Goal: Task Accomplishment & Management: Manage account settings

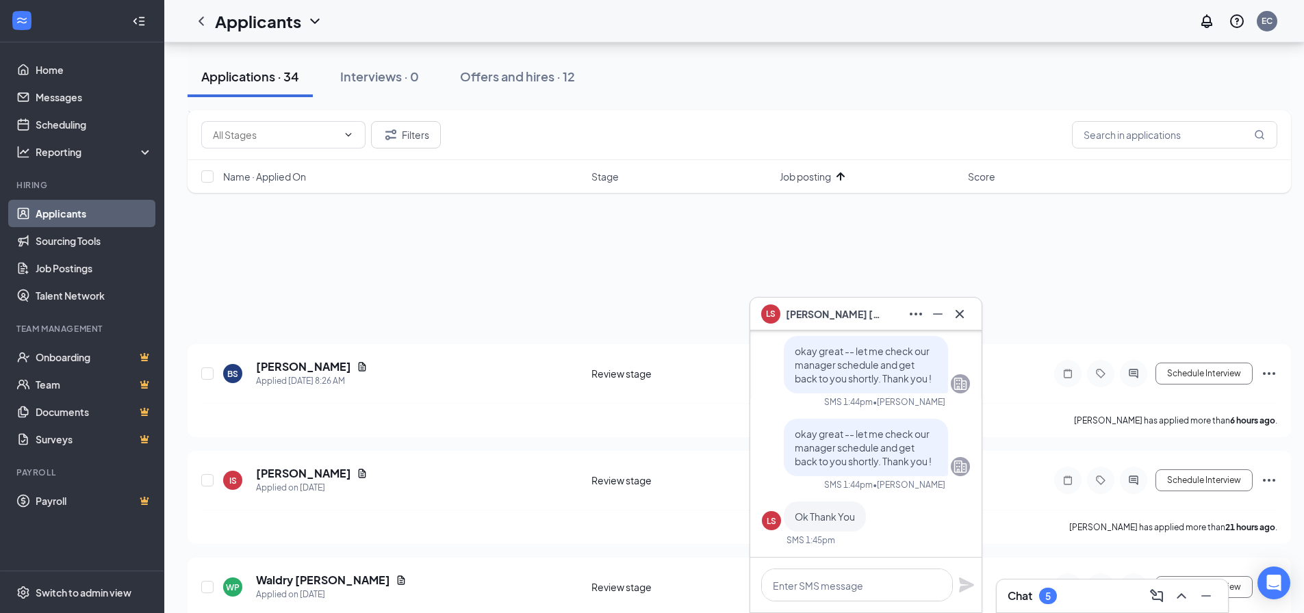
scroll to position [274, 0]
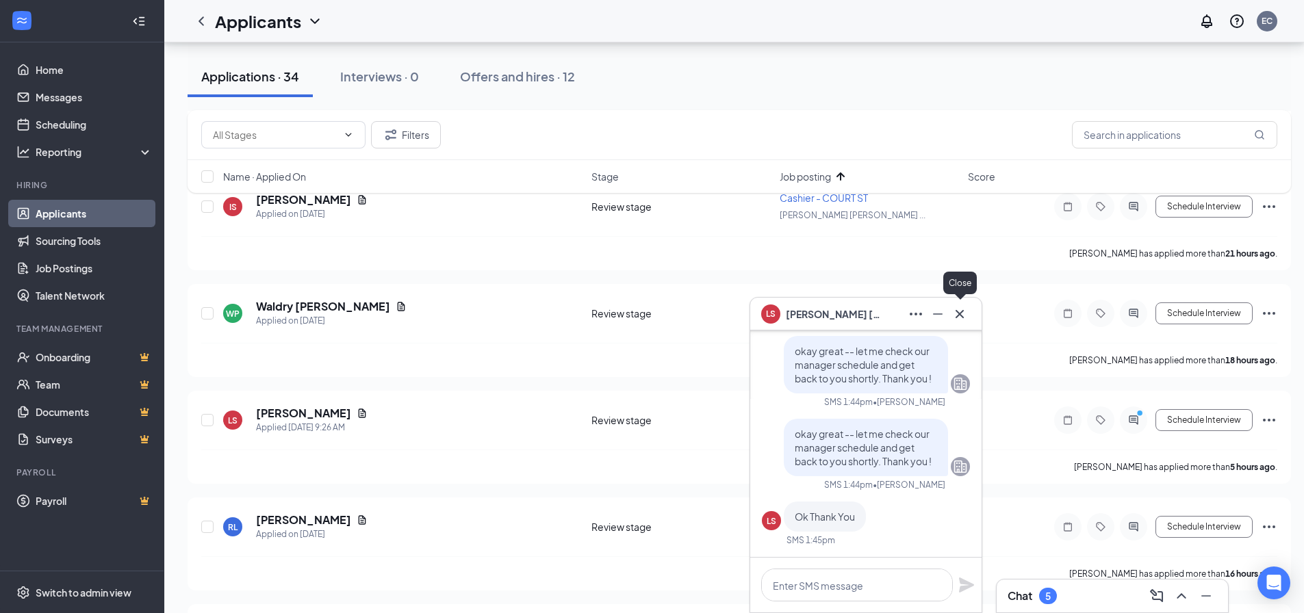
click at [963, 319] on icon "Cross" at bounding box center [959, 314] width 16 height 16
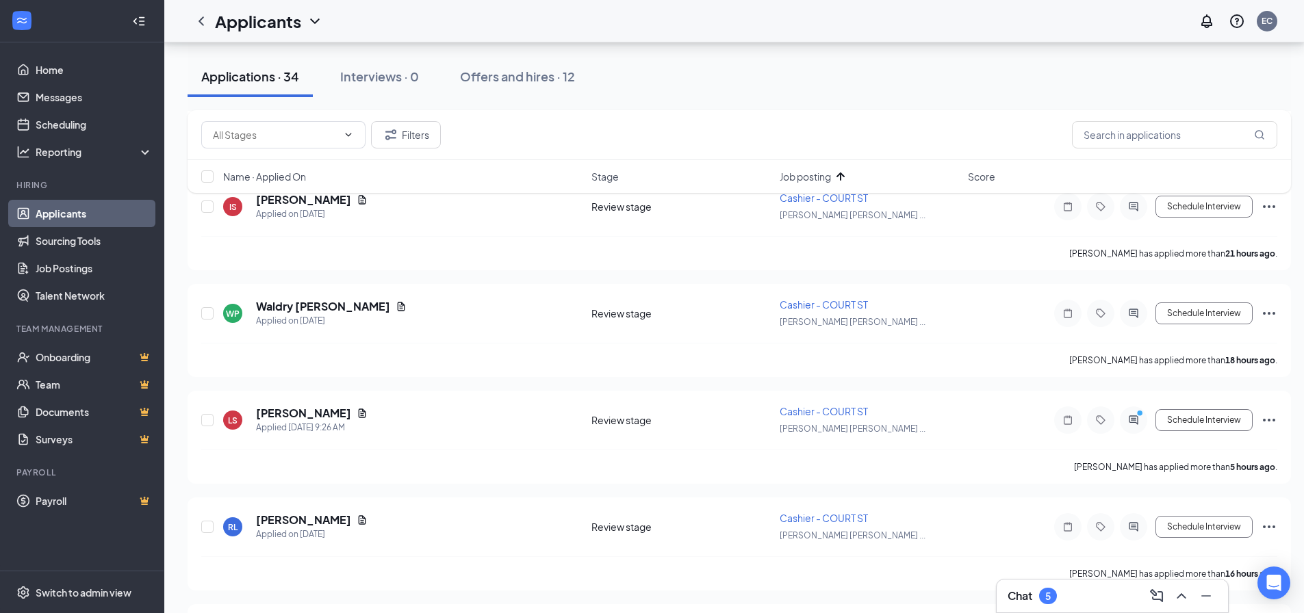
click at [1018, 597] on h3 "Chat" at bounding box center [1020, 596] width 25 height 15
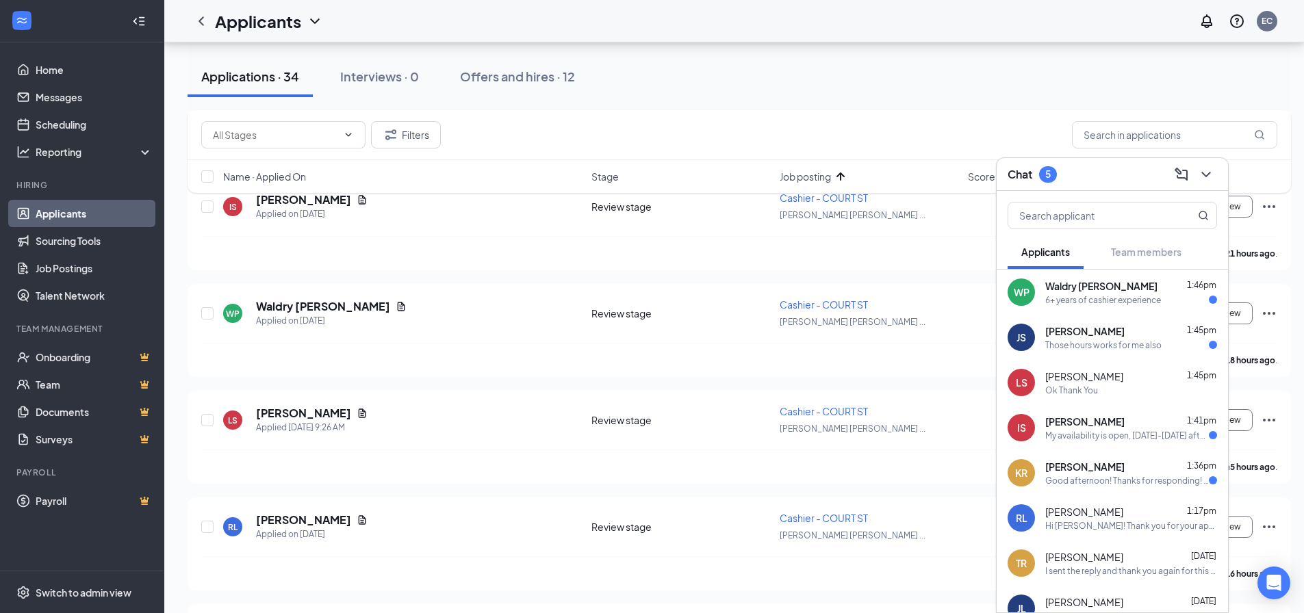
click at [1082, 288] on span "Waldry [PERSON_NAME]" at bounding box center [1101, 286] width 112 height 14
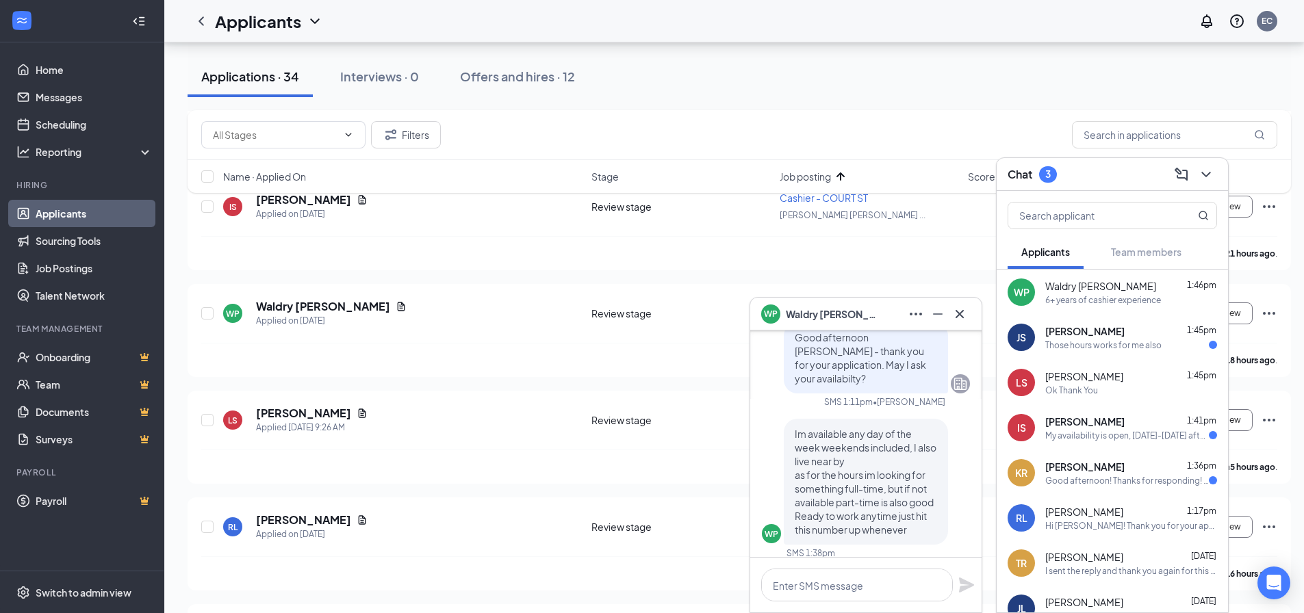
scroll to position [0, 0]
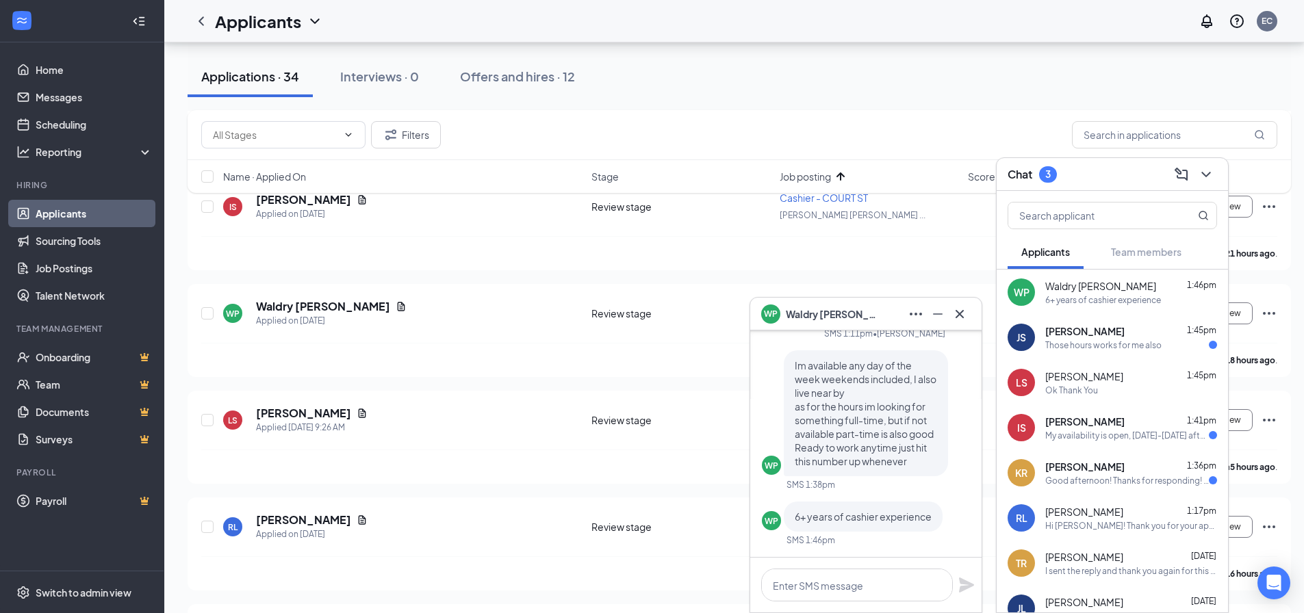
click at [1085, 390] on div "Ok Thank You" at bounding box center [1071, 391] width 53 height 12
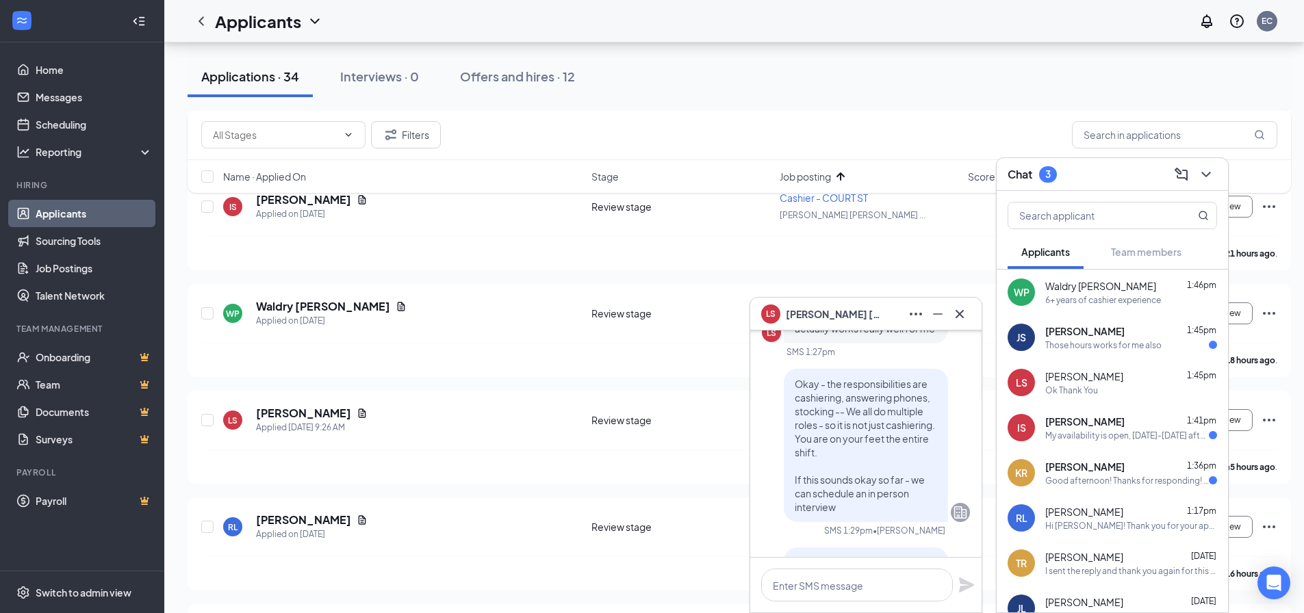
scroll to position [-1095, 0]
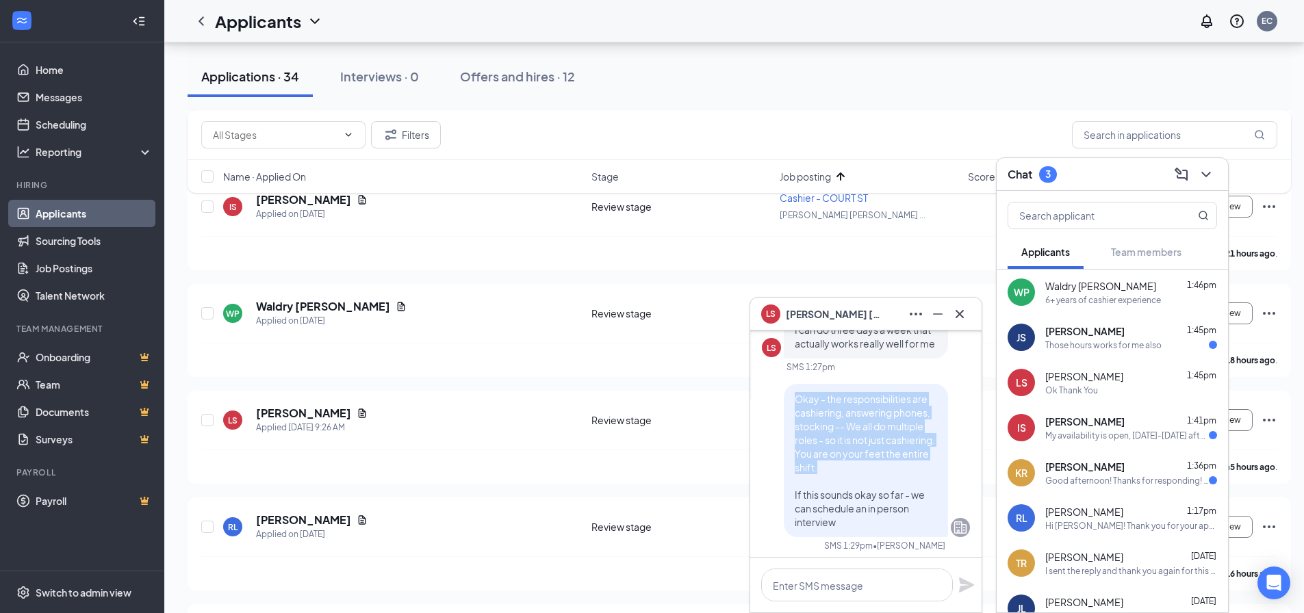
drag, startPoint x: 788, startPoint y: 386, endPoint x: 882, endPoint y: 457, distance: 117.7
click at [882, 457] on p "Okay - the responsibilities are cashiering, answering phones, stocking -- We al…" at bounding box center [866, 460] width 142 height 137
copy span "Okay - the responsibilities are cashiering, answering phones, stocking -- We al…"
click at [1071, 344] on div "Those hours works for me also" at bounding box center [1103, 346] width 116 height 12
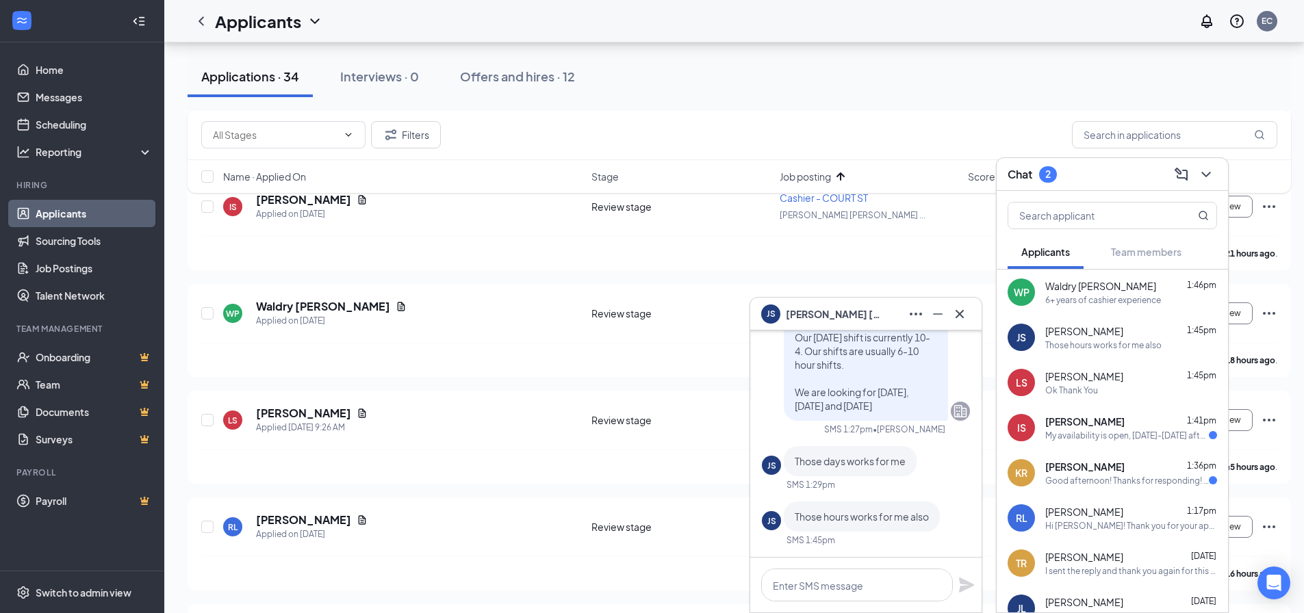
scroll to position [411, 0]
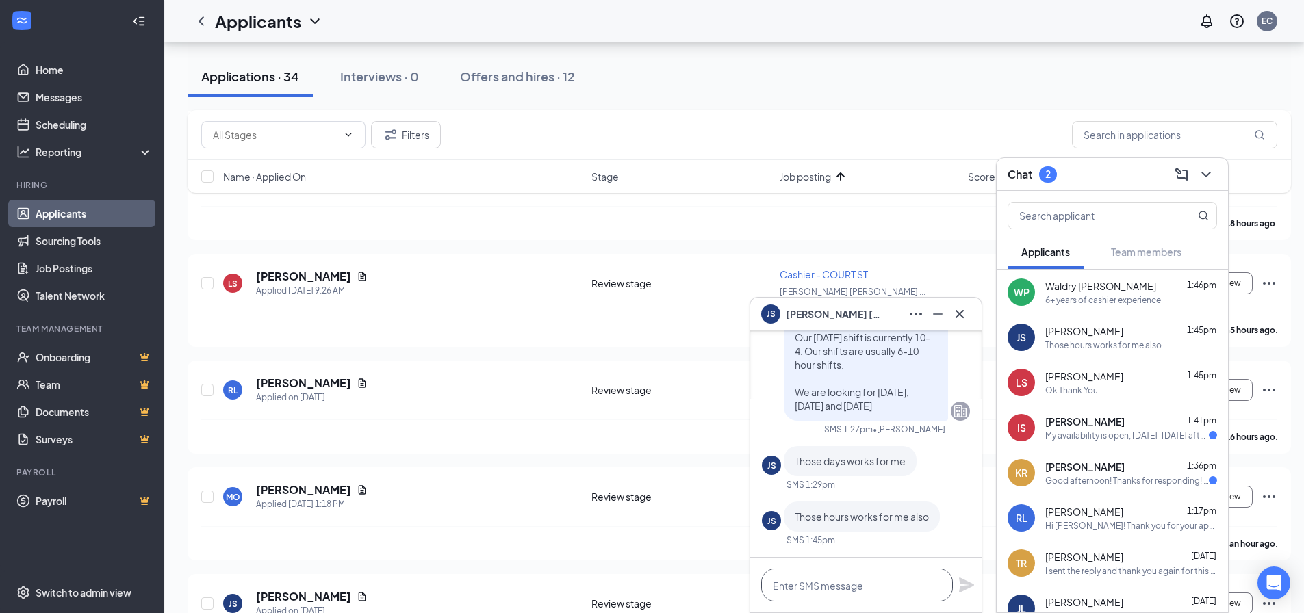
click at [813, 591] on textarea at bounding box center [857, 585] width 192 height 33
paste textarea "Okay - the responsibilities are cashiering, answering phones, stocking -- We al…"
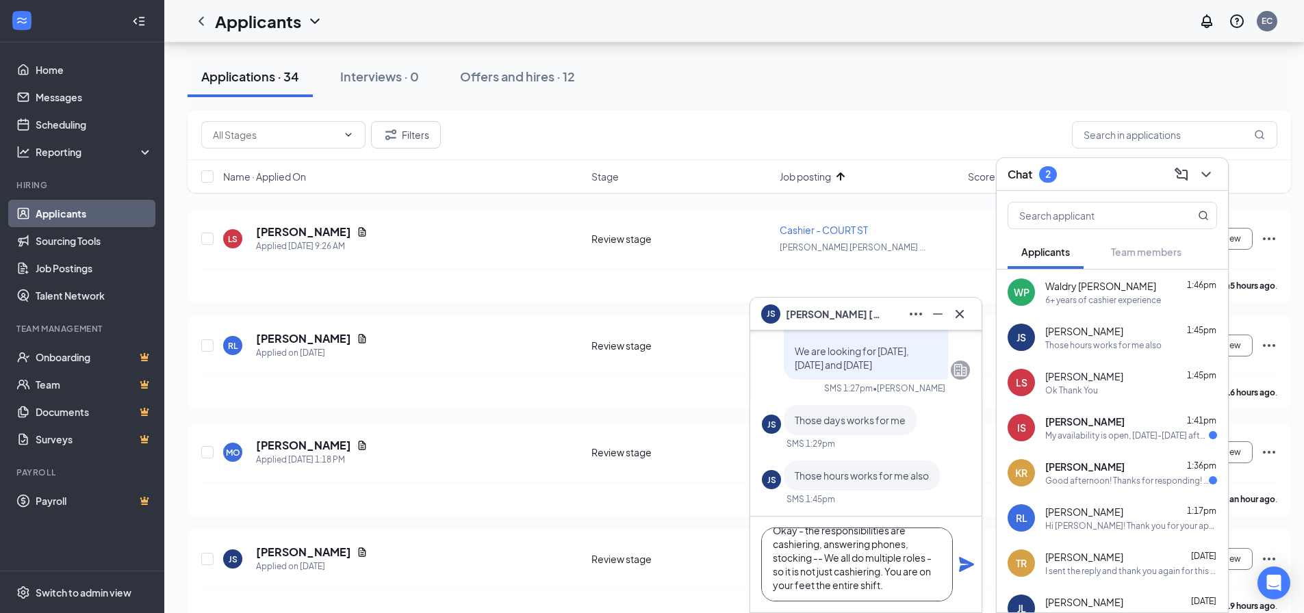
scroll to position [479, 0]
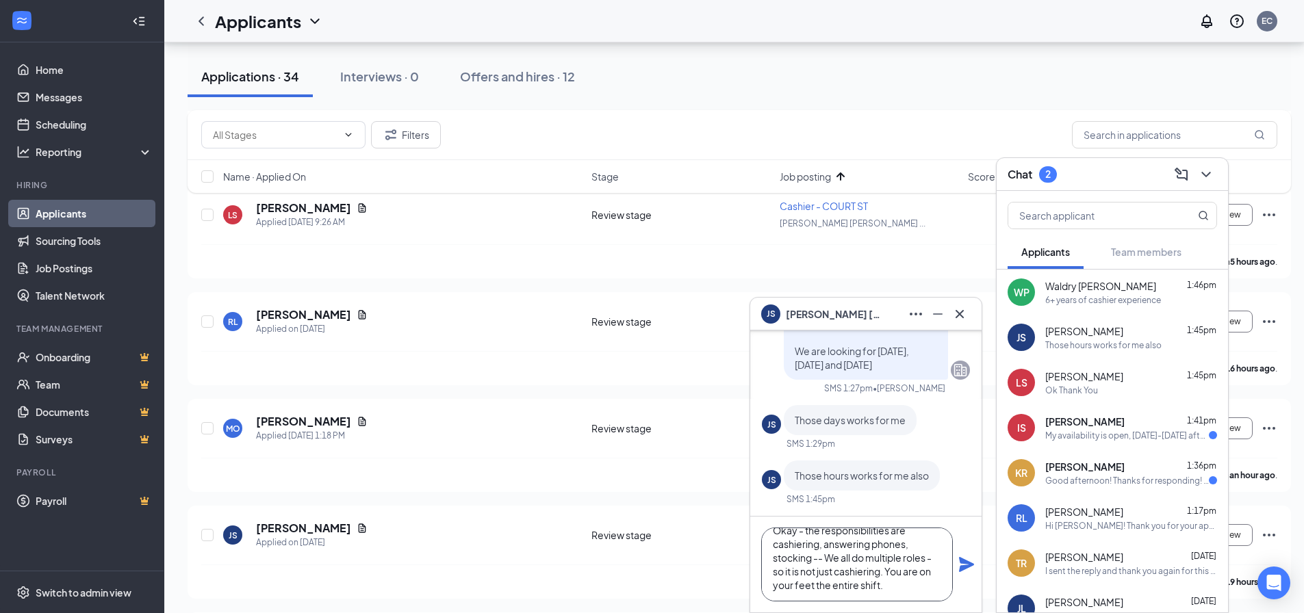
type textarea "Okay - the responsibilities are cashiering, answering phones, stocking -- We al…"
click at [962, 561] on icon "Plane" at bounding box center [966, 564] width 15 height 15
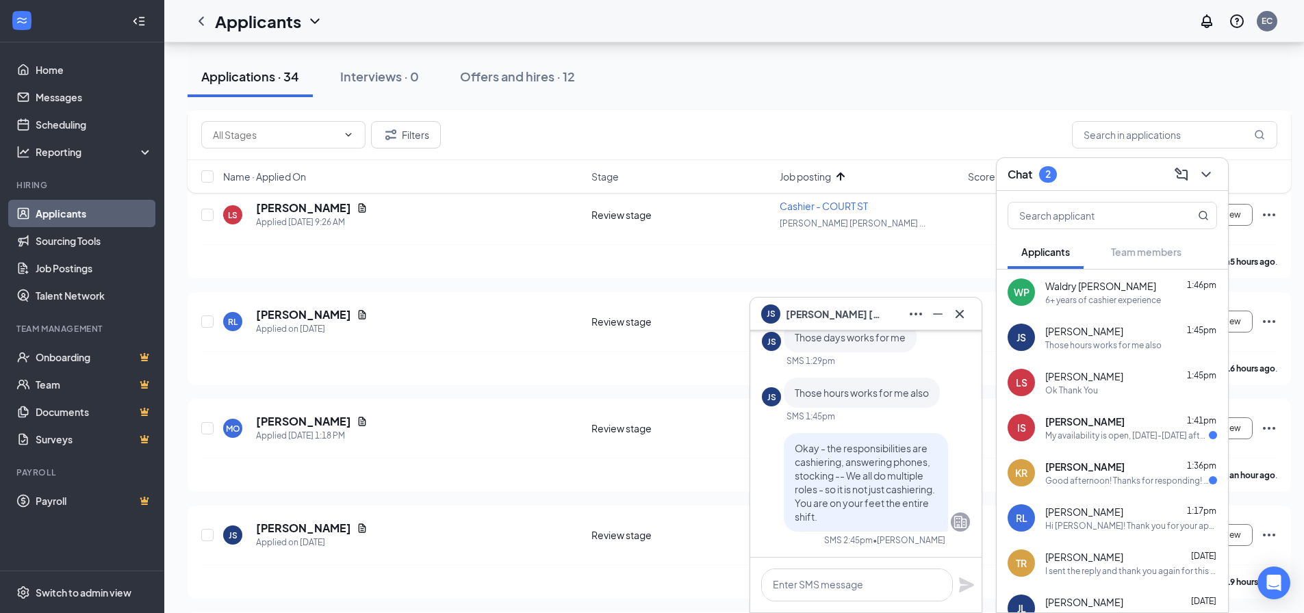
scroll to position [0, 0]
click at [1098, 428] on div "[PERSON_NAME] 1:41pm My availability is open, [DATE]-[DATE] after 8am. And [DAT…" at bounding box center [1131, 428] width 172 height 27
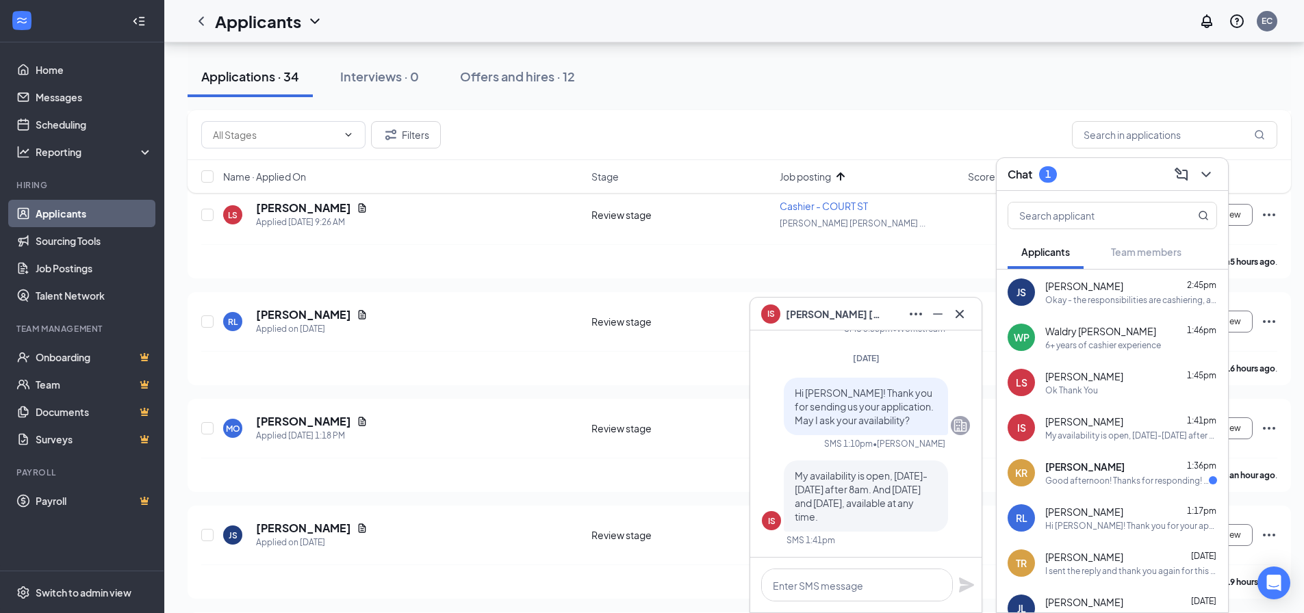
click at [1086, 391] on div "Ok Thank You" at bounding box center [1071, 391] width 53 height 12
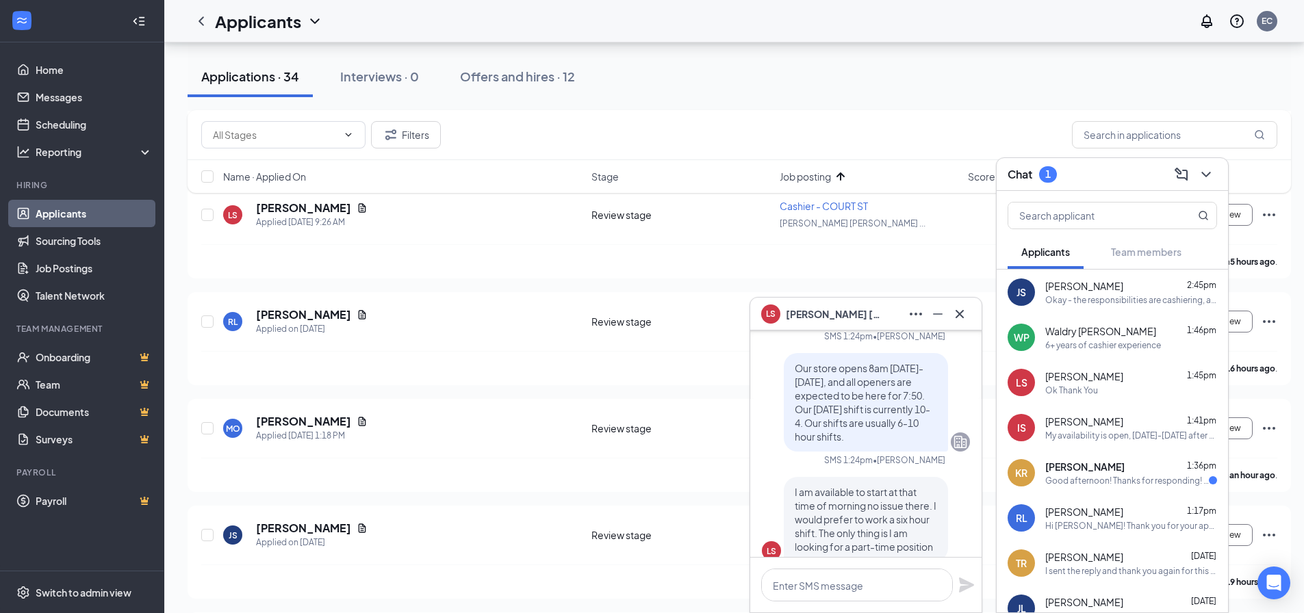
scroll to position [-1574, 0]
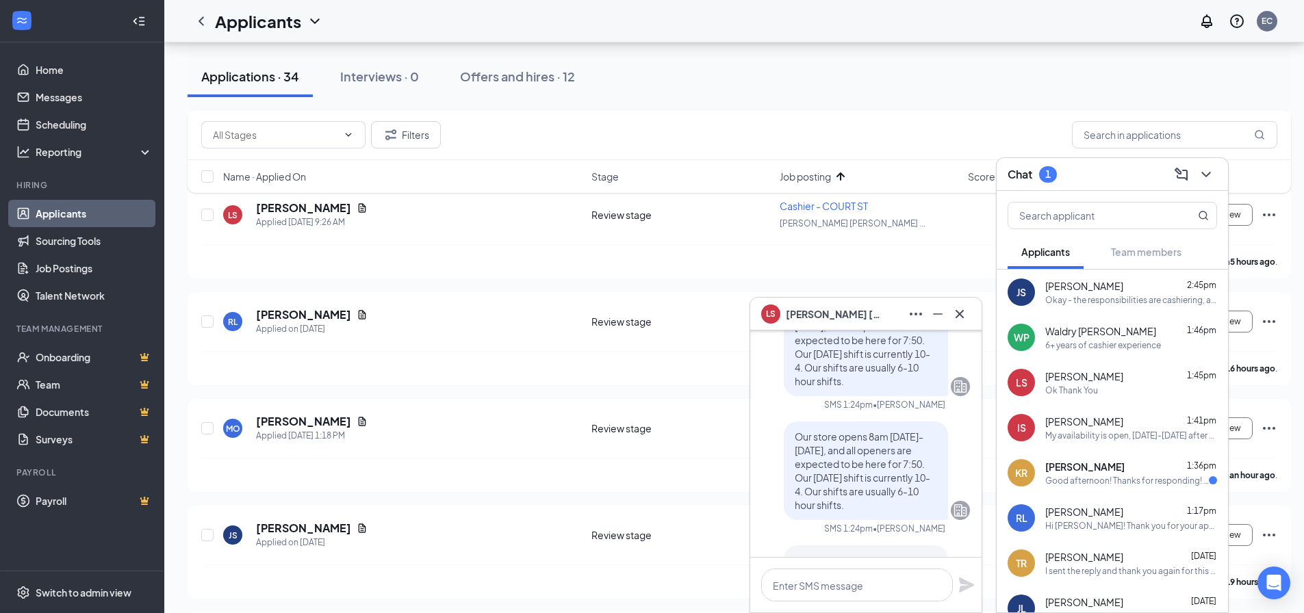
click at [784, 422] on div "Our store opens 8am [DATE]- [DATE], and all openers are expected to be here for…" at bounding box center [866, 471] width 164 height 99
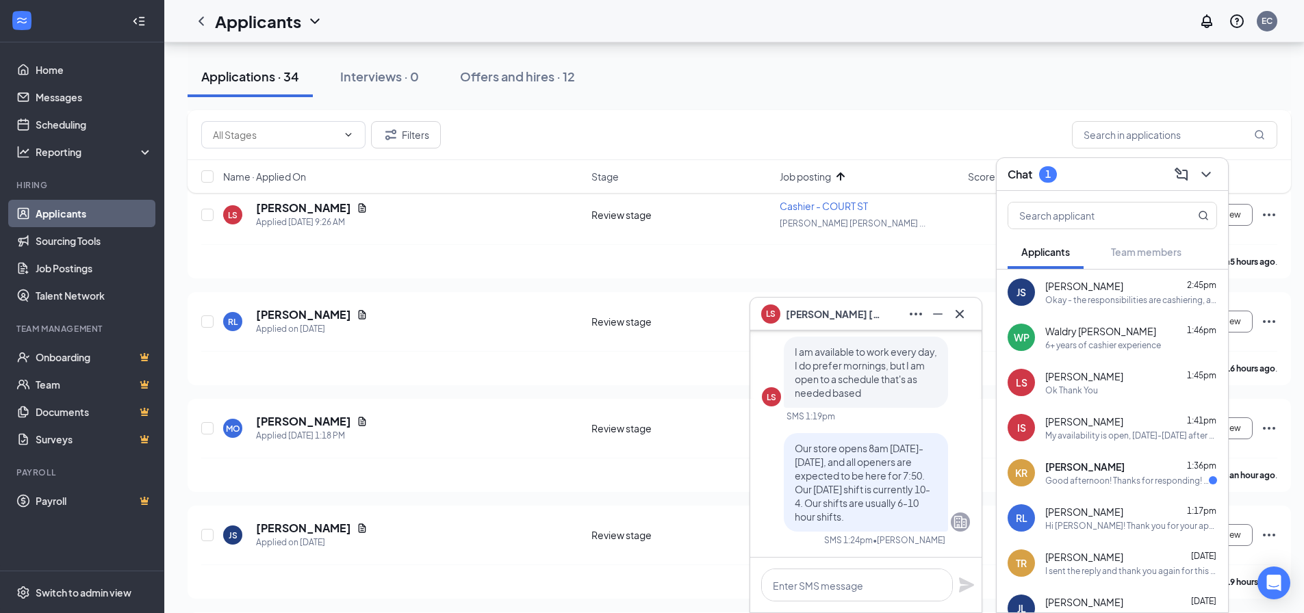
scroll to position [-1711, 0]
drag, startPoint x: 787, startPoint y: 407, endPoint x: 901, endPoint y: 484, distance: 137.1
click at [901, 484] on div "Our store opens 8am [DATE]- [DATE], and all openers are expected to be here for…" at bounding box center [866, 484] width 164 height 99
copy span "Our store opens 8am [DATE]- [DATE], and all openers are expected to be here for…"
click at [1097, 434] on div "My availability is open, [DATE]-[DATE] after 8am. And [DATE] and [DATE], availa…" at bounding box center [1131, 436] width 172 height 12
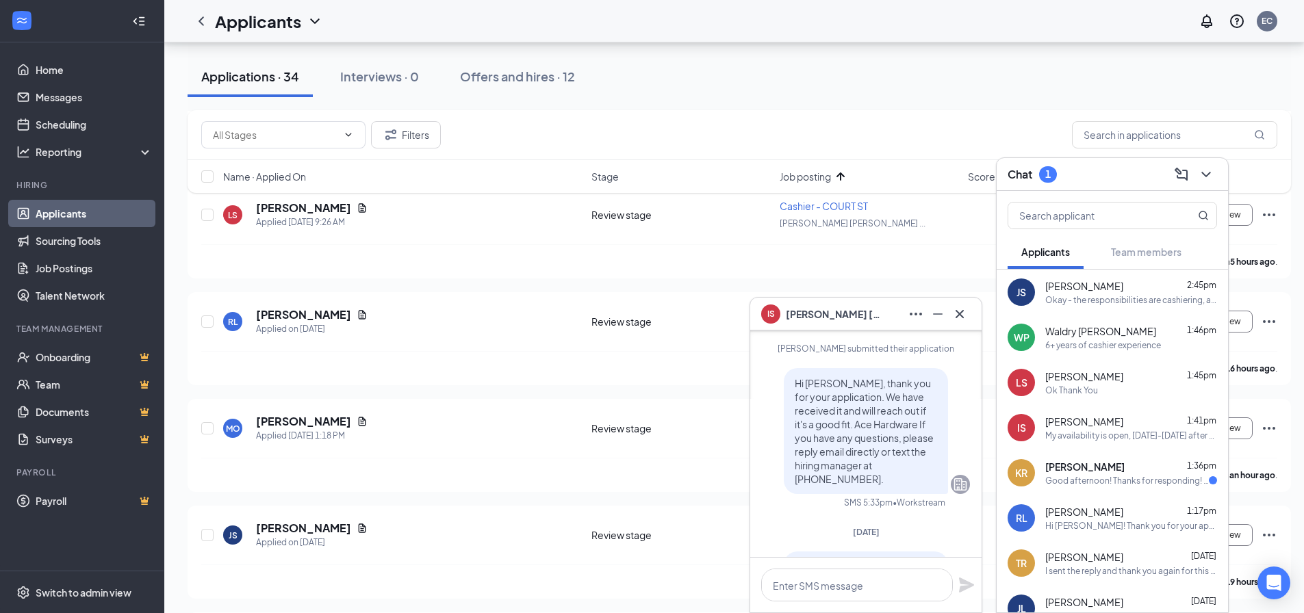
scroll to position [0, 0]
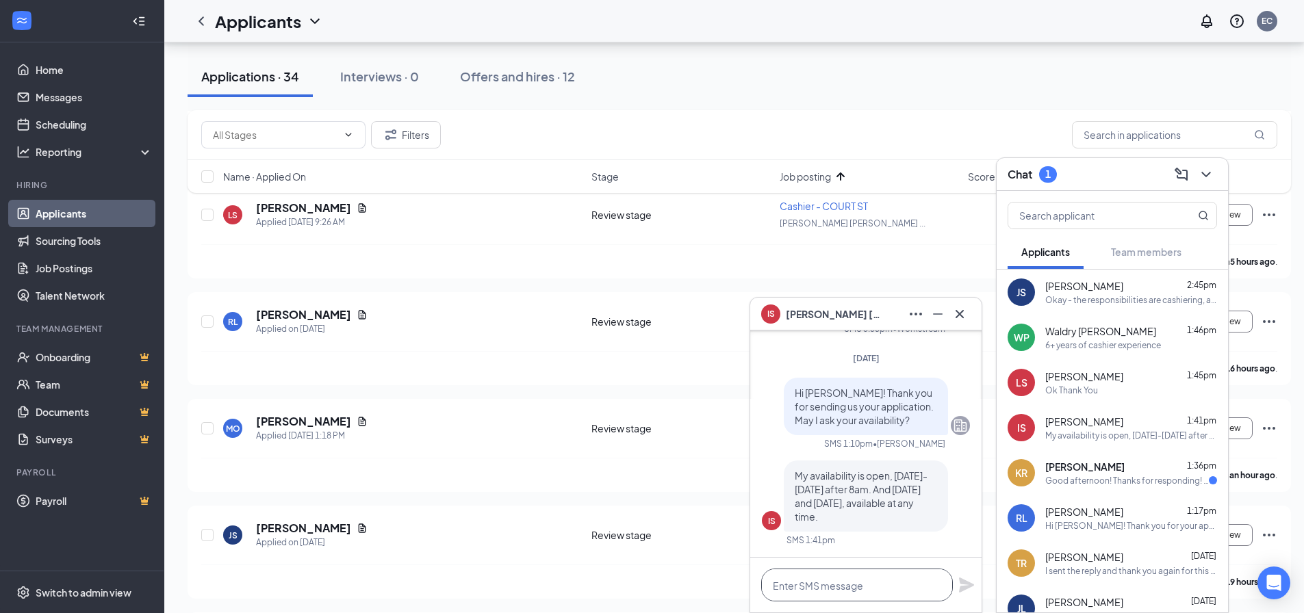
paste textarea "Our store opens 8am [DATE]- [DATE], and all openers are expected to be here for…"
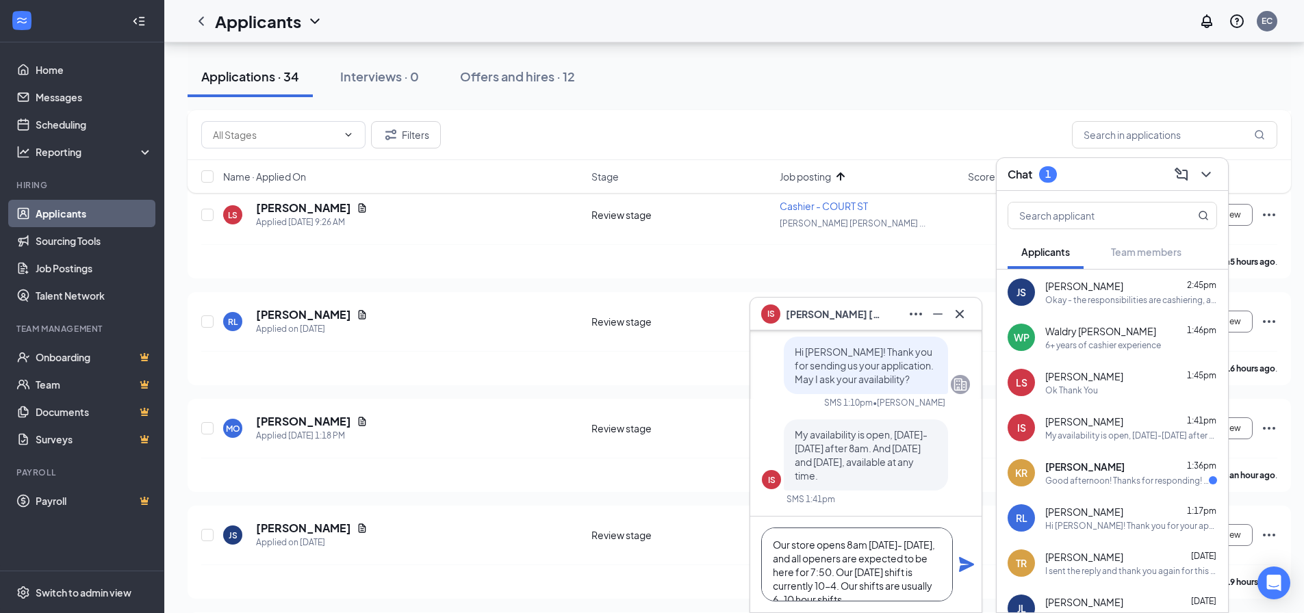
scroll to position [14, 0]
type textarea "Our store opens 8am [DATE]- [DATE], and all openers are expected to be here for…"
click at [967, 565] on icon "Plane" at bounding box center [966, 564] width 16 height 16
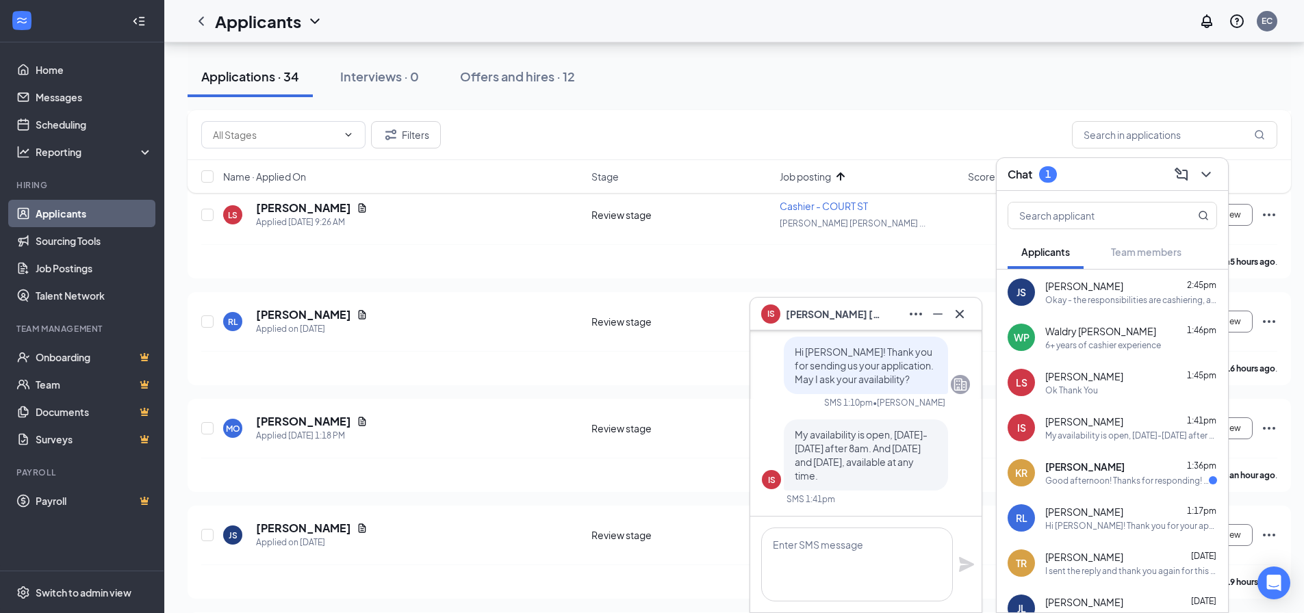
scroll to position [0, 0]
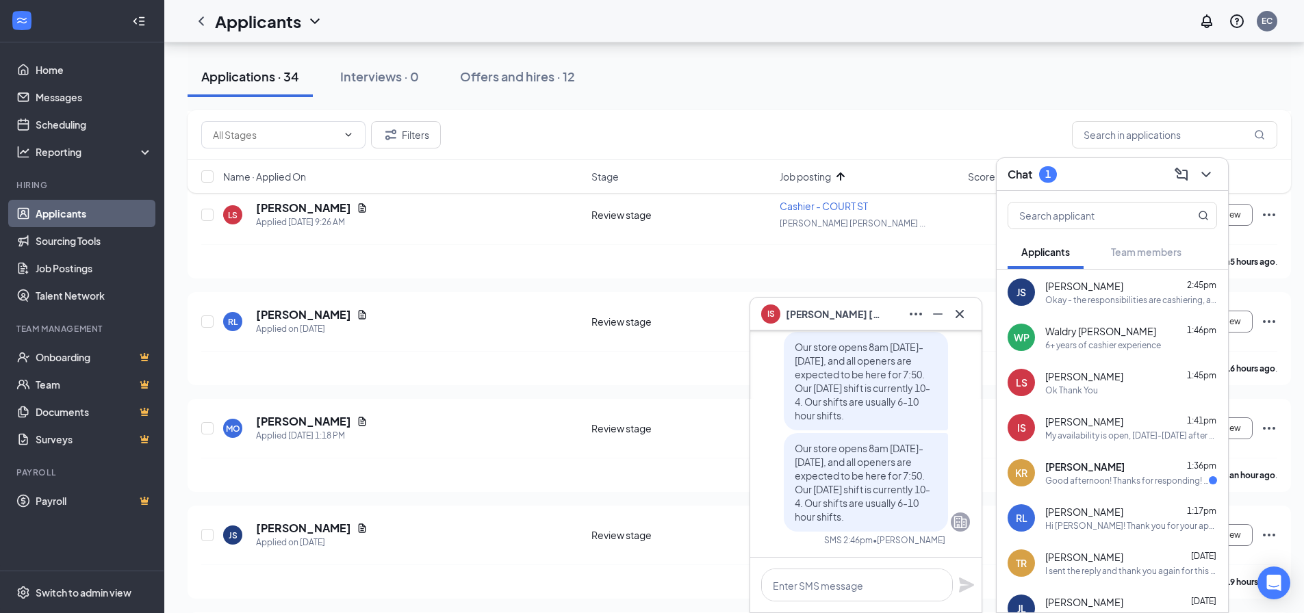
click at [1100, 386] on div "Ok Thank You" at bounding box center [1131, 391] width 172 height 12
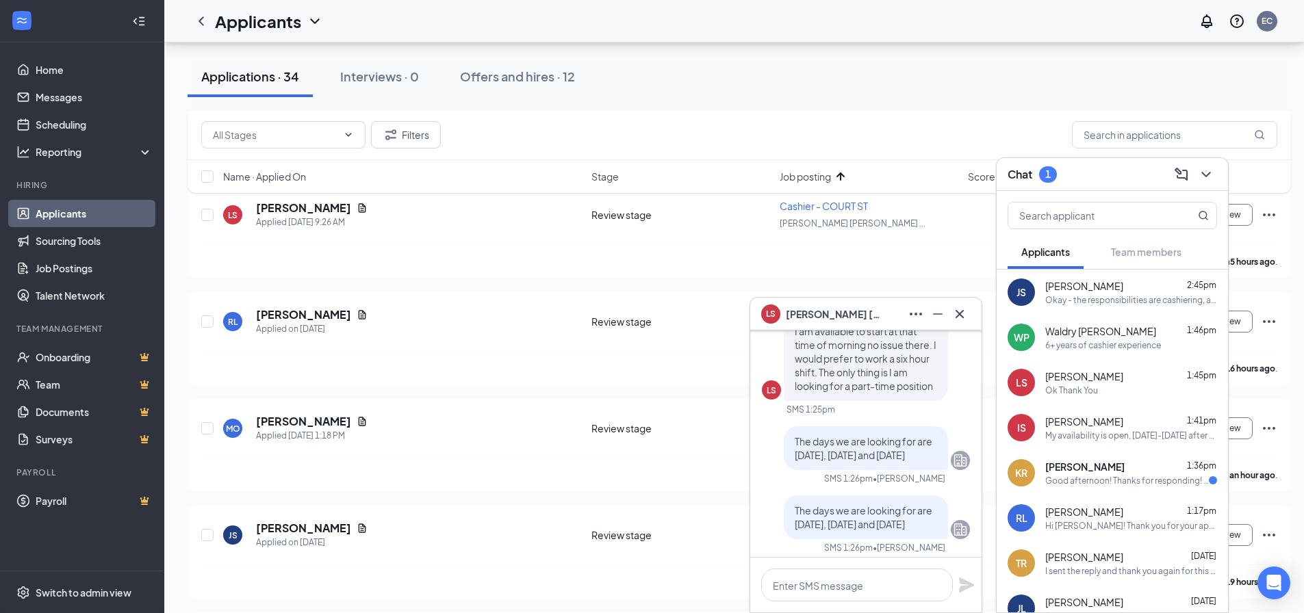
scroll to position [-1369, 0]
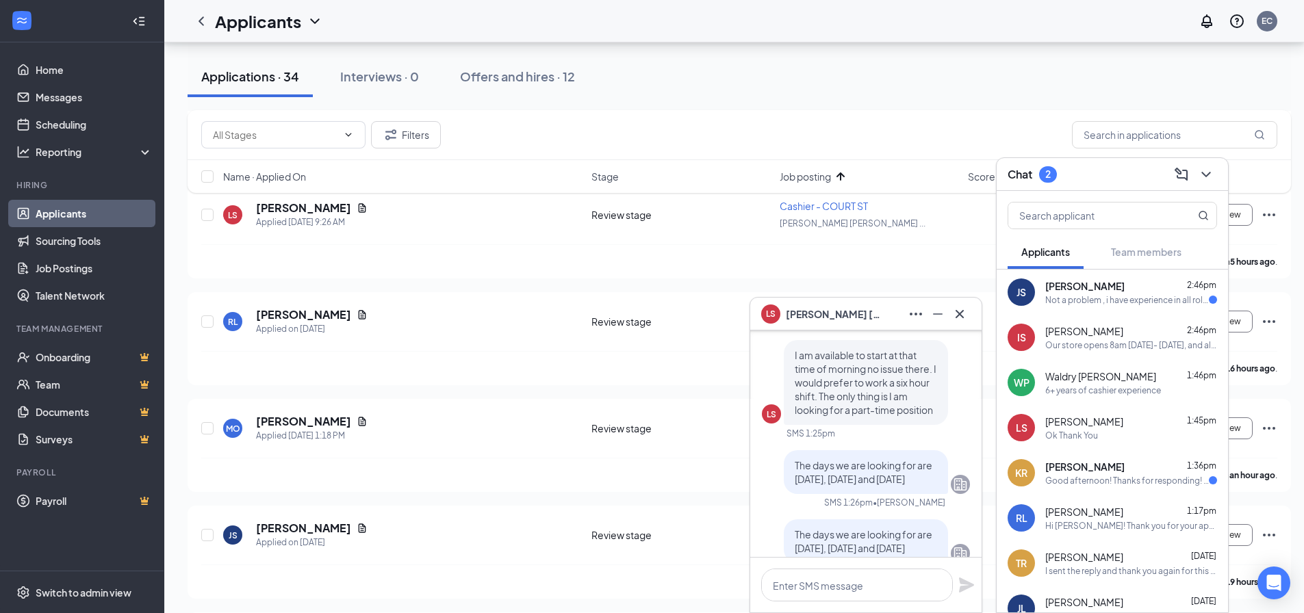
drag, startPoint x: 788, startPoint y: 426, endPoint x: 854, endPoint y: 455, distance: 72.0
click at [854, 459] on p "The days we are looking for are [DATE], [DATE] and [DATE]" at bounding box center [866, 472] width 142 height 27
copy span "he days we are looking for are [DATE], [DATE] and [DATE]"
click at [1073, 338] on div "[PERSON_NAME] 2:46pm Our store opens 8am [DATE]- [DATE], and all openers are ex…" at bounding box center [1131, 337] width 172 height 27
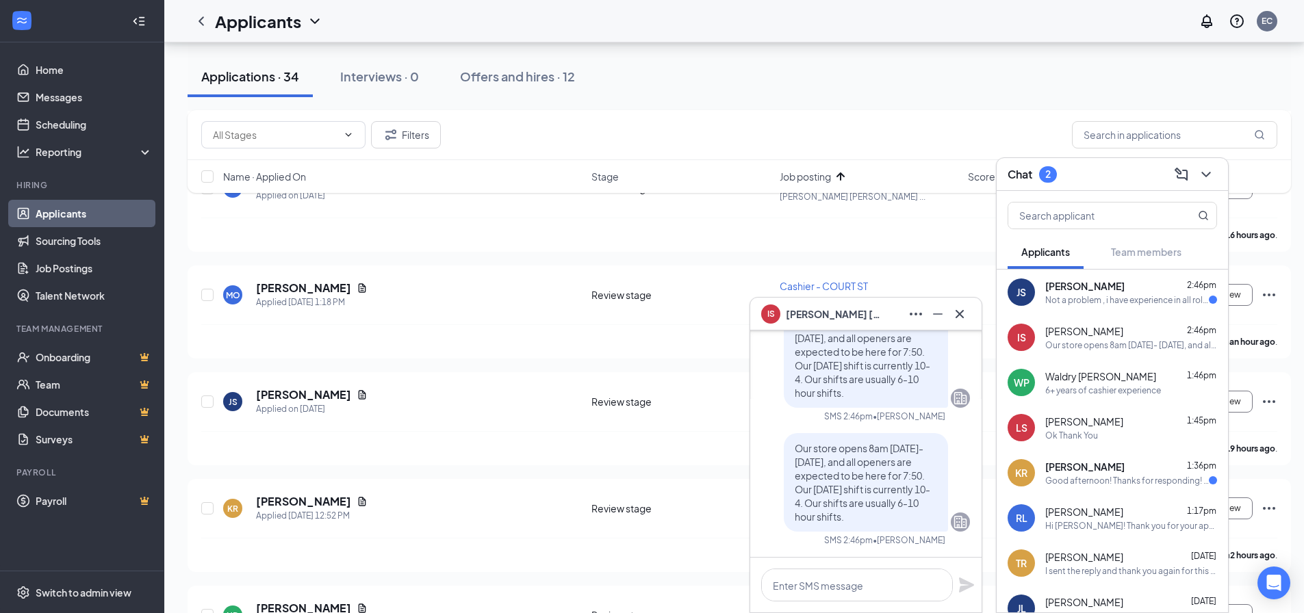
scroll to position [616, 0]
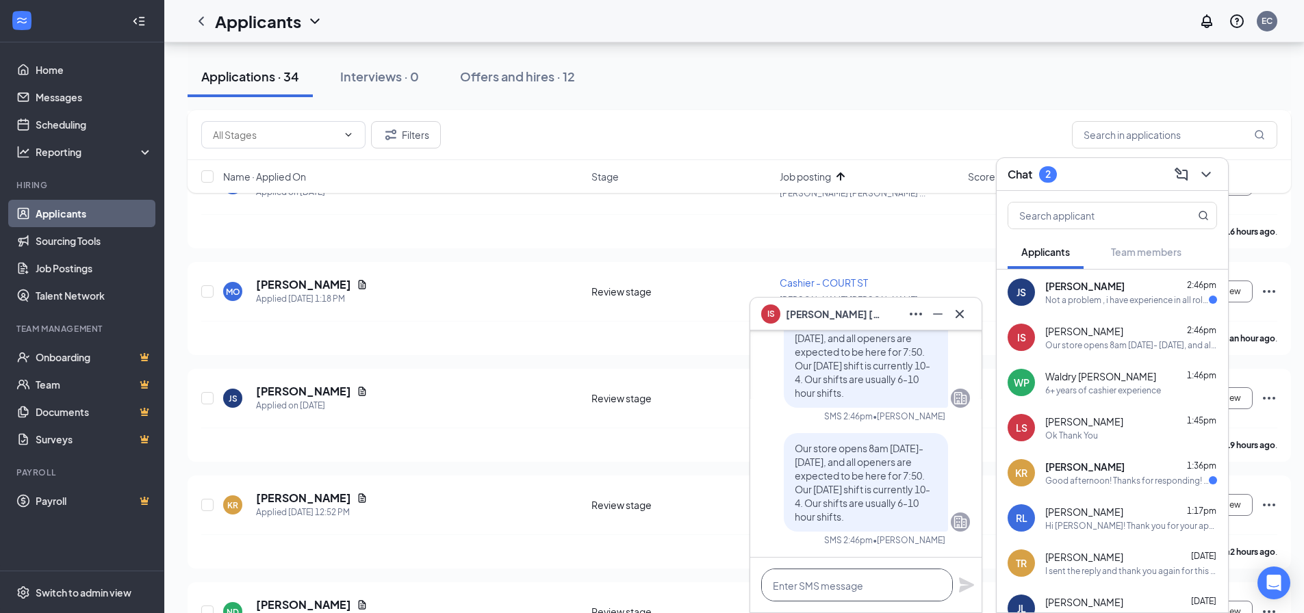
paste textarea "he days we are looking for are [DATE], [DATE] and [DATE]"
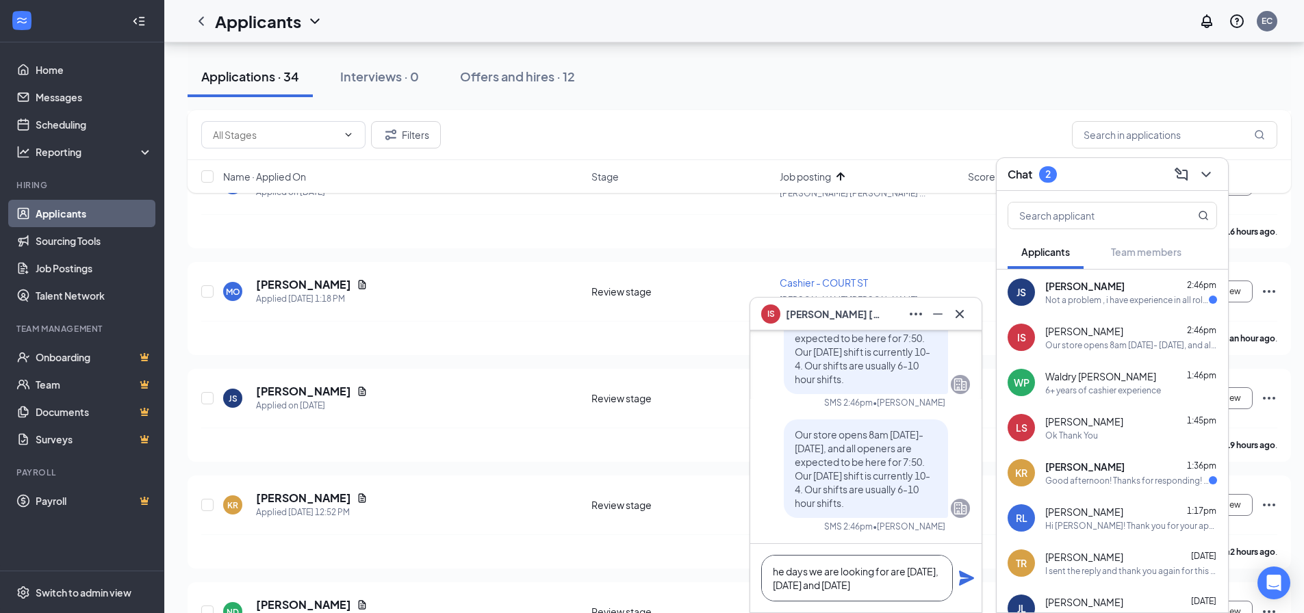
type textarea "he days we are looking for are [DATE], [DATE] and [DATE]"
click at [958, 579] on icon "Plane" at bounding box center [966, 578] width 16 height 16
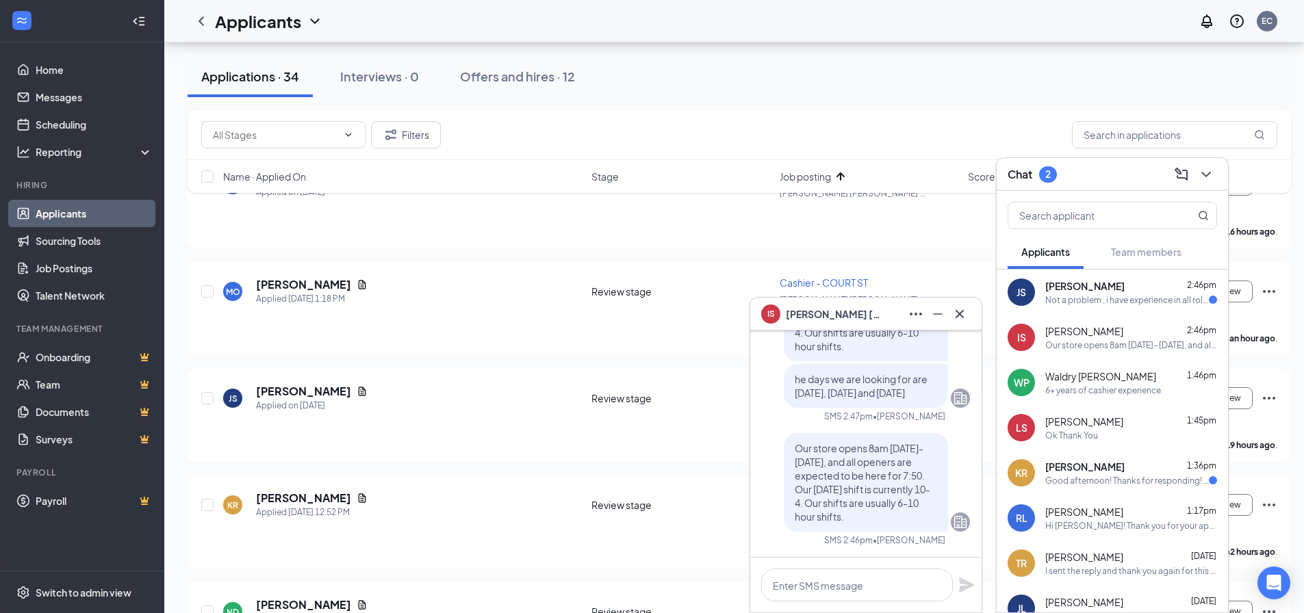
click at [1080, 435] on div "Ok Thank You" at bounding box center [1071, 436] width 53 height 12
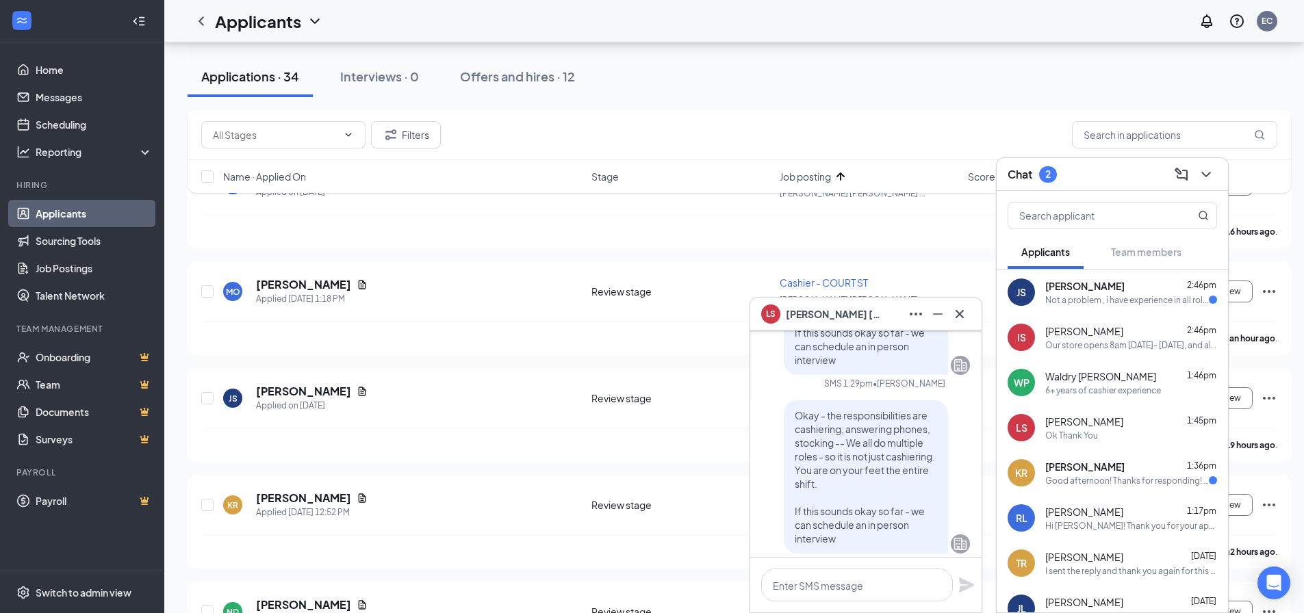
scroll to position [-958, 0]
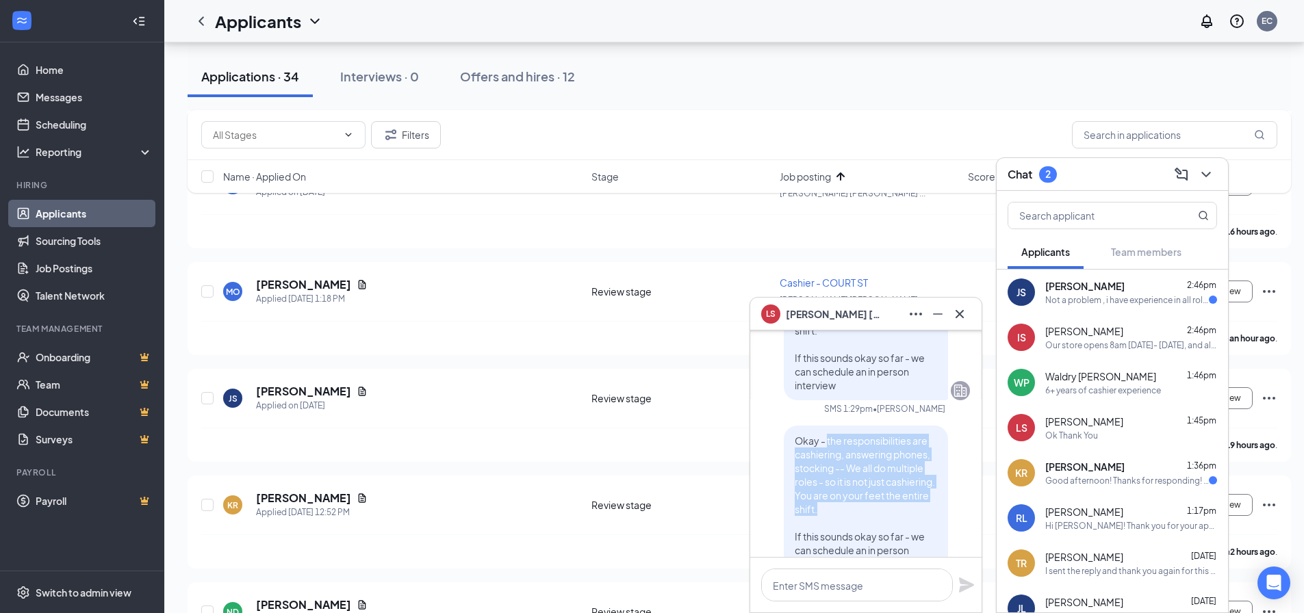
drag, startPoint x: 817, startPoint y: 427, endPoint x: 910, endPoint y: 492, distance: 113.6
click at [922, 502] on p "Okay - the responsibilities are cashiering, answering phones, stocking -- We al…" at bounding box center [866, 502] width 142 height 137
copy span "the responsibilities are cashiering, answering phones, stocking -- We all do mu…"
click at [1091, 341] on div "Our store opens 8am [DATE]- [DATE], and all openers are expected to be here for…" at bounding box center [1131, 346] width 172 height 12
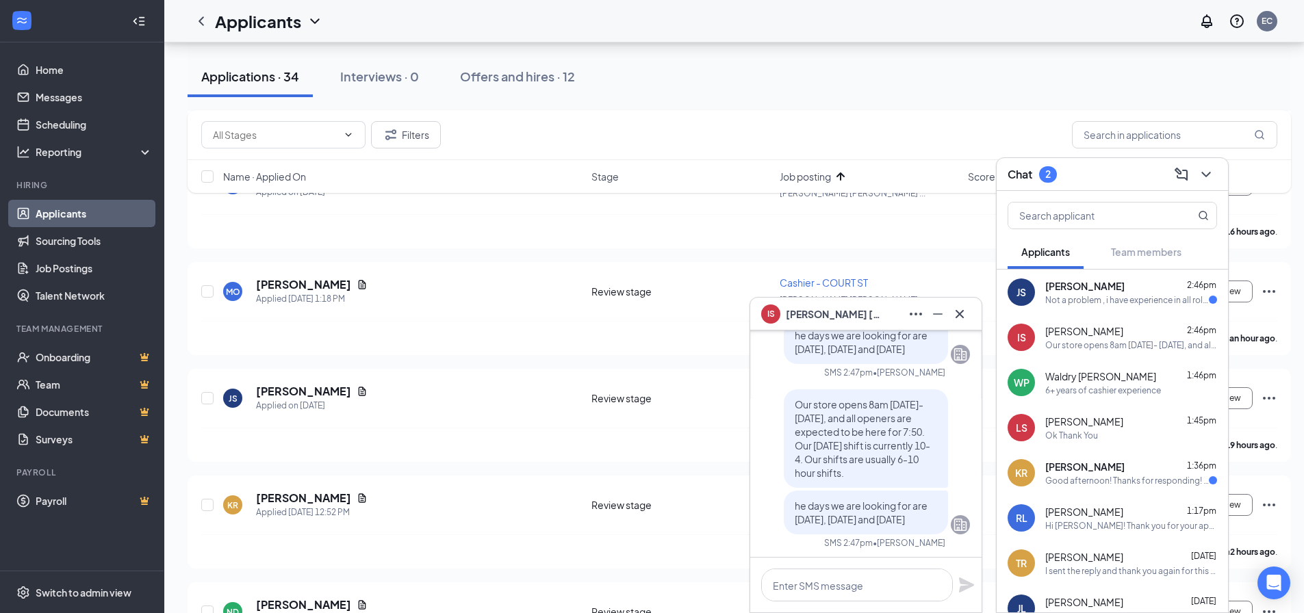
scroll to position [0, 0]
paste textarea "the responsibilities are cashiering, answering phones, stocking -- We all do mu…"
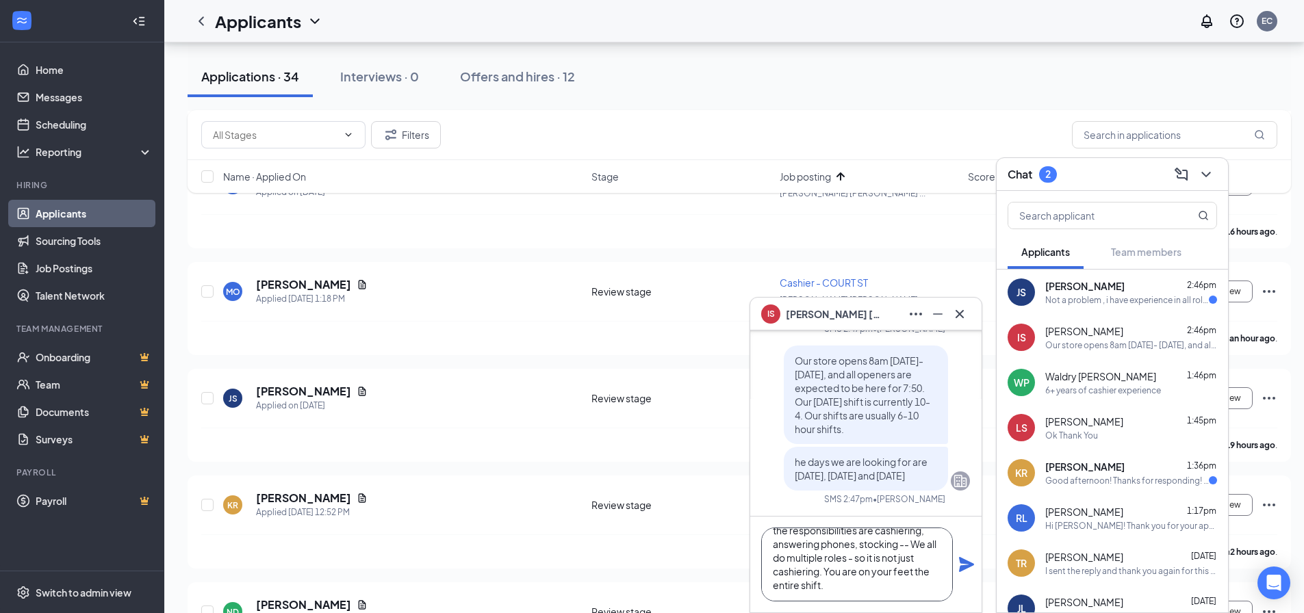
scroll to position [28, 0]
type textarea "the responsibilities are cashiering, answering phones, stocking -- We all do mu…"
click at [963, 558] on icon "Plane" at bounding box center [966, 564] width 16 height 16
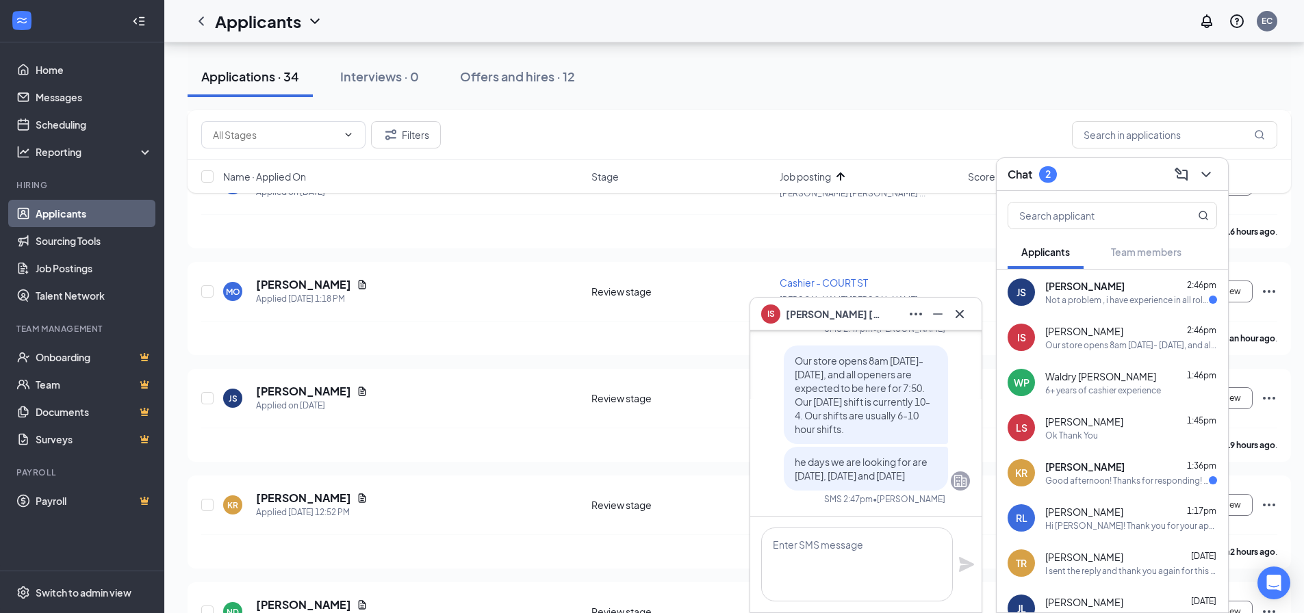
scroll to position [0, 0]
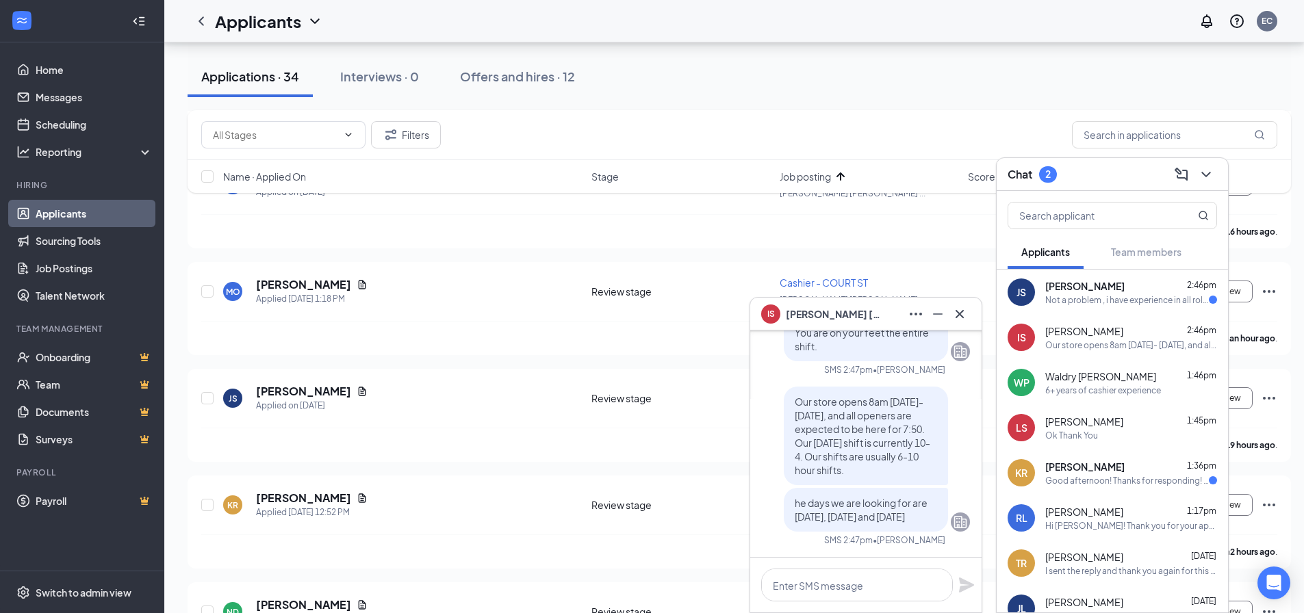
click at [1079, 301] on div "Not a problem , i have experience in all roles" at bounding box center [1127, 300] width 164 height 12
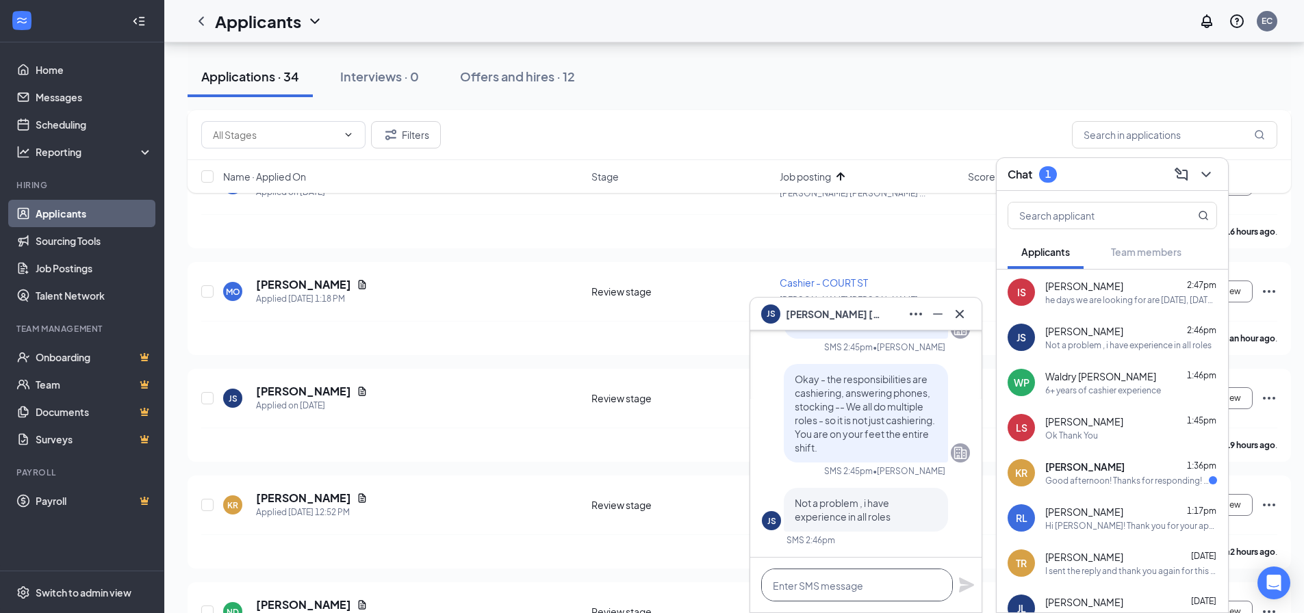
click at [841, 591] on textarea at bounding box center [857, 585] width 192 height 33
click at [856, 578] on textarea "Okay great --" at bounding box center [857, 585] width 192 height 33
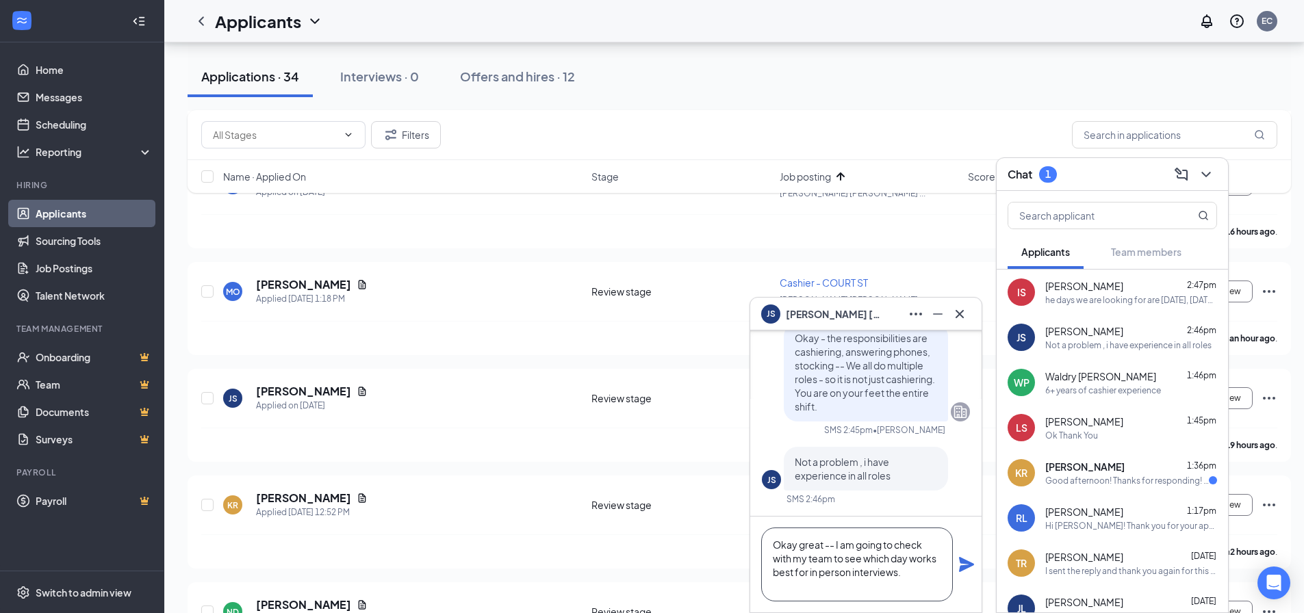
type textarea "Okay great -- I am going to check with my team to see which day works best for …"
click at [964, 556] on icon "Plane" at bounding box center [966, 564] width 16 height 16
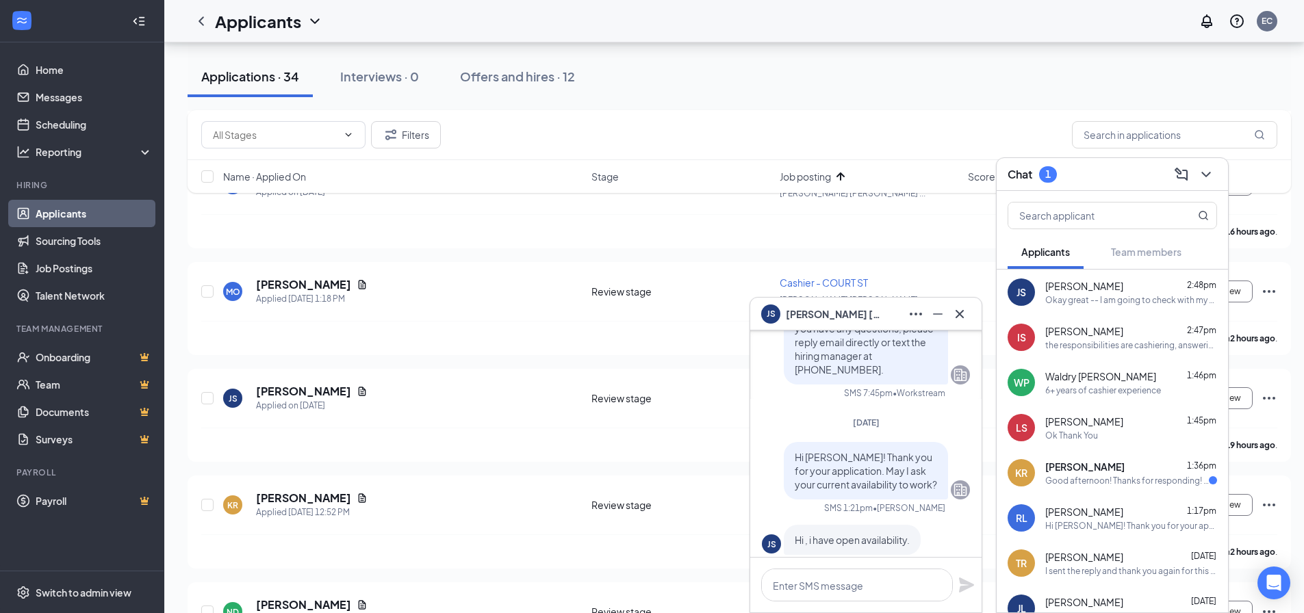
scroll to position [-1027, 0]
click at [1135, 387] on div "6+ years of cashier experience" at bounding box center [1103, 391] width 116 height 12
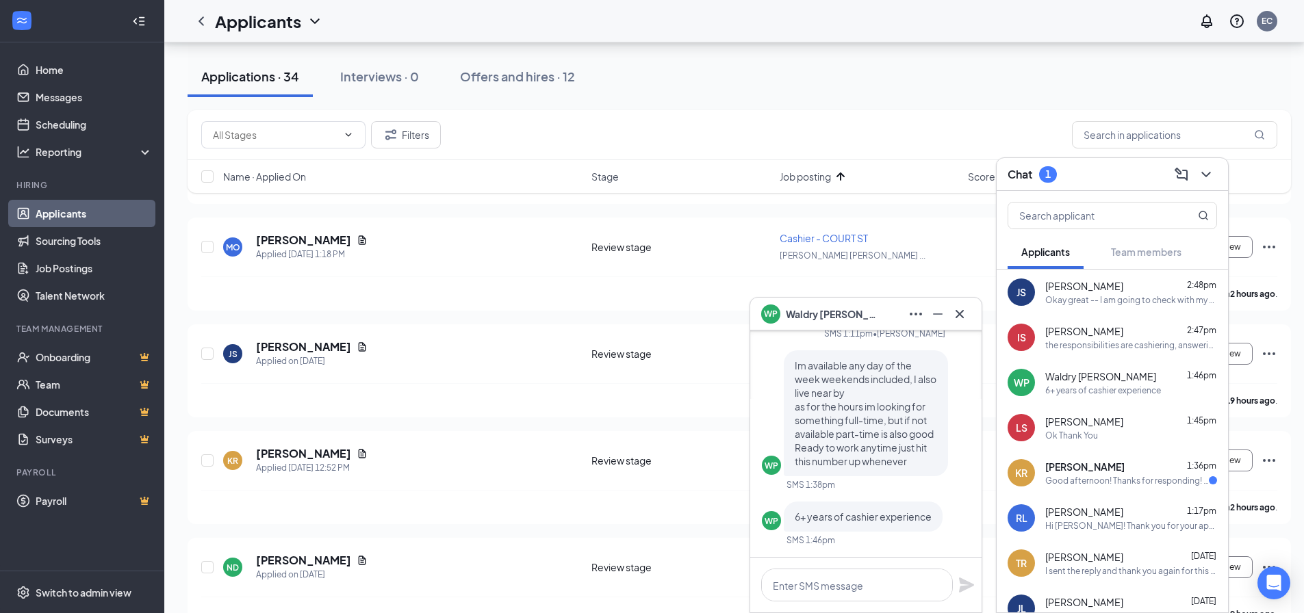
scroll to position [684, 0]
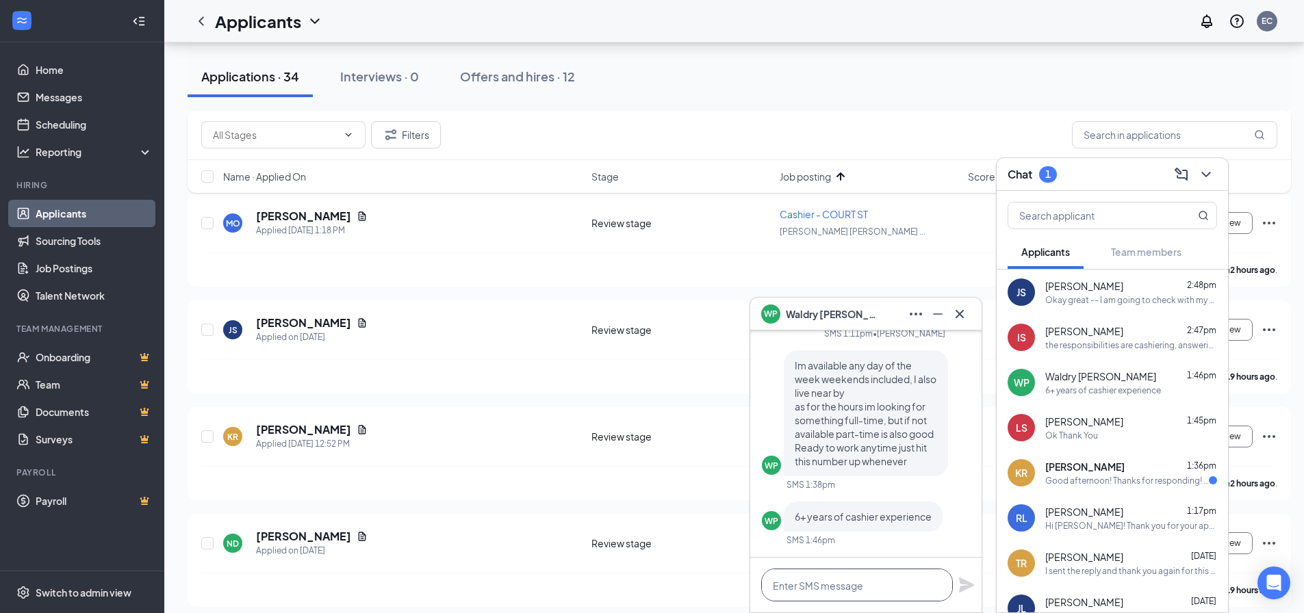
click at [843, 578] on textarea at bounding box center [857, 585] width 192 height 33
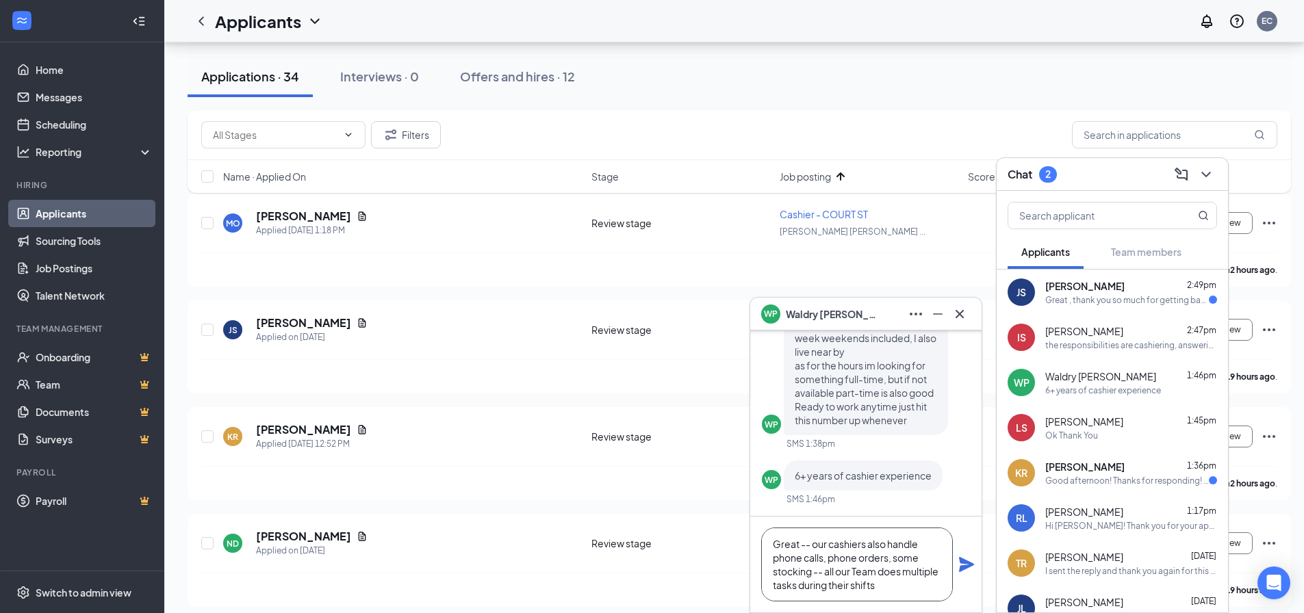
scroll to position [14, 0]
type textarea "Great -- our cashiers also handle phone calls, phone orders, some stocking -- a…"
click at [966, 566] on icon "Plane" at bounding box center [966, 564] width 15 height 15
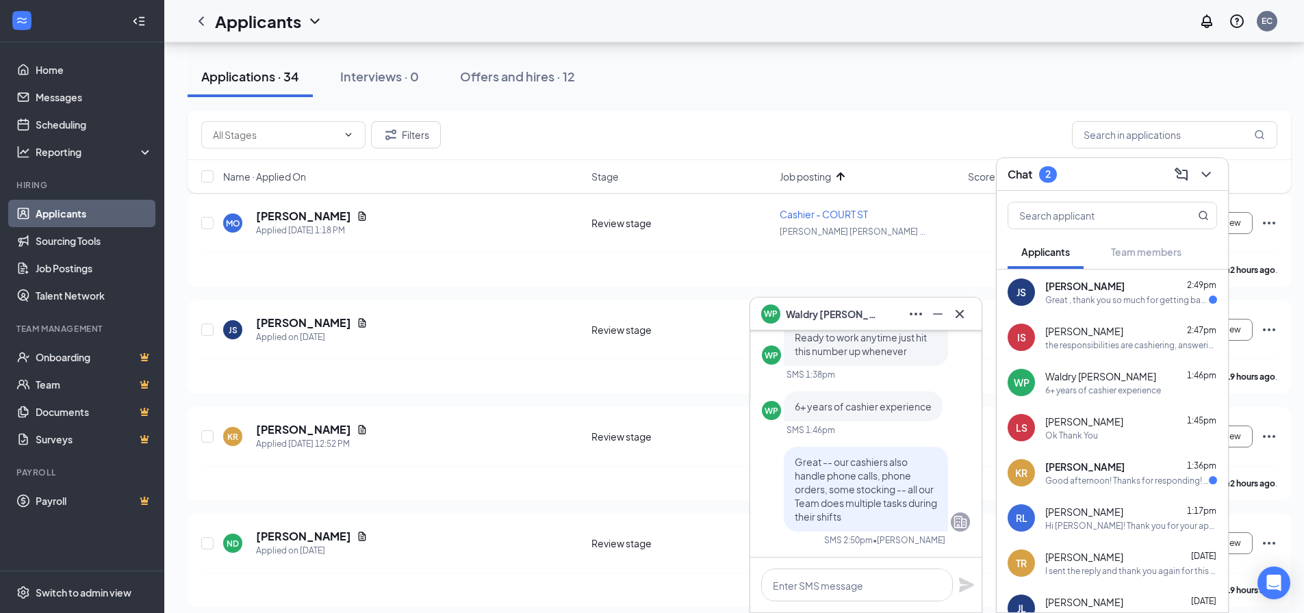
click at [1073, 309] on div "JS [PERSON_NAME] 2:49pm Great , thank you so much for getting back to me and co…" at bounding box center [1112, 292] width 231 height 45
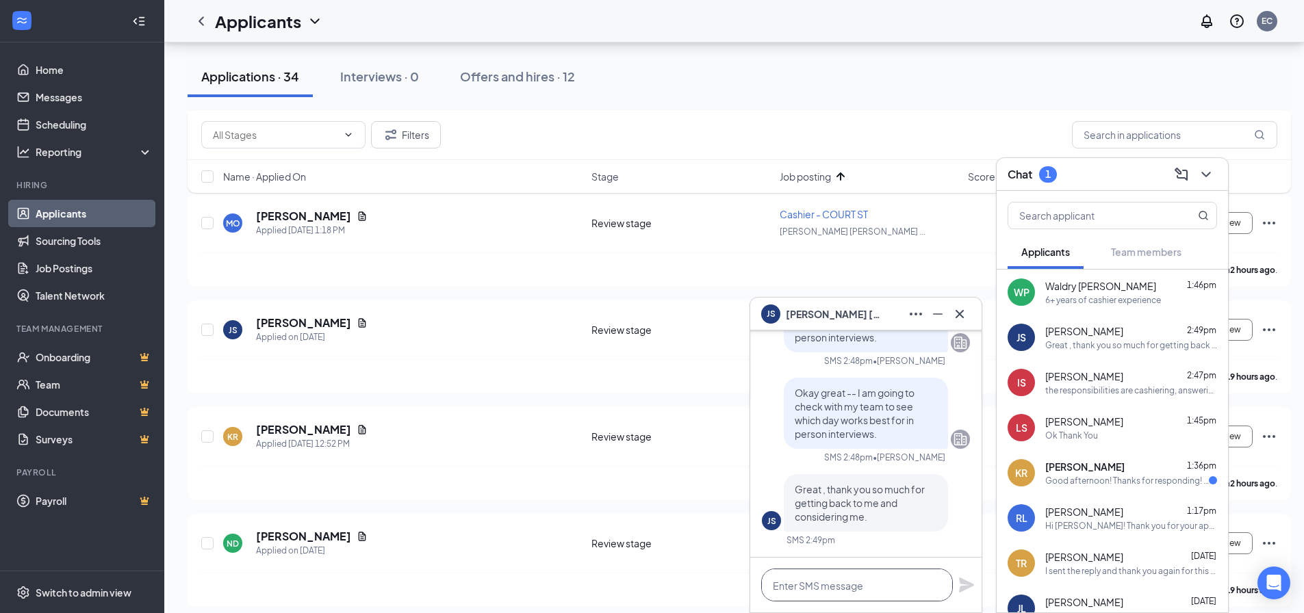
click at [838, 589] on textarea at bounding box center [857, 585] width 192 height 33
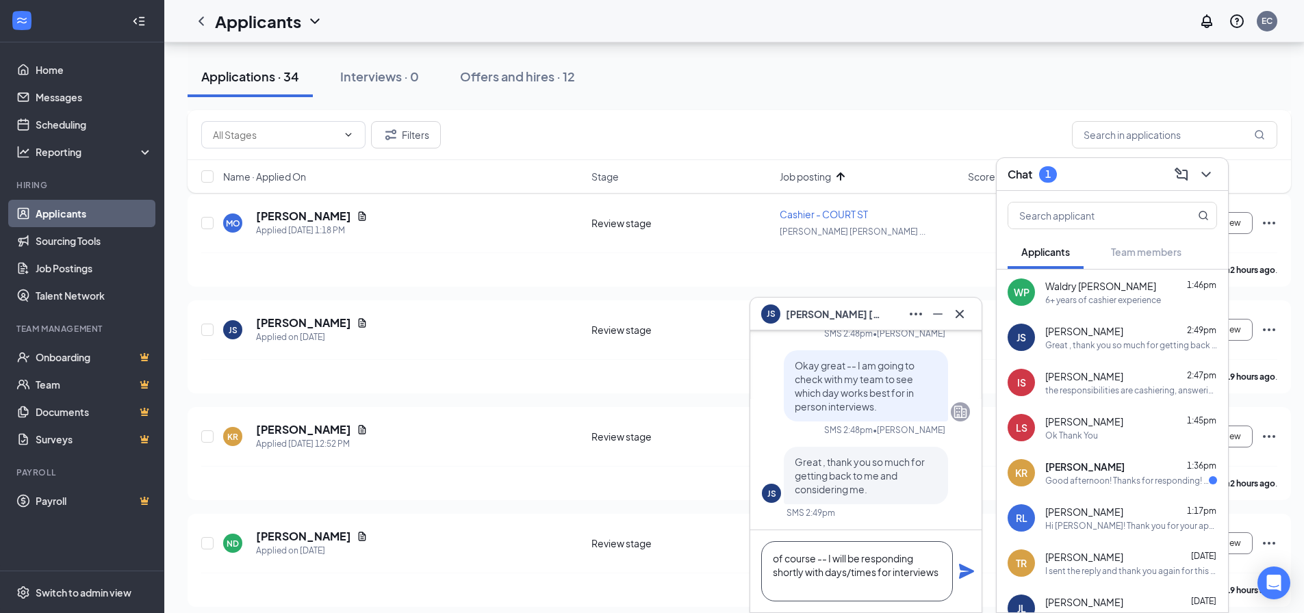
type textarea "of course -- I will be responding shortly with days/times for interviews"
click at [965, 568] on icon "Plane" at bounding box center [966, 571] width 15 height 15
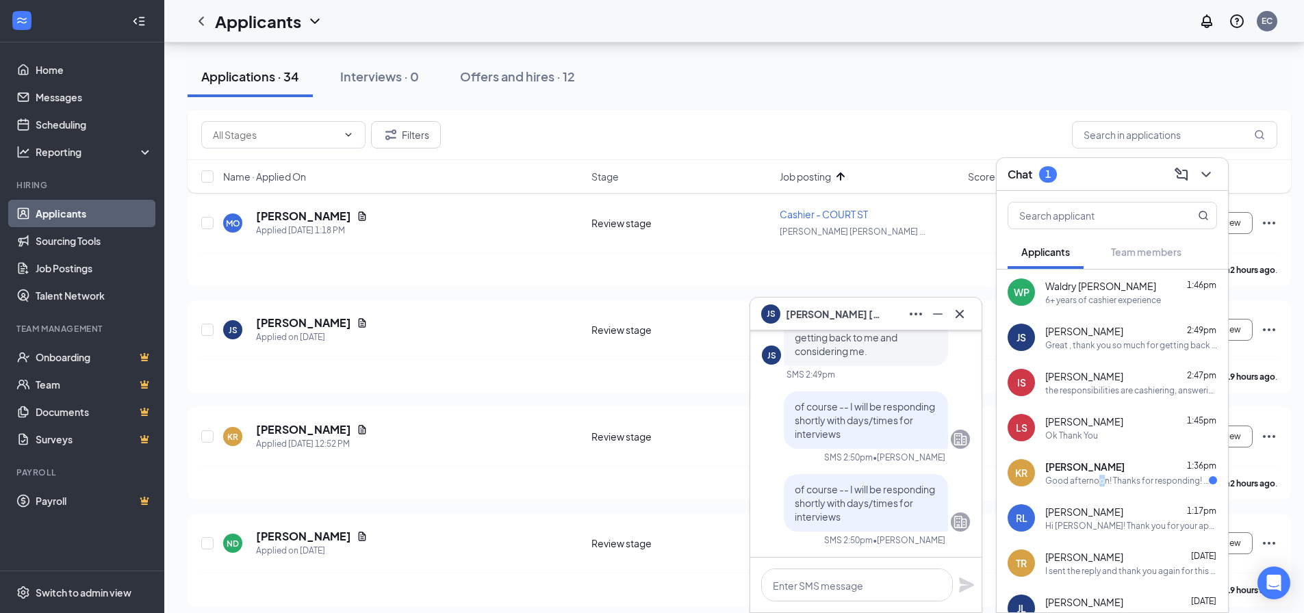
click at [1100, 474] on div "[PERSON_NAME] 1:36pm Good afternoon! Thanks for responding! I have open availab…" at bounding box center [1131, 473] width 172 height 27
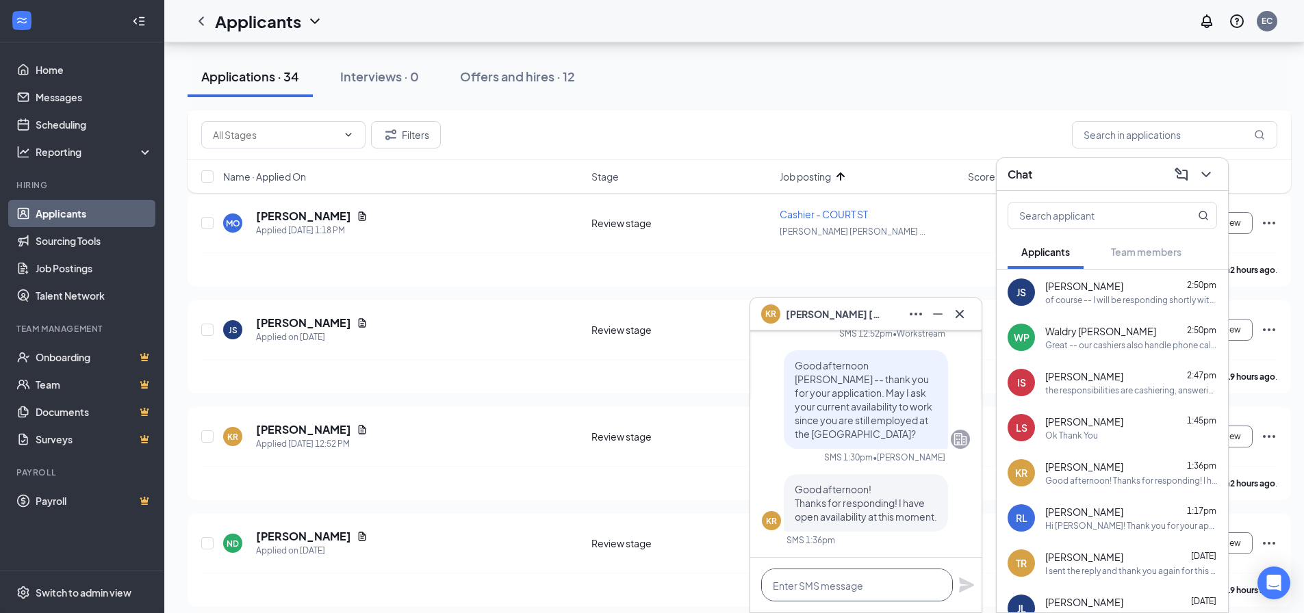
click at [854, 596] on textarea at bounding box center [857, 585] width 192 height 33
type textarea "H"
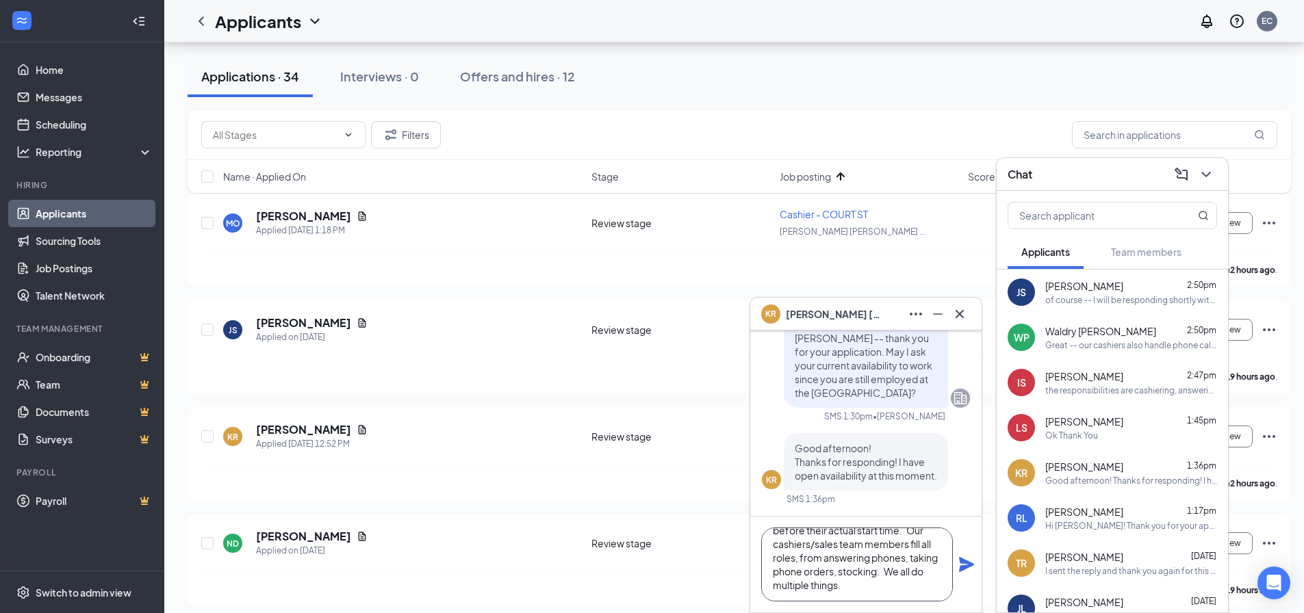
scroll to position [0, 0]
type textarea "Great -- our store hours are [DATE]-[DATE] from 8am - 7 -- we expect all shifts…"
click at [969, 565] on icon "Plane" at bounding box center [966, 564] width 16 height 16
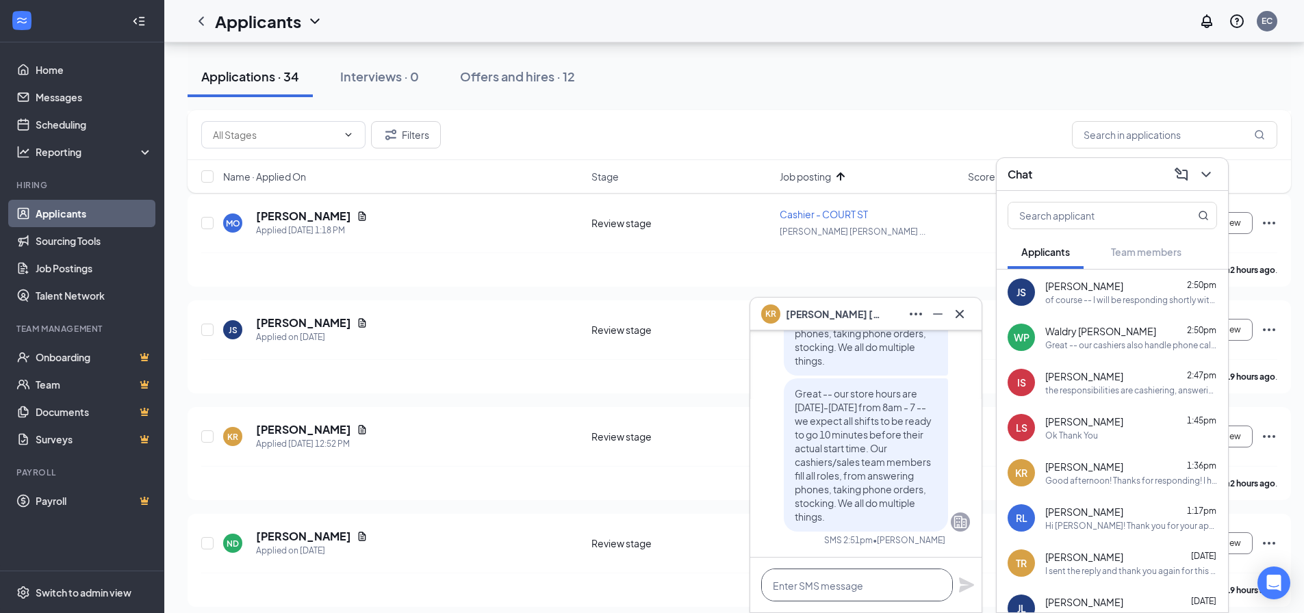
click at [845, 586] on textarea at bounding box center [857, 585] width 192 height 33
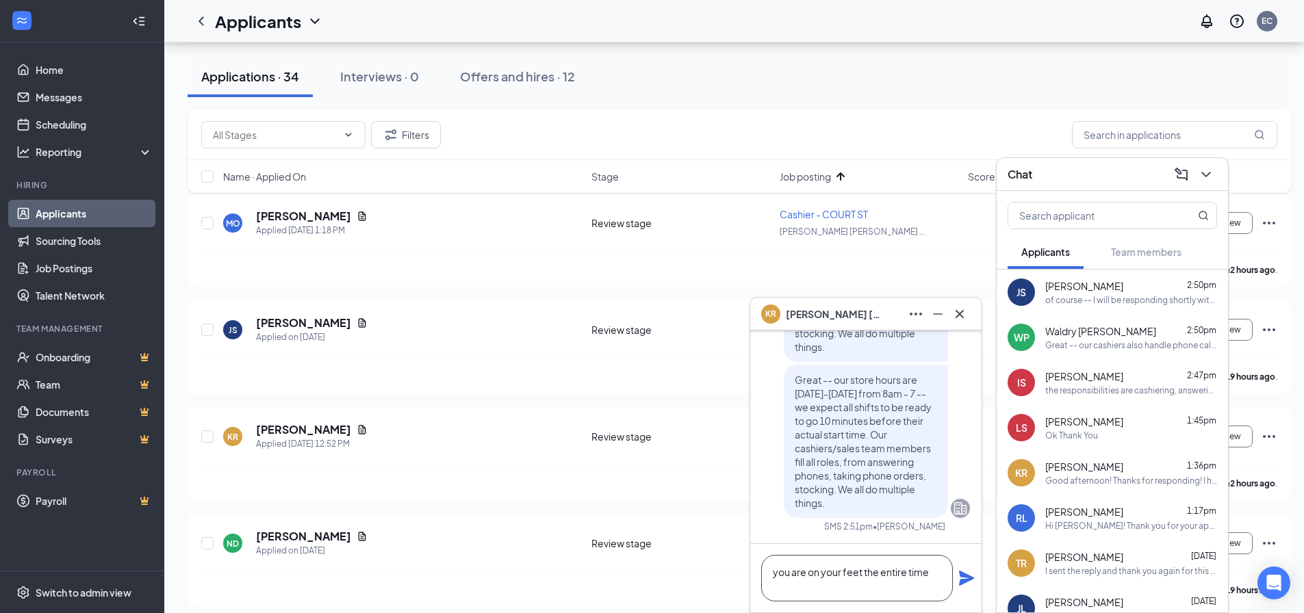
type textarea "you are on your feet the entire time"
click at [970, 585] on icon "Plane" at bounding box center [966, 578] width 16 height 16
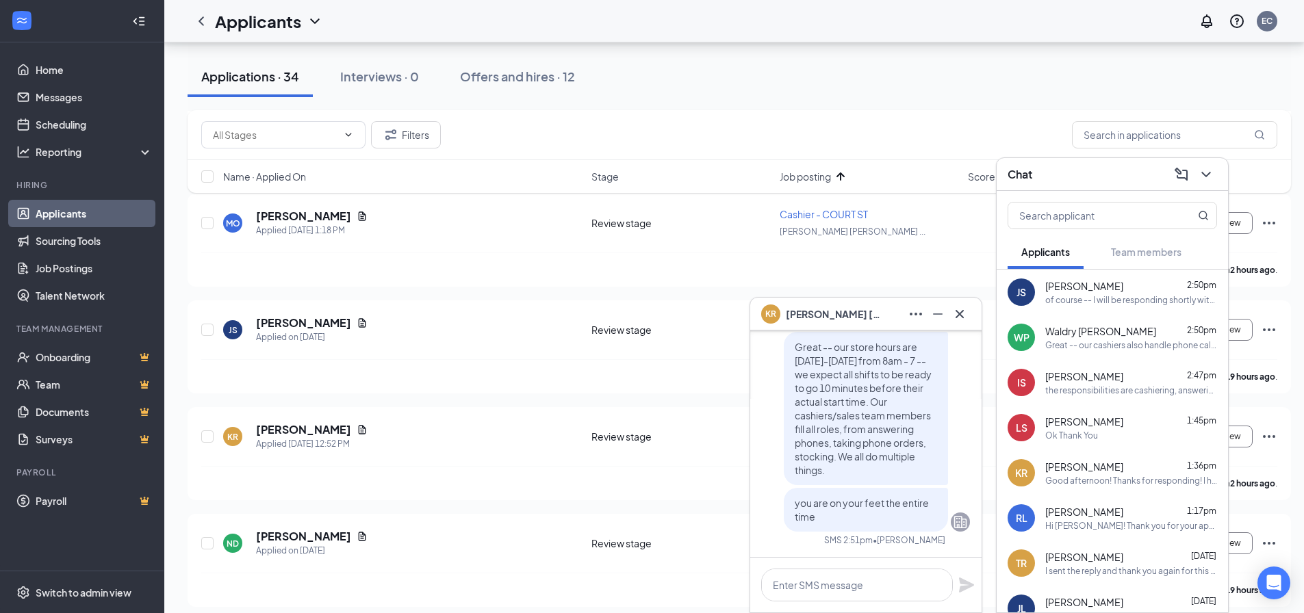
scroll to position [0, 0]
click at [1086, 375] on span "[PERSON_NAME]" at bounding box center [1084, 377] width 78 height 14
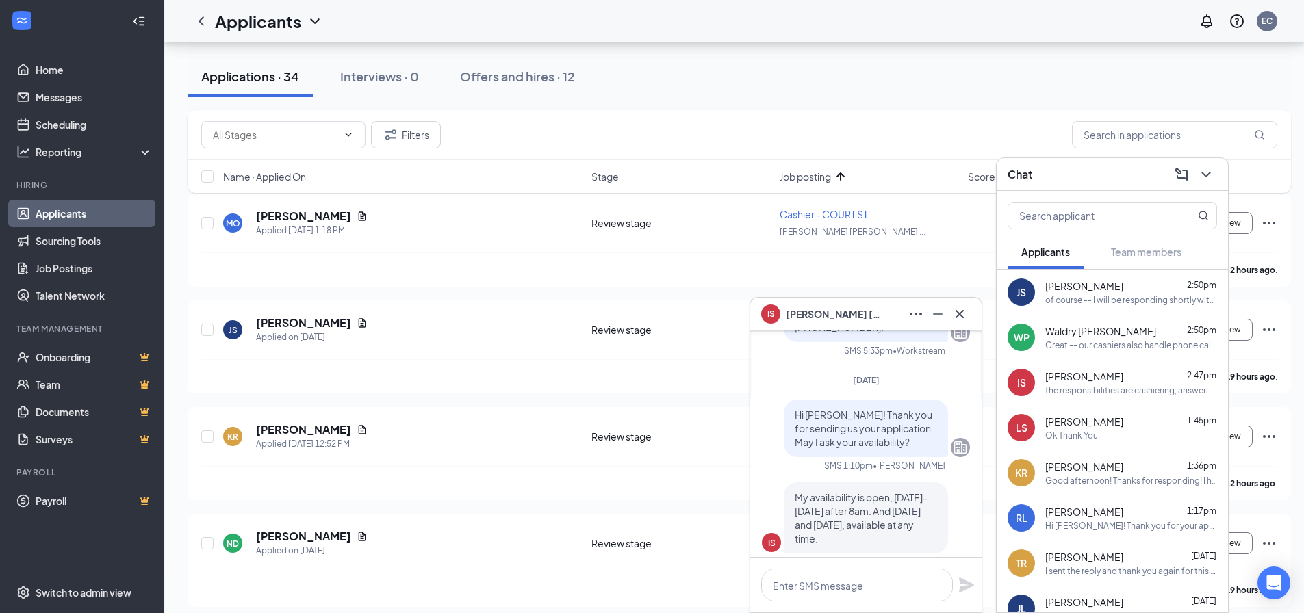
scroll to position [-616, 0]
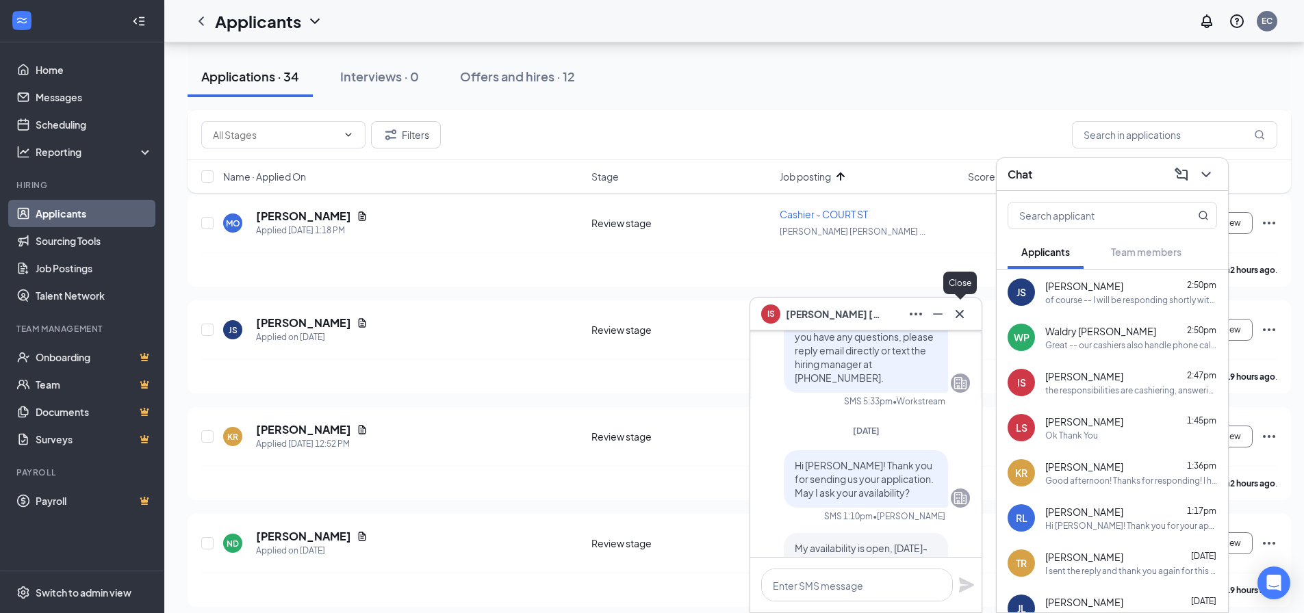
click at [938, 311] on icon "Minimize" at bounding box center [938, 314] width 16 height 16
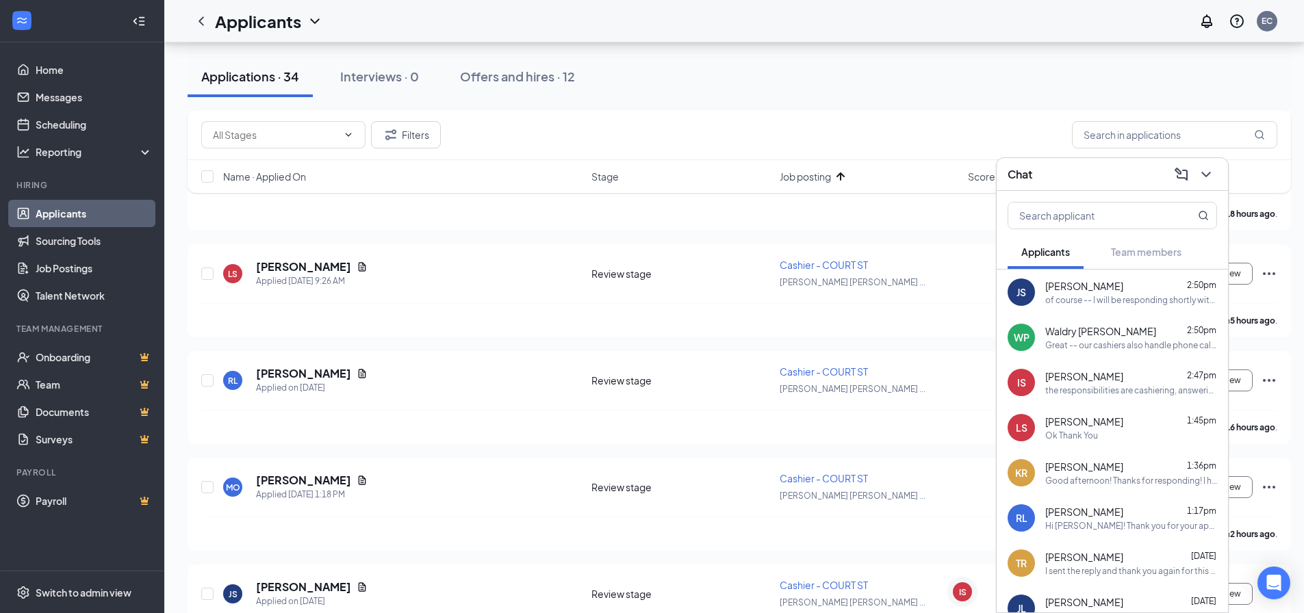
scroll to position [411, 0]
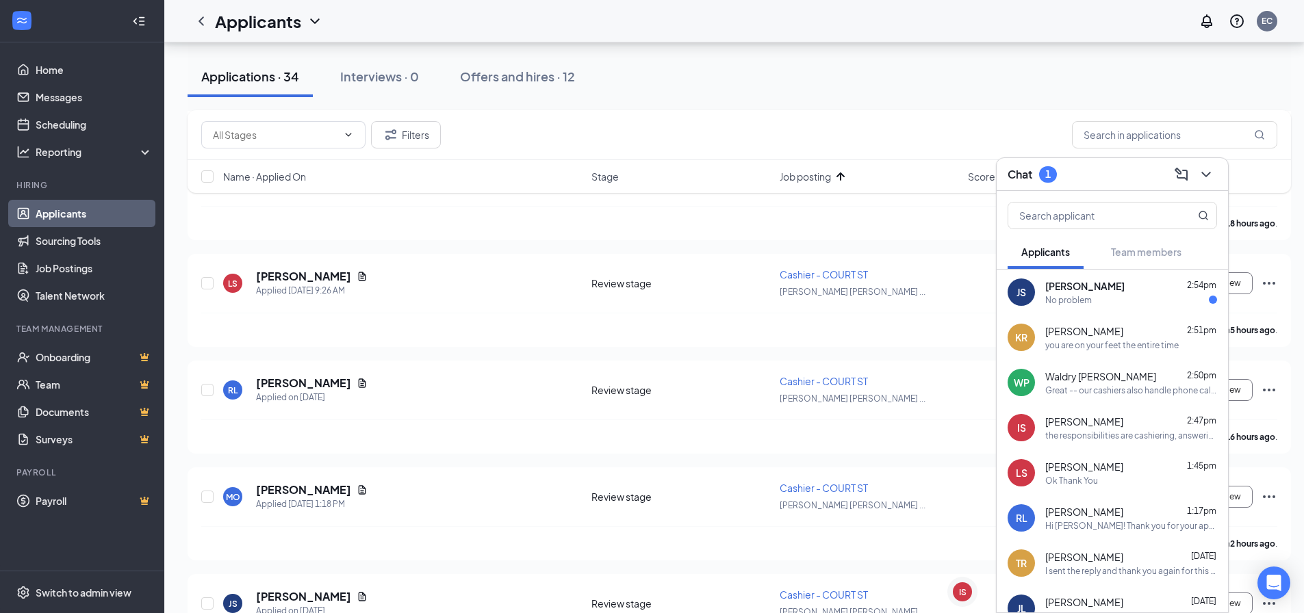
click at [1081, 294] on div "No problem" at bounding box center [1068, 300] width 47 height 12
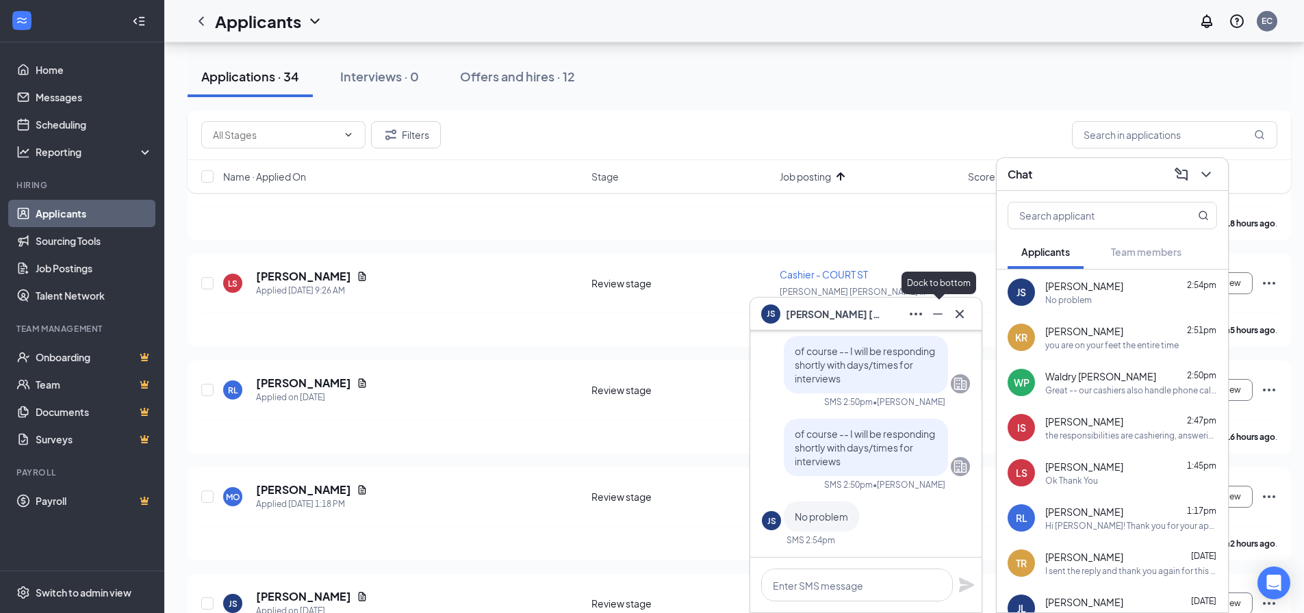
click at [944, 317] on icon "Minimize" at bounding box center [938, 314] width 16 height 16
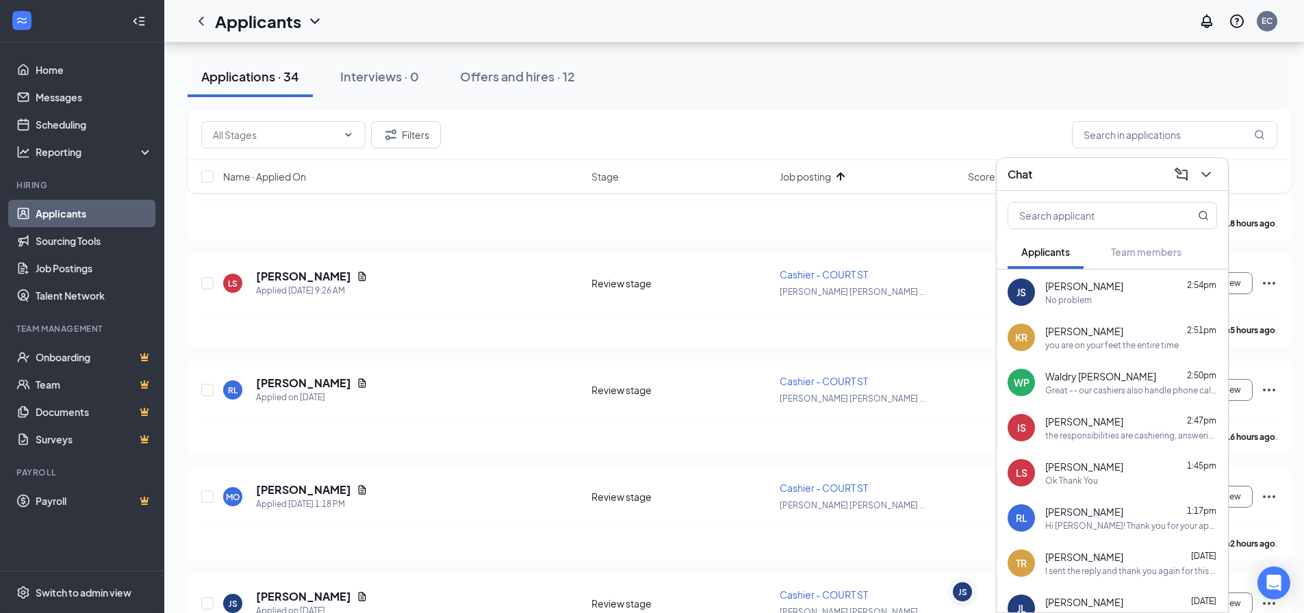
click at [1090, 343] on div "you are on your feet the entire time" at bounding box center [1111, 346] width 133 height 12
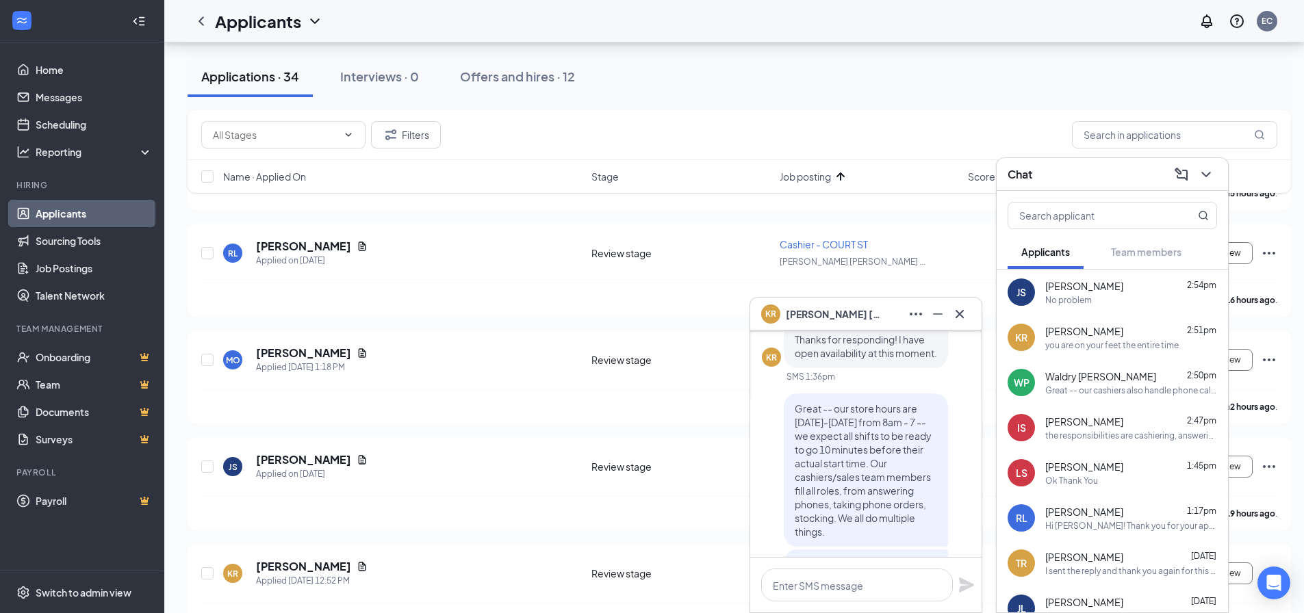
scroll to position [-411, 0]
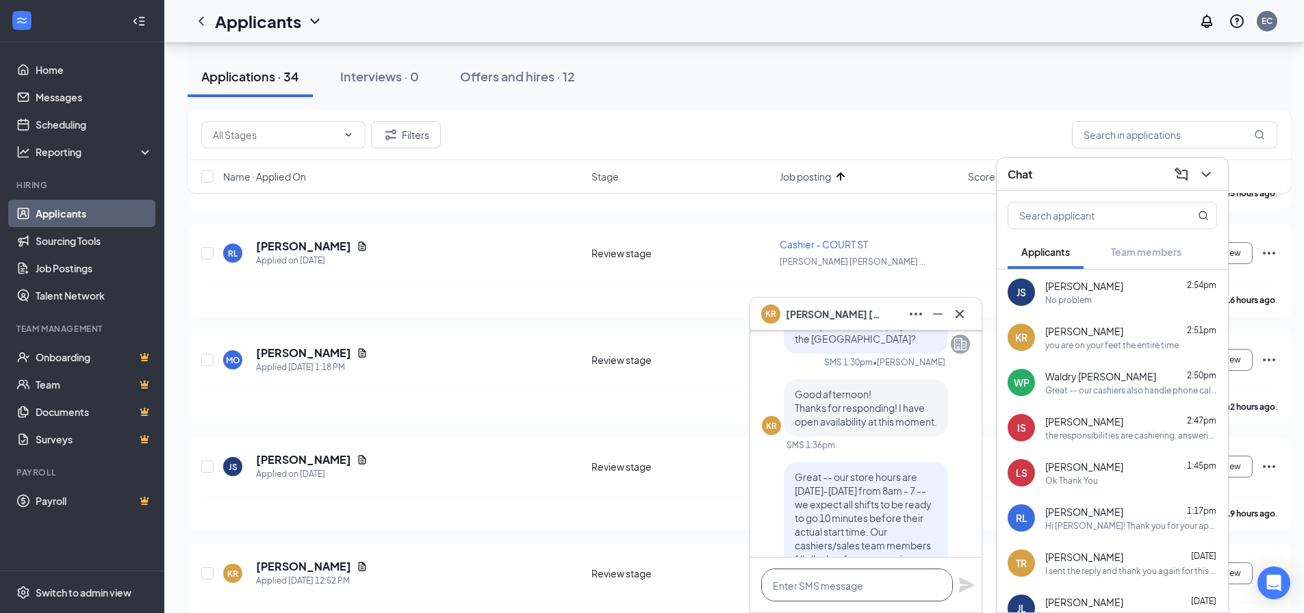
click at [808, 586] on textarea at bounding box center [857, 585] width 192 height 33
type textarea "A"
type textarea "E"
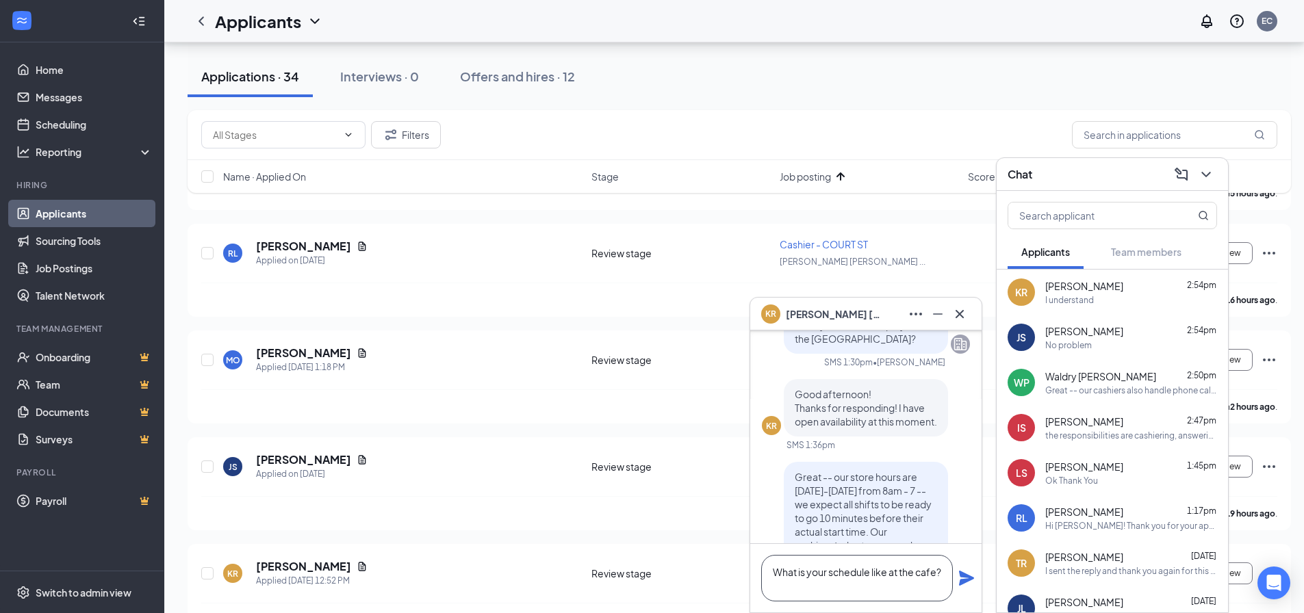
scroll to position [-438, 0]
type textarea "What is your schedule like at the cafe?"
click at [962, 572] on icon "Plane" at bounding box center [966, 571] width 16 height 16
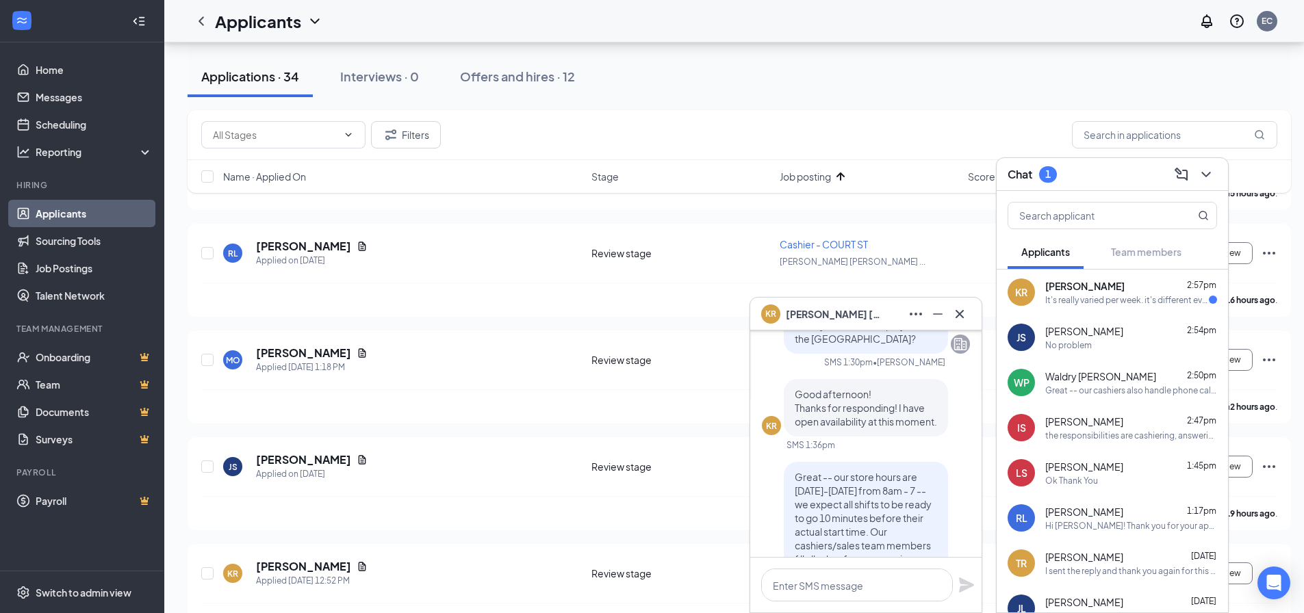
click at [1098, 483] on div "Ok Thank You" at bounding box center [1131, 481] width 172 height 12
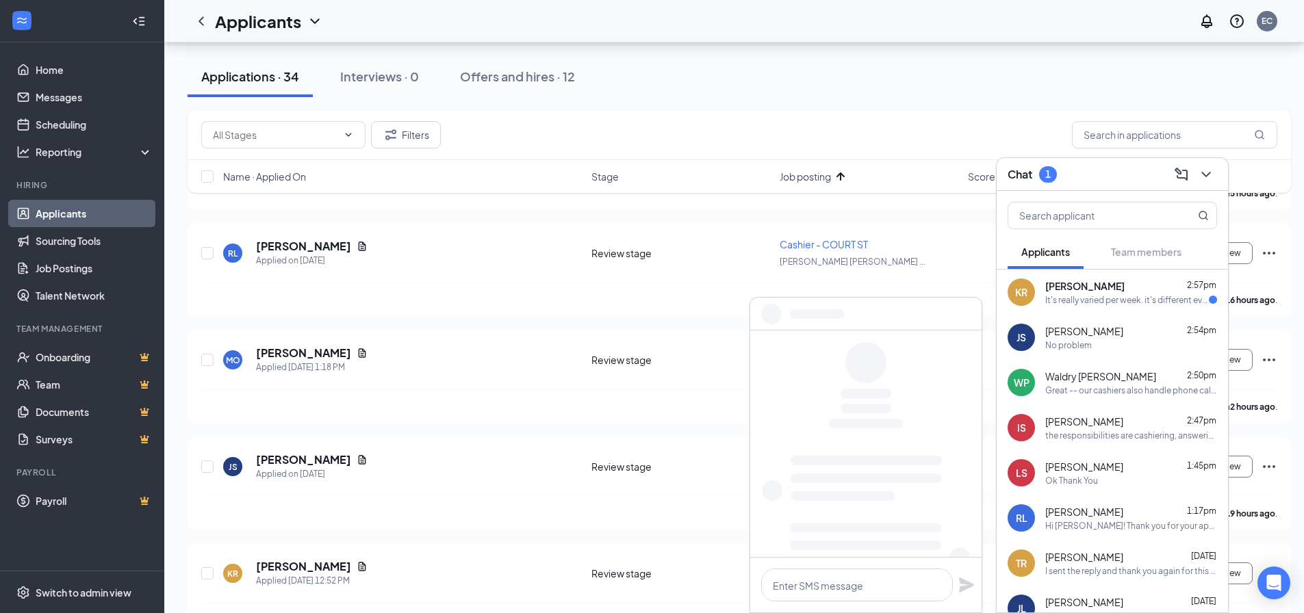
scroll to position [0, 0]
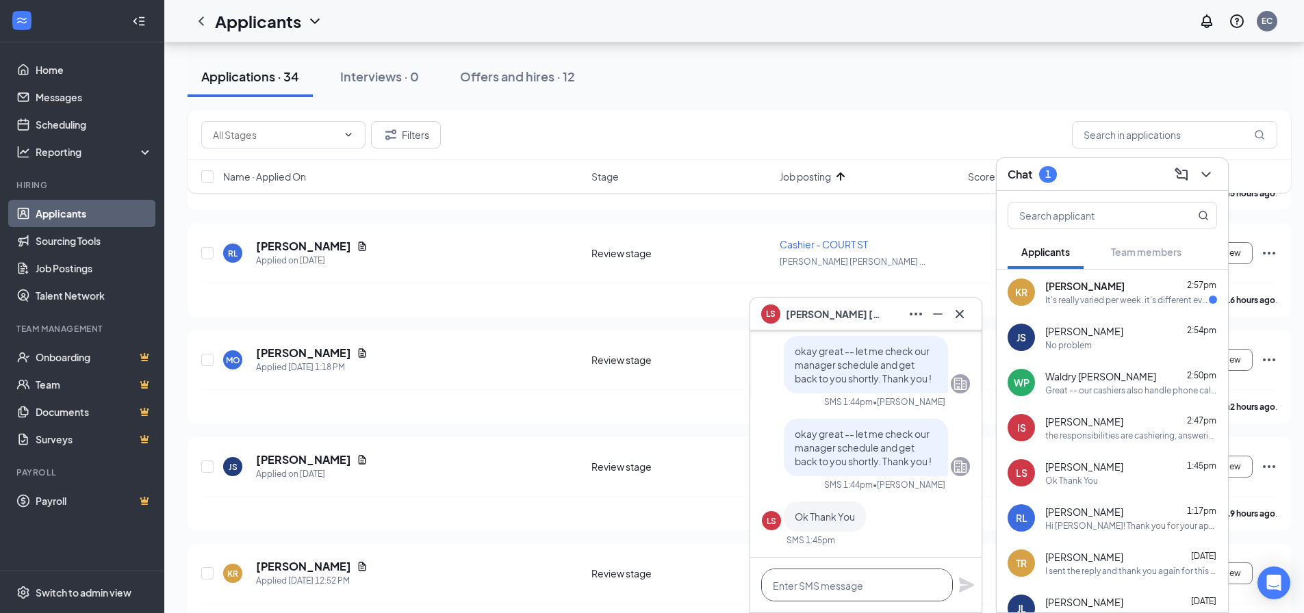
click at [845, 585] on textarea at bounding box center [857, 585] width 192 height 33
type textarea "H"
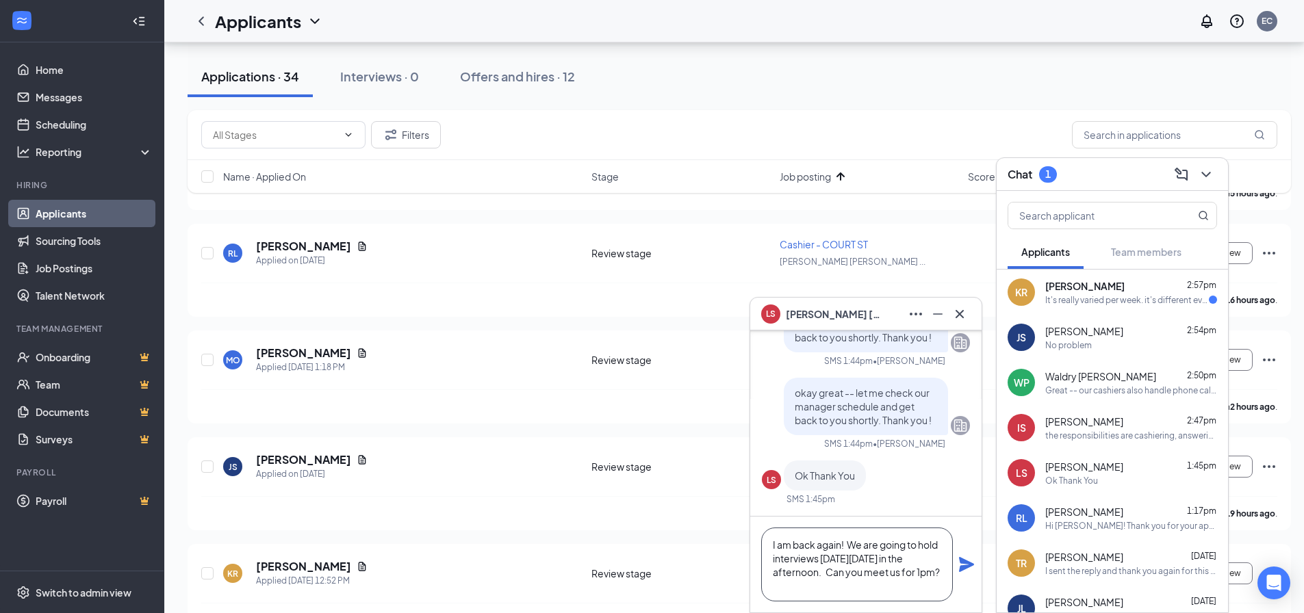
type textarea "I am back again! We are going to hold interviews [DATE][DATE] in the afternoon.…"
click at [965, 563] on icon "Plane" at bounding box center [966, 564] width 15 height 15
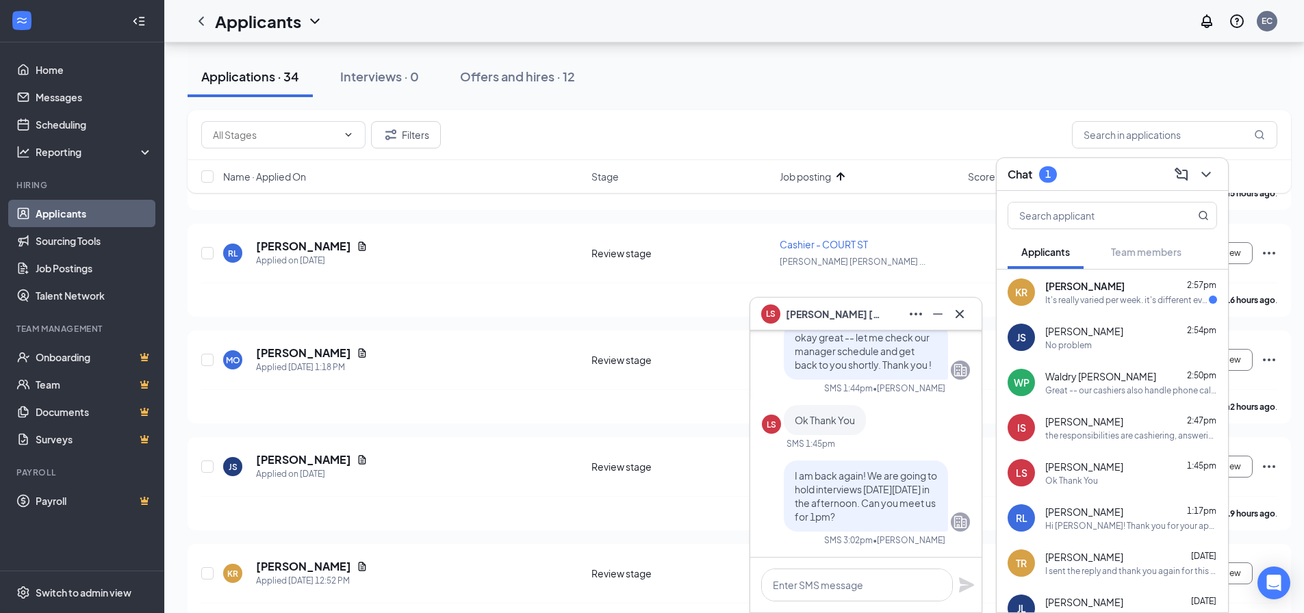
scroll to position [0, 0]
drag, startPoint x: 821, startPoint y: 513, endPoint x: 773, endPoint y: 452, distance: 77.0
click at [784, 461] on div "I am back again! We are going to hold interviews [DATE][DATE] in the afternoon.…" at bounding box center [866, 496] width 164 height 71
copy span "I am back again! We are going to hold interviews [DATE][DATE] in the afternoon.…"
click at [1062, 333] on span "[PERSON_NAME]" at bounding box center [1084, 331] width 78 height 14
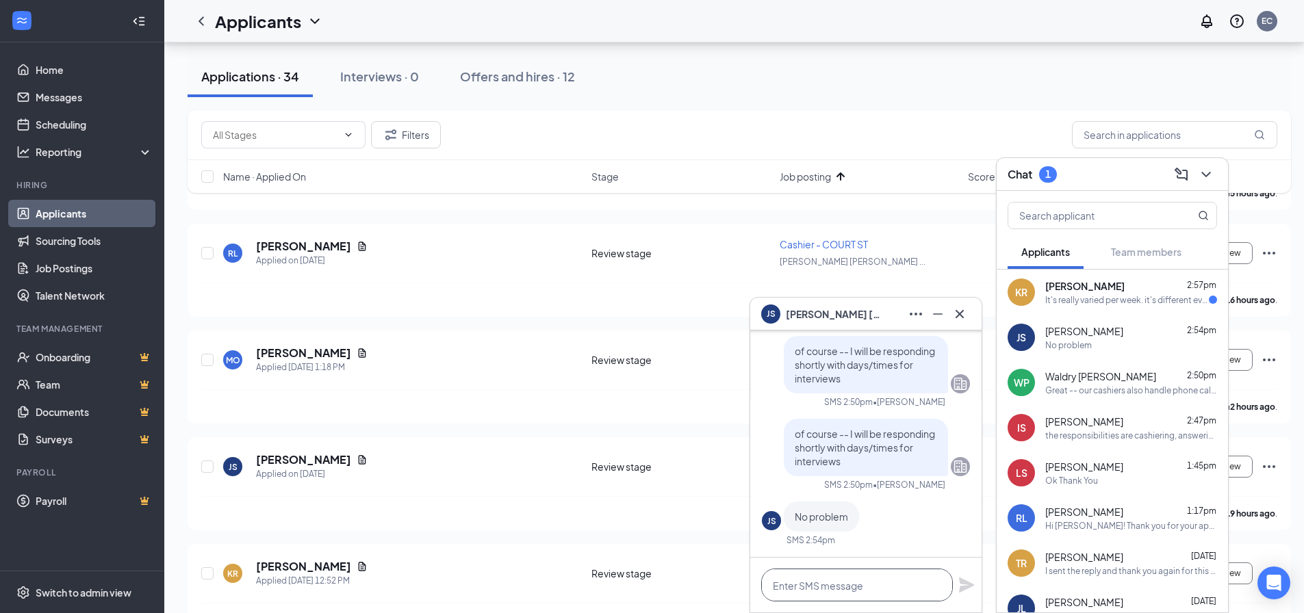
click at [815, 590] on textarea at bounding box center [857, 585] width 192 height 33
paste textarea "I am back again! We are going to hold interviews [DATE][DATE] in the afternoon.…"
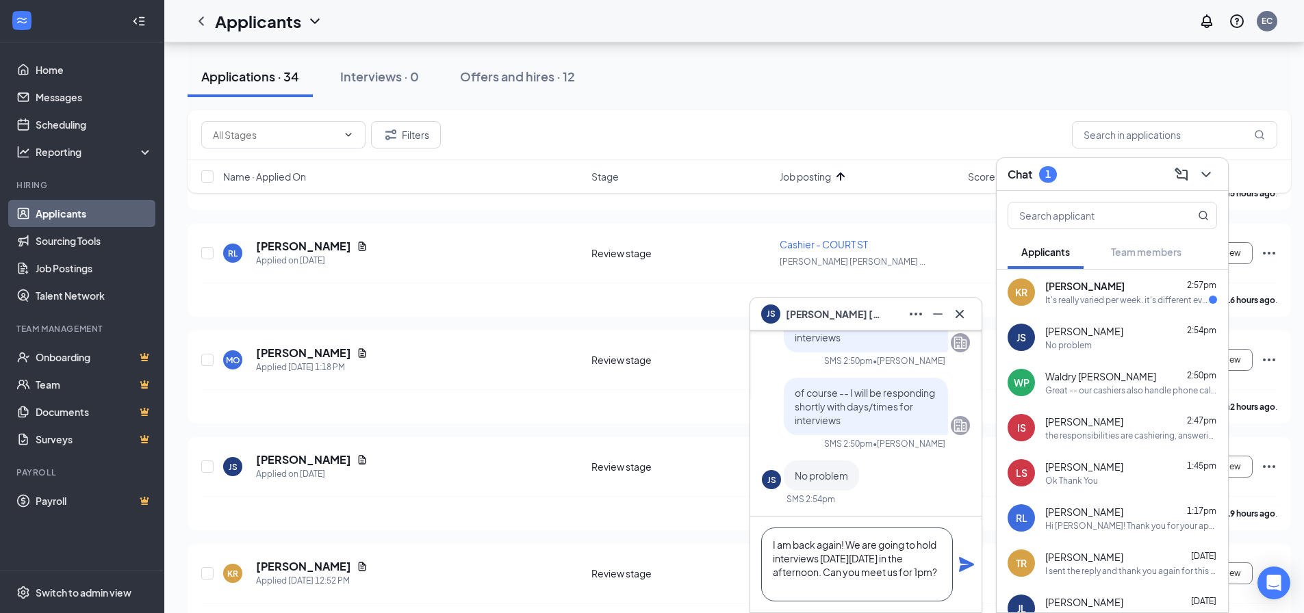
click at [803, 588] on textarea "I am back again! We are going to hold interviews [DATE][DATE] in the afternoon.…" at bounding box center [857, 565] width 192 height 74
type textarea "I am back again! We are going to hold interviews [DATE][DATE] in the afternoon.…"
click at [964, 569] on icon "Plane" at bounding box center [966, 564] width 15 height 15
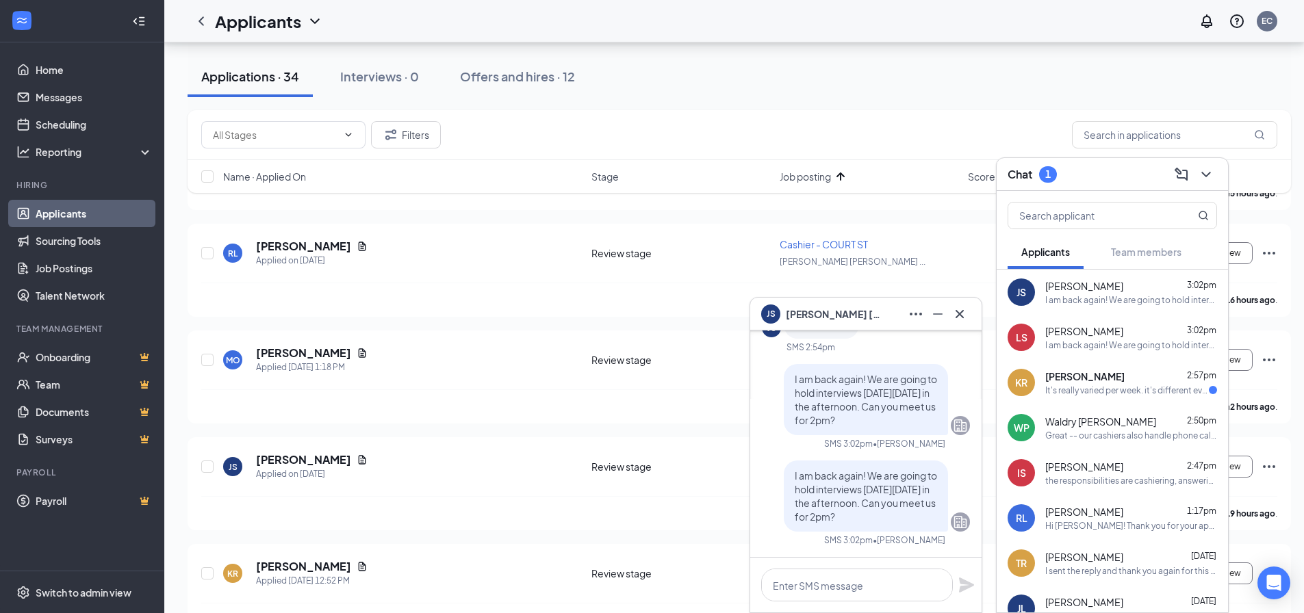
click at [1121, 389] on div "It's really varied per week. it's different every week" at bounding box center [1127, 391] width 164 height 12
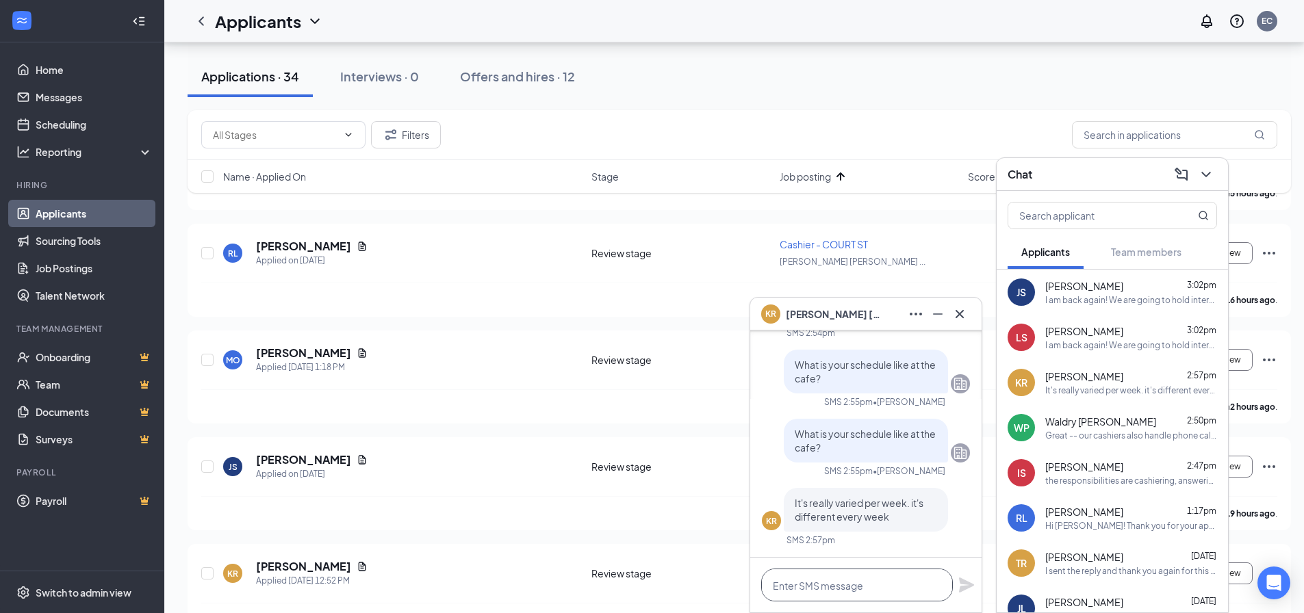
click at [830, 578] on textarea at bounding box center [857, 585] width 192 height 33
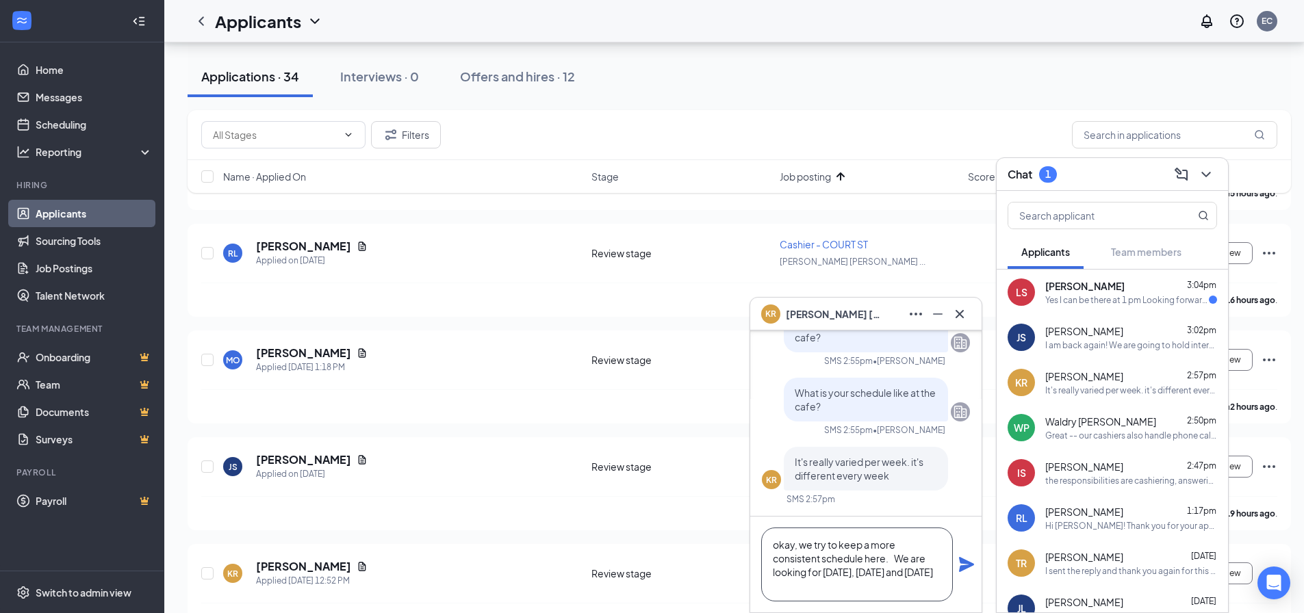
type textarea "okay, we try to keep a more consistent schedule here. We are looking for [DATE]…"
click at [958, 561] on icon "Plane" at bounding box center [966, 564] width 16 height 16
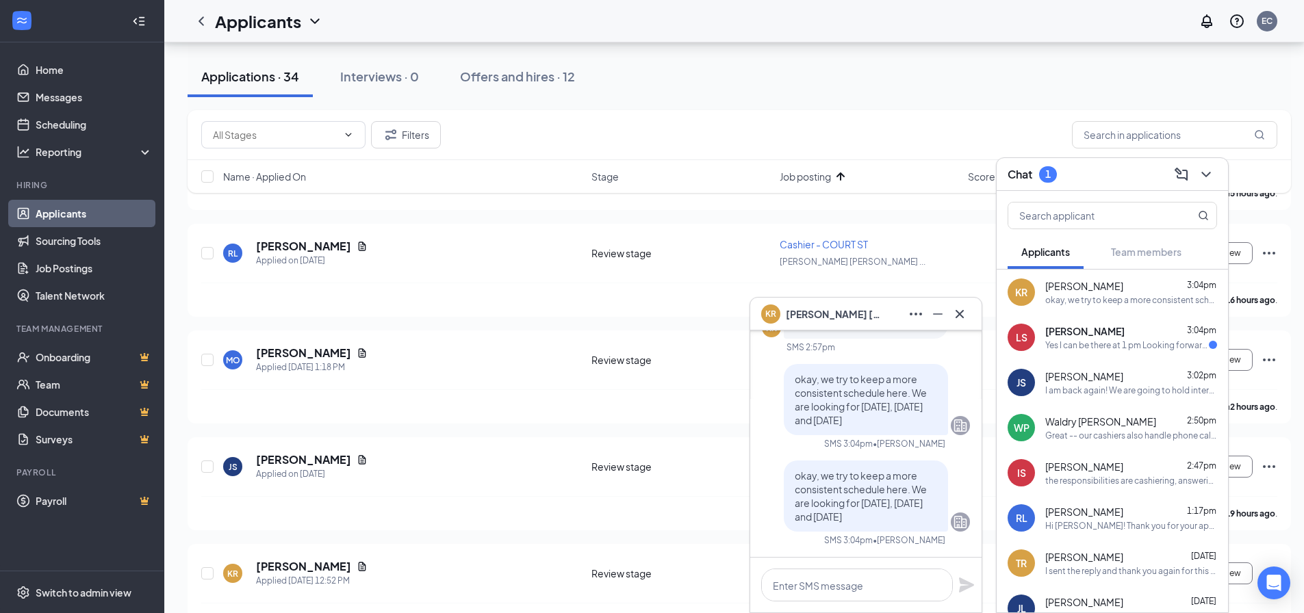
click at [1127, 346] on div "Yes I can be there at 1 pm Looking forward to meeting with you." at bounding box center [1127, 346] width 164 height 12
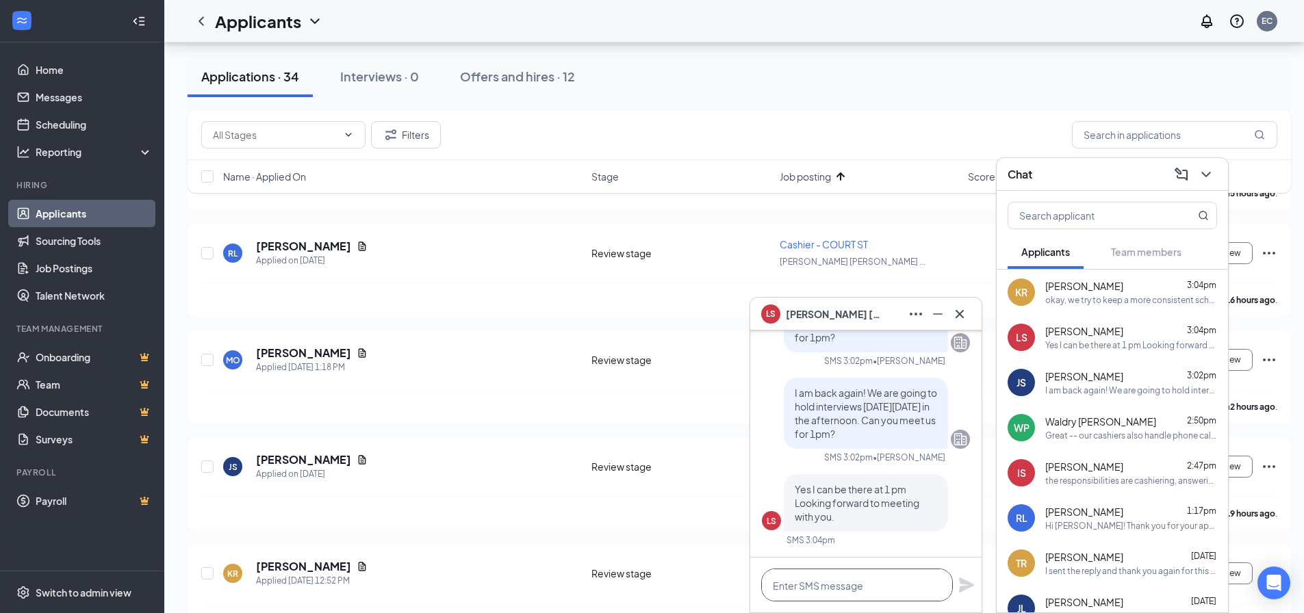
click at [840, 586] on textarea at bounding box center [857, 585] width 192 height 33
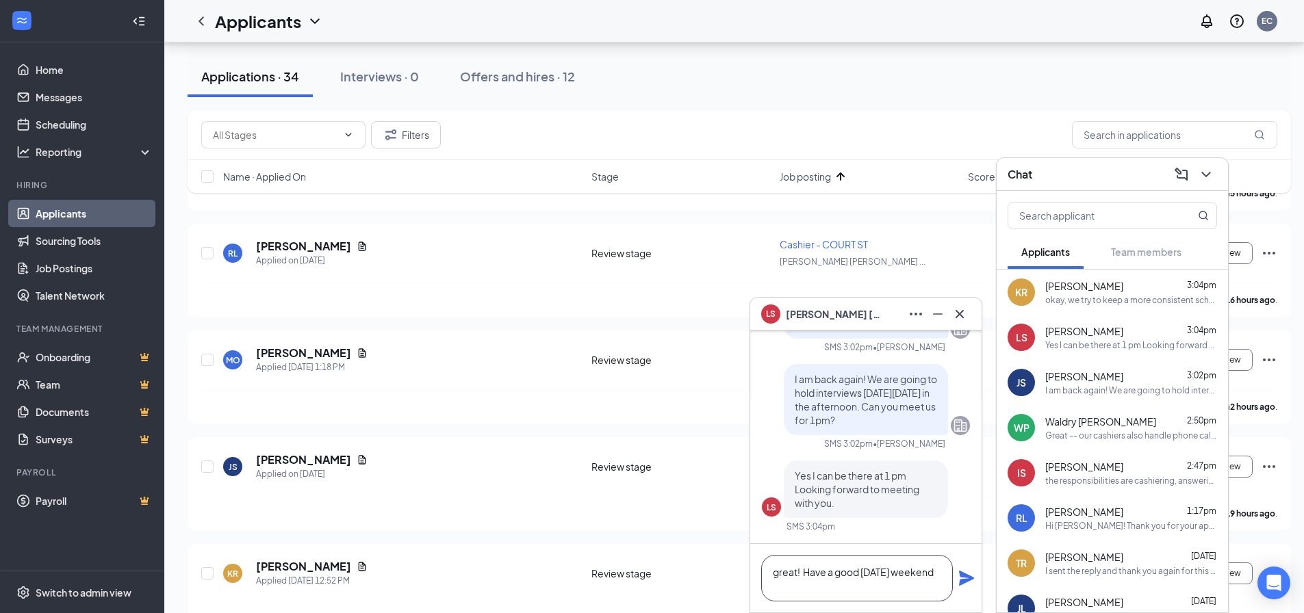
scroll to position [1, 0]
drag, startPoint x: 818, startPoint y: 593, endPoint x: 769, endPoint y: 571, distance: 53.6
click at [769, 571] on textarea "great! Have a good [DATE] weekend" at bounding box center [857, 578] width 192 height 47
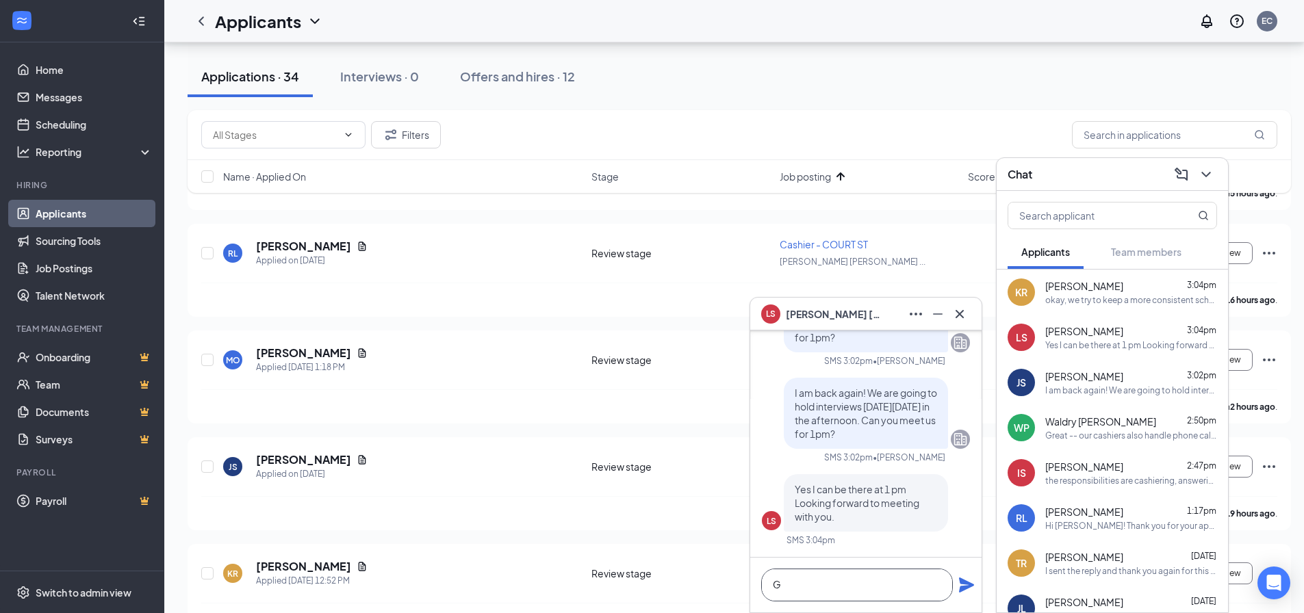
scroll to position [1, 0]
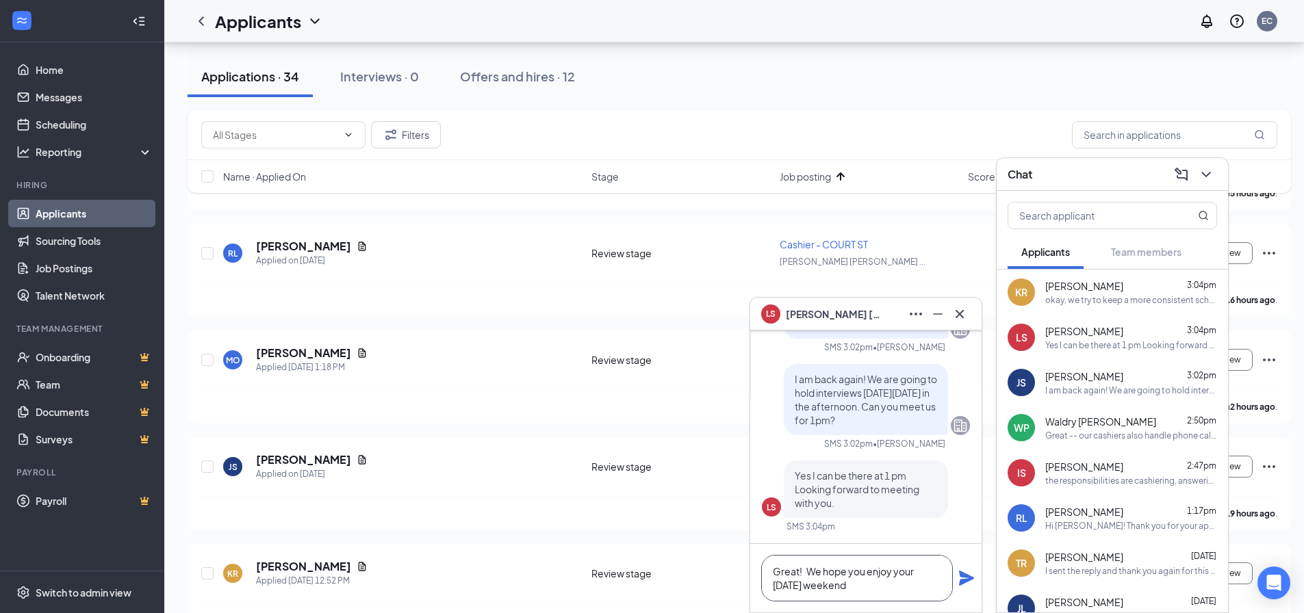
type textarea "Great! We hope you enjoy your [DATE] weekend"
click at [957, 579] on div "Great! We hope you enjoy your [DATE] weekend" at bounding box center [865, 578] width 231 height 68
click at [965, 580] on icon "Plane" at bounding box center [966, 578] width 15 height 15
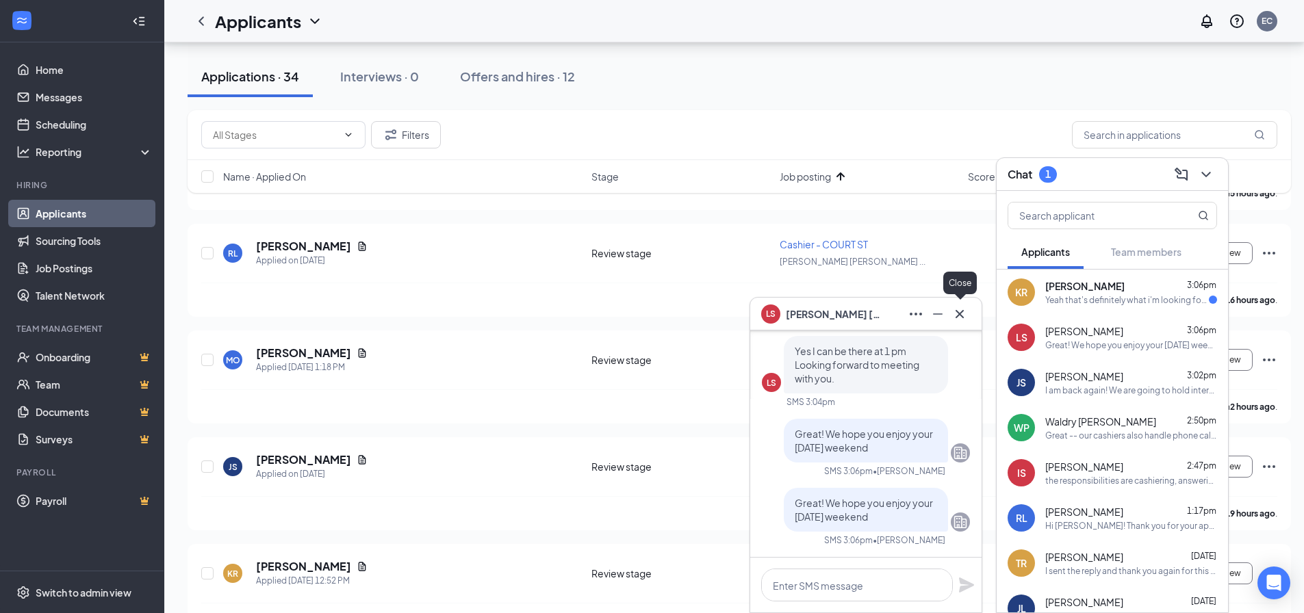
click at [951, 311] on icon "Cross" at bounding box center [959, 314] width 16 height 16
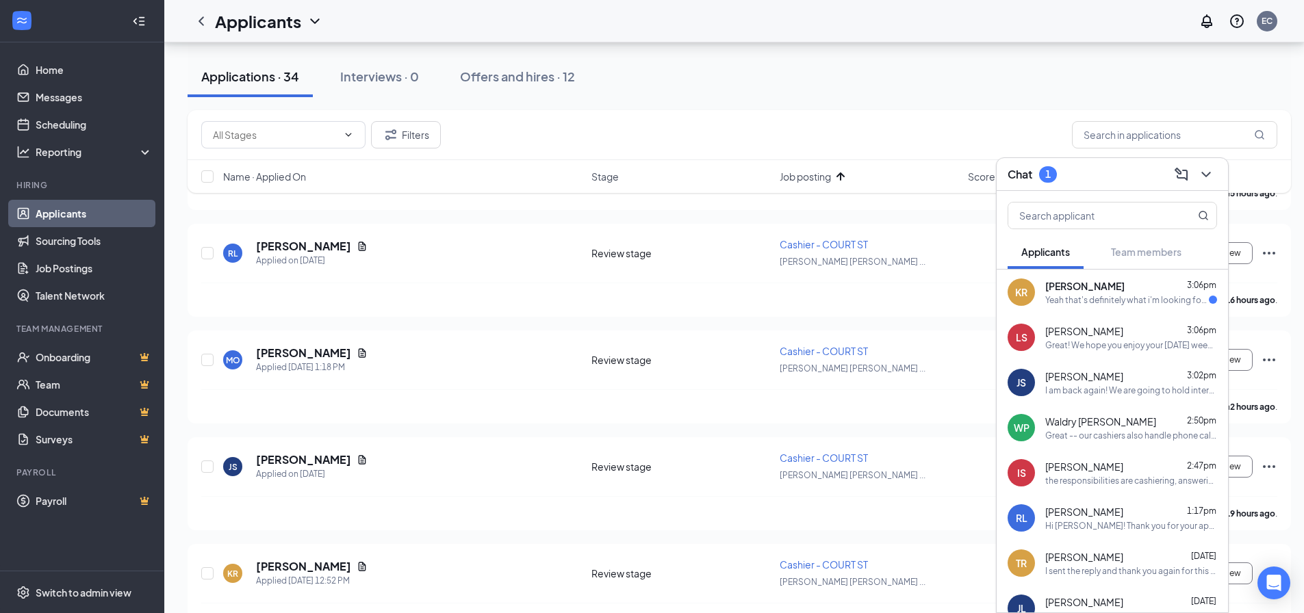
click at [1106, 287] on div "[PERSON_NAME] 3:06pm" at bounding box center [1131, 286] width 172 height 14
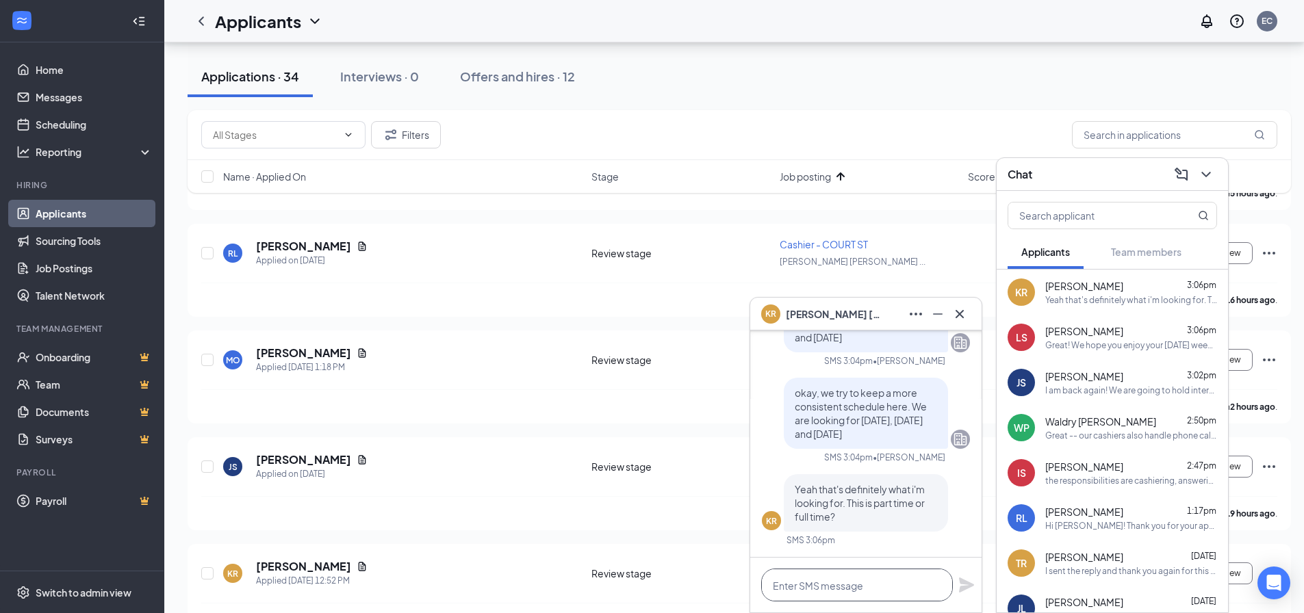
click at [822, 590] on textarea at bounding box center [857, 585] width 192 height 33
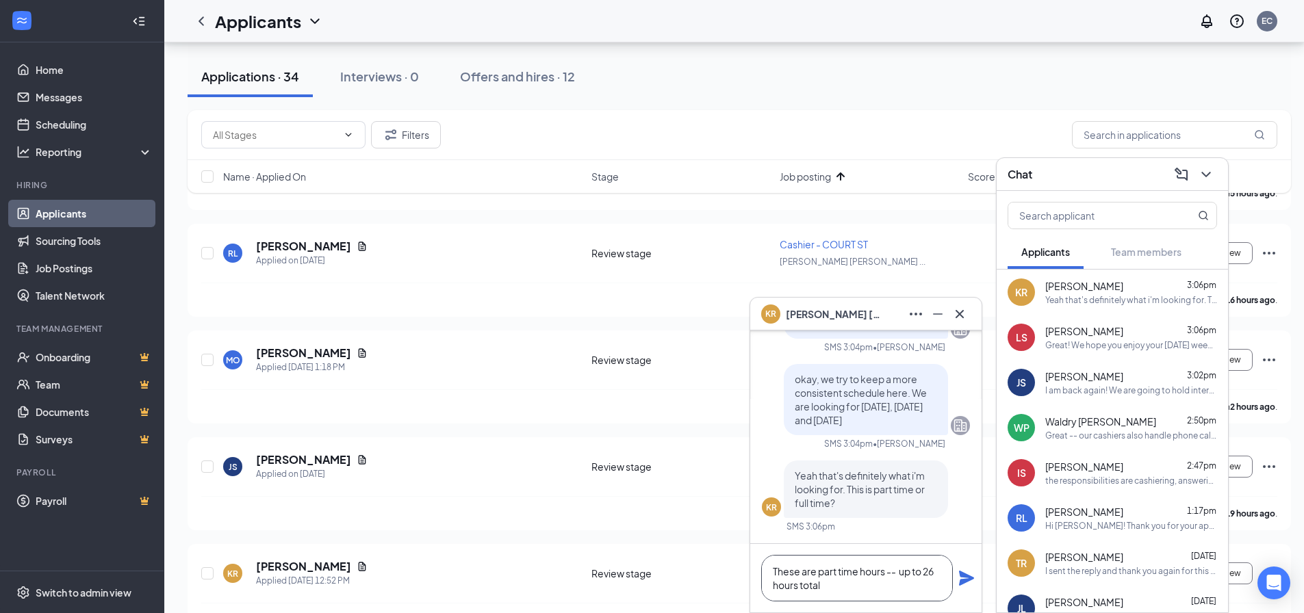
type textarea "These are part time hours -- up to 26 hours total"
click at [962, 579] on icon "Plane" at bounding box center [966, 578] width 16 height 16
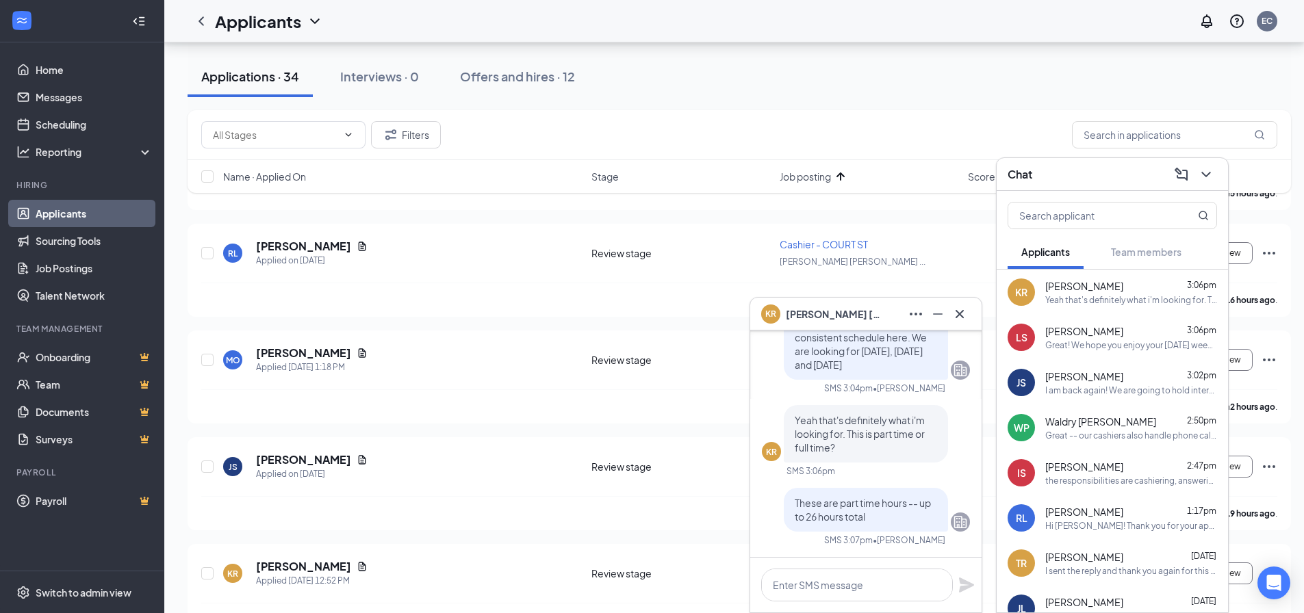
scroll to position [0, 0]
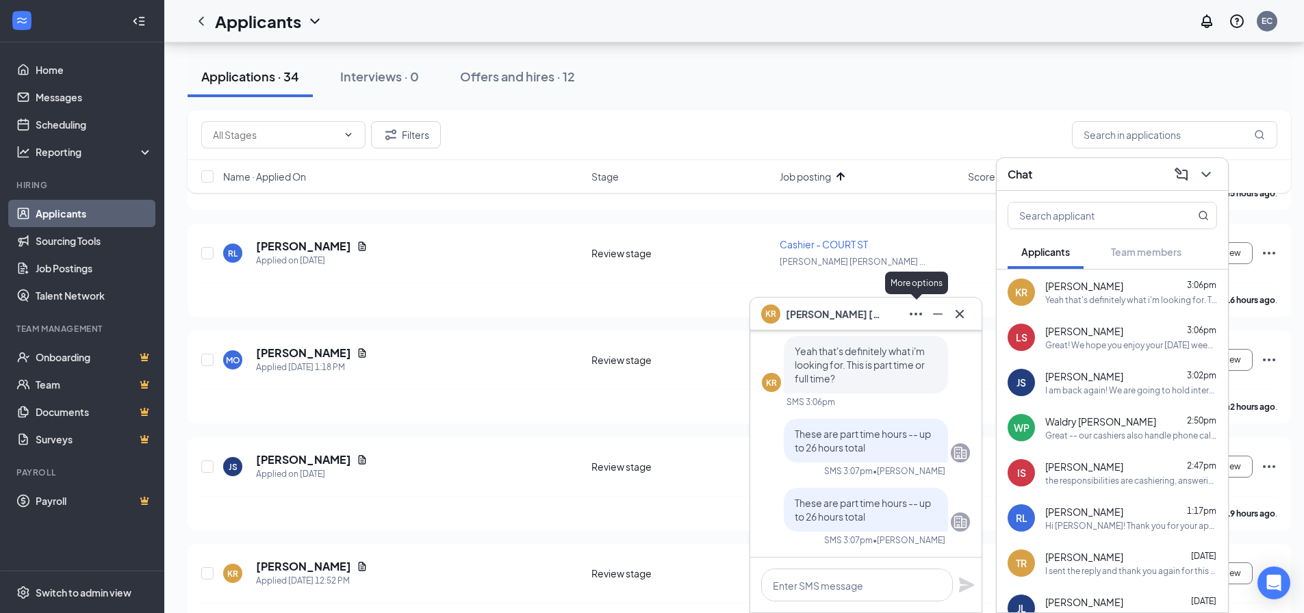
click at [909, 309] on icon "Ellipses" at bounding box center [916, 314] width 16 height 16
click at [1205, 175] on icon "ChevronDown" at bounding box center [1205, 174] width 9 height 5
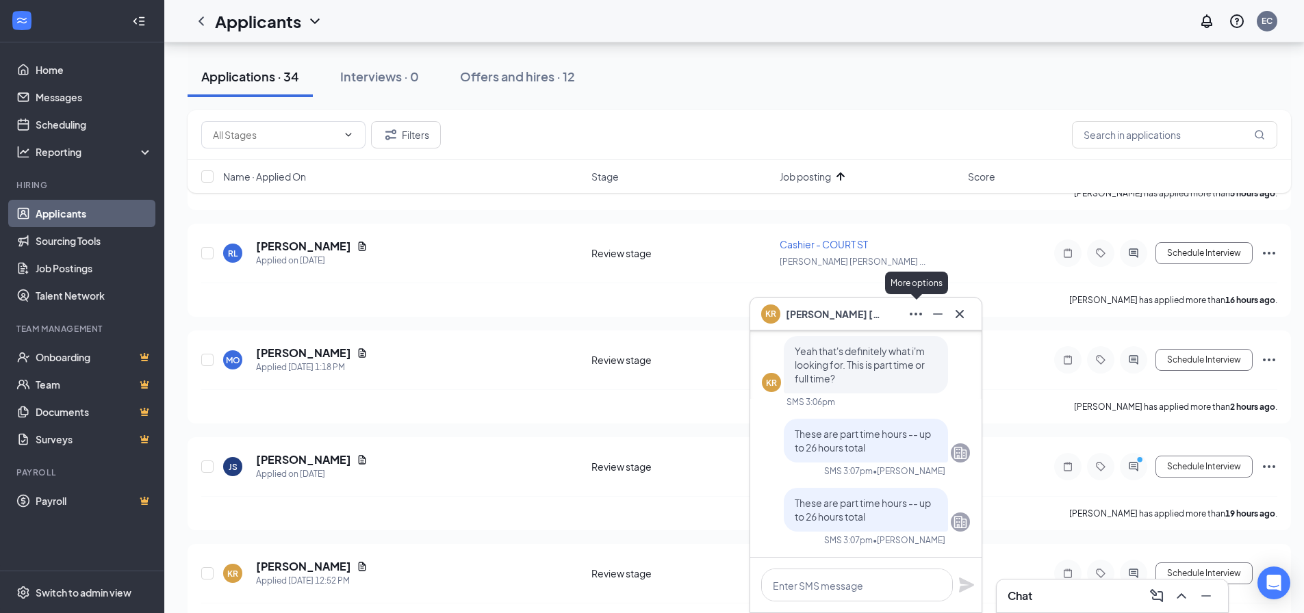
click at [921, 316] on icon "Ellipses" at bounding box center [916, 314] width 16 height 16
click at [934, 316] on icon "Minimize" at bounding box center [938, 314] width 16 height 16
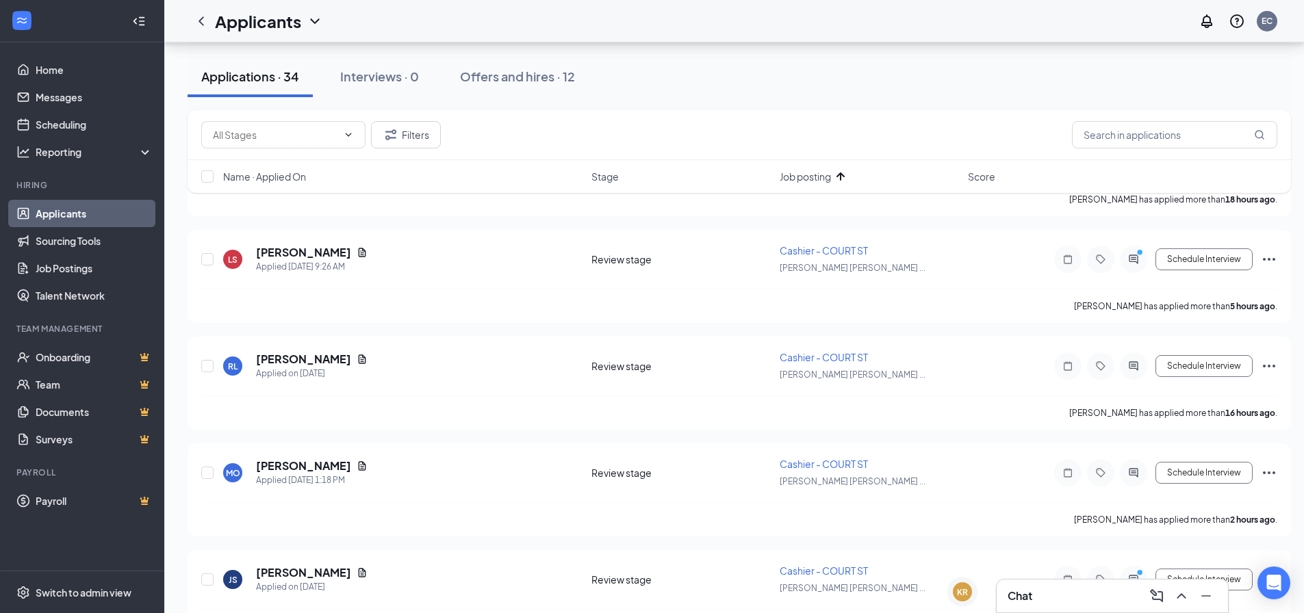
scroll to position [411, 0]
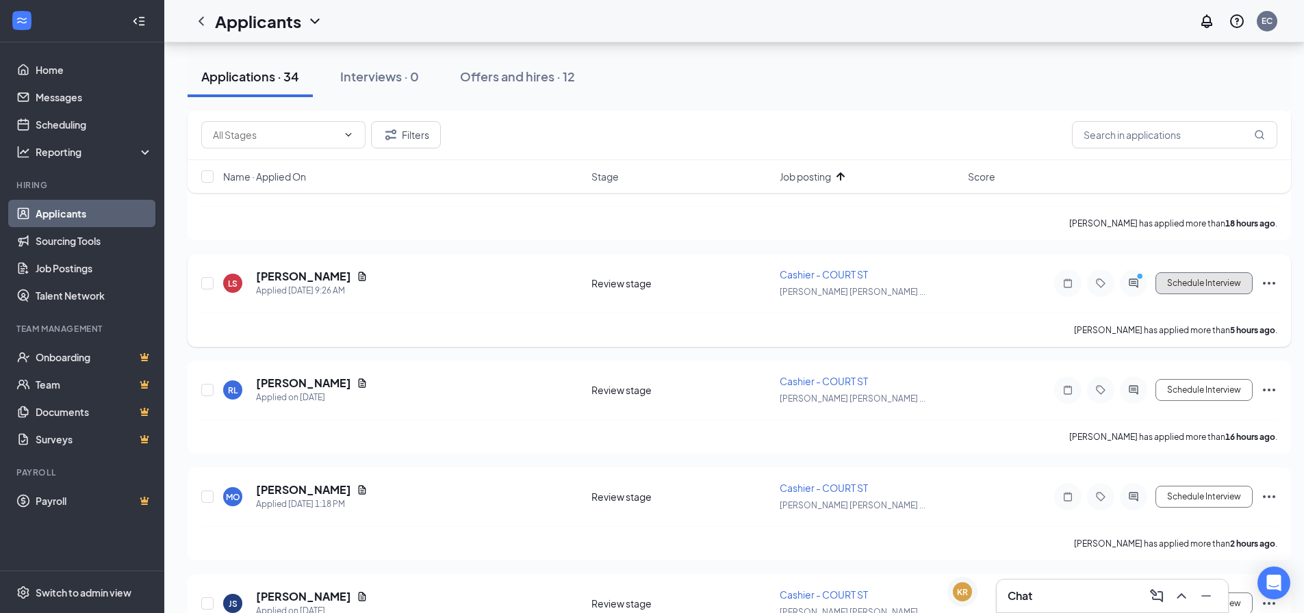
click at [1208, 285] on button "Schedule Interview" at bounding box center [1203, 283] width 97 height 22
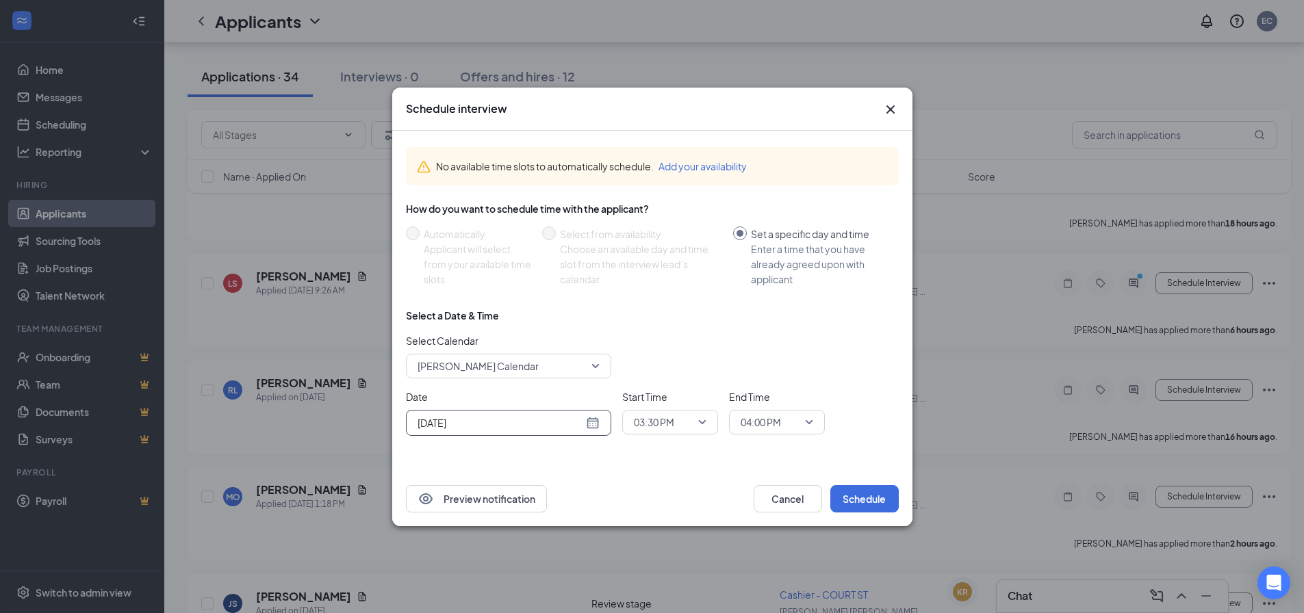
click at [467, 427] on input "[DATE]" at bounding box center [501, 422] width 166 height 15
type input "[DATE]"
click at [470, 391] on div "2" at bounding box center [476, 391] width 16 height 16
click at [650, 424] on span "03:30 PM" at bounding box center [654, 422] width 40 height 21
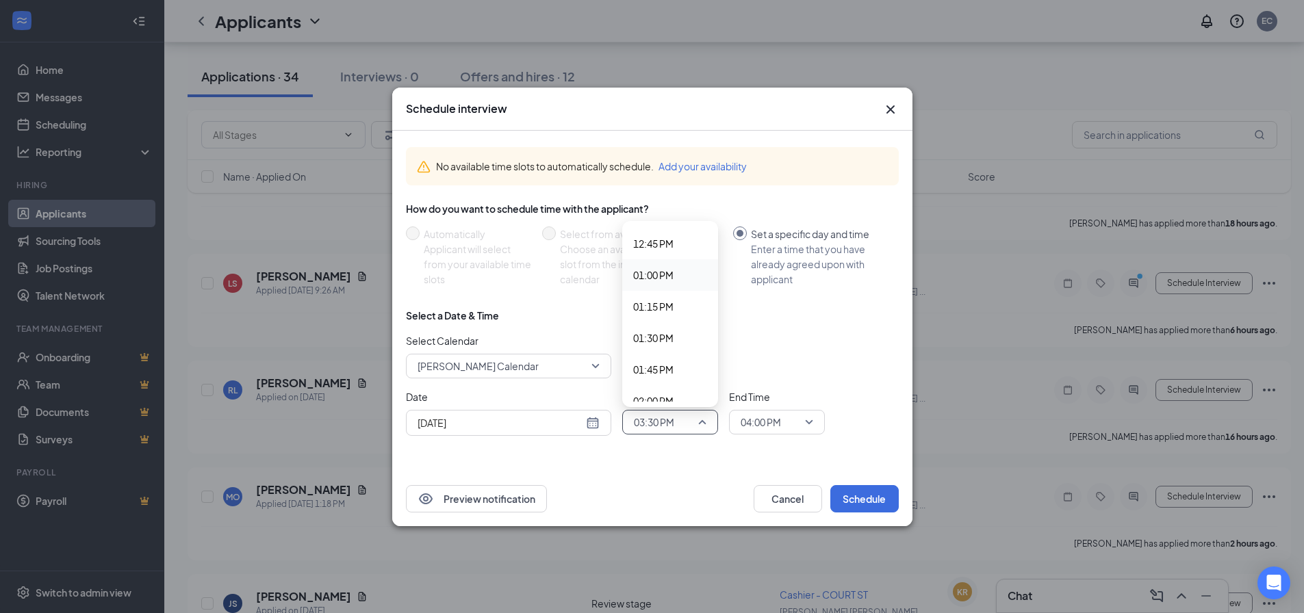
click at [663, 274] on span "01:00 PM" at bounding box center [653, 275] width 40 height 15
click at [772, 413] on span "04:00 PM" at bounding box center [761, 422] width 40 height 21
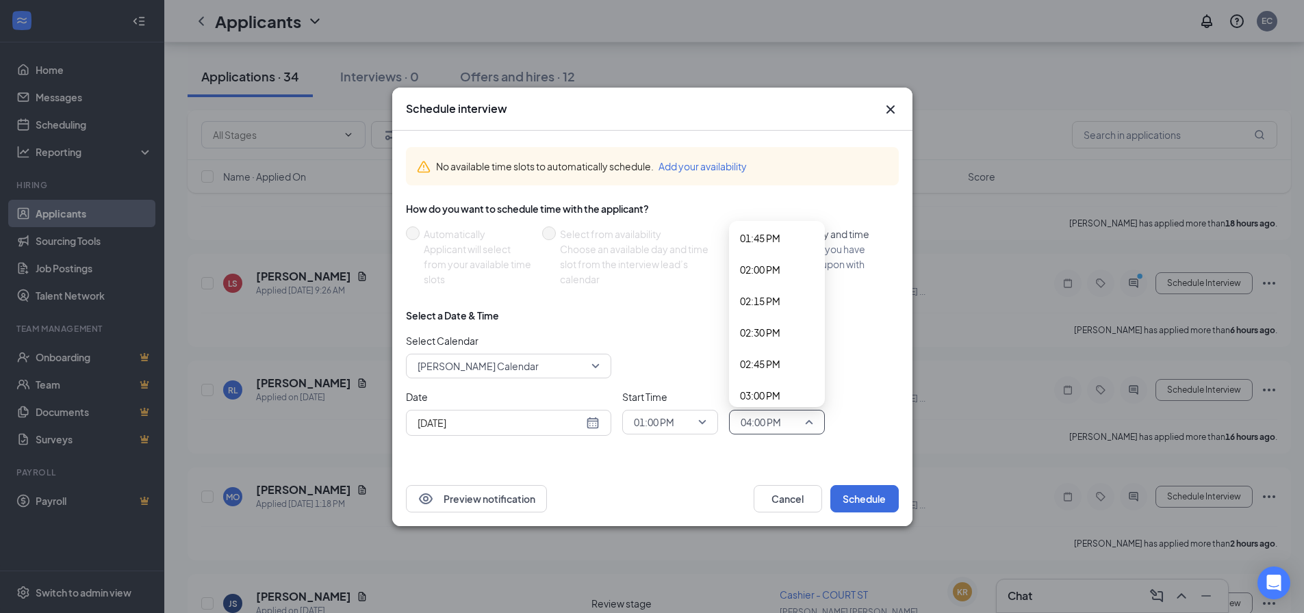
scroll to position [1667, 0]
click at [762, 279] on span "01:30 PM" at bounding box center [760, 275] width 40 height 15
click at [876, 495] on button "Schedule" at bounding box center [864, 498] width 68 height 27
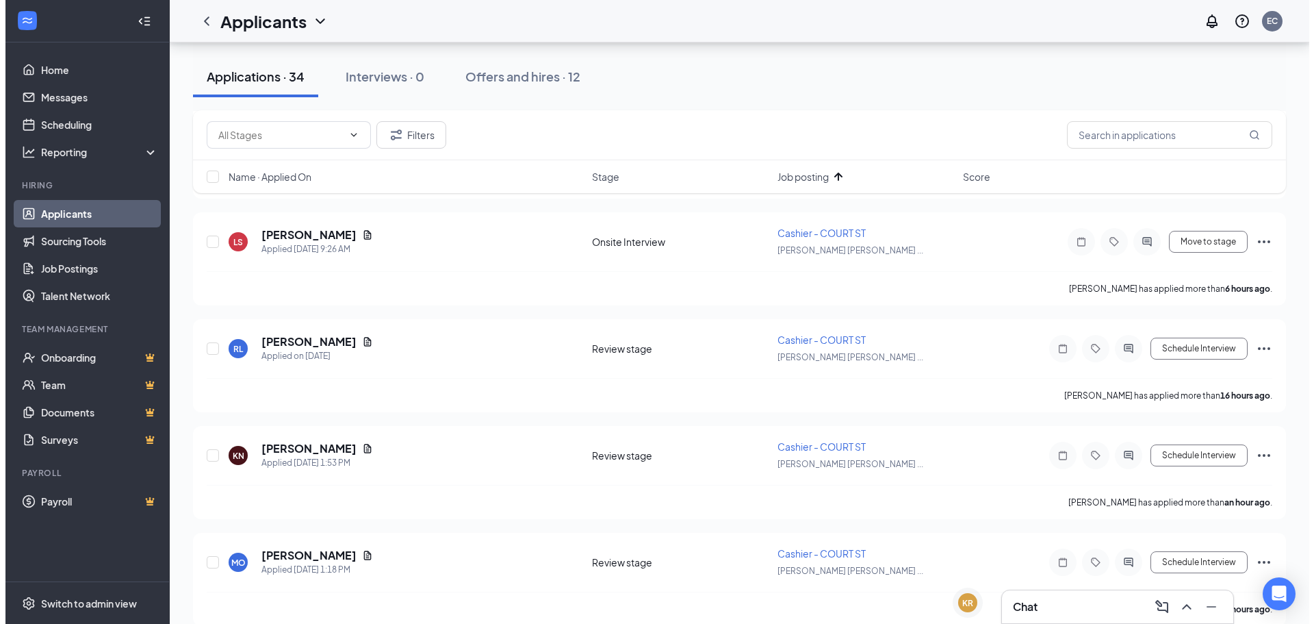
scroll to position [479, 0]
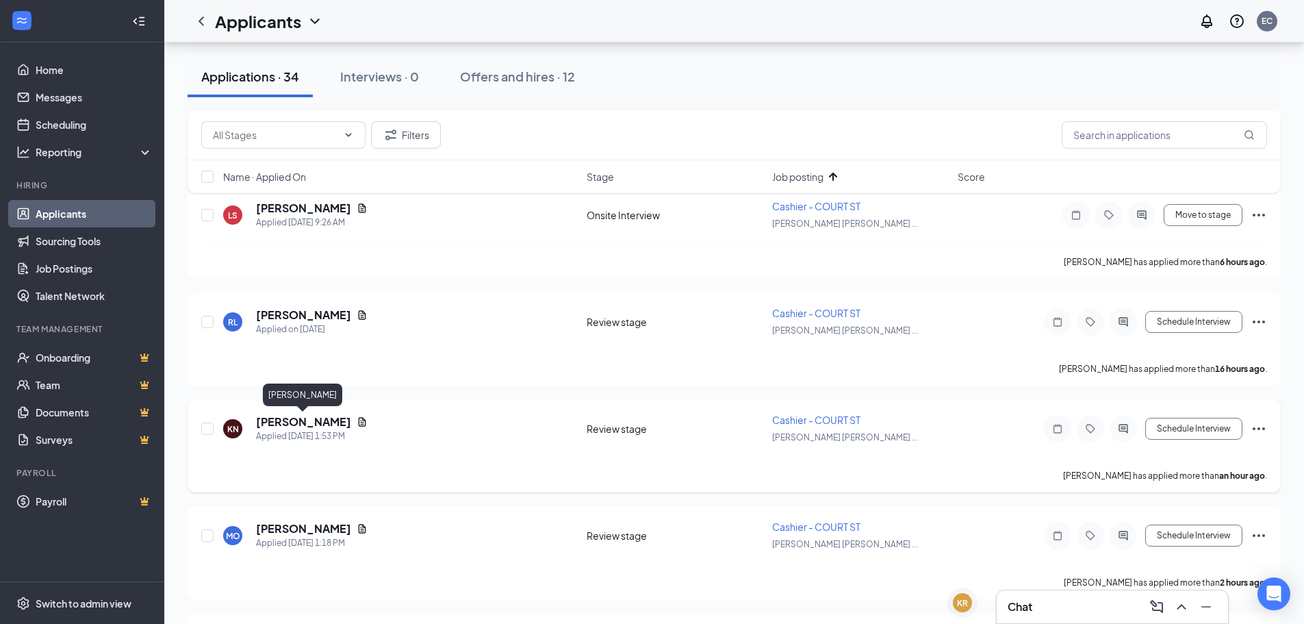
click at [320, 421] on h5 "[PERSON_NAME]" at bounding box center [303, 421] width 95 height 15
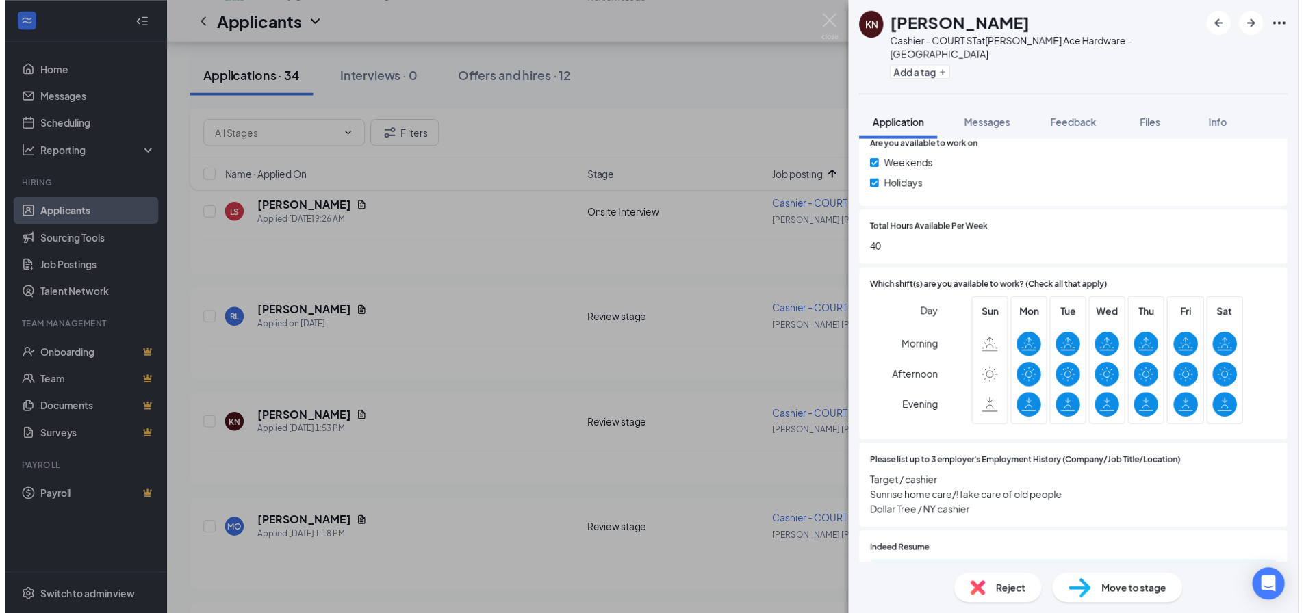
scroll to position [753, 0]
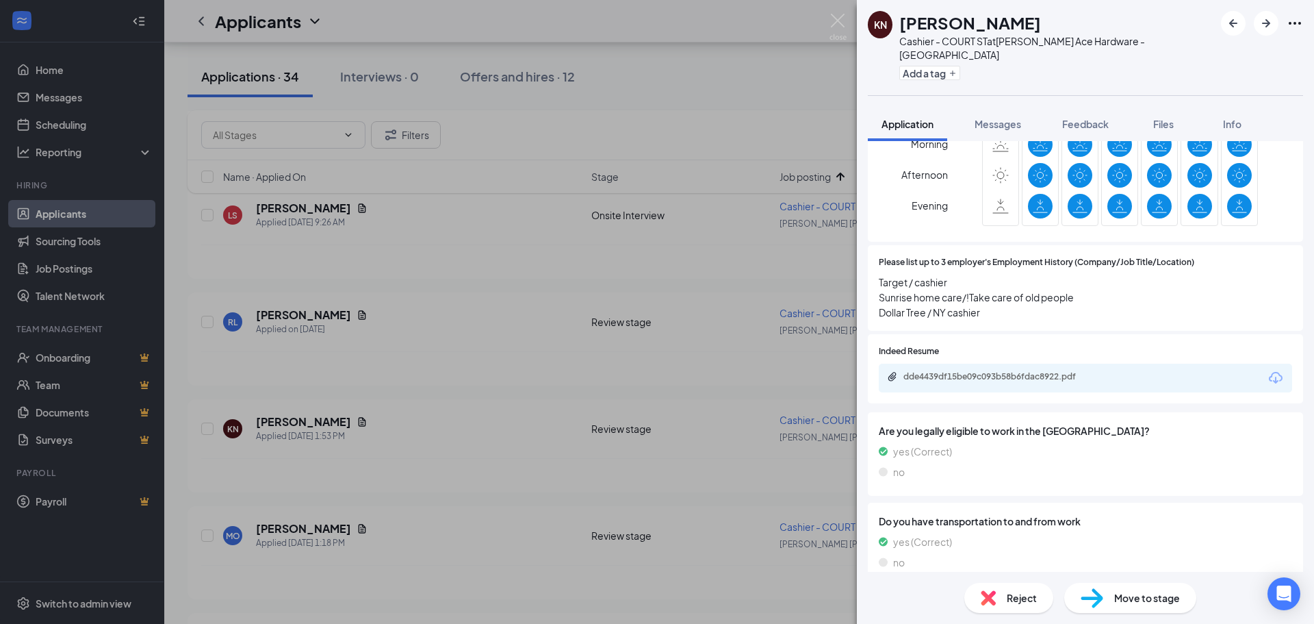
click at [1015, 363] on div "dde4439df15be09c093b58b6fdac8922.pdf" at bounding box center [1085, 377] width 413 height 29
click at [1016, 371] on div "dde4439df15be09c093b58b6fdac8922.pdf" at bounding box center [1000, 376] width 192 height 11
click at [837, 22] on img at bounding box center [838, 27] width 17 height 27
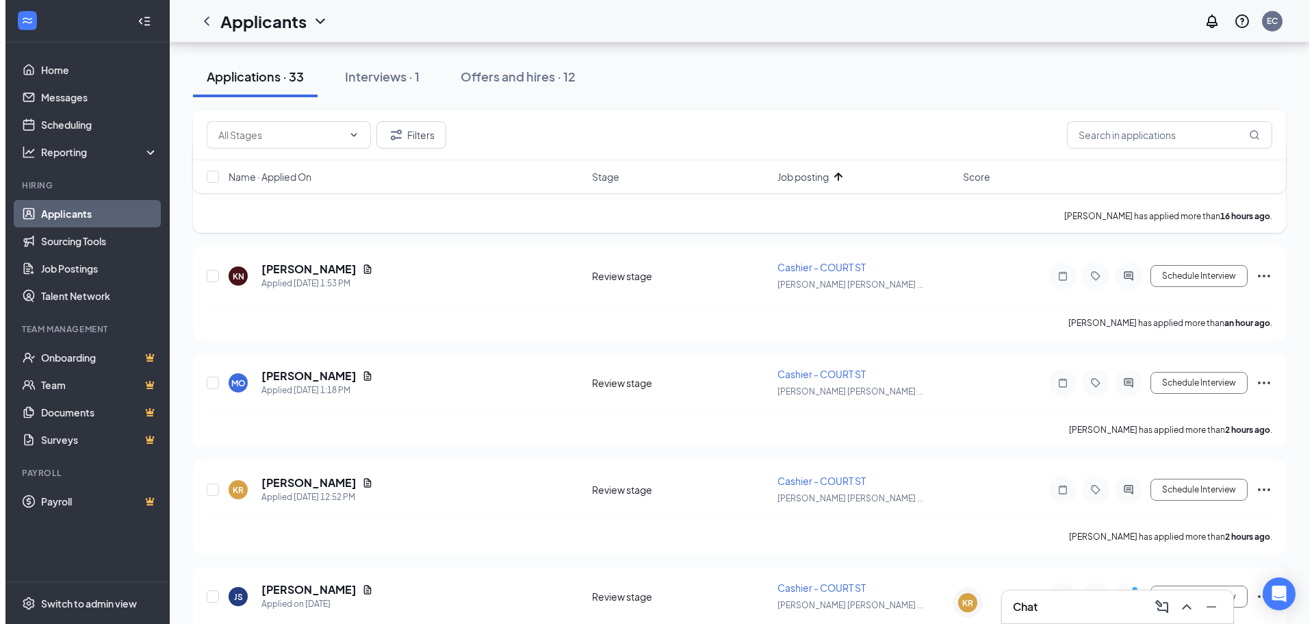
scroll to position [548, 0]
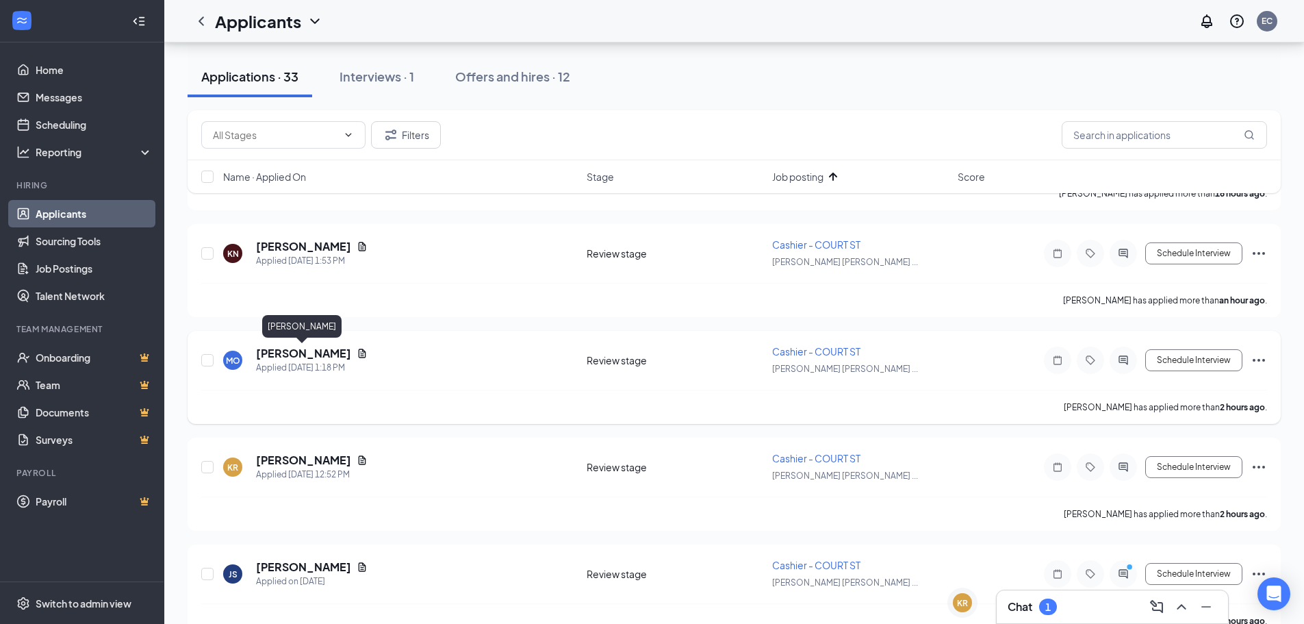
click at [322, 355] on h5 "[PERSON_NAME]" at bounding box center [303, 353] width 95 height 15
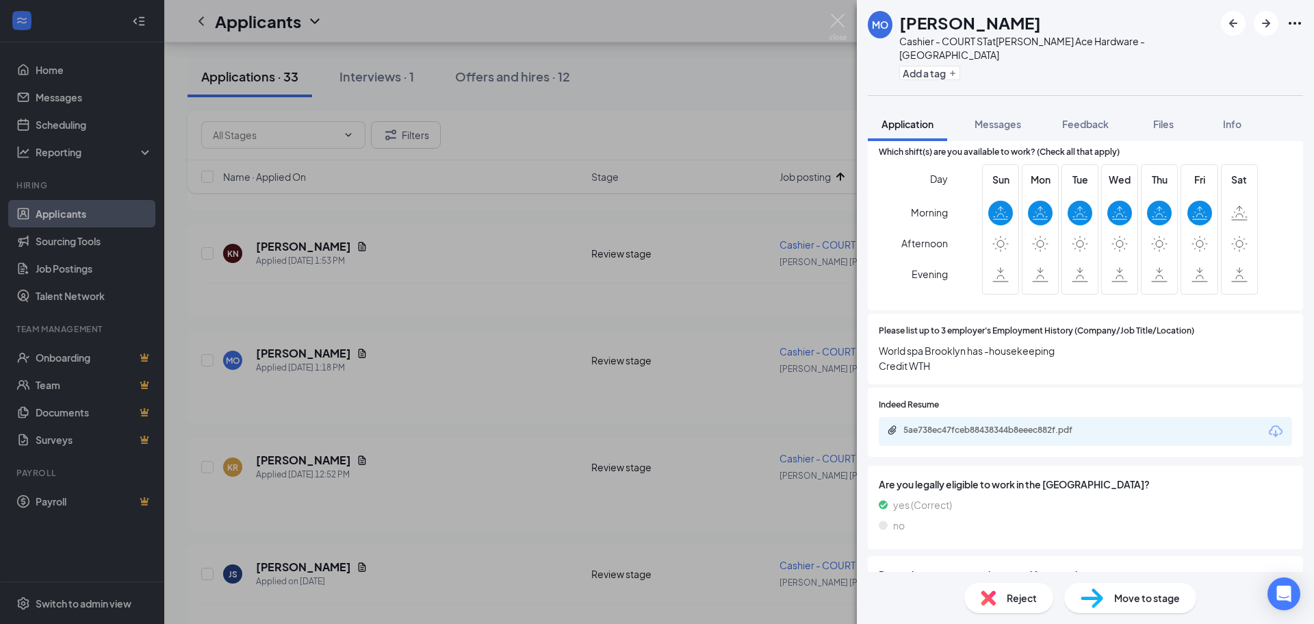
scroll to position [821, 0]
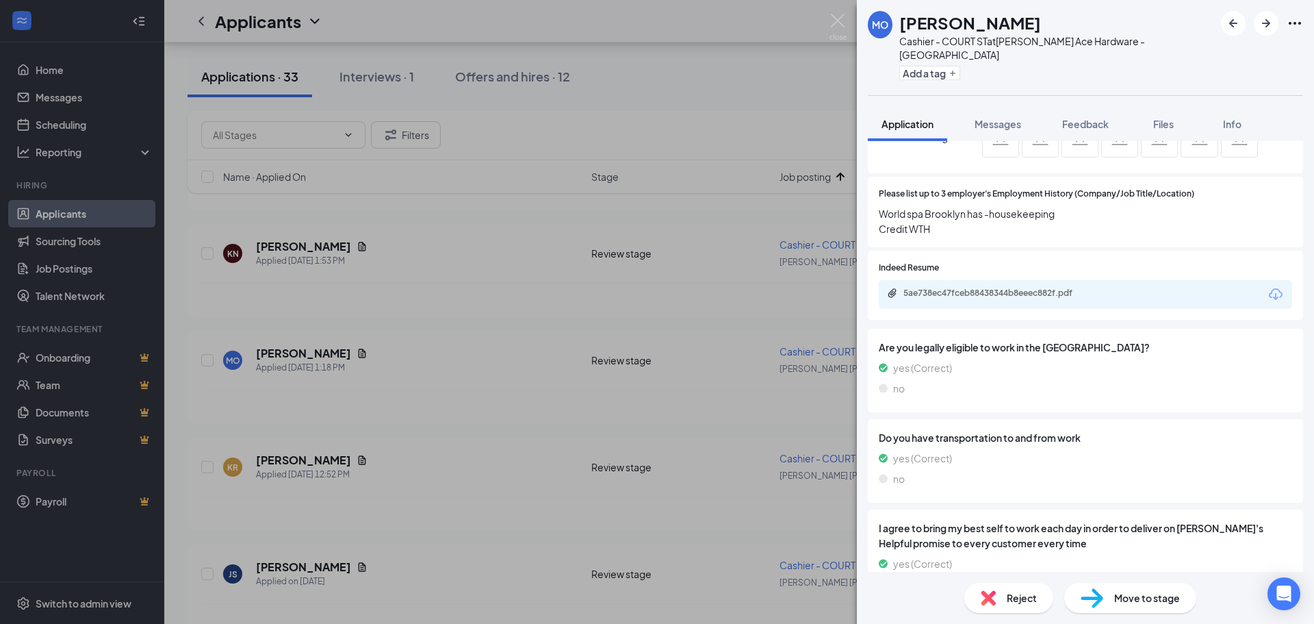
click at [978, 297] on div "Indeed Resume 5ae738ec47fceb88438344b8eeec882f.pdf" at bounding box center [1085, 285] width 435 height 69
click at [979, 288] on div "5ae738ec47fceb88438344b8eeec882f.pdf" at bounding box center [1085, 294] width 413 height 29
click at [991, 287] on div "5ae738ec47fceb88438344b8eeec882f.pdf" at bounding box center [1000, 292] width 192 height 11
click at [1033, 604] on span "Reject" at bounding box center [1022, 597] width 30 height 15
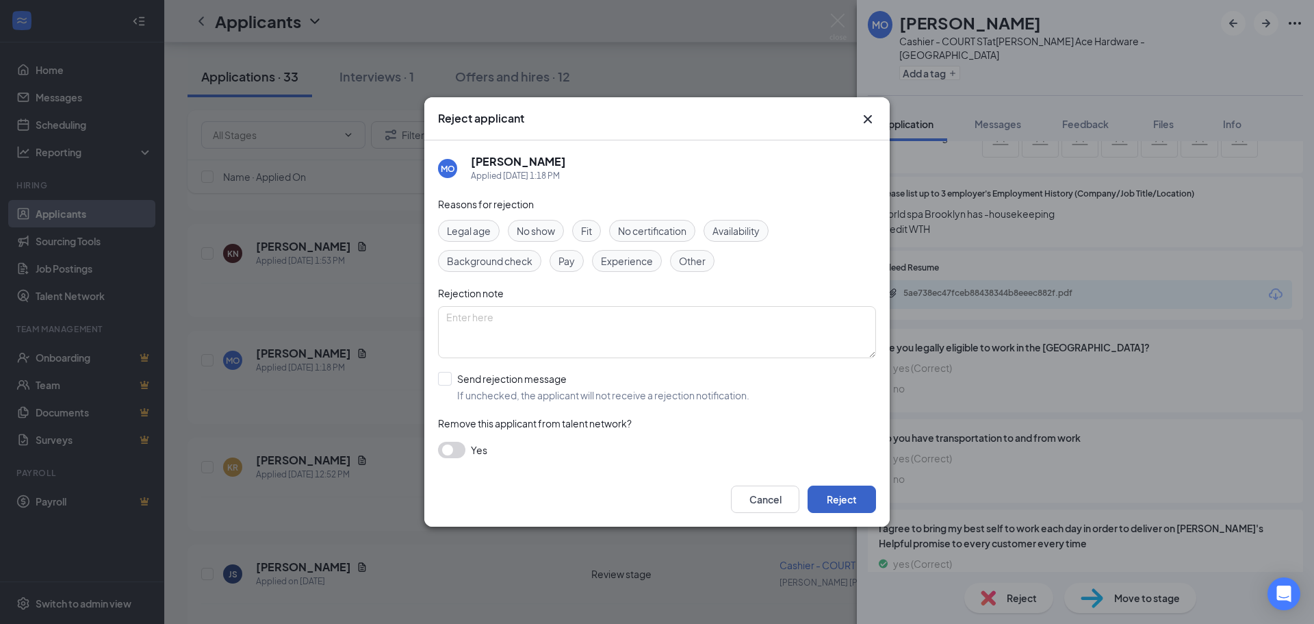
click at [852, 505] on button "Reject" at bounding box center [842, 498] width 68 height 27
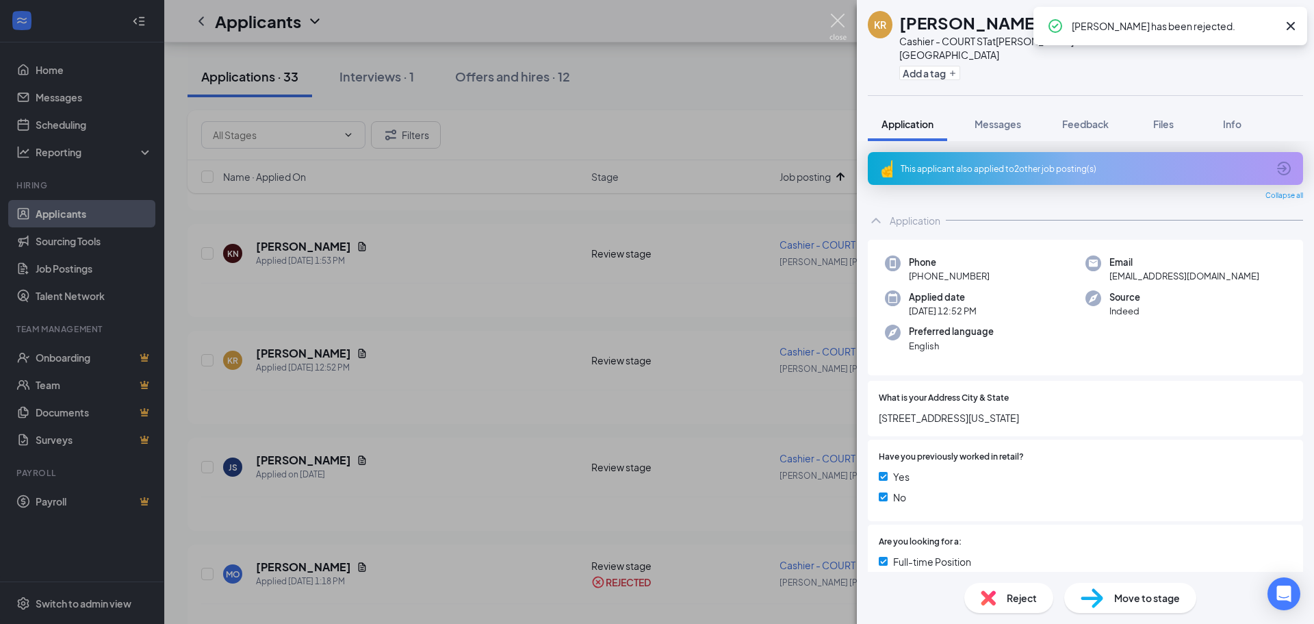
click at [832, 19] on img at bounding box center [838, 27] width 17 height 27
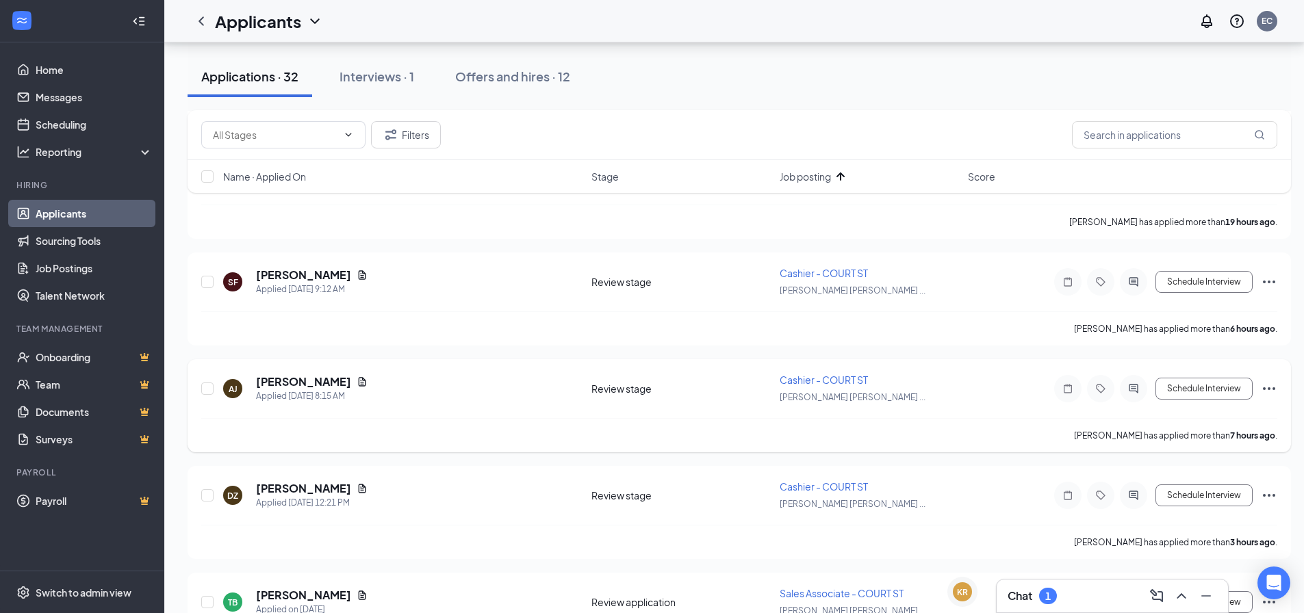
scroll to position [958, 0]
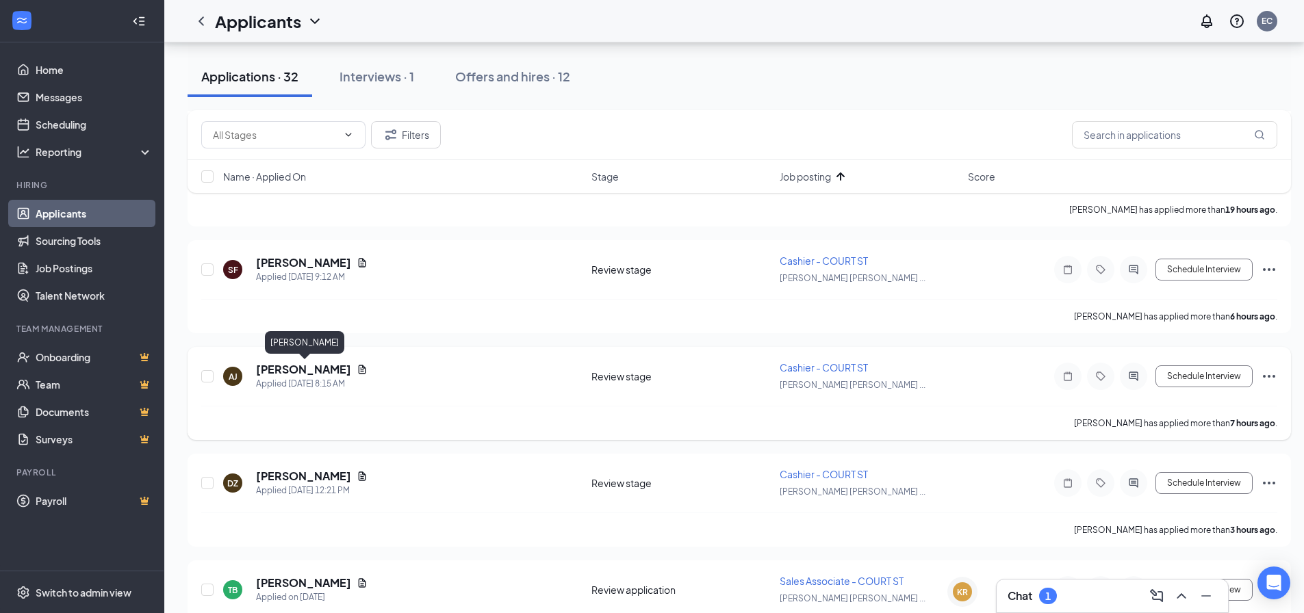
click at [323, 372] on h5 "[PERSON_NAME]" at bounding box center [303, 369] width 95 height 15
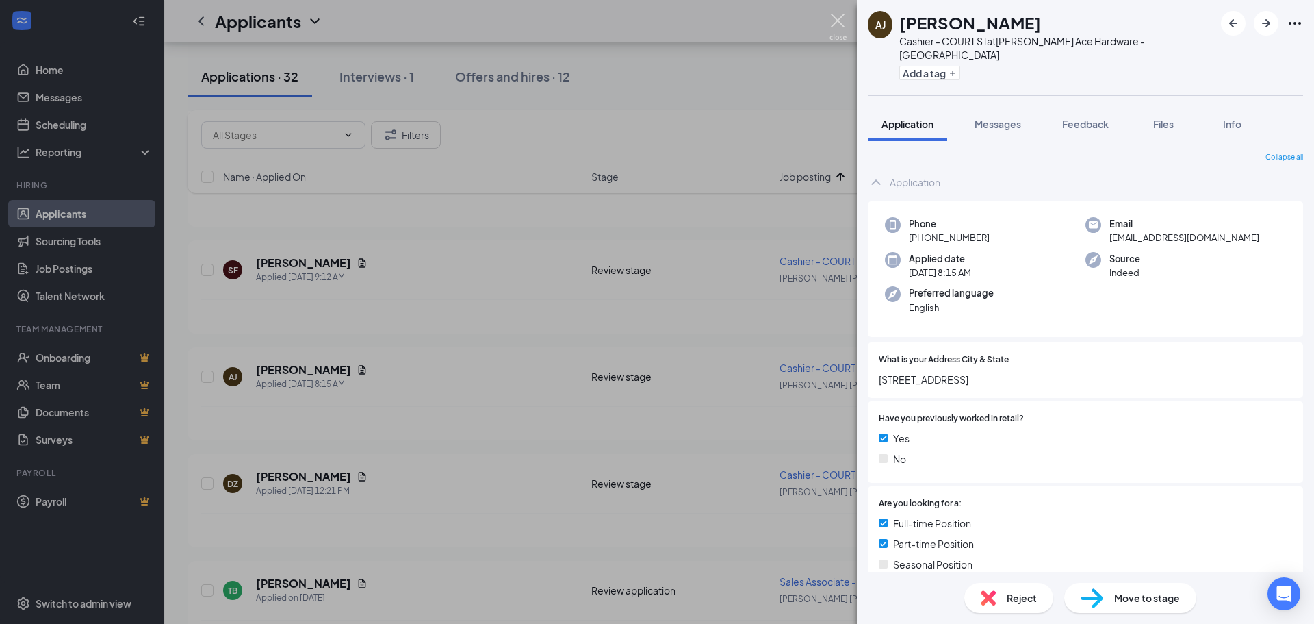
click at [841, 18] on img at bounding box center [838, 27] width 17 height 27
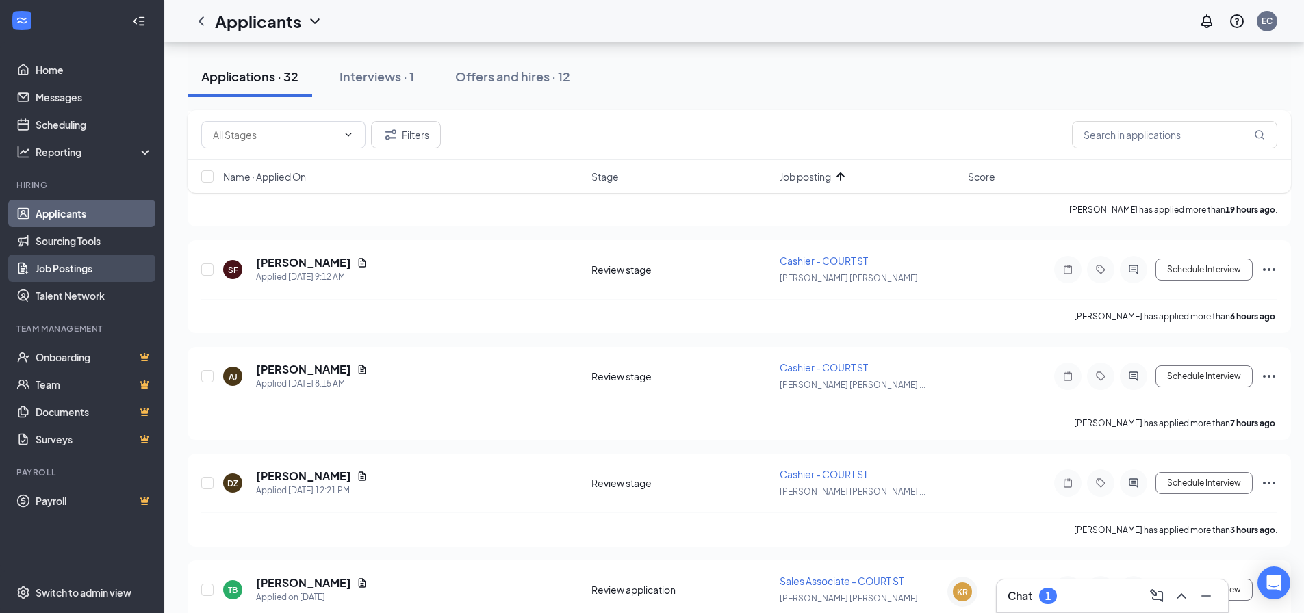
click at [75, 271] on link "Job Postings" at bounding box center [94, 268] width 117 height 27
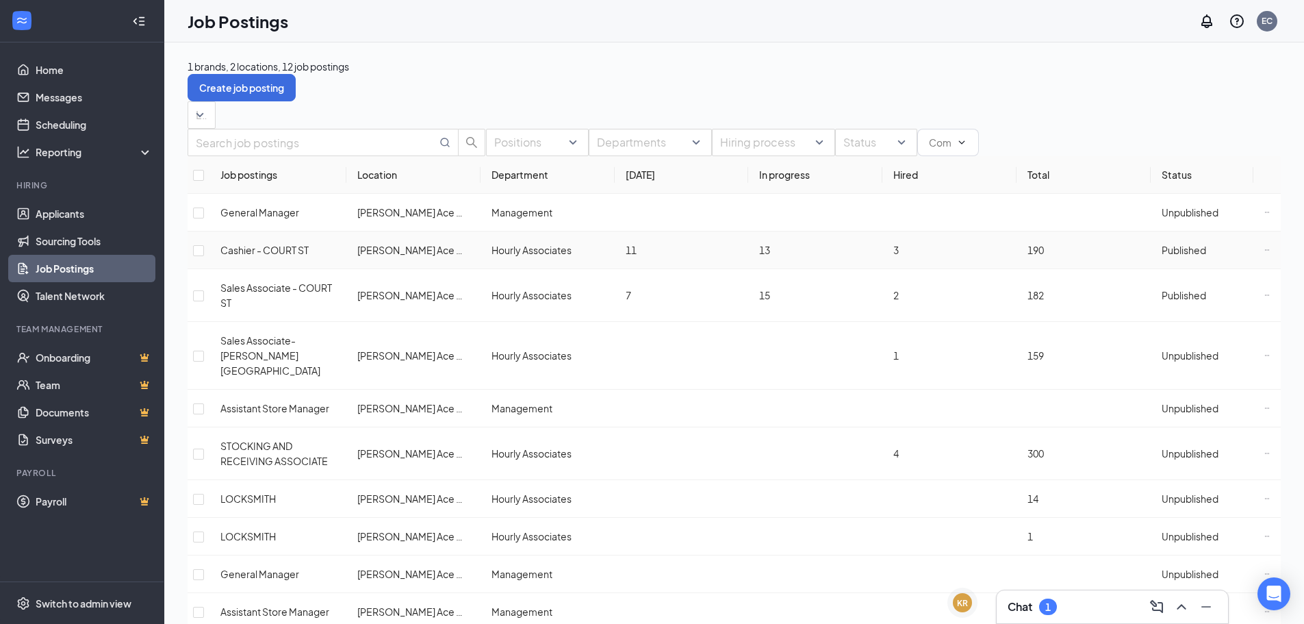
click at [1264, 253] on icon "Ellipses" at bounding box center [1266, 249] width 5 height 5
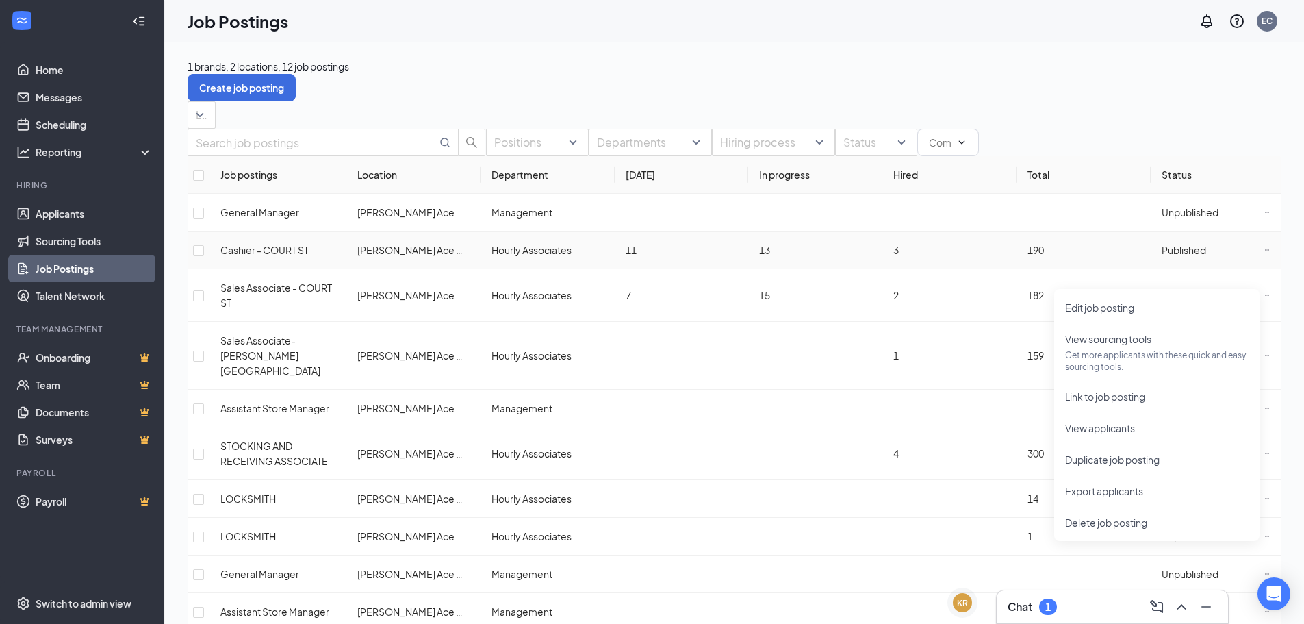
click at [1190, 256] on span "Published" at bounding box center [1184, 250] width 44 height 12
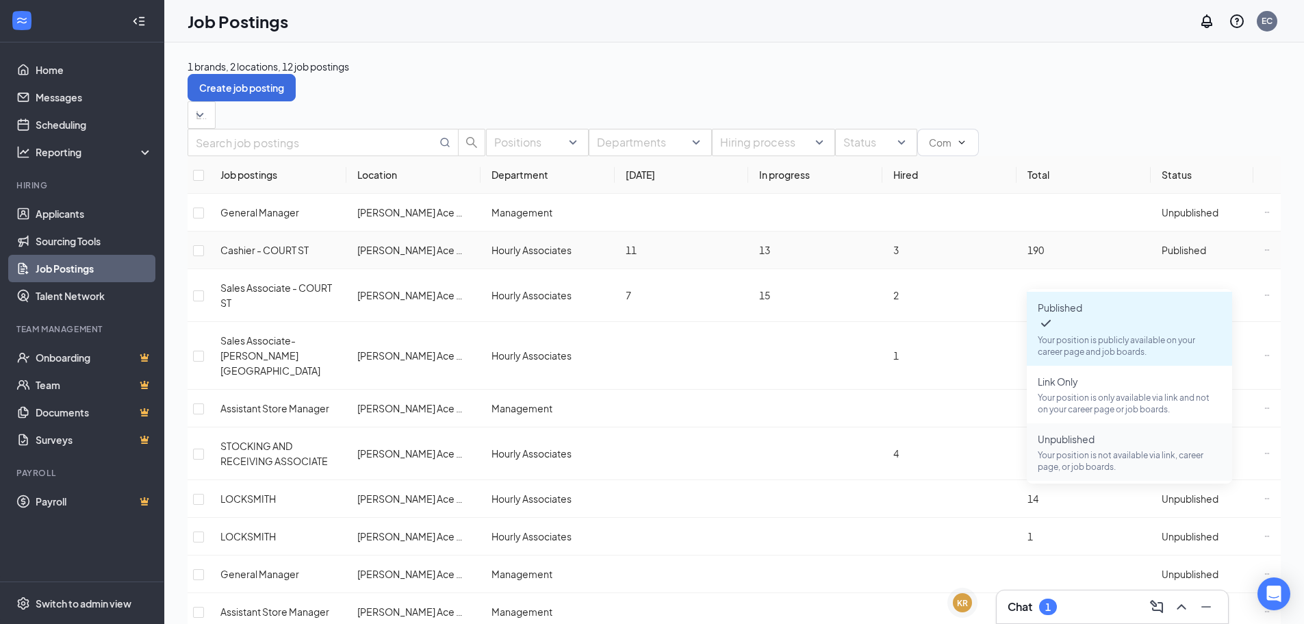
click at [1095, 433] on span "Unpublished" at bounding box center [1066, 439] width 57 height 12
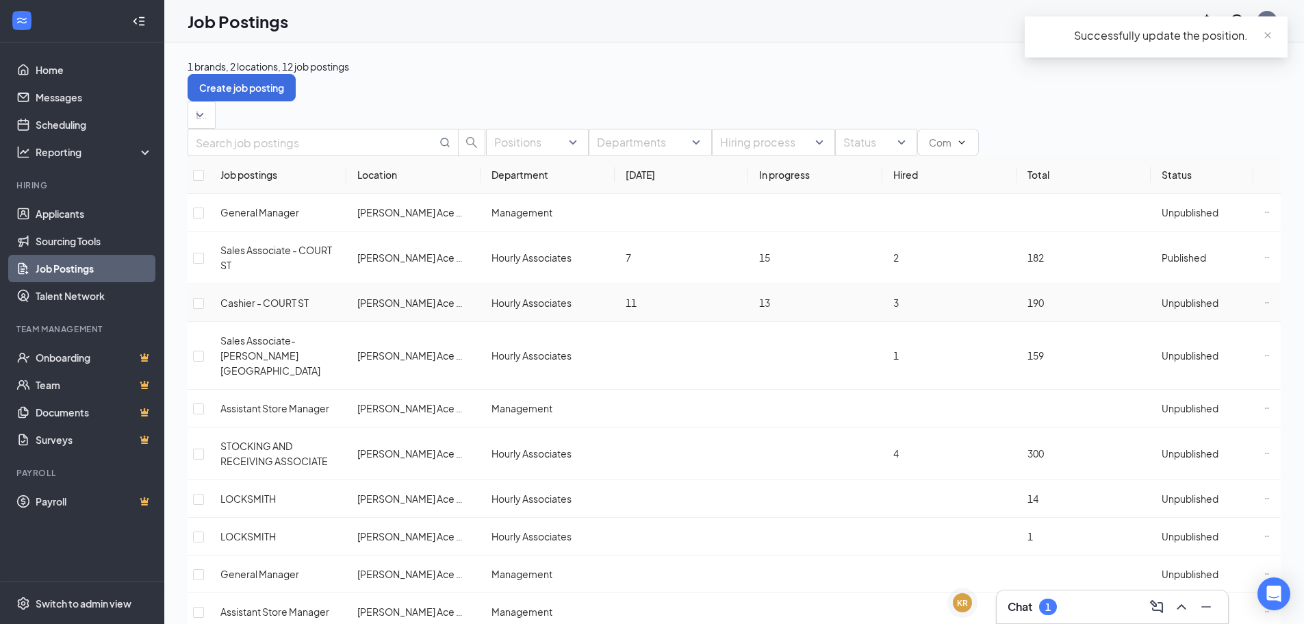
click at [1166, 309] on span "Unpublished" at bounding box center [1190, 302] width 57 height 12
click at [1166, 264] on span "Published" at bounding box center [1184, 257] width 44 height 12
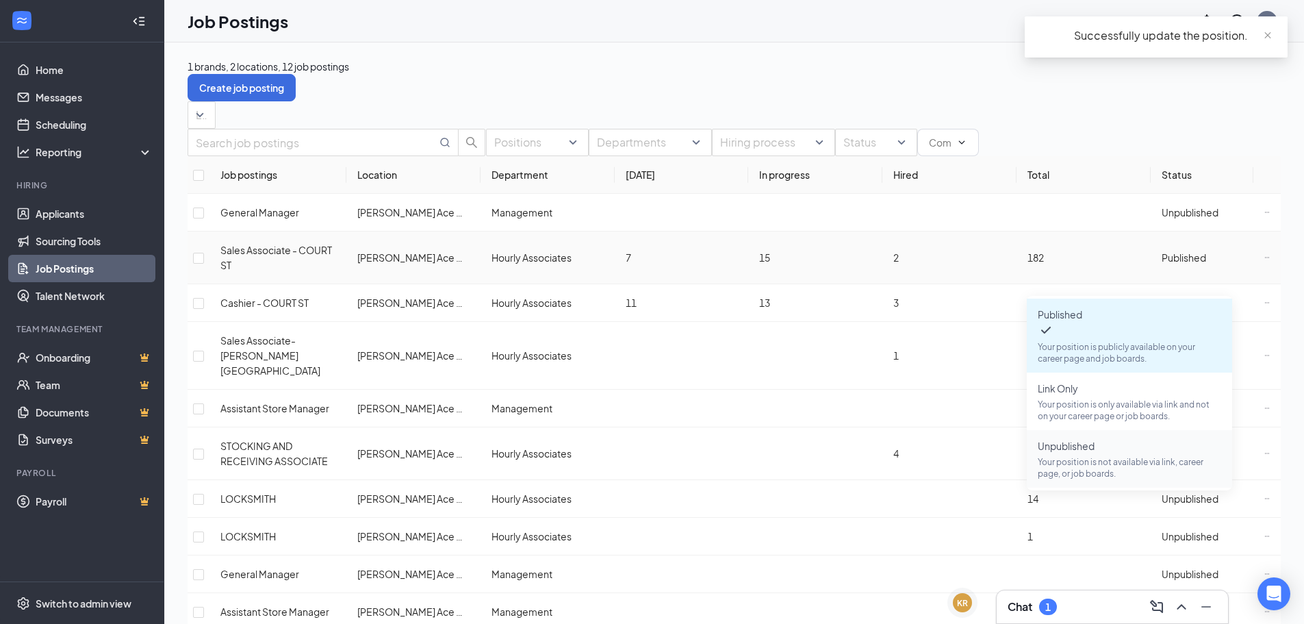
click at [1090, 456] on p "Your position is not available via link, career page, or job boards." at bounding box center [1129, 467] width 183 height 23
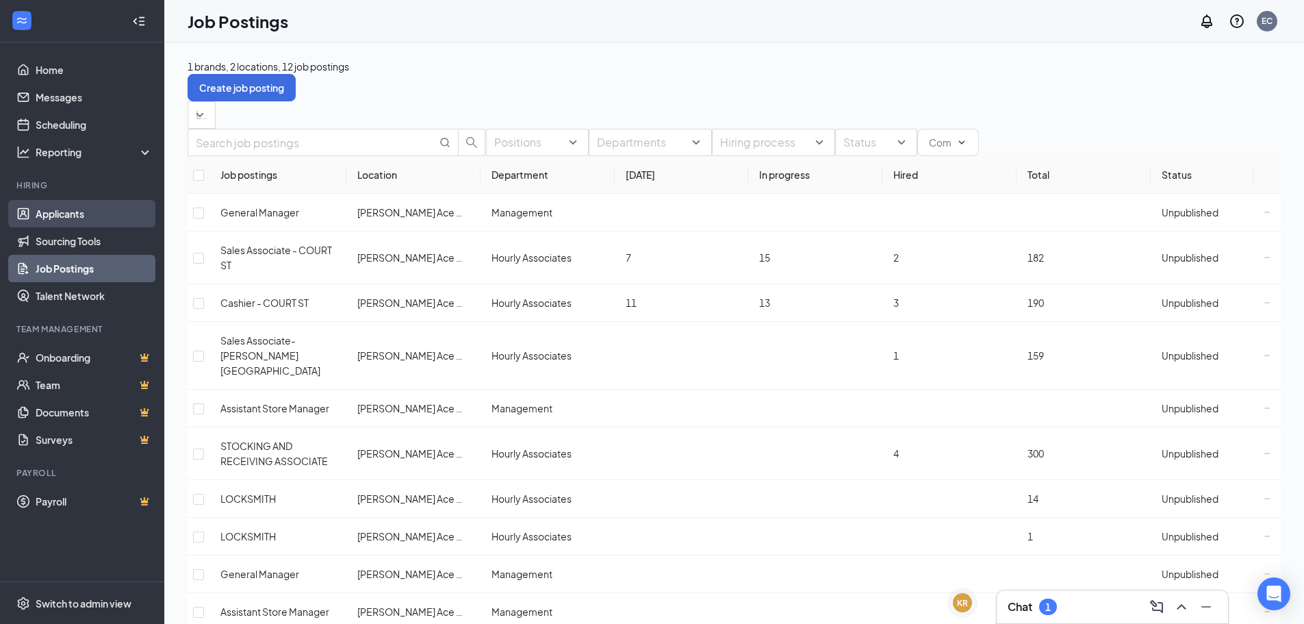
click at [81, 220] on link "Applicants" at bounding box center [94, 213] width 117 height 27
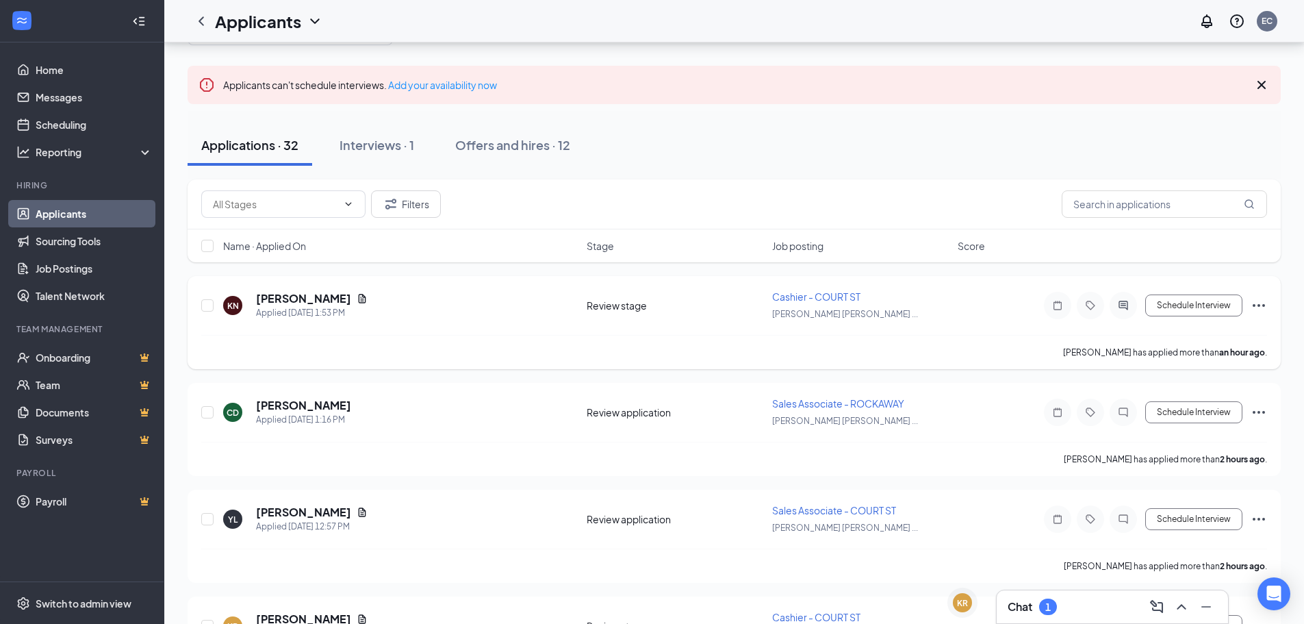
scroll to position [137, 0]
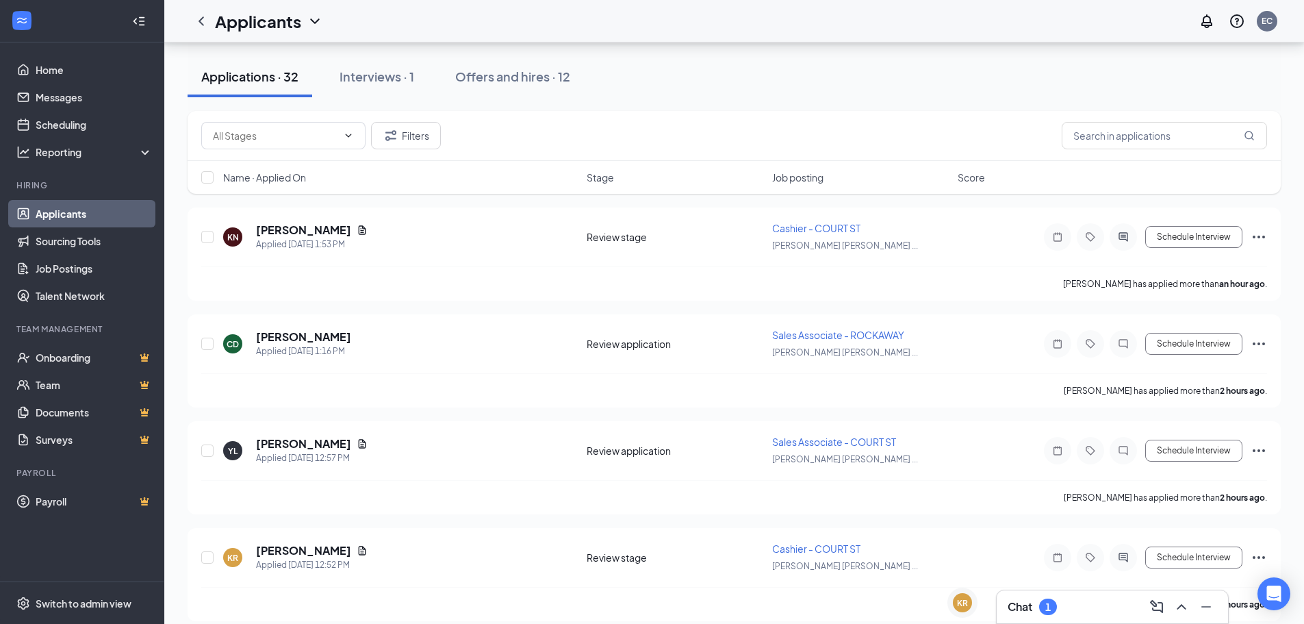
click at [786, 177] on span "Job posting" at bounding box center [797, 177] width 51 height 14
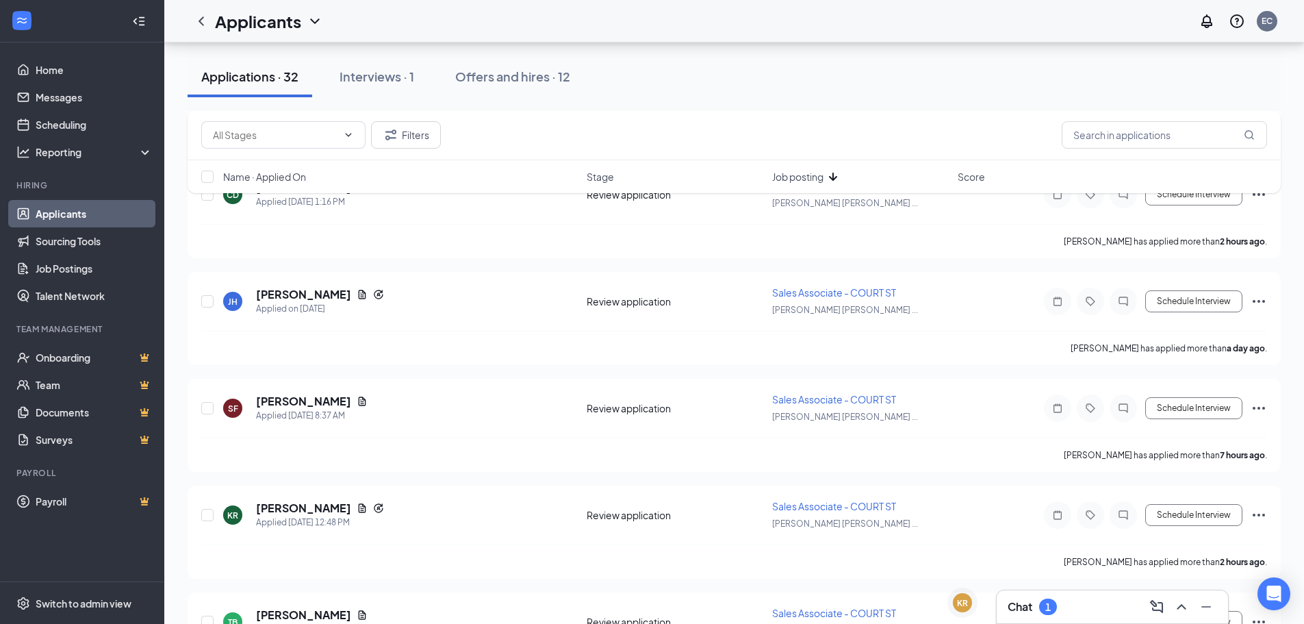
scroll to position [821, 0]
click at [814, 176] on span "Job posting" at bounding box center [797, 177] width 51 height 14
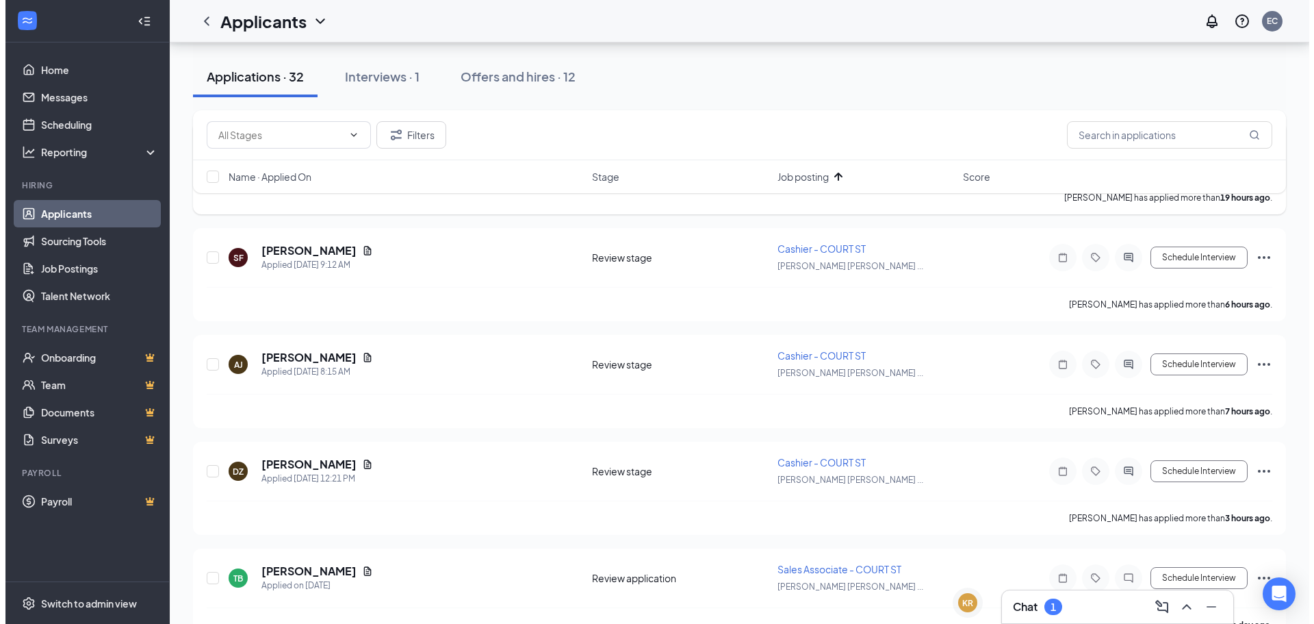
scroll to position [1027, 0]
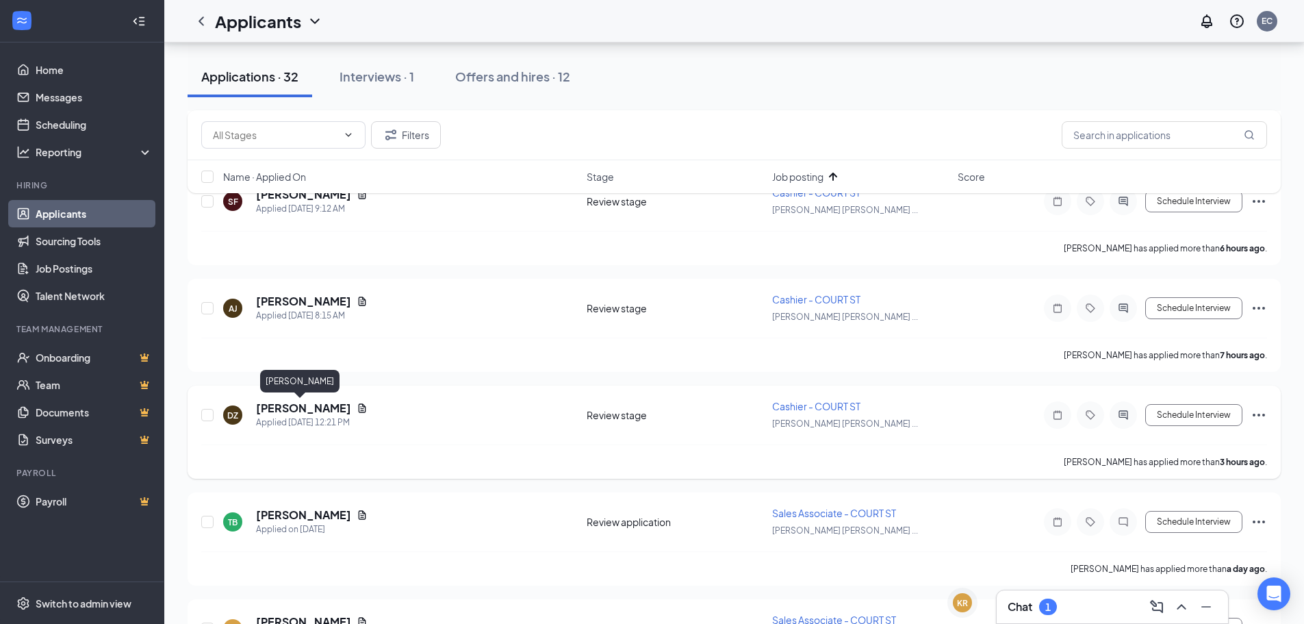
click at [315, 411] on h5 "[PERSON_NAME]" at bounding box center [303, 407] width 95 height 15
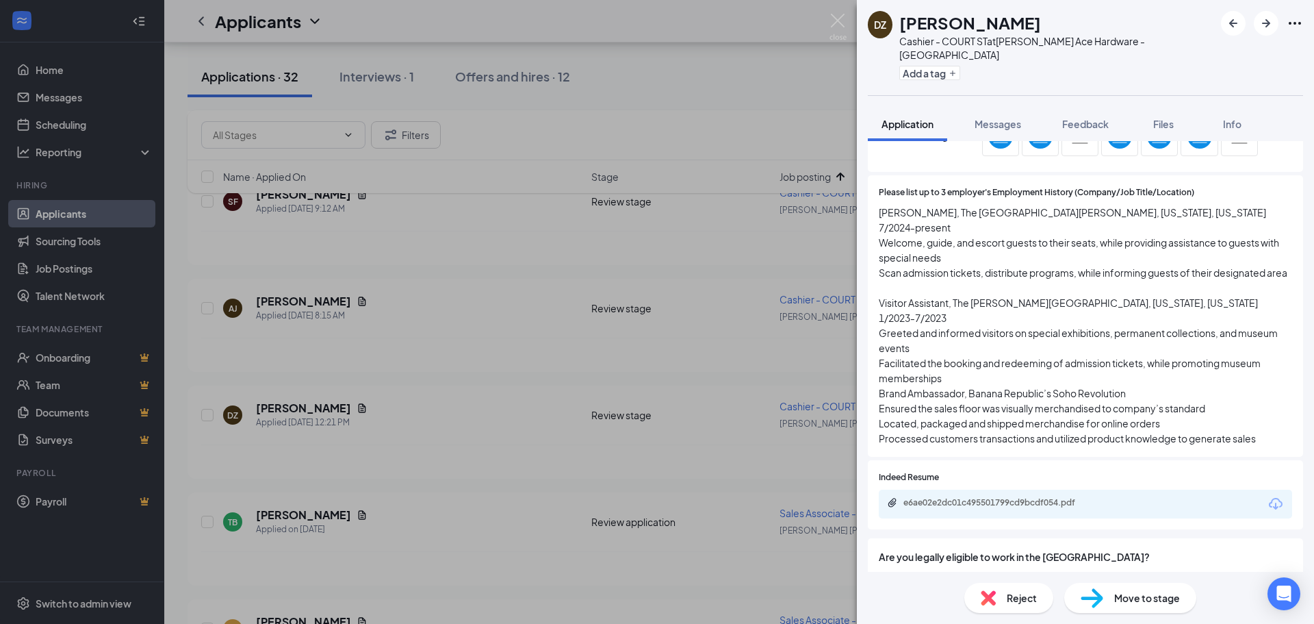
scroll to position [890, 0]
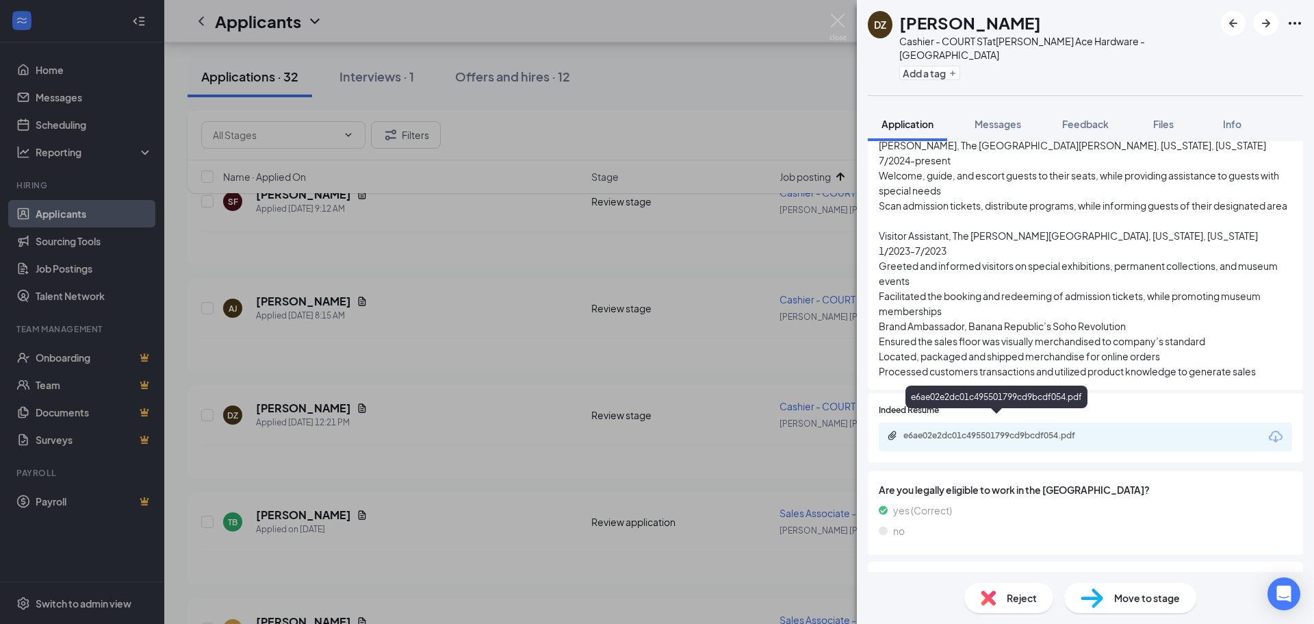
click at [1049, 430] on div "e6ae02e2dc01c495501799cd9bcdf054.pdf" at bounding box center [1000, 435] width 192 height 11
click at [1038, 602] on div "Reject" at bounding box center [1008, 598] width 89 height 30
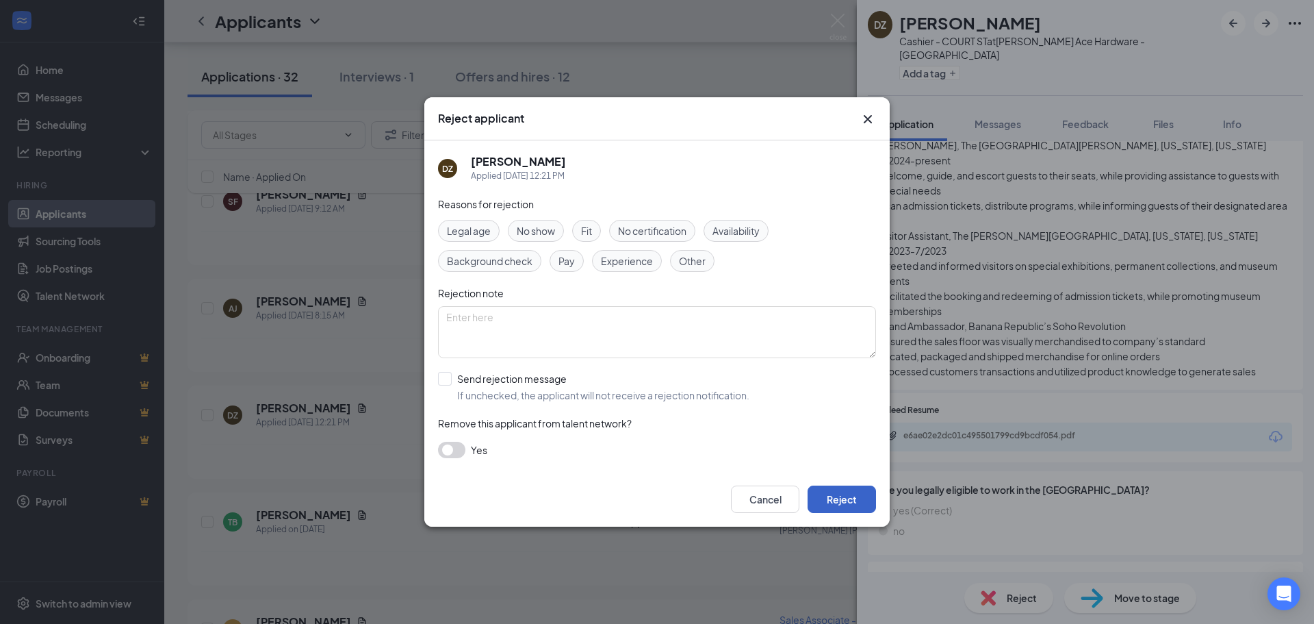
click at [835, 496] on button "Reject" at bounding box center [842, 498] width 68 height 27
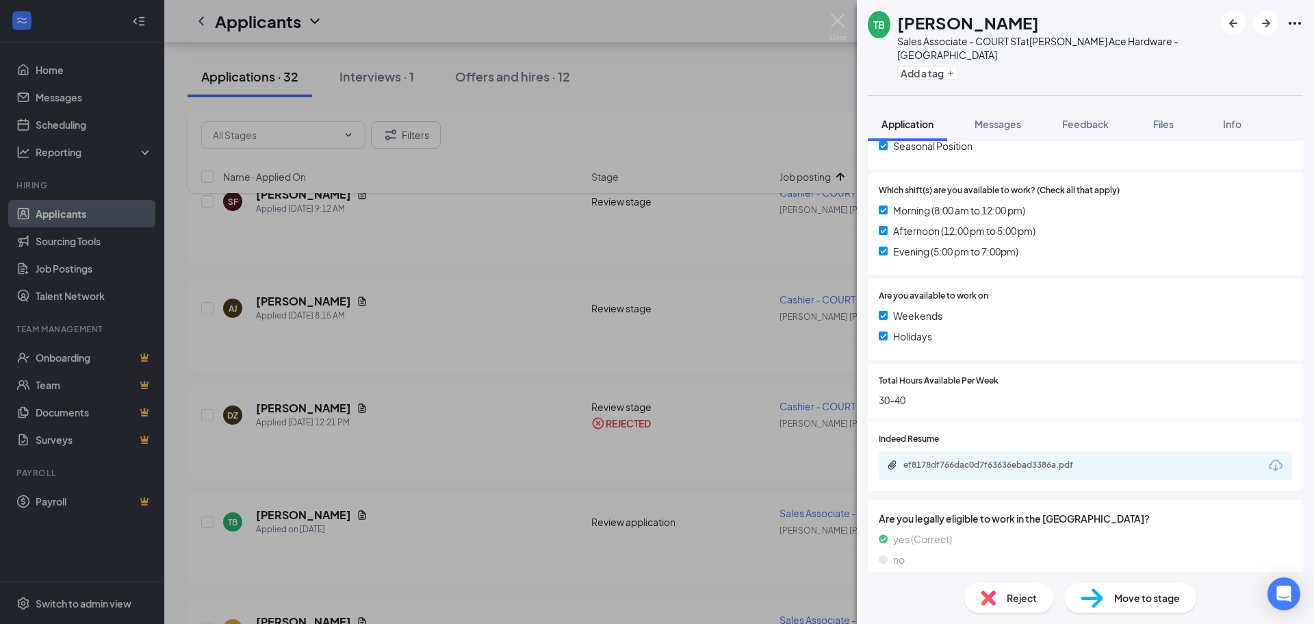
scroll to position [361, 0]
click at [988, 458] on div "ef8178df766dac0d7f63636ebad3386a.pdf" at bounding box center [1000, 463] width 192 height 11
click at [1022, 606] on div "Reject" at bounding box center [1008, 598] width 89 height 30
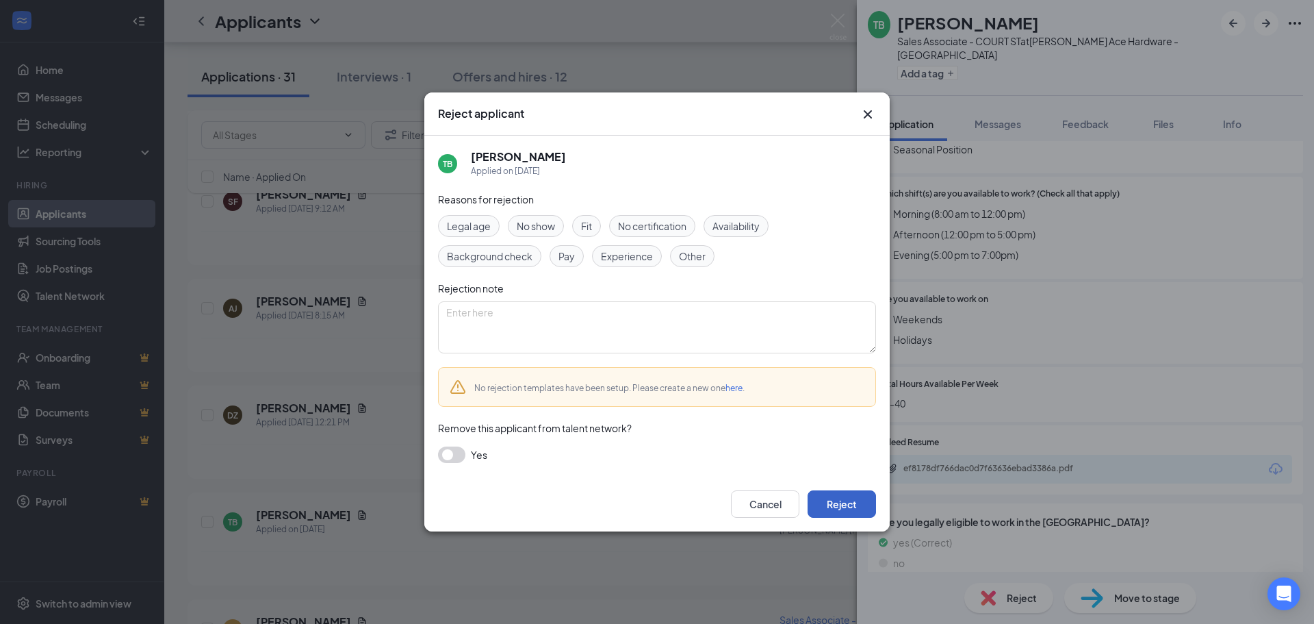
click at [845, 499] on button "Reject" at bounding box center [842, 503] width 68 height 27
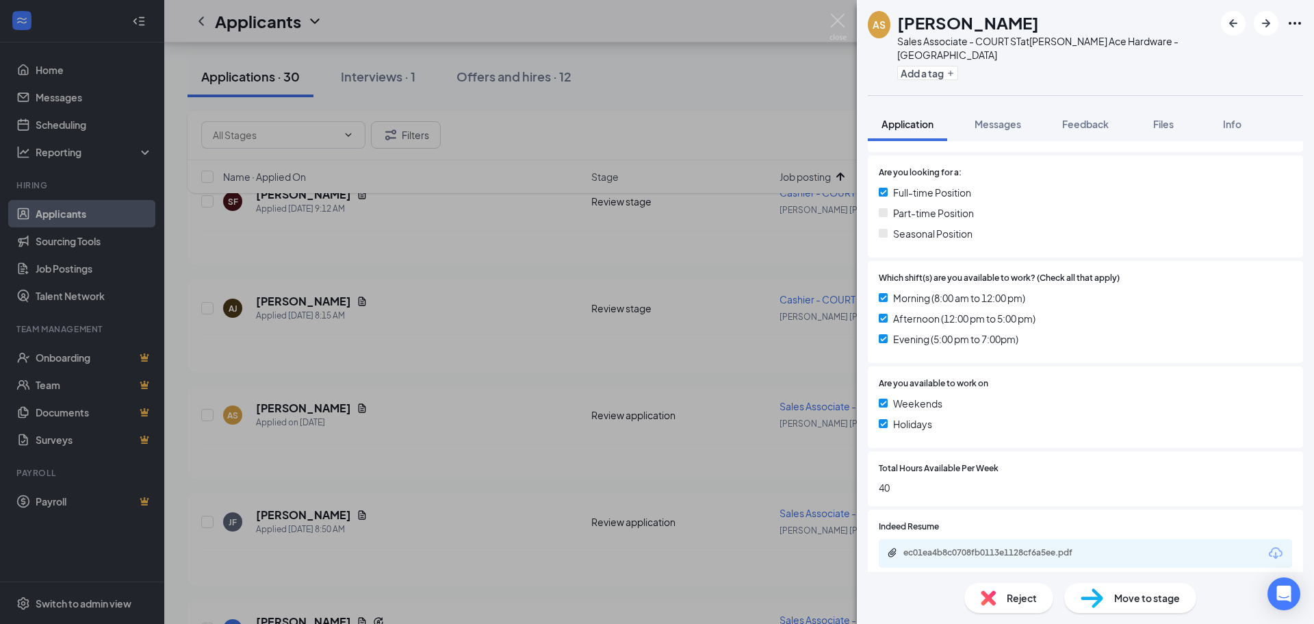
scroll to position [361, 0]
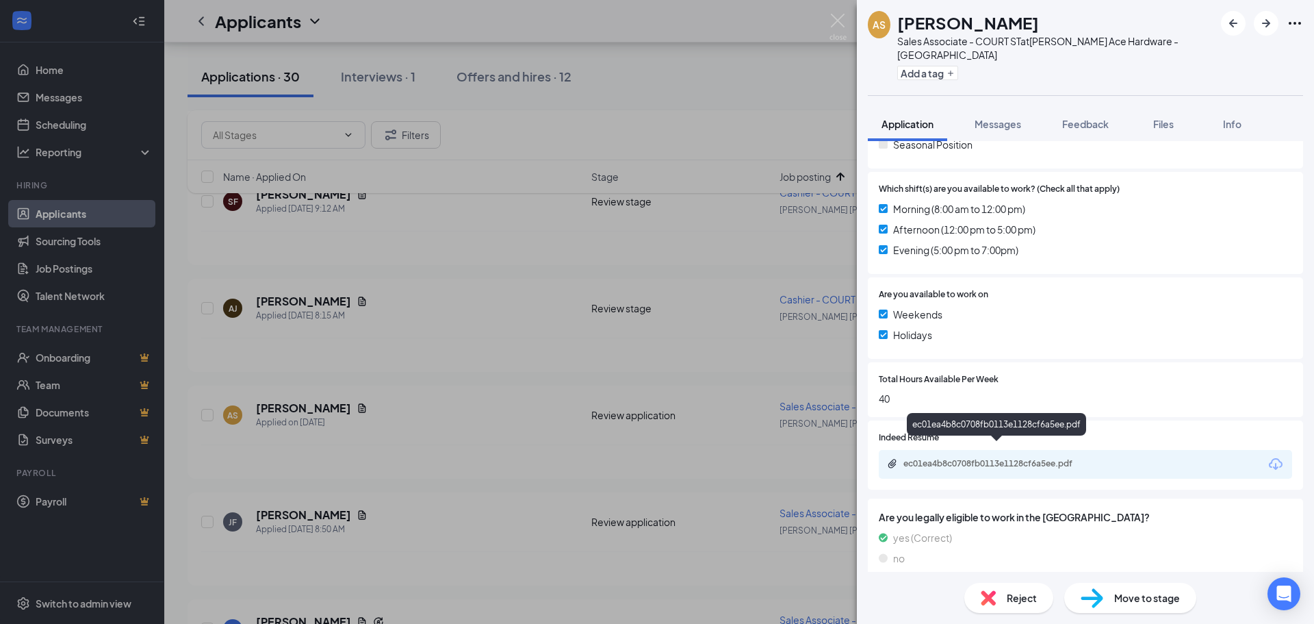
click at [1042, 458] on div "ec01ea4b8c0708fb0113e1128cf6a5ee.pdf" at bounding box center [1000, 463] width 192 height 11
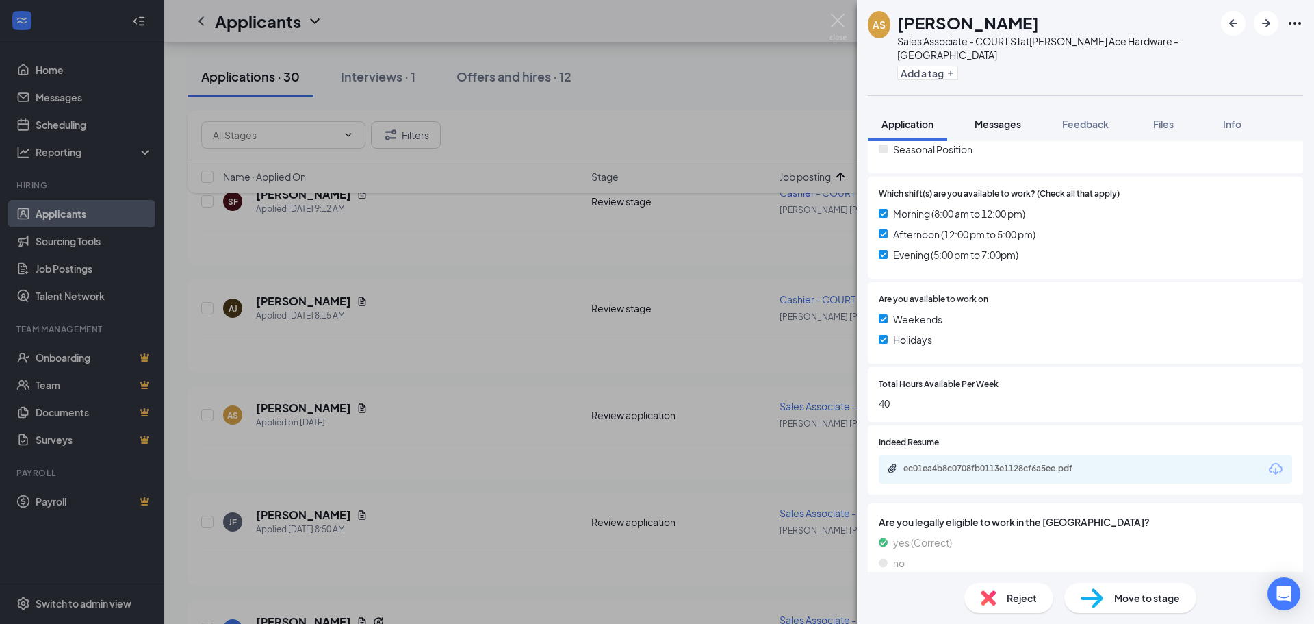
click at [997, 118] on span "Messages" at bounding box center [998, 124] width 47 height 12
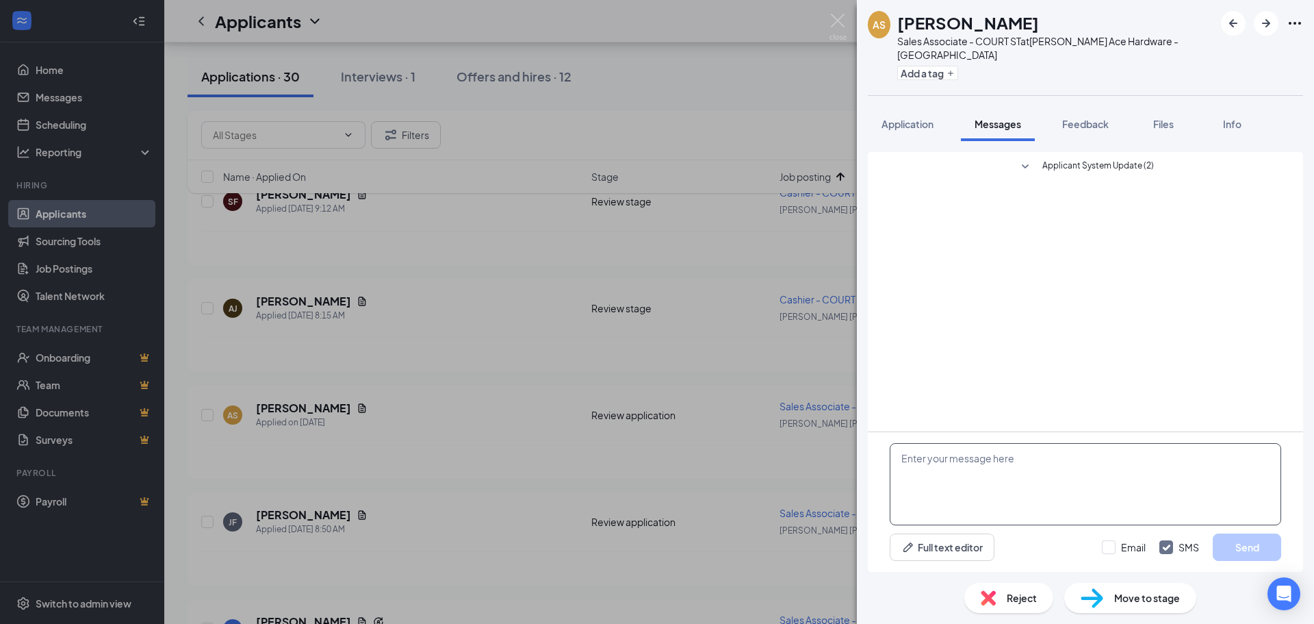
click at [943, 485] on textarea at bounding box center [1086, 484] width 392 height 82
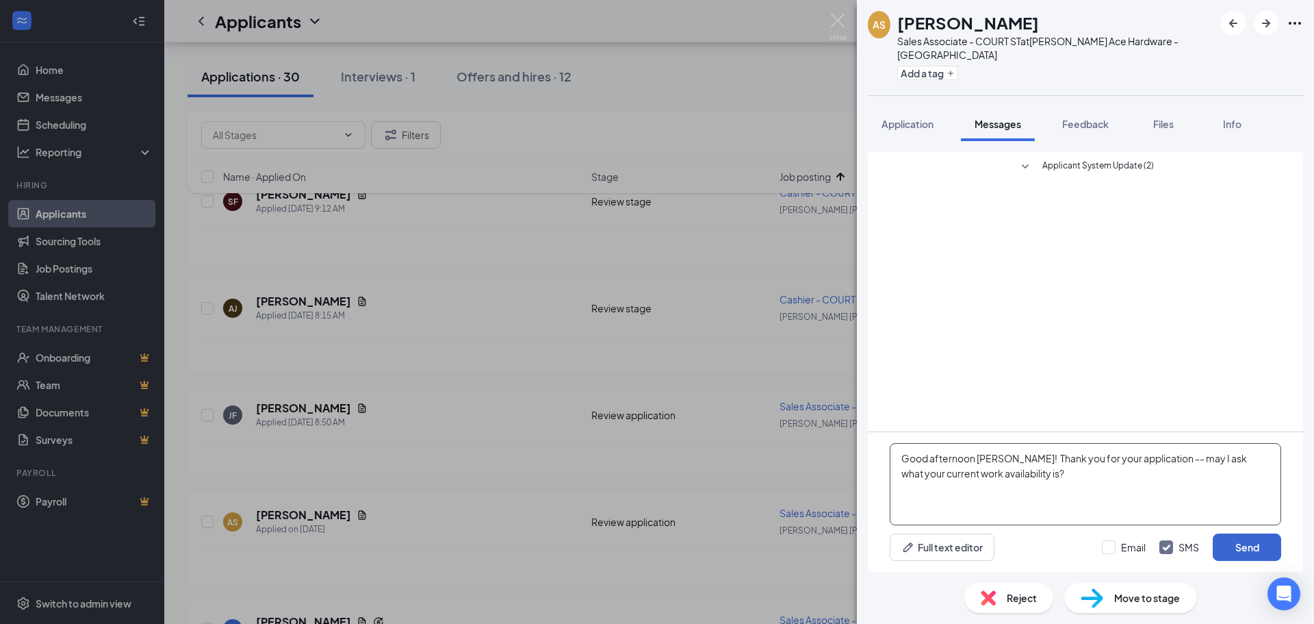
type textarea "Good afternoon [PERSON_NAME]! Thank you for your application -- may I ask what …"
click at [1234, 550] on button "Send" at bounding box center [1247, 546] width 68 height 27
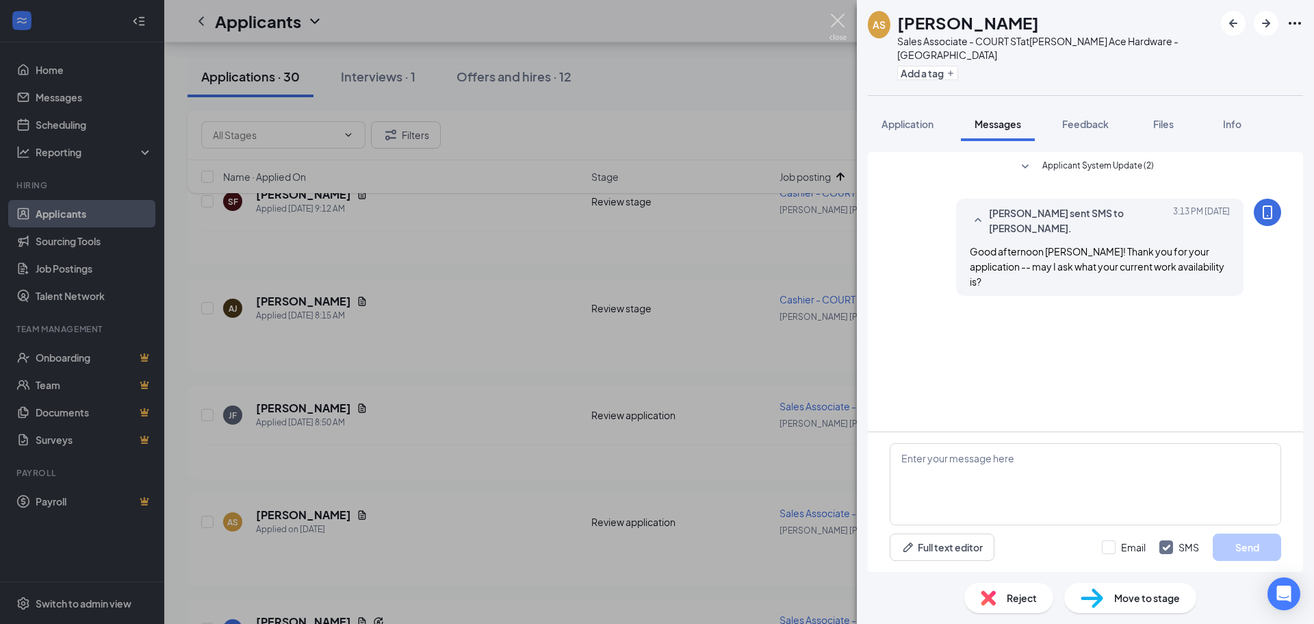
click at [836, 19] on img at bounding box center [838, 27] width 17 height 27
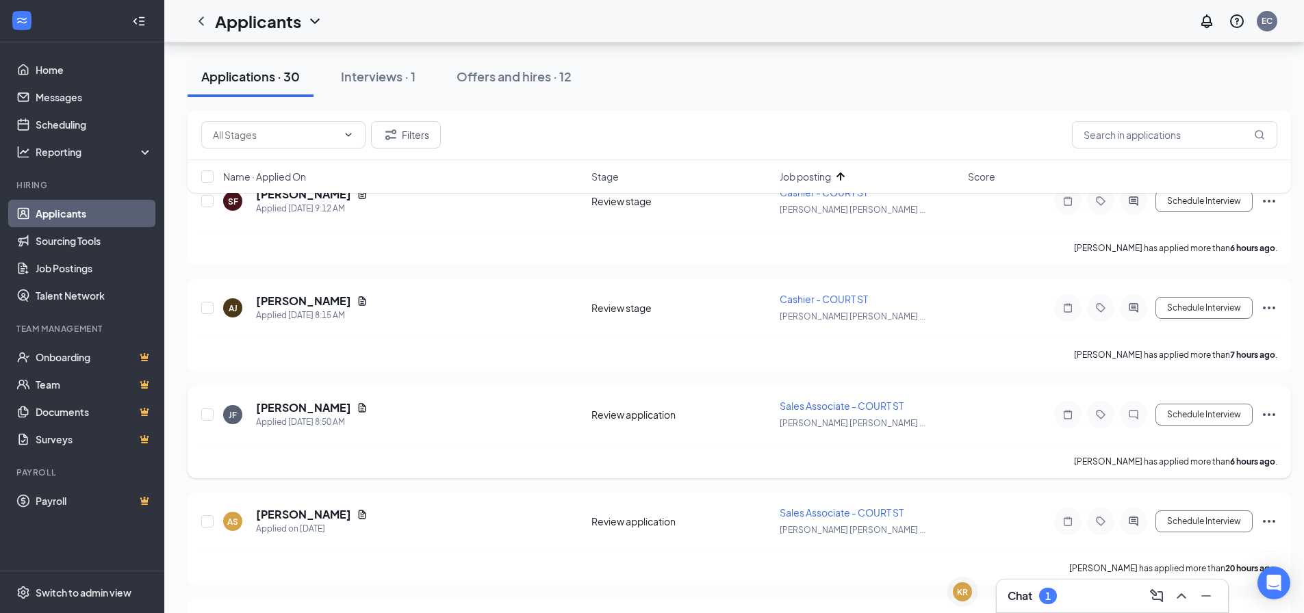
scroll to position [1095, 0]
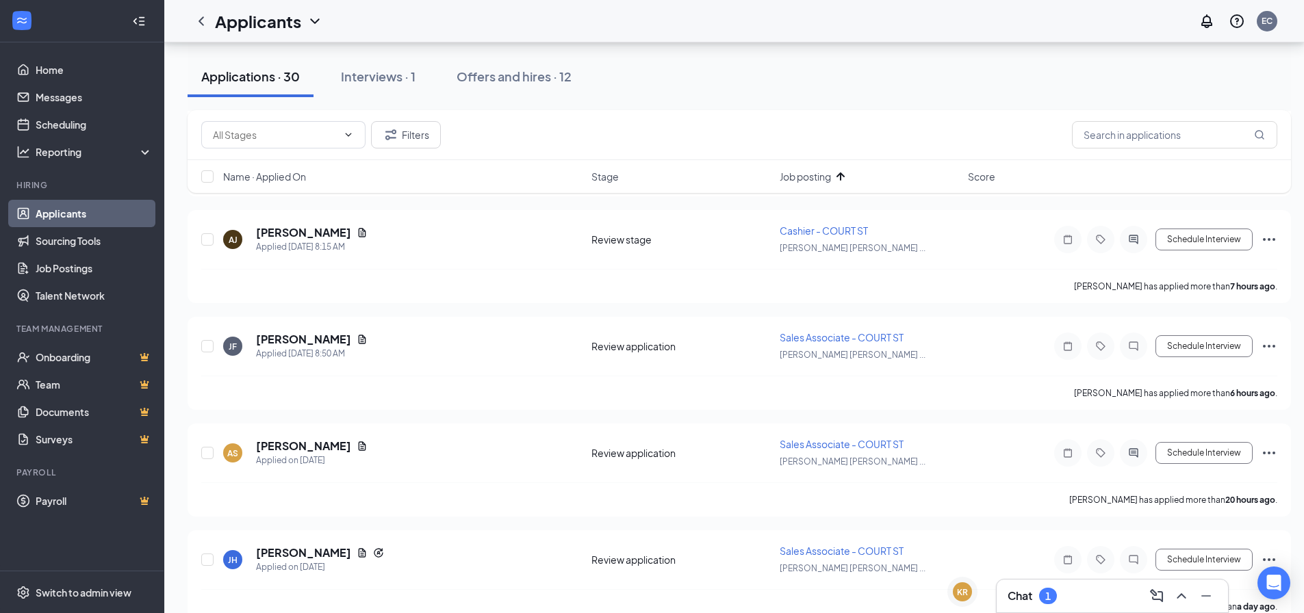
click at [1025, 593] on h3 "Chat" at bounding box center [1020, 596] width 25 height 15
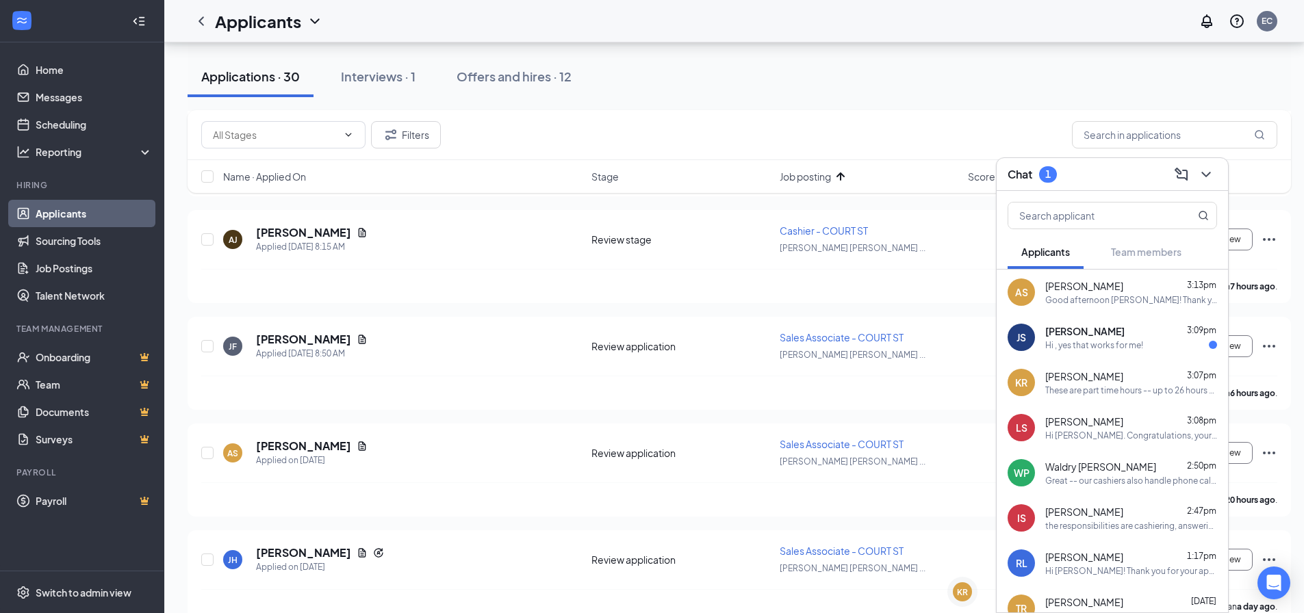
click at [1063, 338] on div "[PERSON_NAME] 3:09pm Hi , yes that works for me!" at bounding box center [1131, 337] width 172 height 27
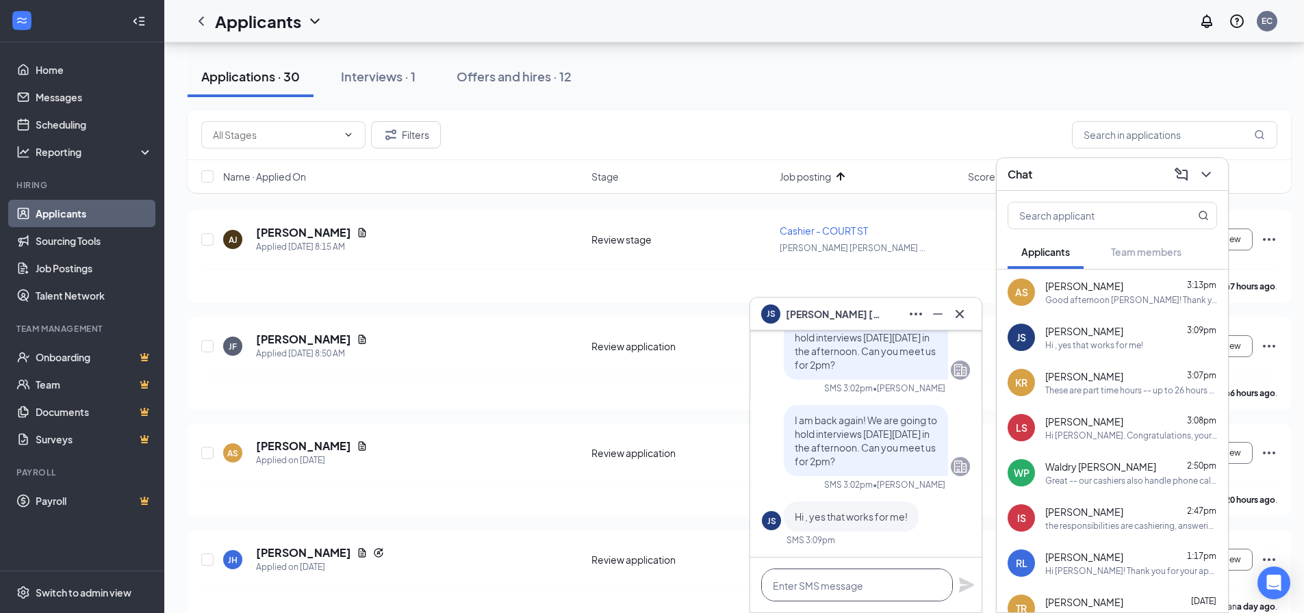
click at [892, 593] on textarea at bounding box center [857, 585] width 192 height 33
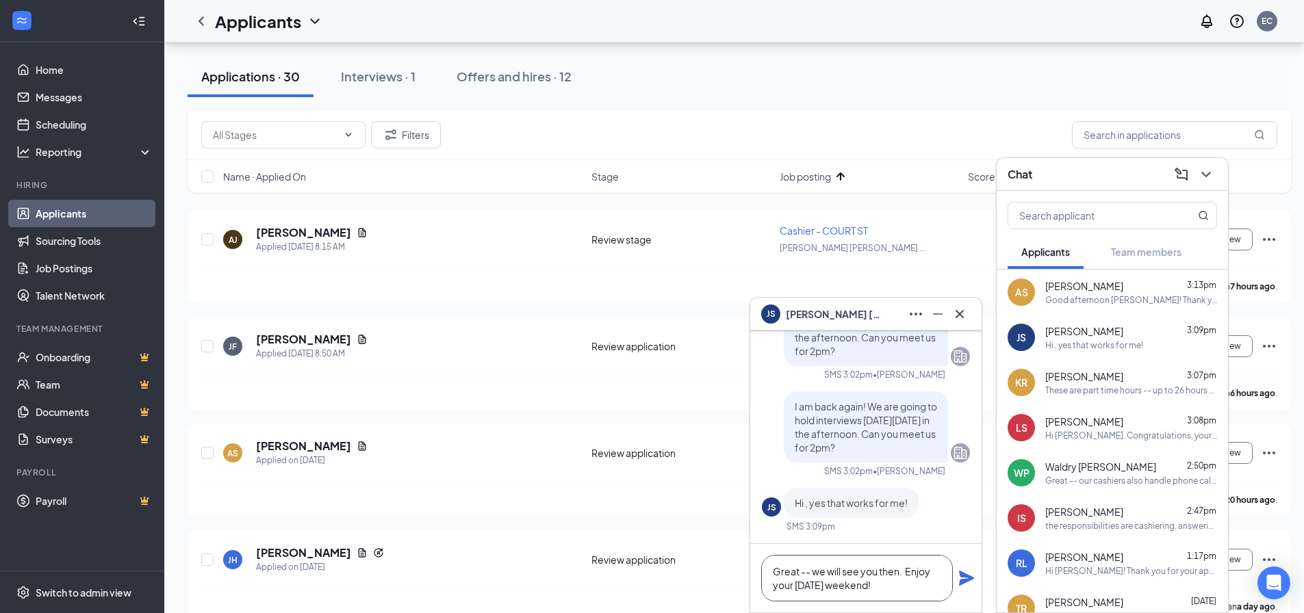
type textarea "Great -- we will see you then. Enjoy your [DATE] weekend!"
click at [969, 578] on icon "Plane" at bounding box center [966, 578] width 16 height 16
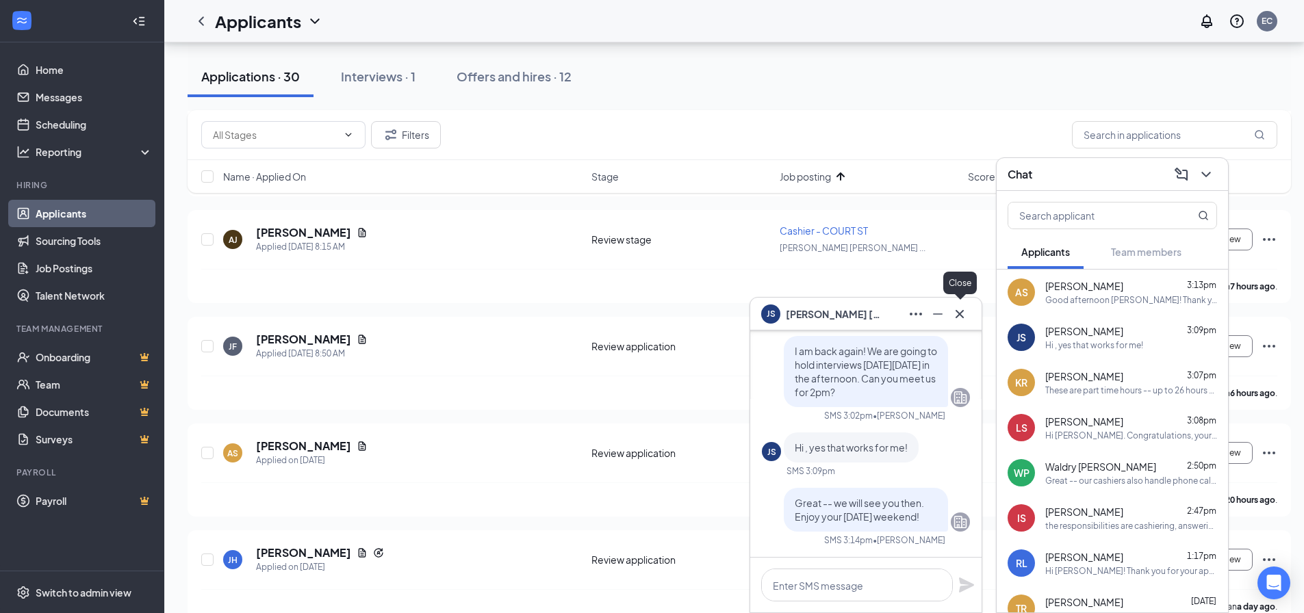
click at [957, 313] on icon "Cross" at bounding box center [959, 314] width 16 height 16
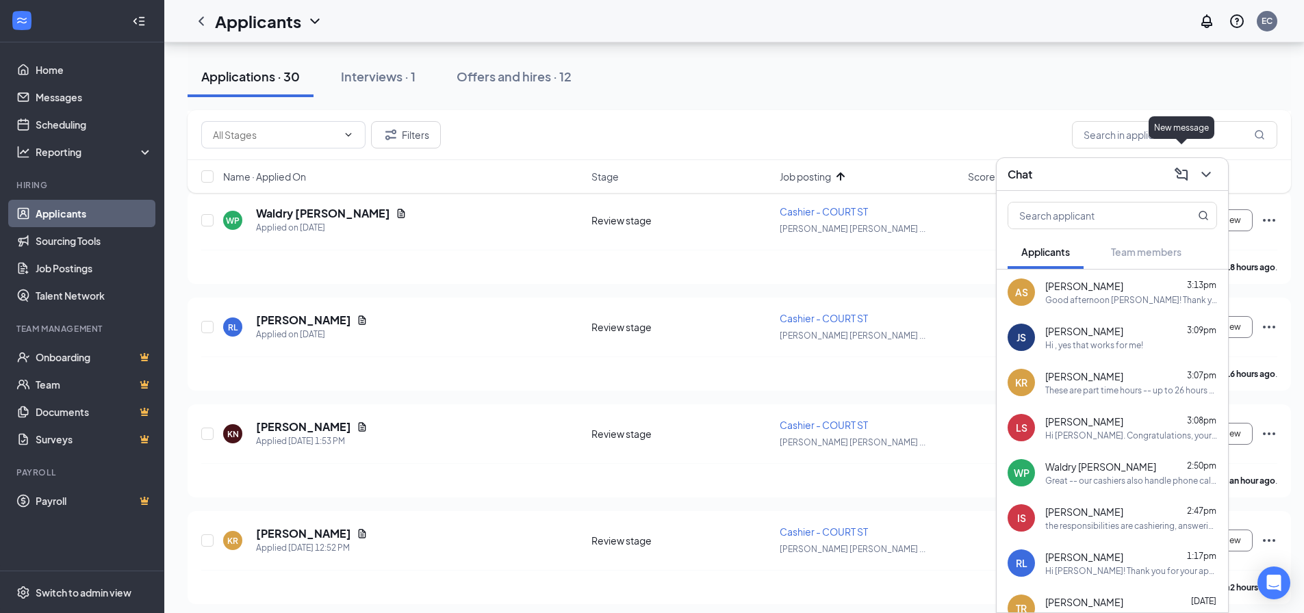
scroll to position [342, 0]
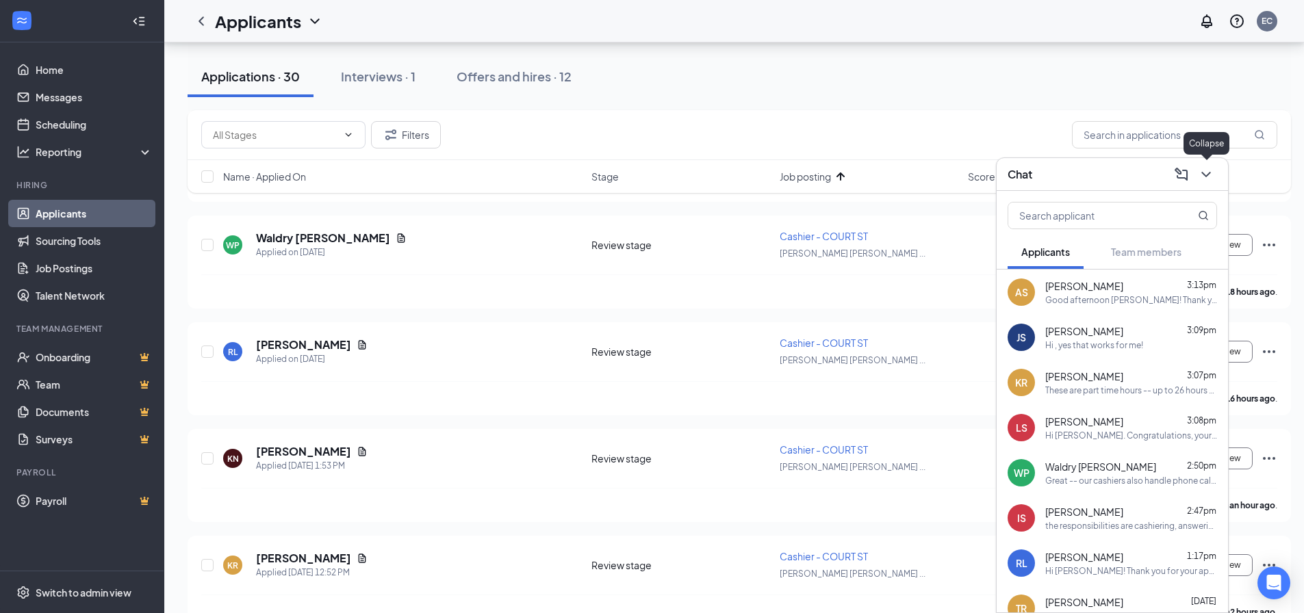
click at [1201, 178] on icon "ChevronDown" at bounding box center [1206, 174] width 16 height 16
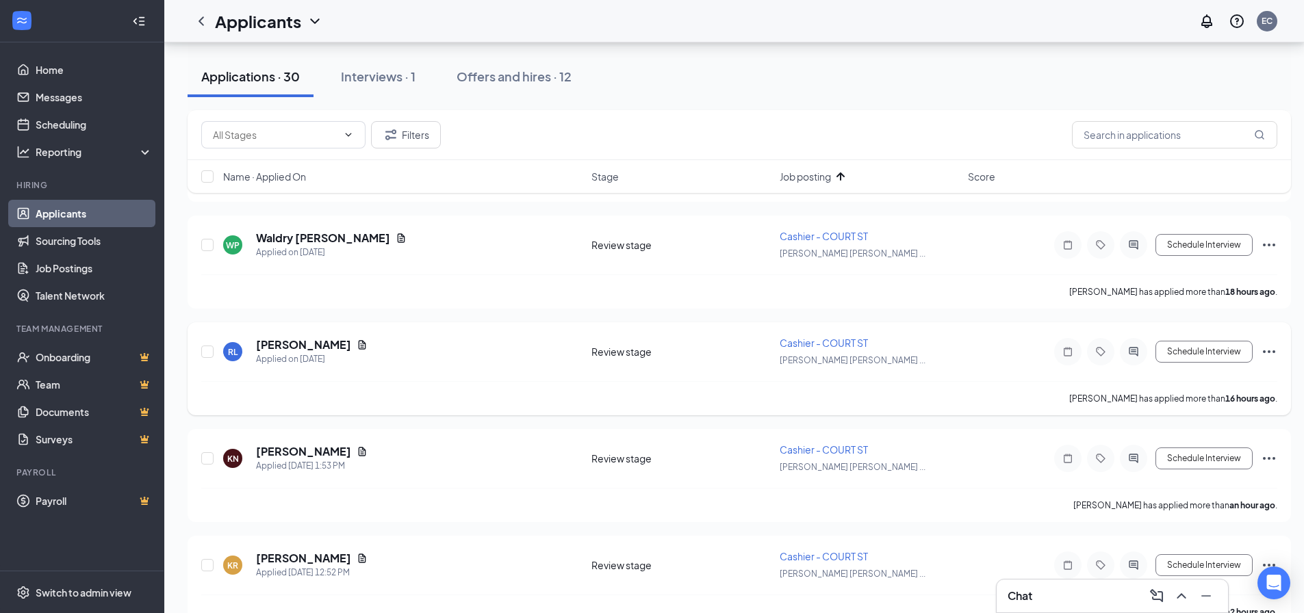
scroll to position [616, 0]
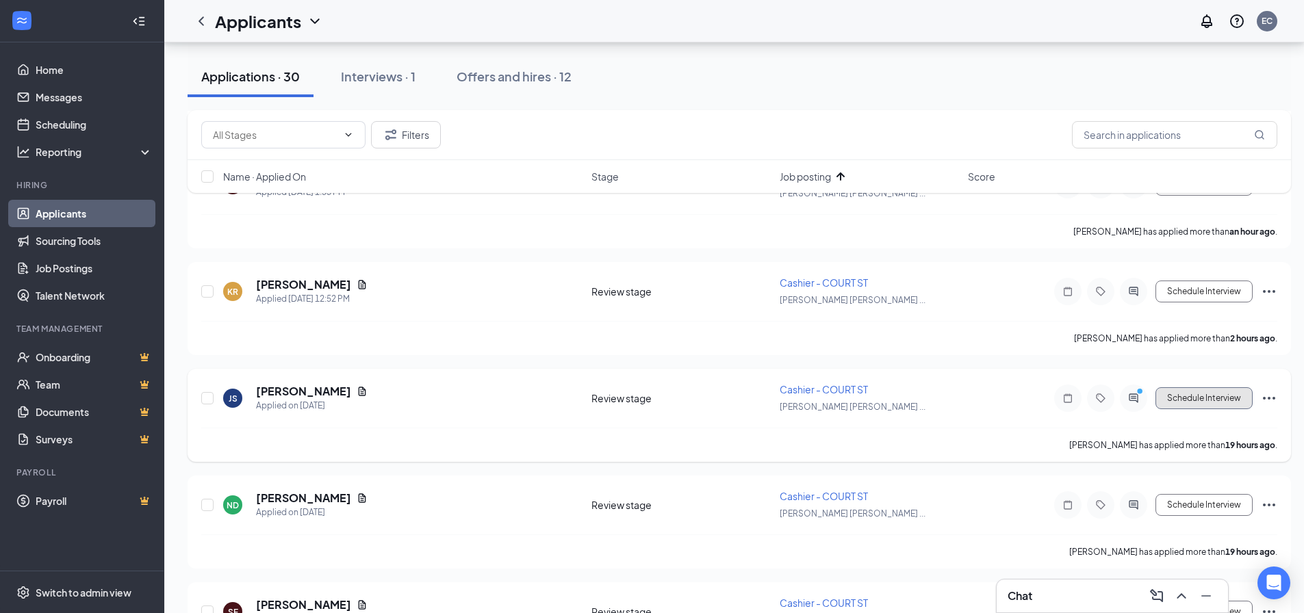
click at [1200, 402] on button "Schedule Interview" at bounding box center [1203, 398] width 97 height 22
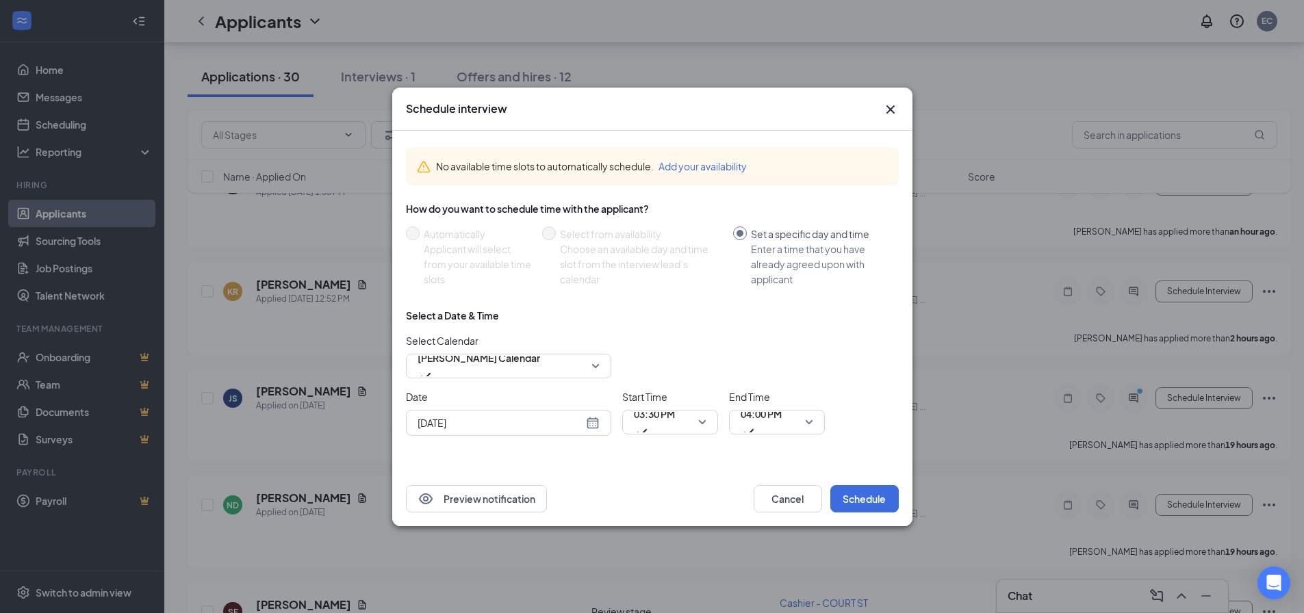
click at [543, 426] on input "[DATE]" at bounding box center [501, 422] width 166 height 15
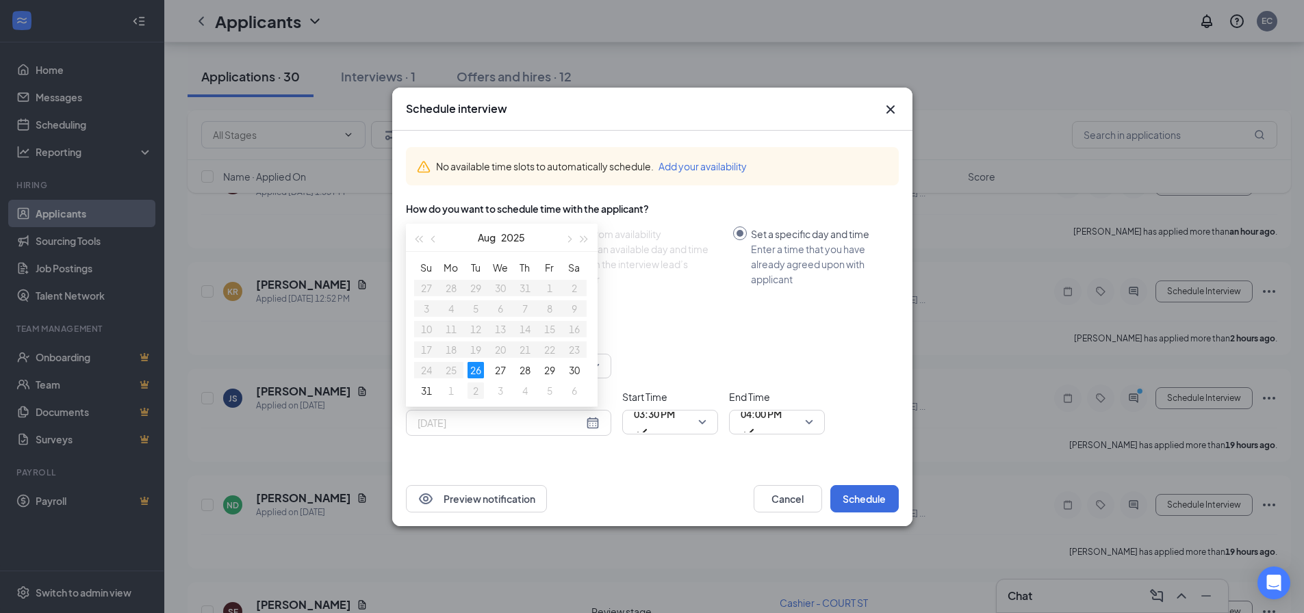
type input "[DATE]"
click at [474, 389] on div "2" at bounding box center [476, 391] width 16 height 16
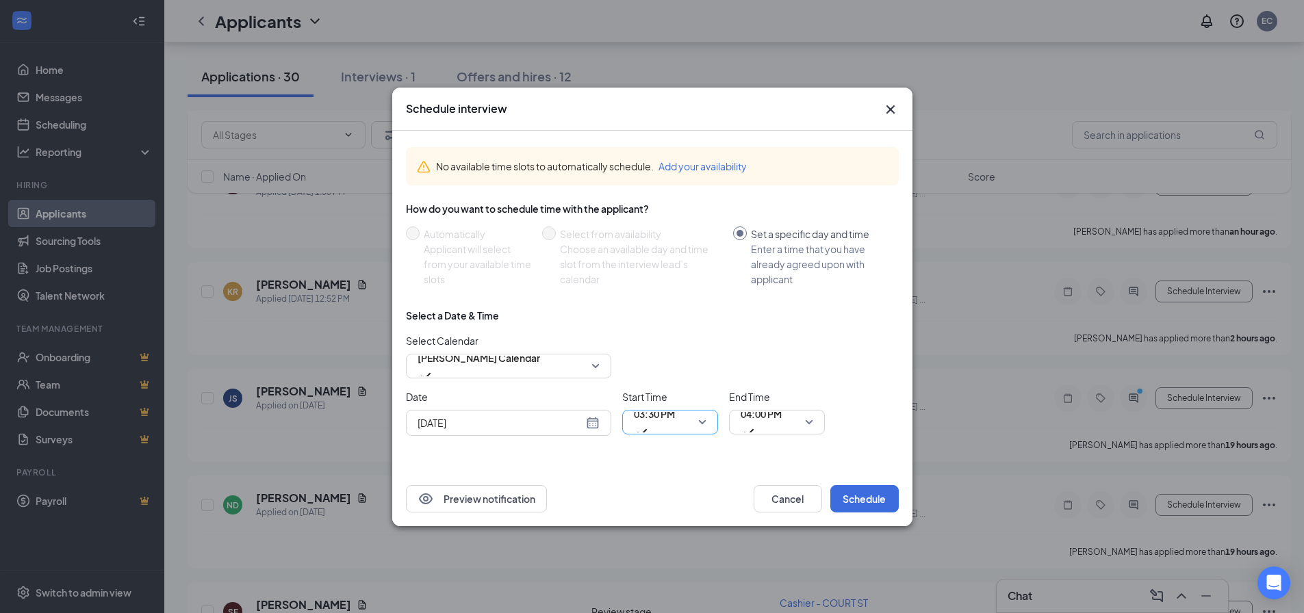
click at [651, 423] on span "03:30 PM" at bounding box center [654, 414] width 41 height 21
click at [746, 423] on span "04:00 PM" at bounding box center [761, 414] width 41 height 21
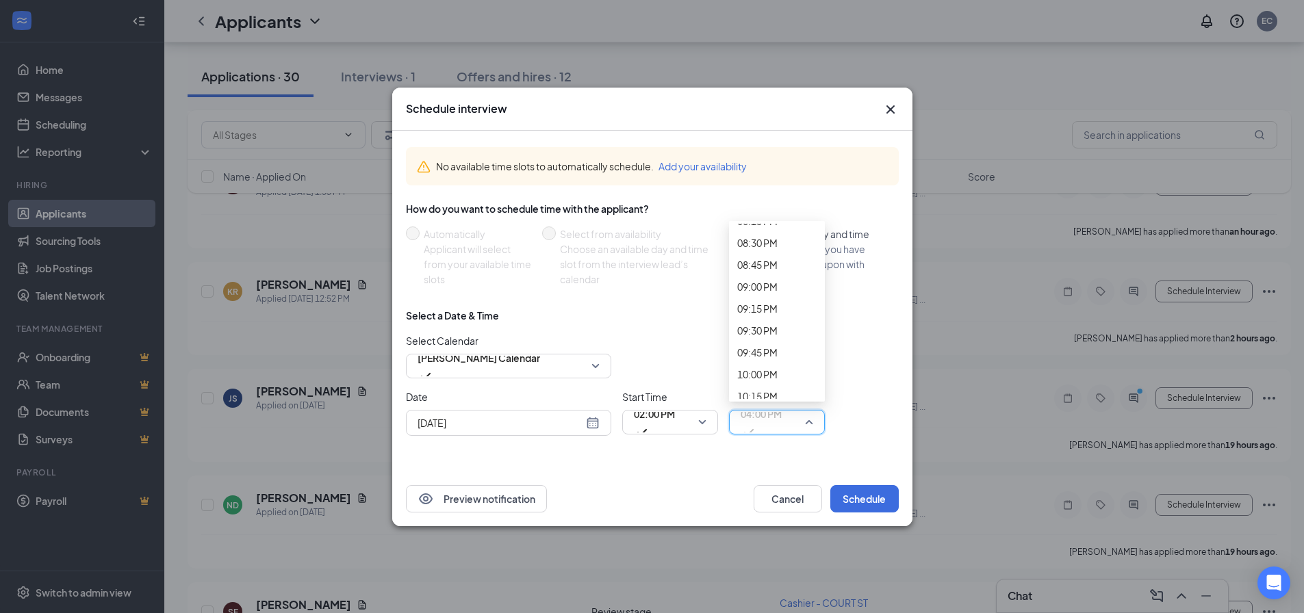
click at [855, 494] on button "Schedule" at bounding box center [864, 498] width 68 height 27
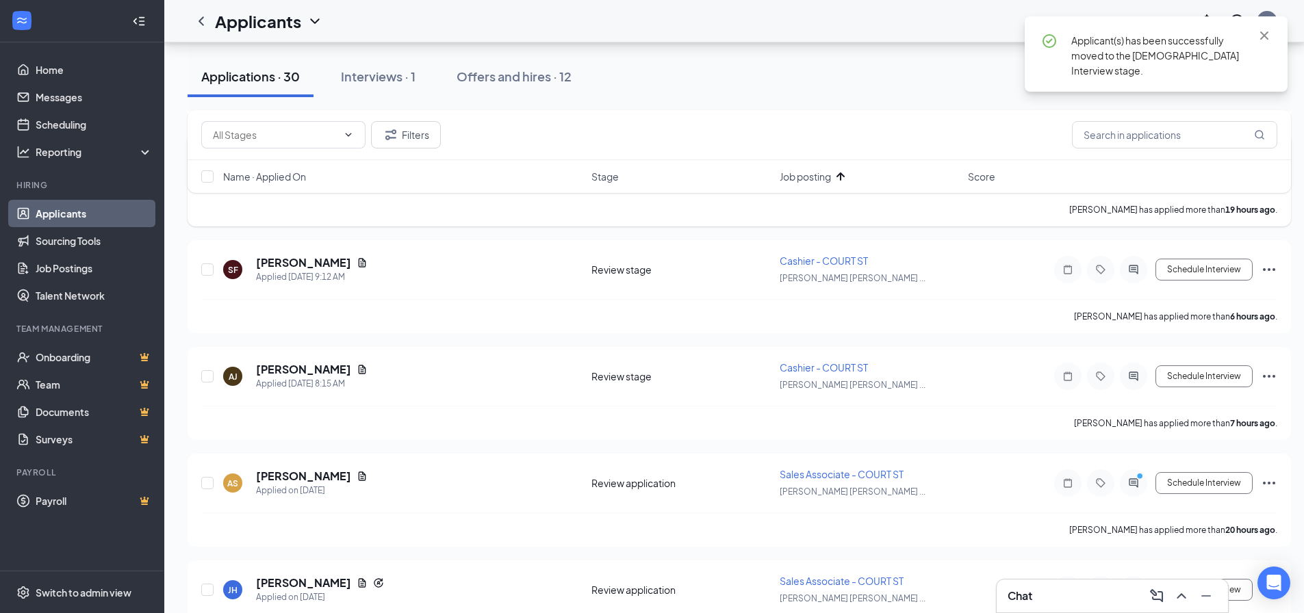
scroll to position [1301, 0]
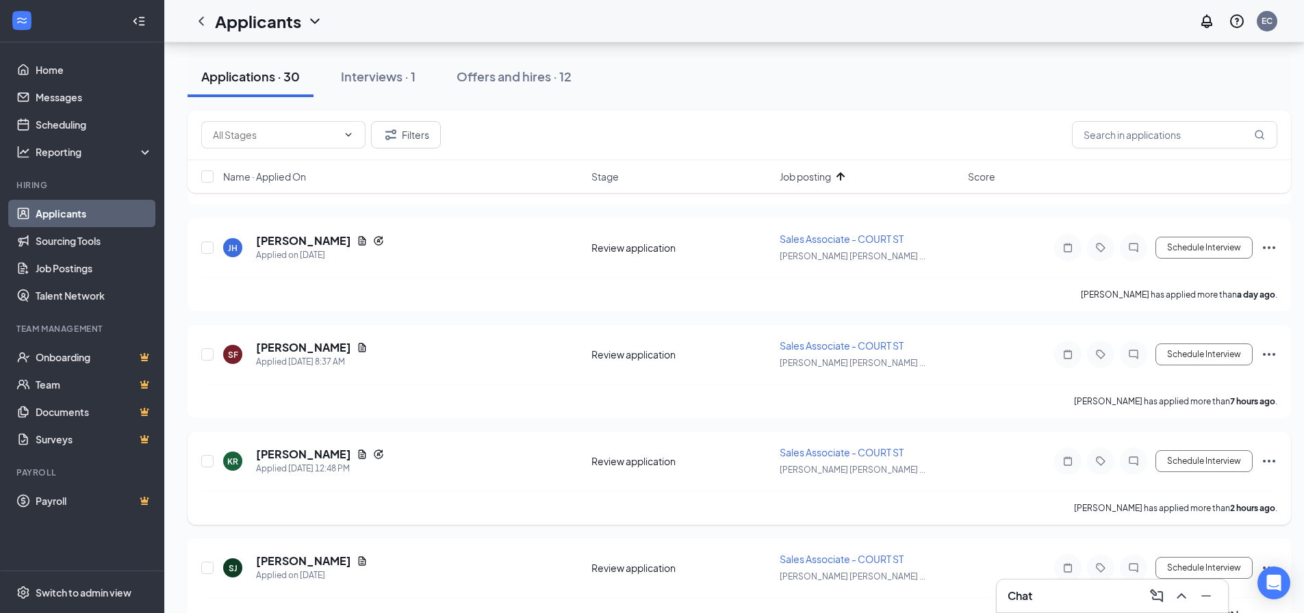
click at [1260, 465] on div "Schedule Interview" at bounding box center [1154, 461] width 246 height 27
click at [1265, 461] on icon "Ellipses" at bounding box center [1269, 461] width 12 height 3
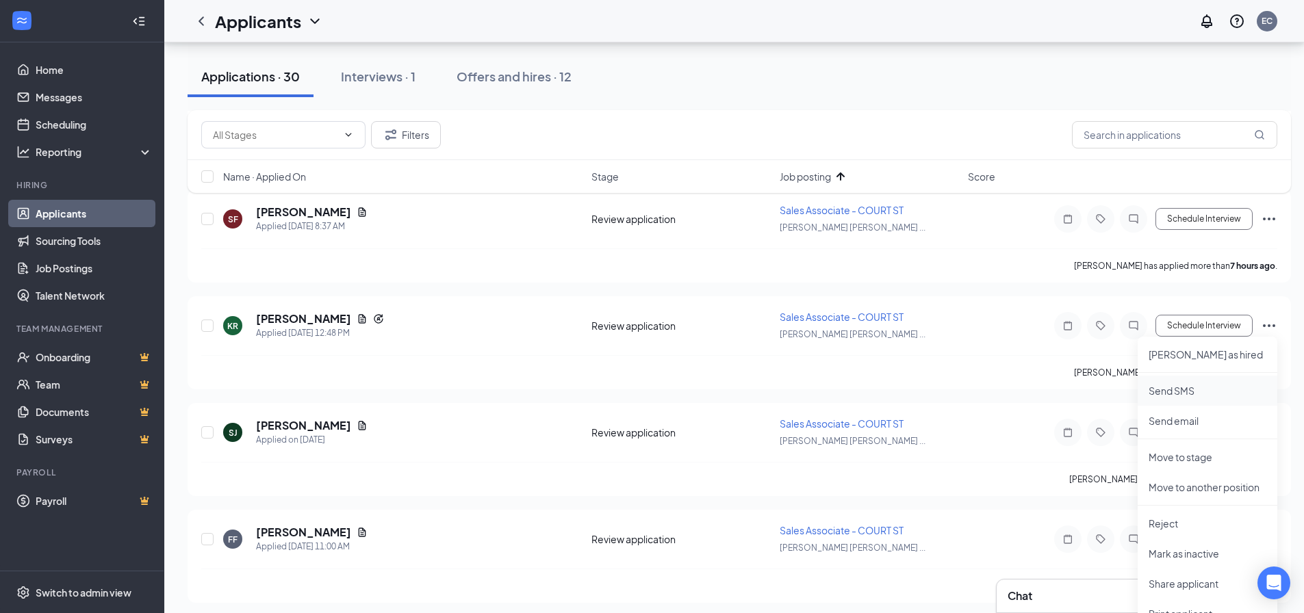
scroll to position [1437, 0]
click at [1169, 526] on p "Reject" at bounding box center [1208, 522] width 118 height 14
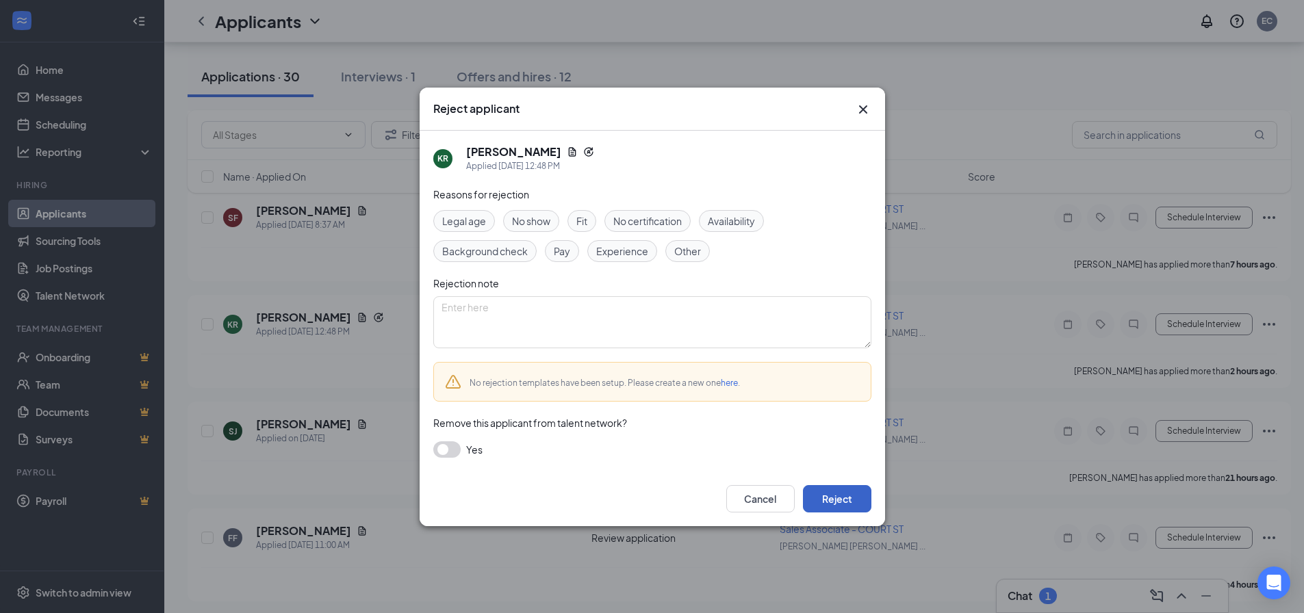
click at [841, 499] on button "Reject" at bounding box center [837, 498] width 68 height 27
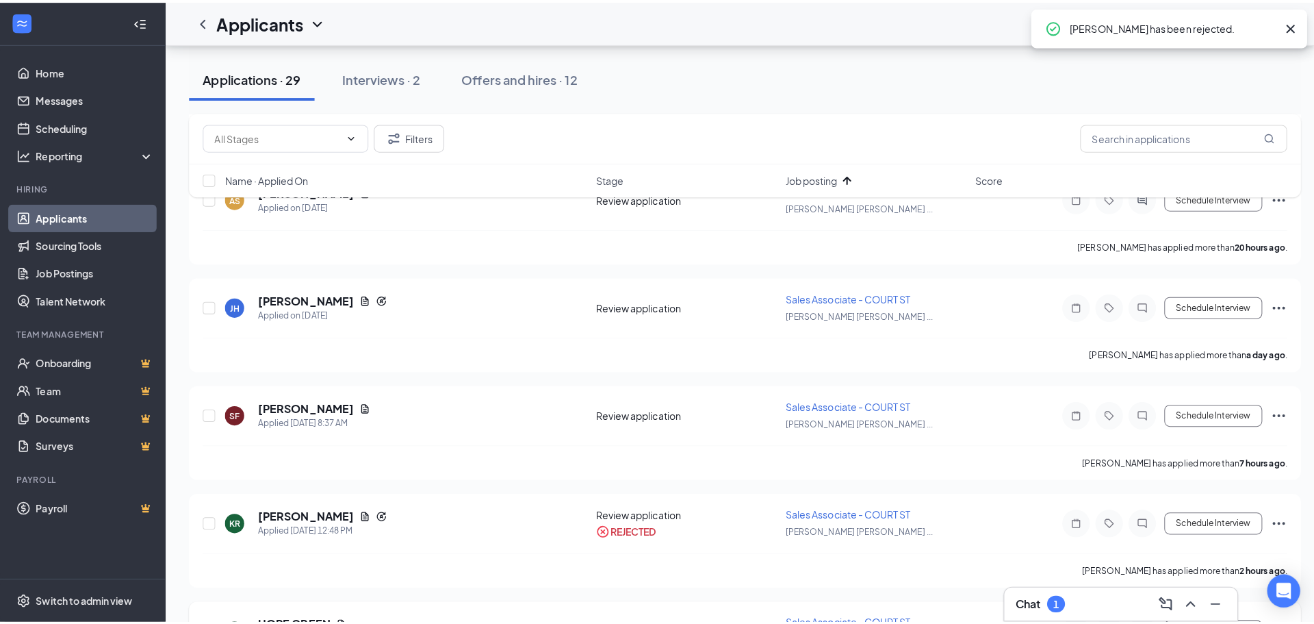
scroll to position [1164, 0]
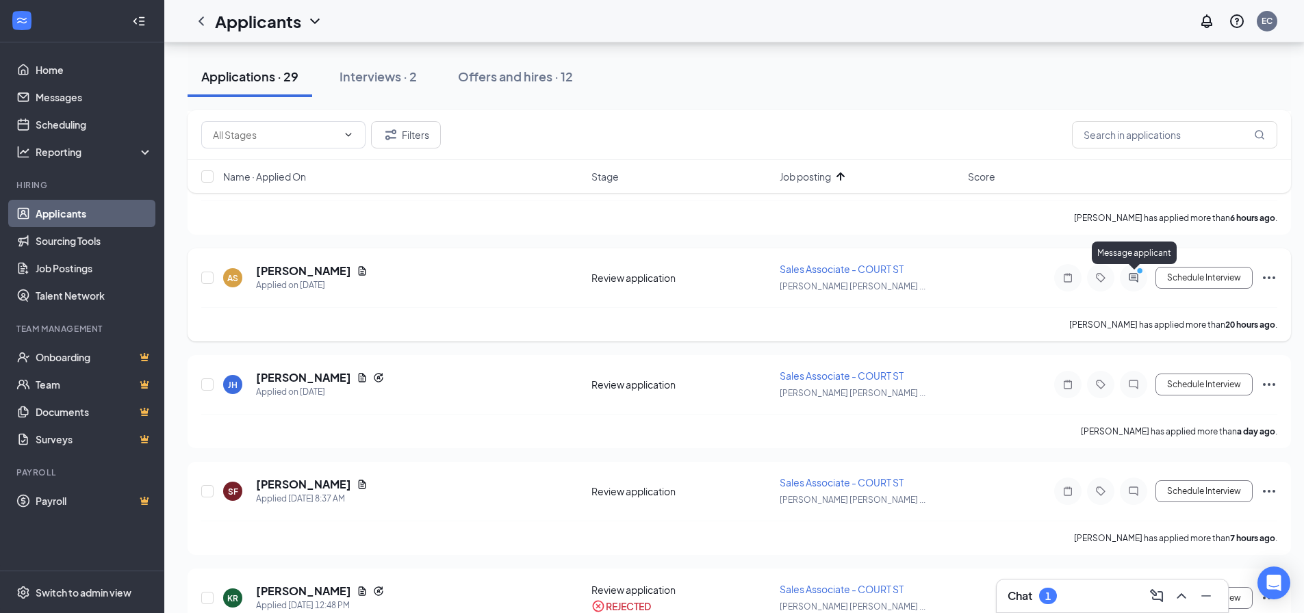
click at [1131, 277] on icon "ActiveChat" at bounding box center [1133, 277] width 16 height 11
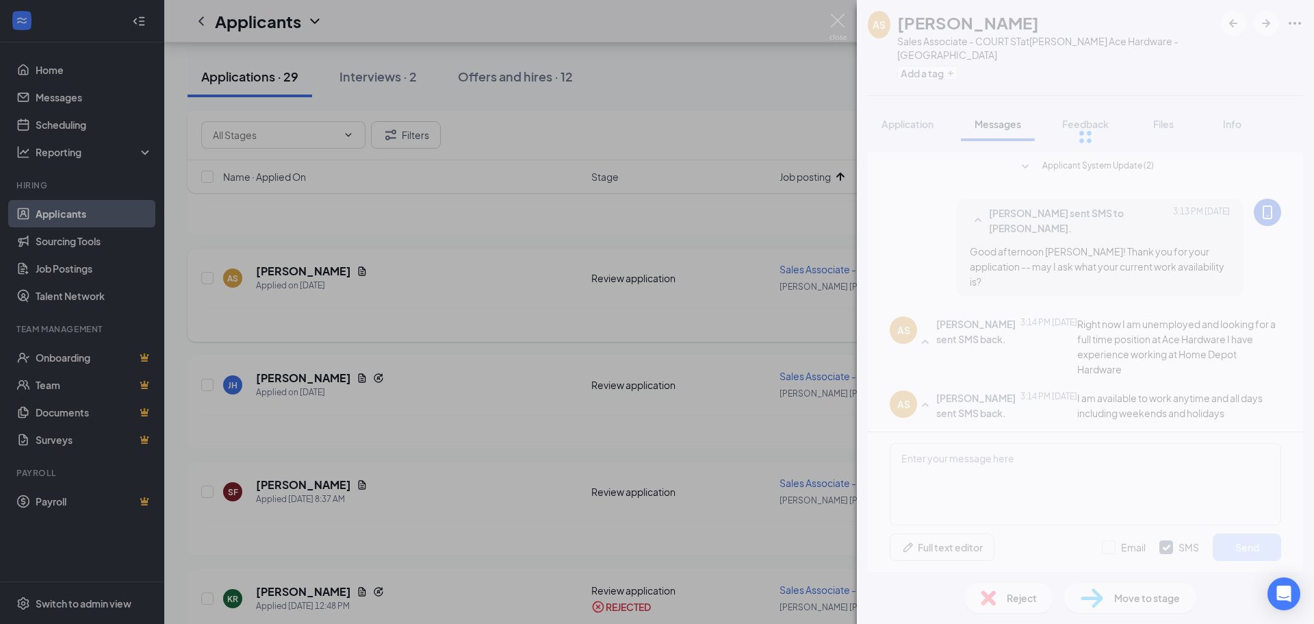
scroll to position [42, 0]
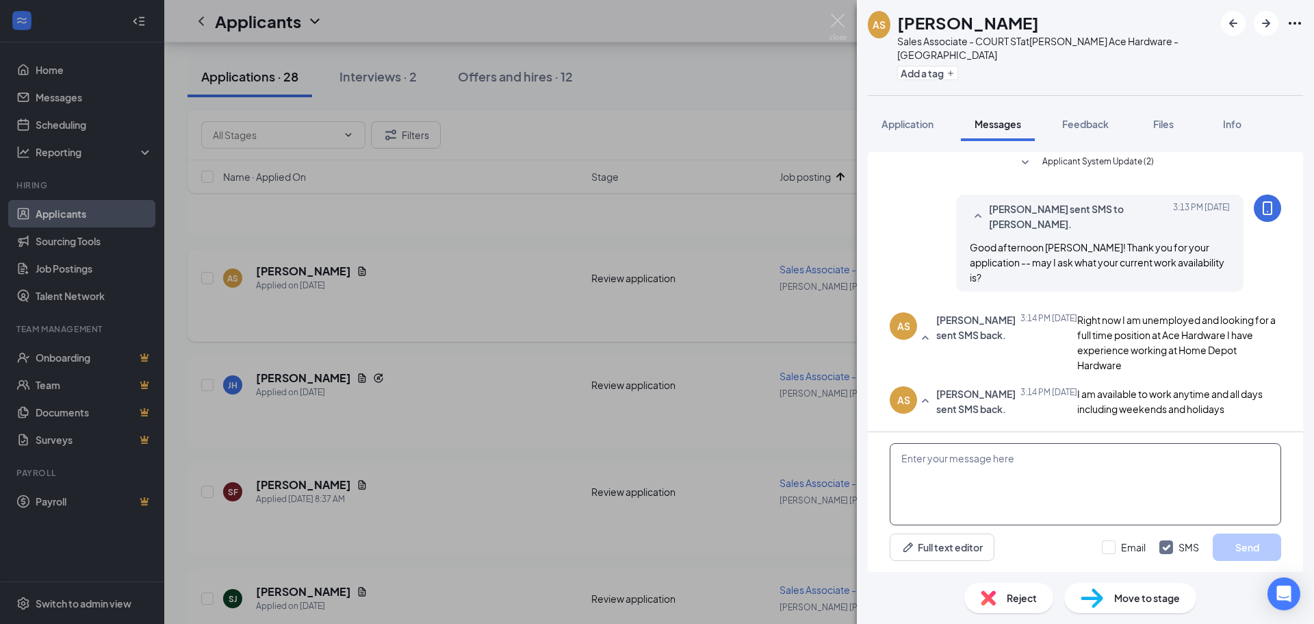
click at [967, 494] on textarea at bounding box center [1086, 484] width 392 height 82
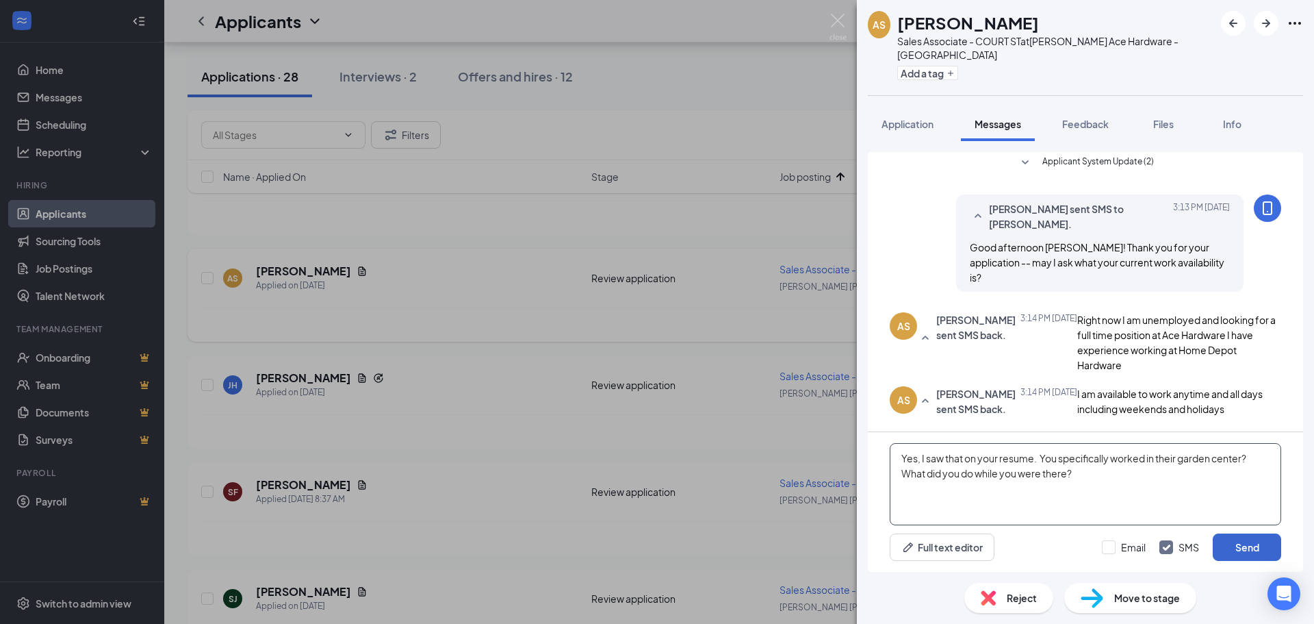
type textarea "Yes, I saw that on your resume. You specifically worked in their garden center?…"
click at [1244, 548] on button "Send" at bounding box center [1247, 546] width 68 height 27
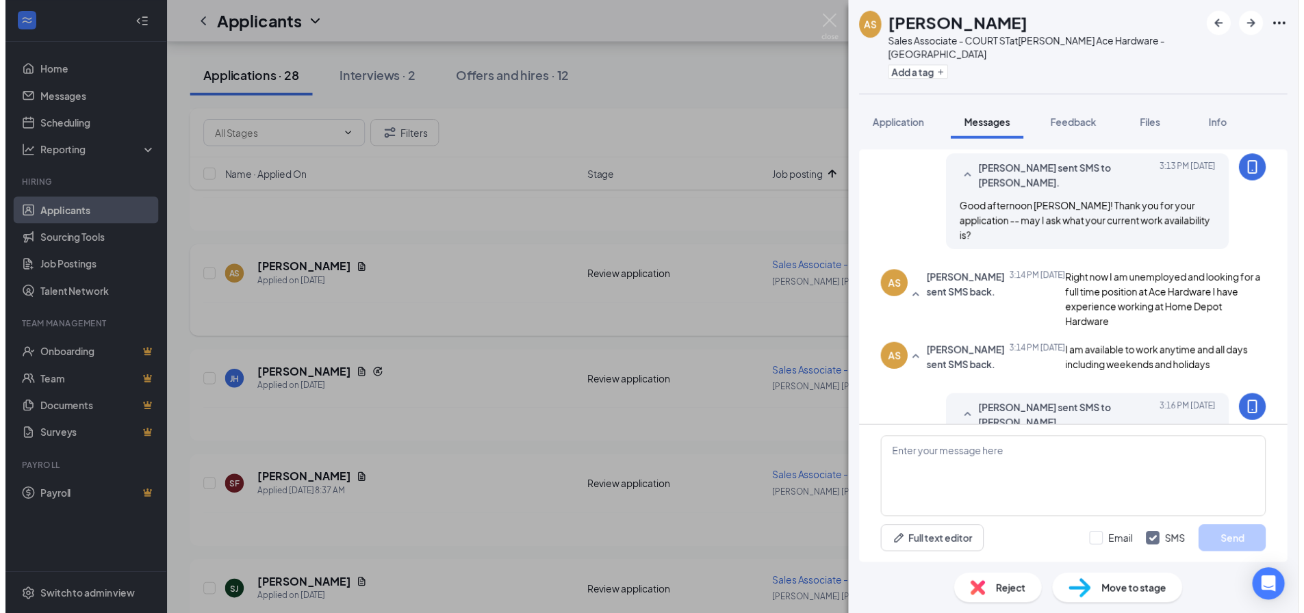
scroll to position [160, 0]
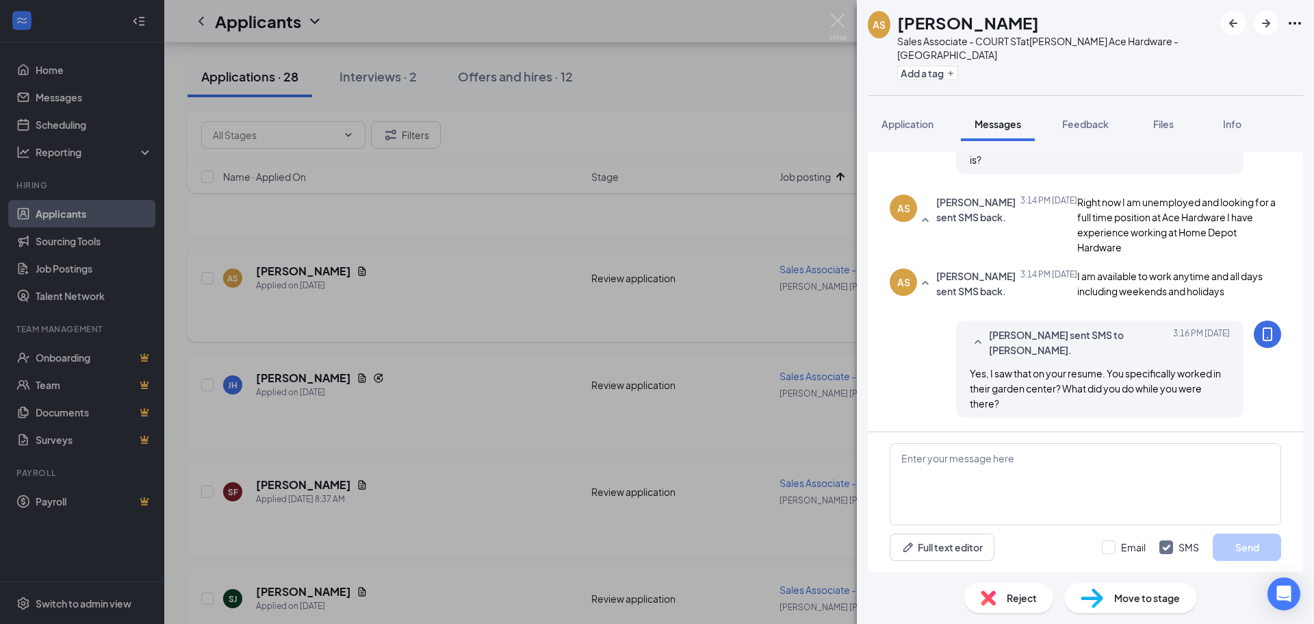
click at [486, 426] on div "AS [PERSON_NAME] Sales Associate - COURT ST at [PERSON_NAME] Ace Hardware - Bro…" at bounding box center [657, 312] width 1314 height 624
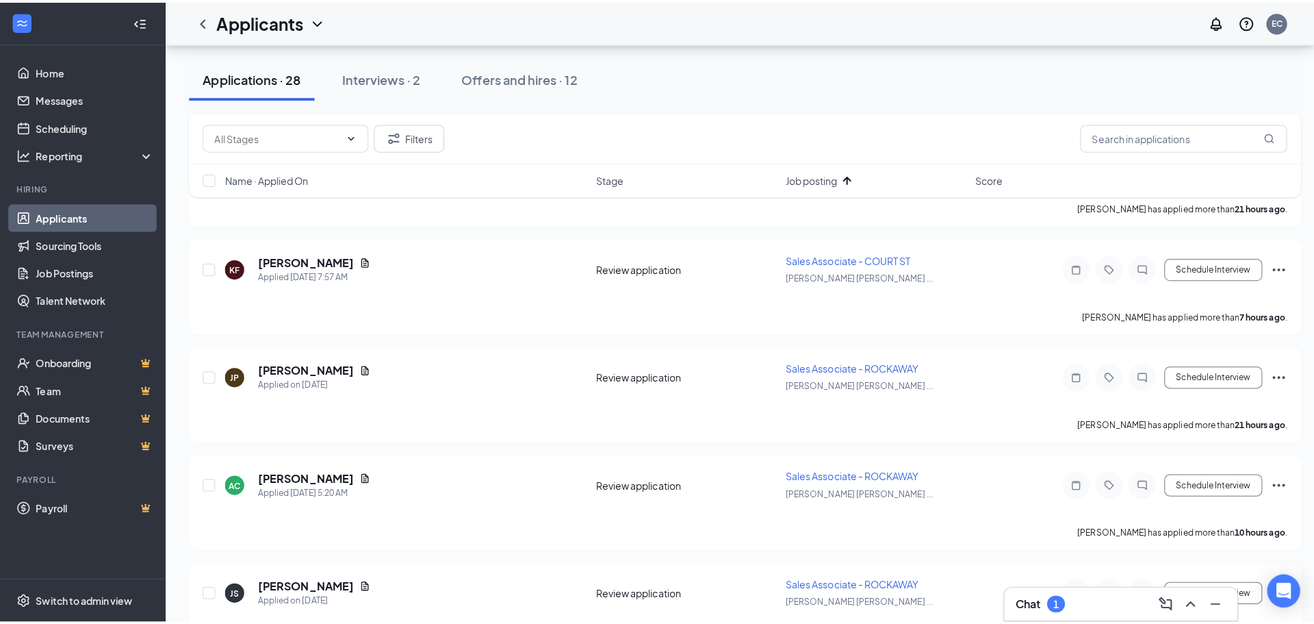
scroll to position [2327, 0]
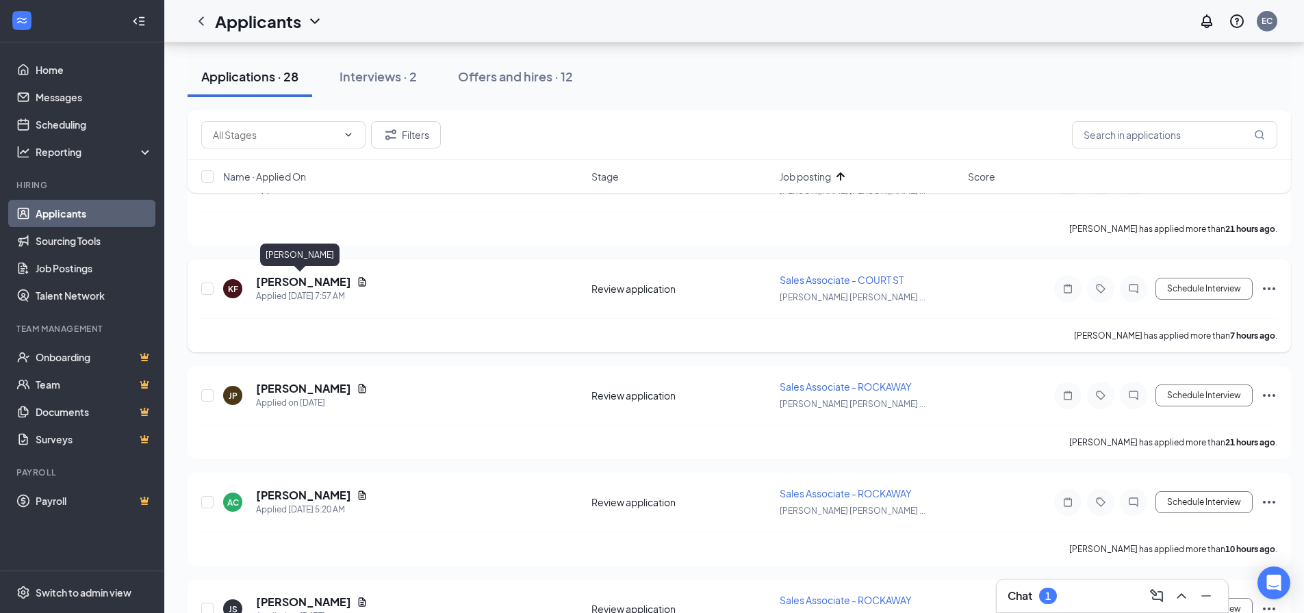
click at [272, 286] on h5 "[PERSON_NAME]" at bounding box center [303, 281] width 95 height 15
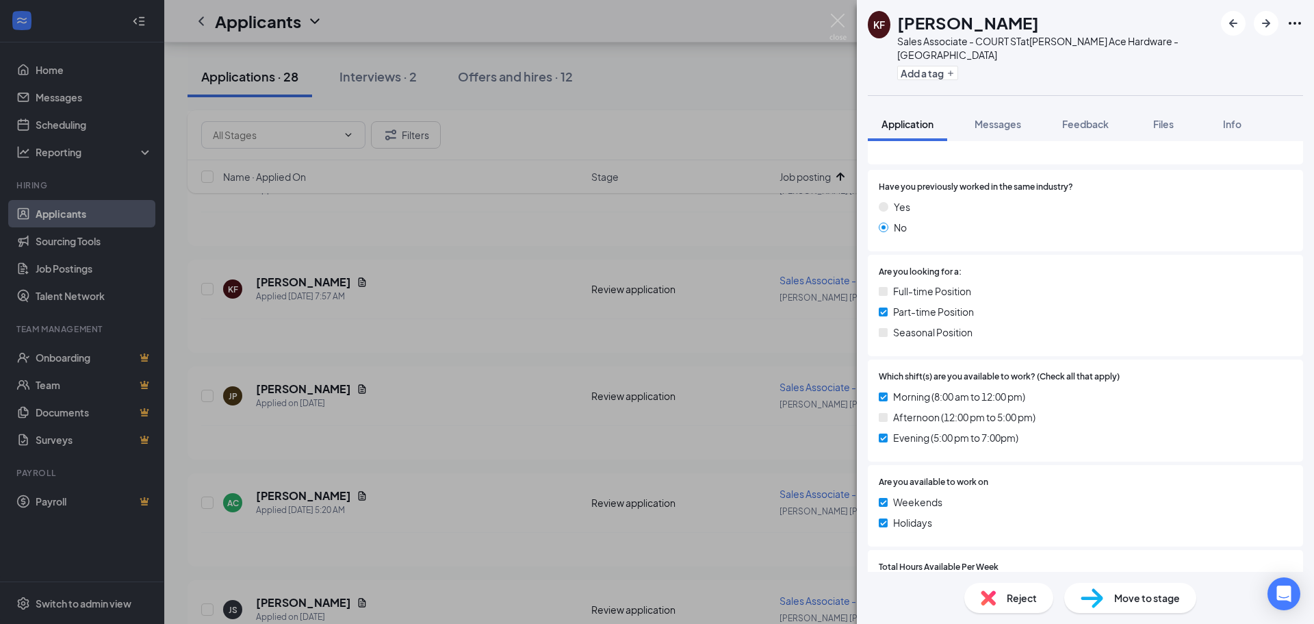
scroll to position [205, 0]
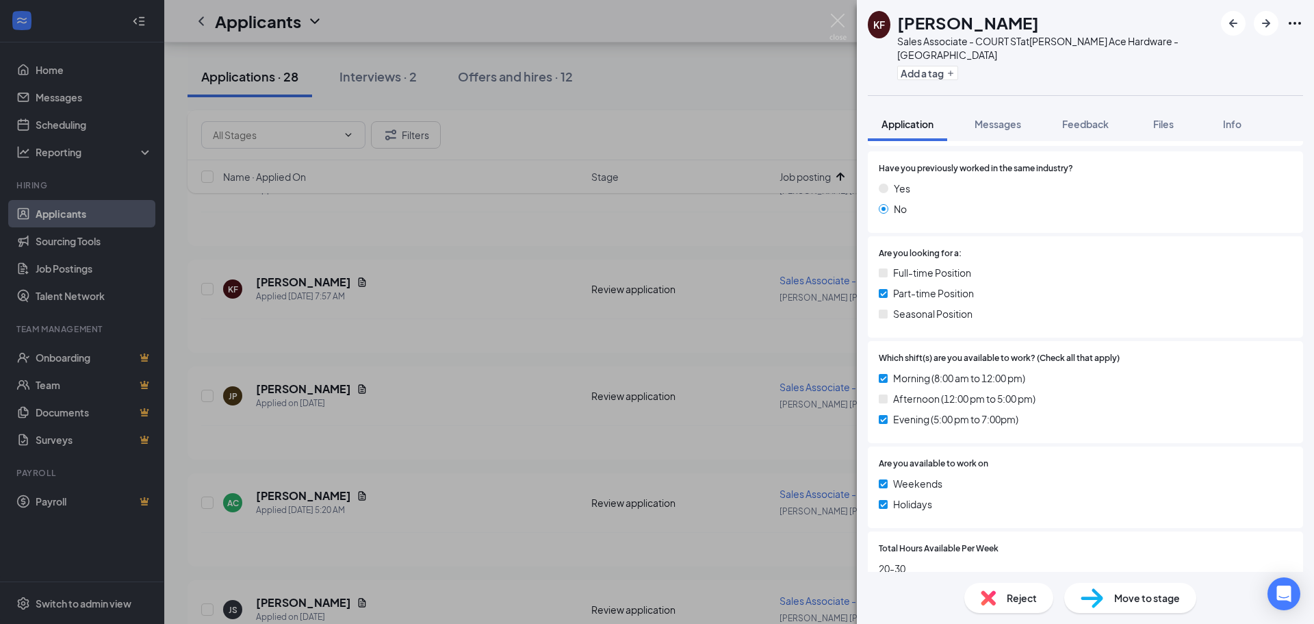
click at [1017, 601] on span "Reject" at bounding box center [1022, 597] width 30 height 15
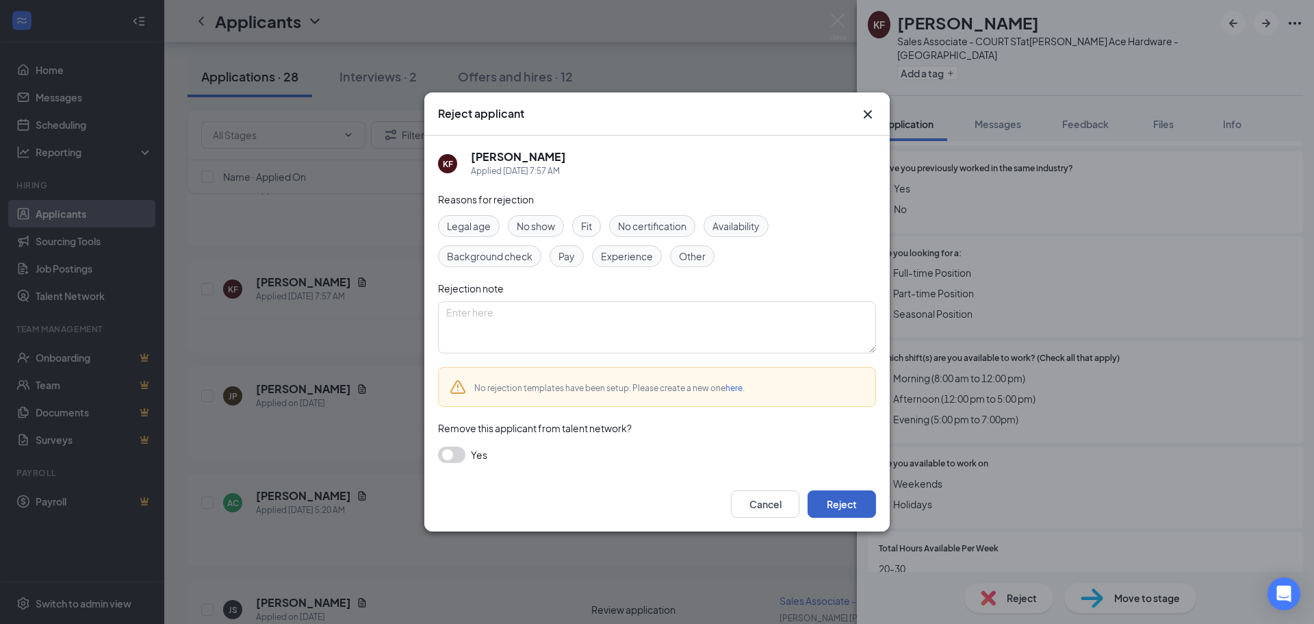
click at [848, 500] on button "Reject" at bounding box center [842, 503] width 68 height 27
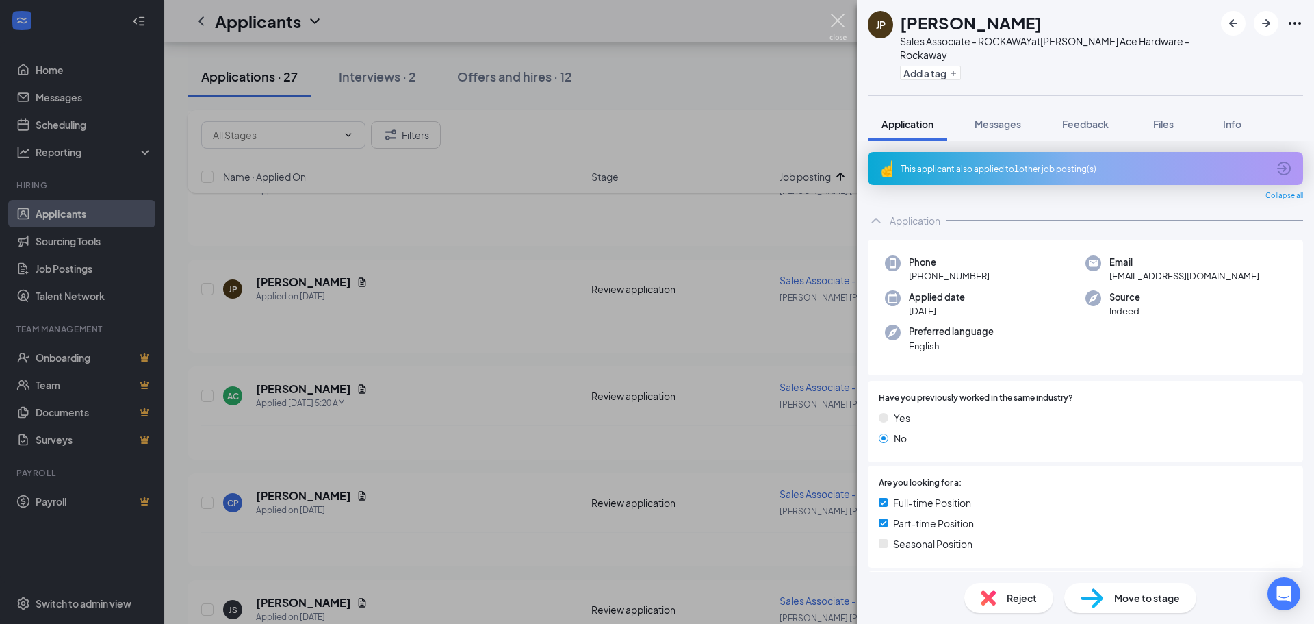
click at [841, 18] on img at bounding box center [838, 27] width 17 height 27
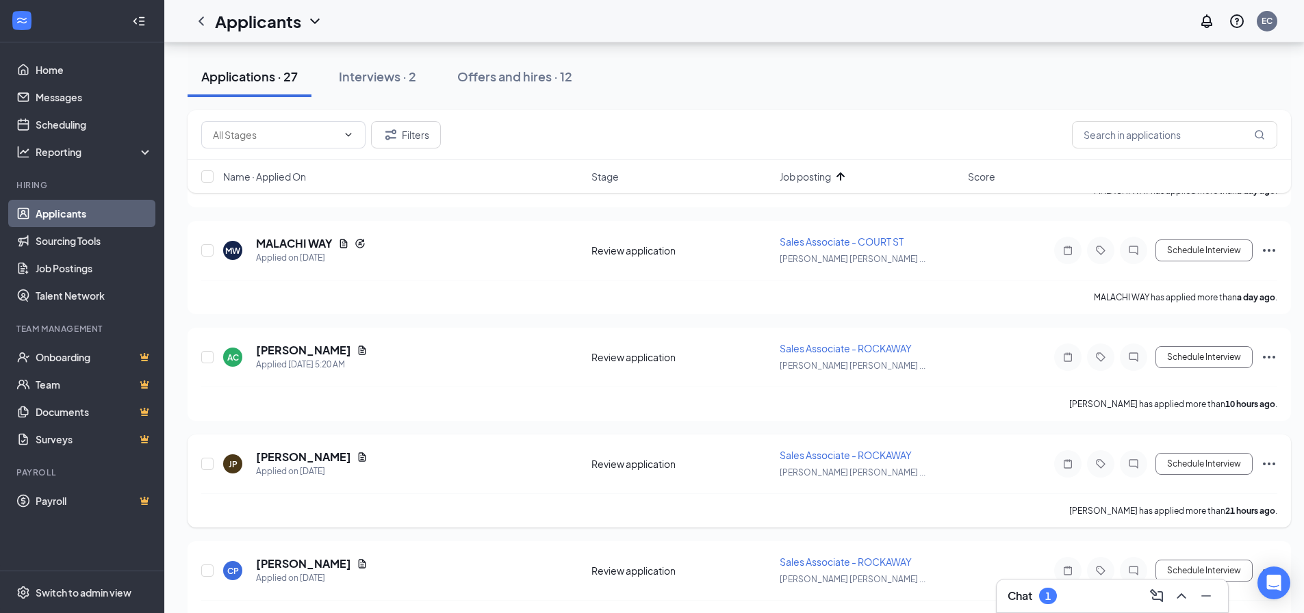
scroll to position [2190, 0]
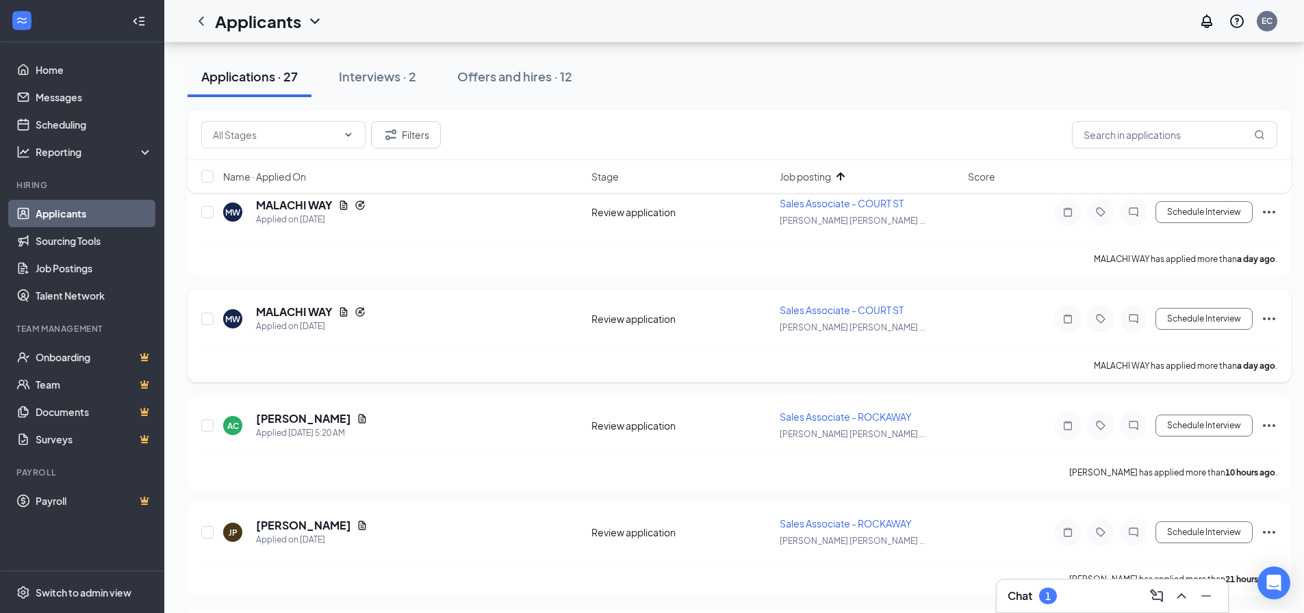
click at [1263, 314] on icon "Ellipses" at bounding box center [1269, 319] width 16 height 16
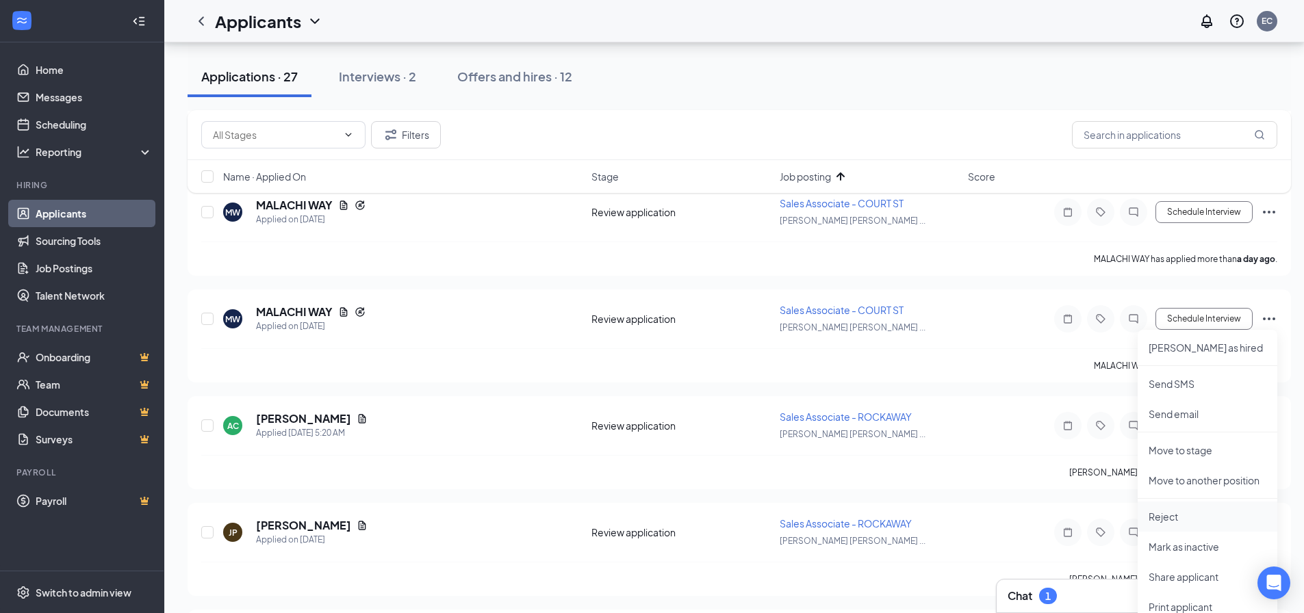
click at [1184, 517] on p "Reject" at bounding box center [1208, 517] width 118 height 14
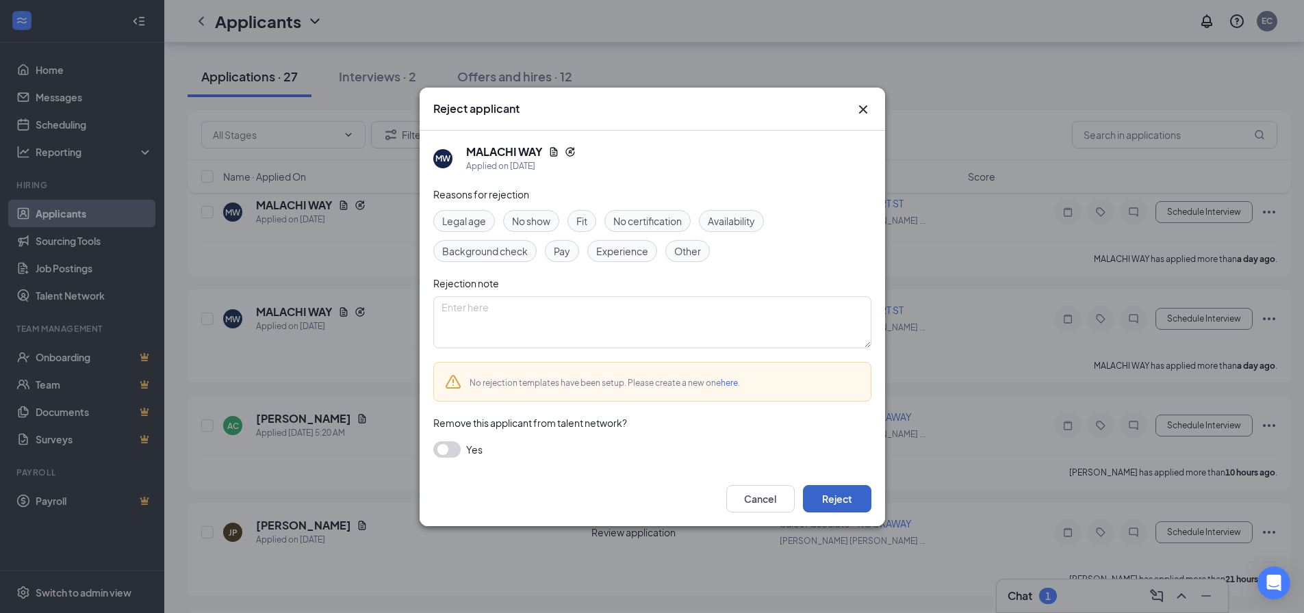
click at [836, 498] on button "Reject" at bounding box center [837, 498] width 68 height 27
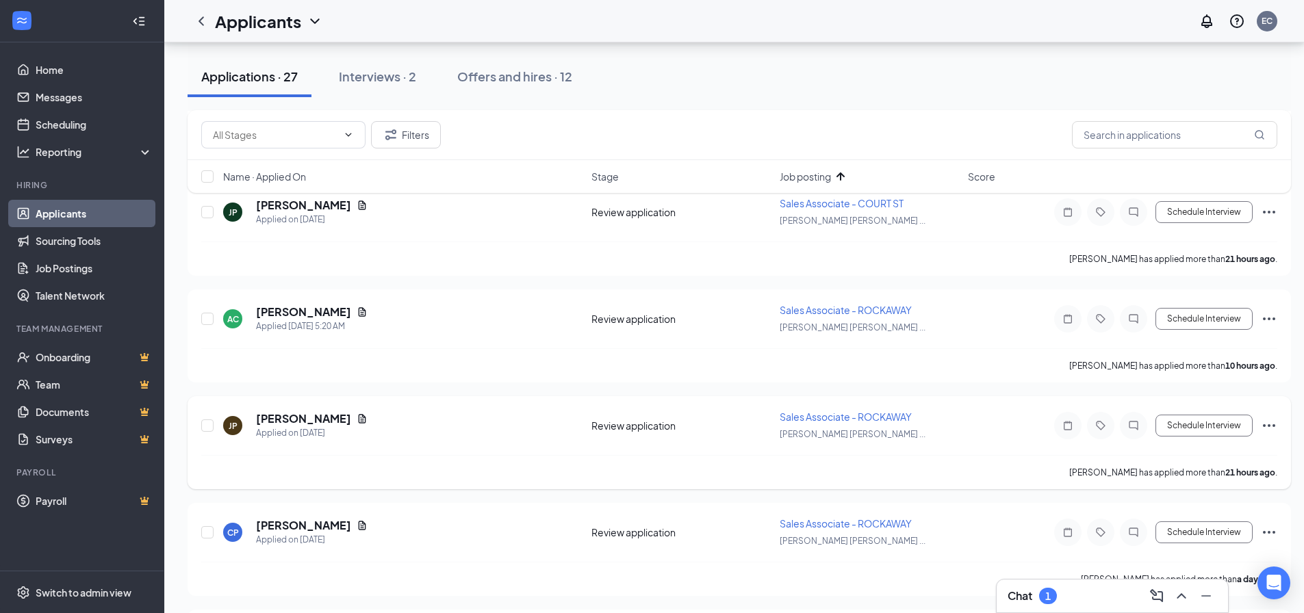
click at [1262, 424] on icon "Ellipses" at bounding box center [1269, 426] width 16 height 16
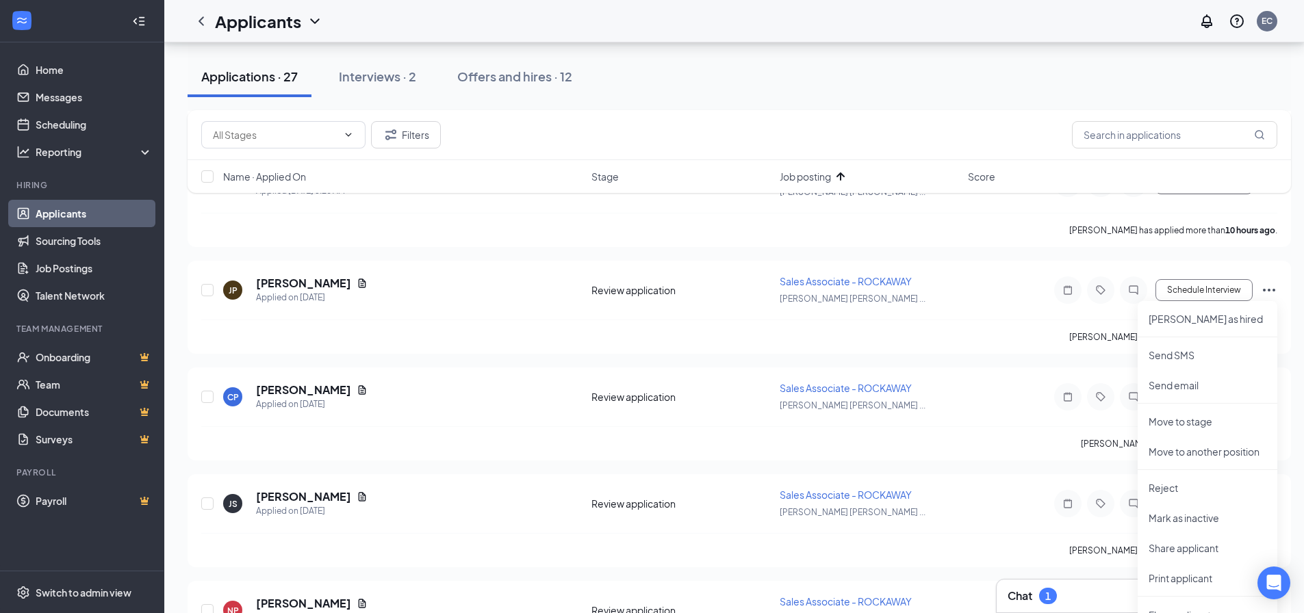
scroll to position [2327, 0]
click at [1156, 487] on p "Reject" at bounding box center [1208, 487] width 118 height 14
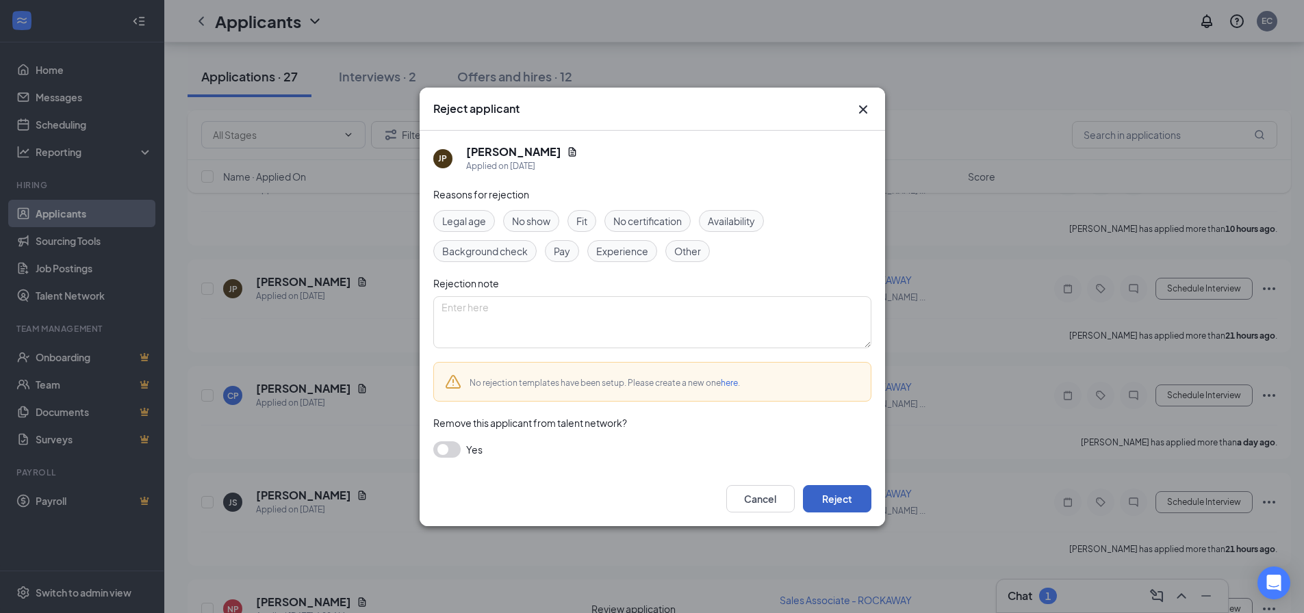
click at [847, 500] on button "Reject" at bounding box center [837, 498] width 68 height 27
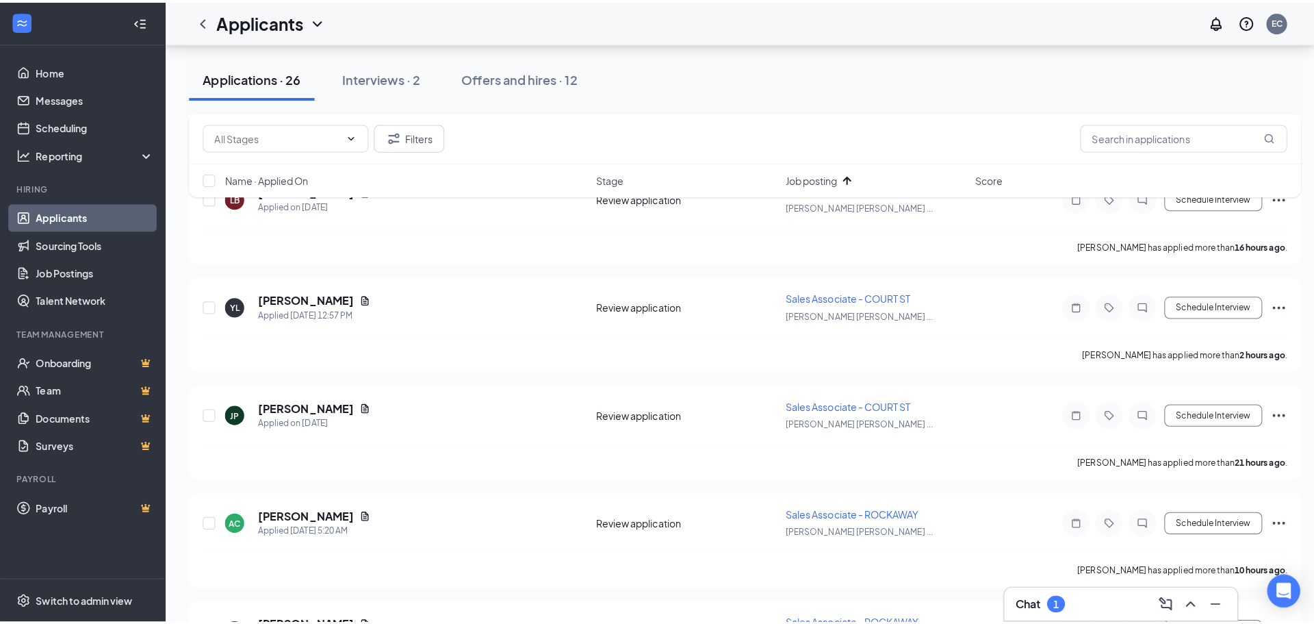
scroll to position [1985, 0]
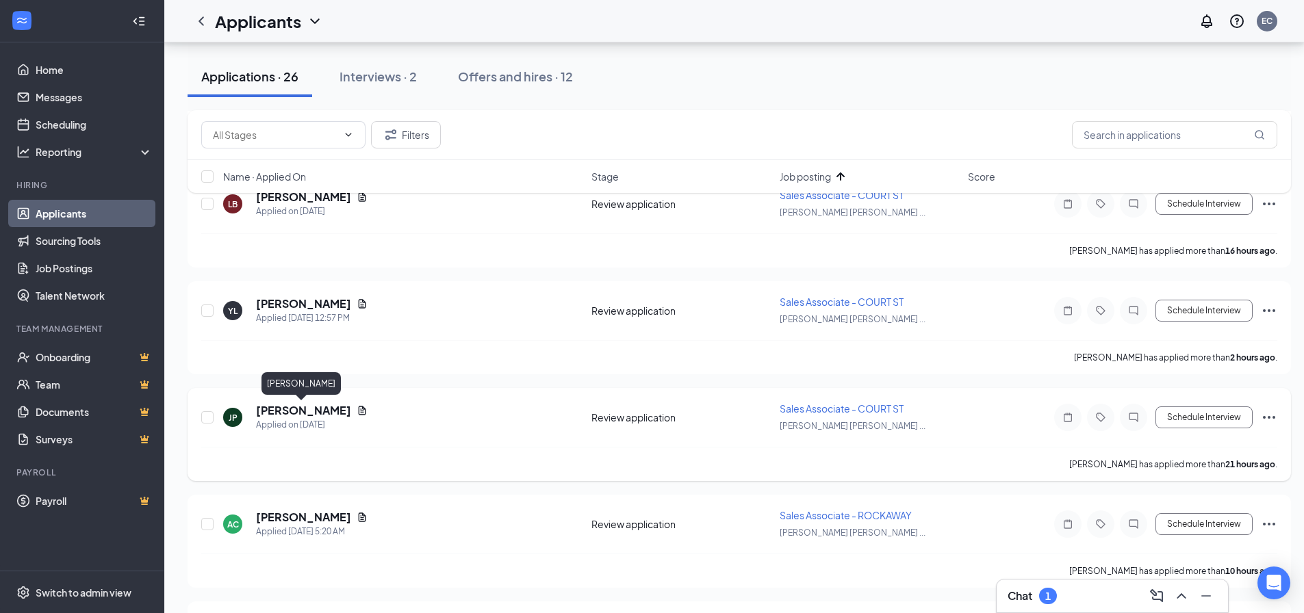
click at [319, 409] on h5 "[PERSON_NAME]" at bounding box center [303, 410] width 95 height 15
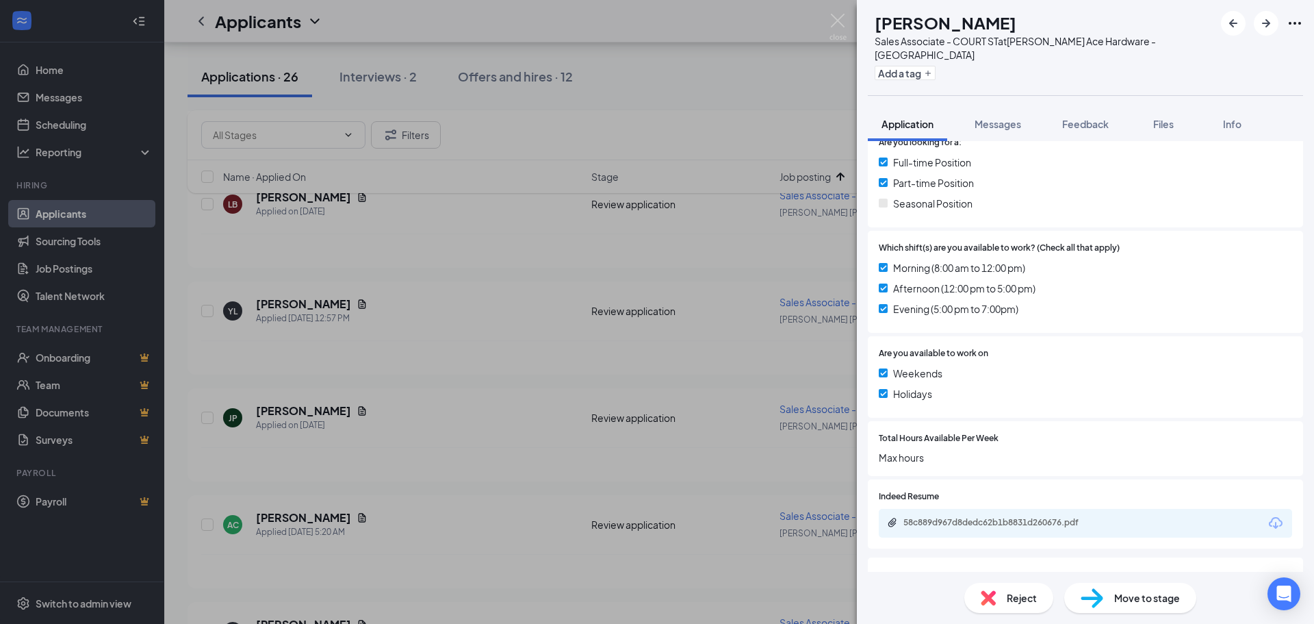
scroll to position [399, 0]
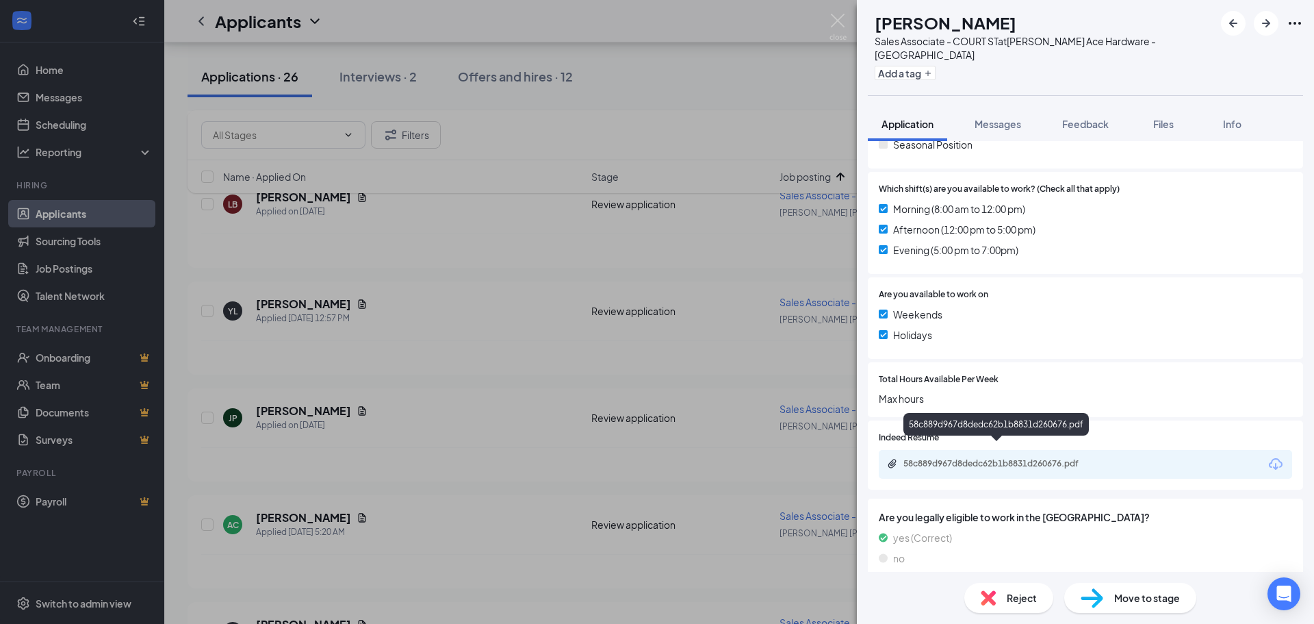
click at [1055, 458] on div "58c889d967d8dedc62b1b8831d260676.pdf" at bounding box center [1000, 463] width 192 height 11
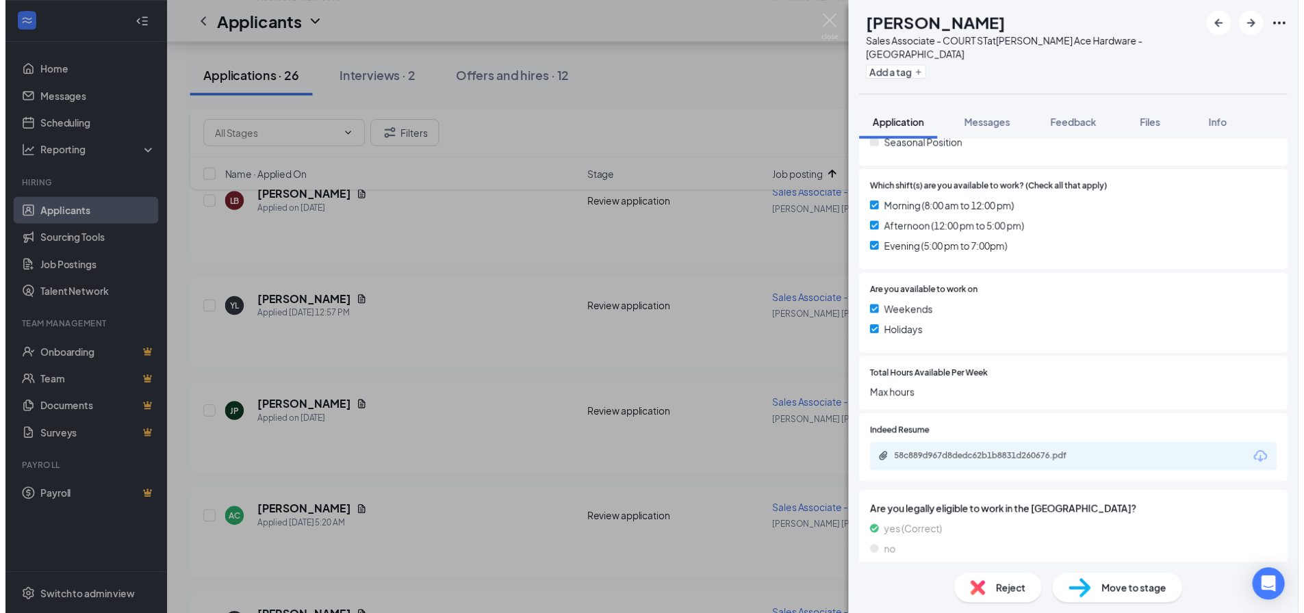
scroll to position [394, 0]
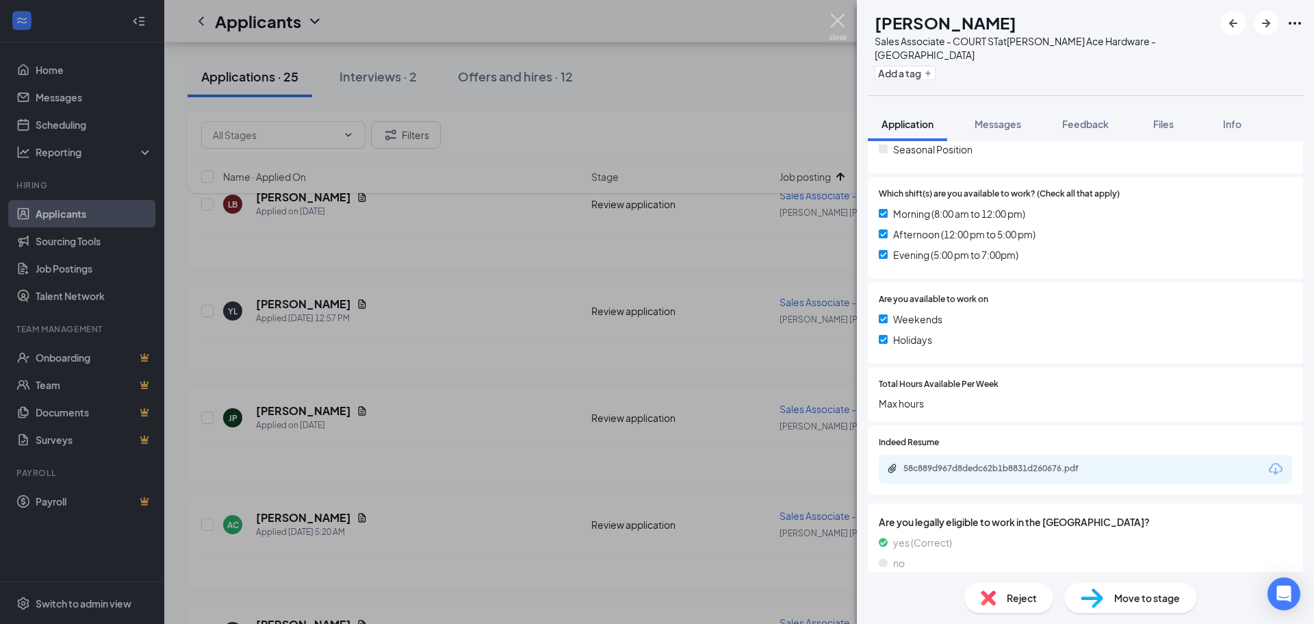
click at [845, 19] on img at bounding box center [838, 27] width 17 height 27
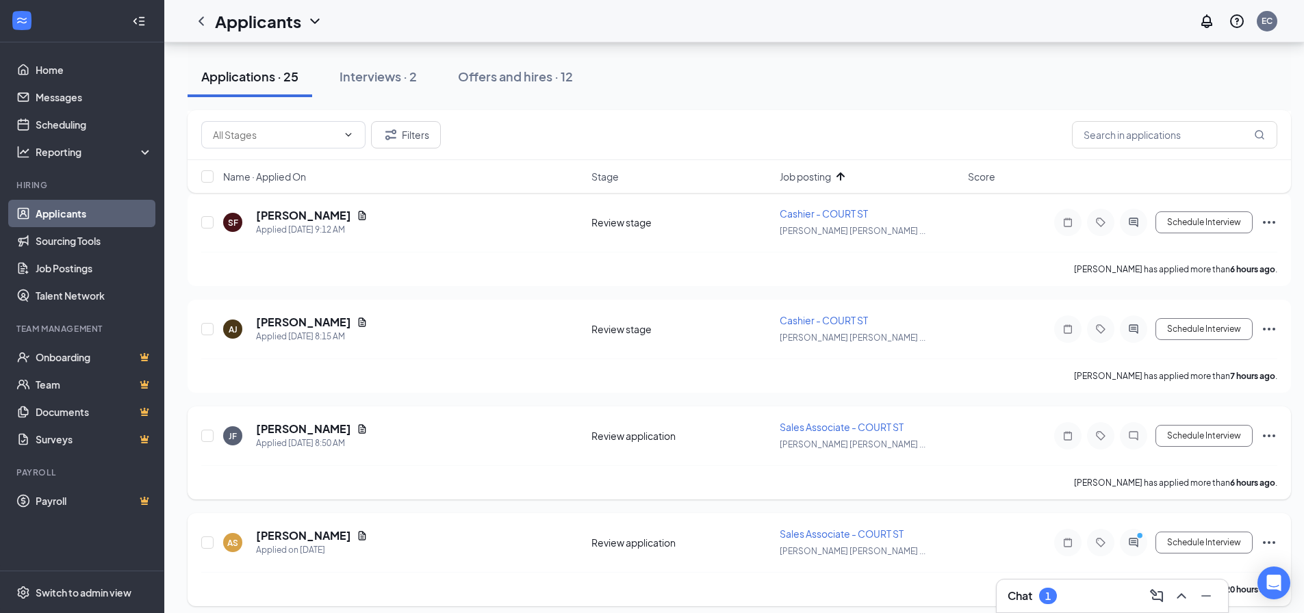
scroll to position [890, 0]
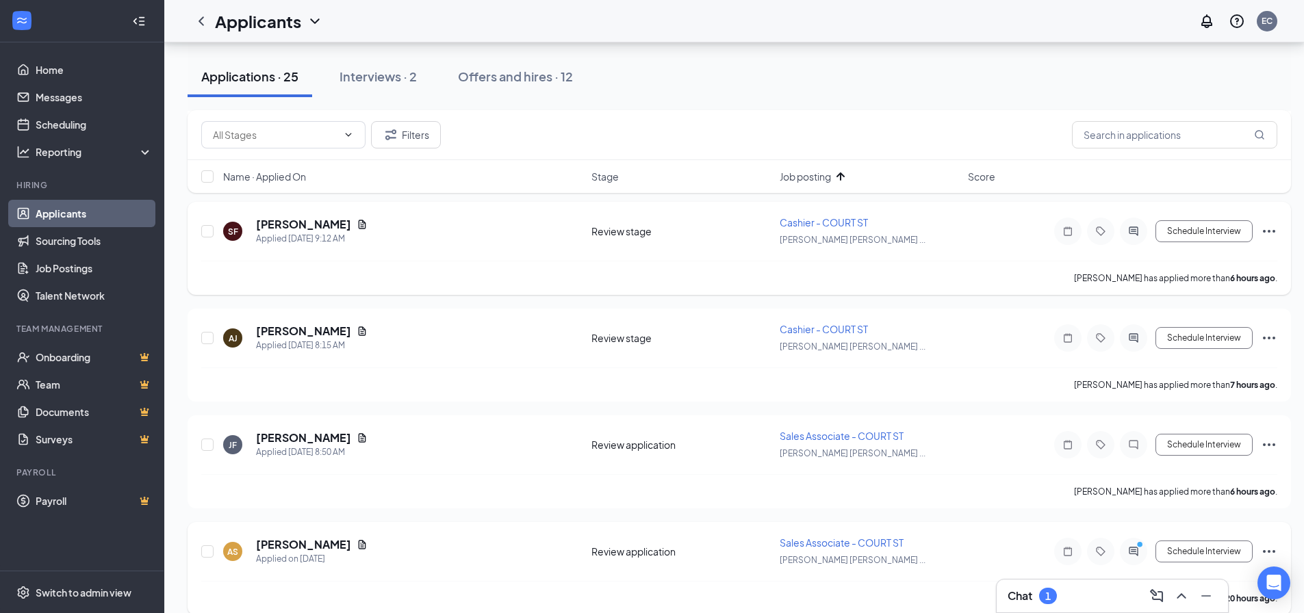
click at [1269, 231] on icon "Ellipses" at bounding box center [1269, 231] width 12 height 3
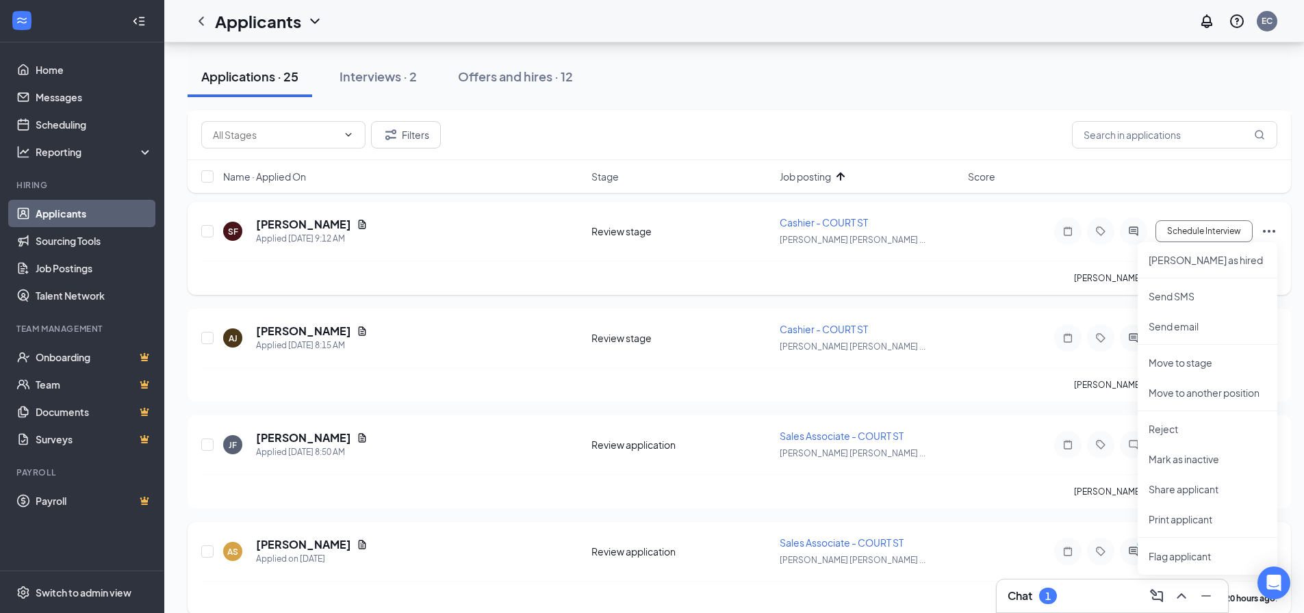
click at [520, 278] on div "[PERSON_NAME] has applied more than 6 hours ago ." at bounding box center [739, 278] width 1076 height 34
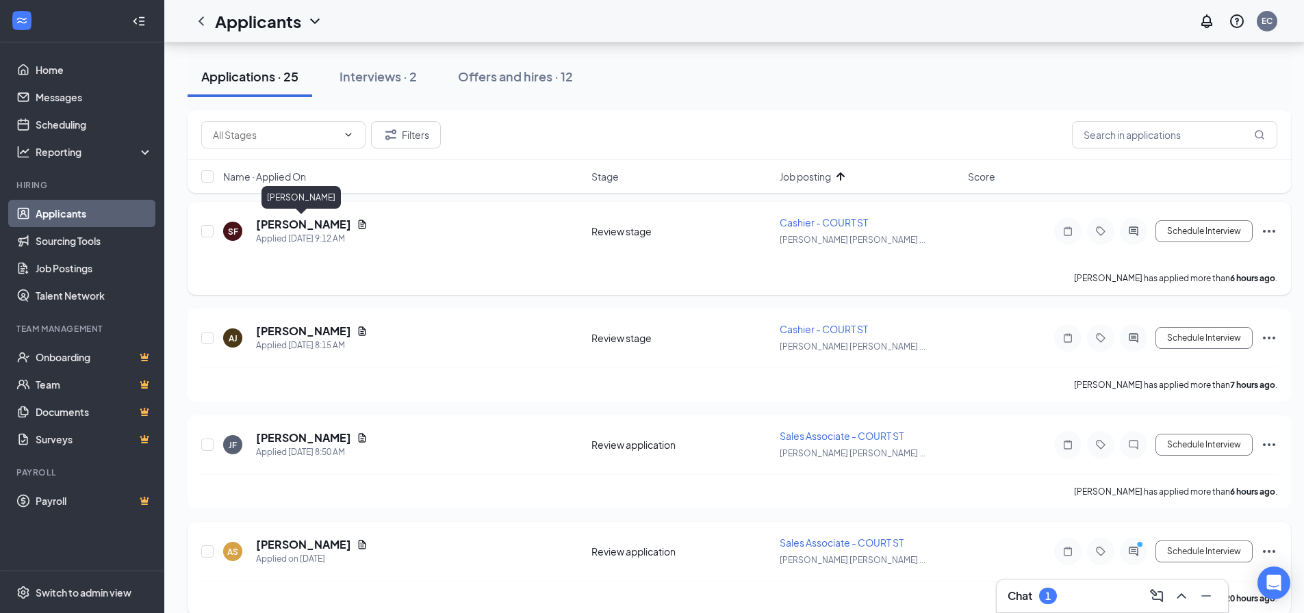
click at [314, 223] on h5 "[PERSON_NAME]" at bounding box center [303, 224] width 95 height 15
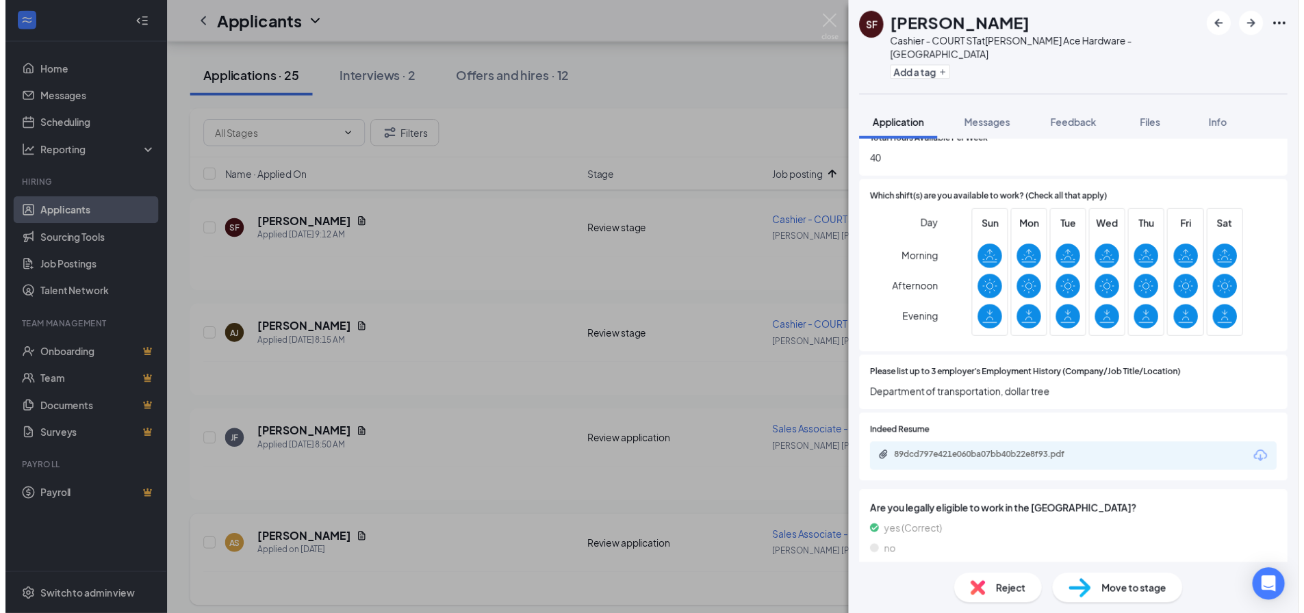
scroll to position [821, 0]
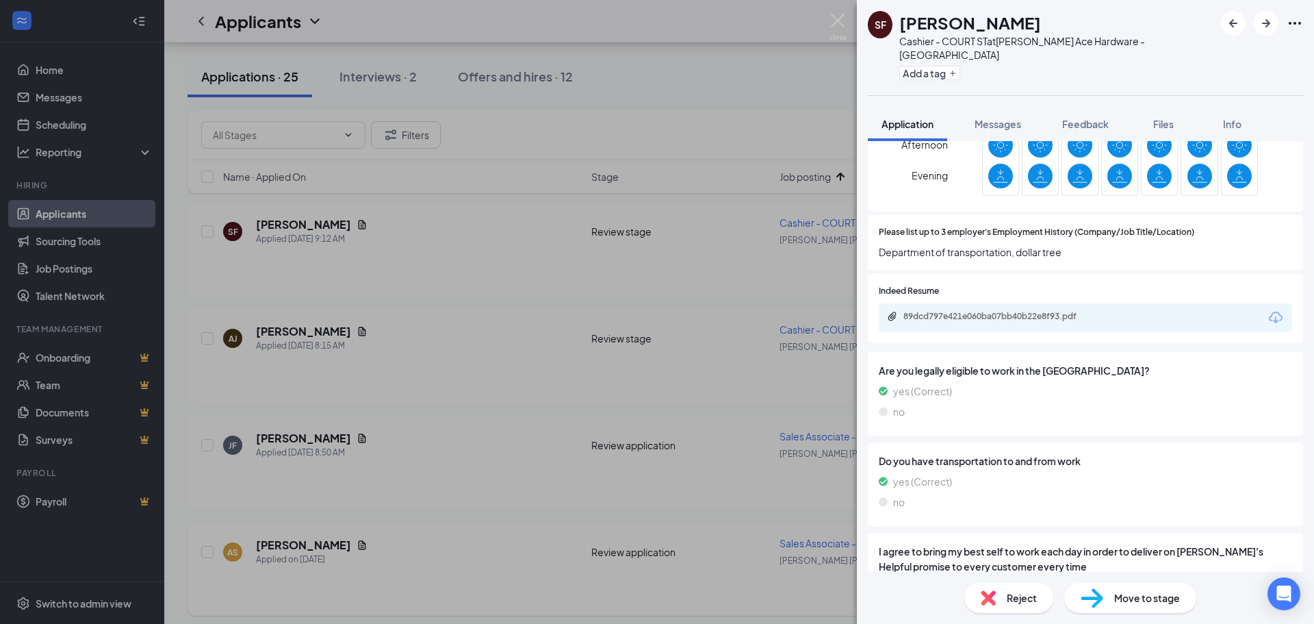
click at [1054, 312] on div "89dcd797e421e060ba07bb40b22e8f93.pdf" at bounding box center [1085, 317] width 413 height 29
click at [1051, 311] on div "89dcd797e421e060ba07bb40b22e8f93.pdf" at bounding box center [1000, 316] width 192 height 11
click at [834, 17] on img at bounding box center [838, 27] width 17 height 27
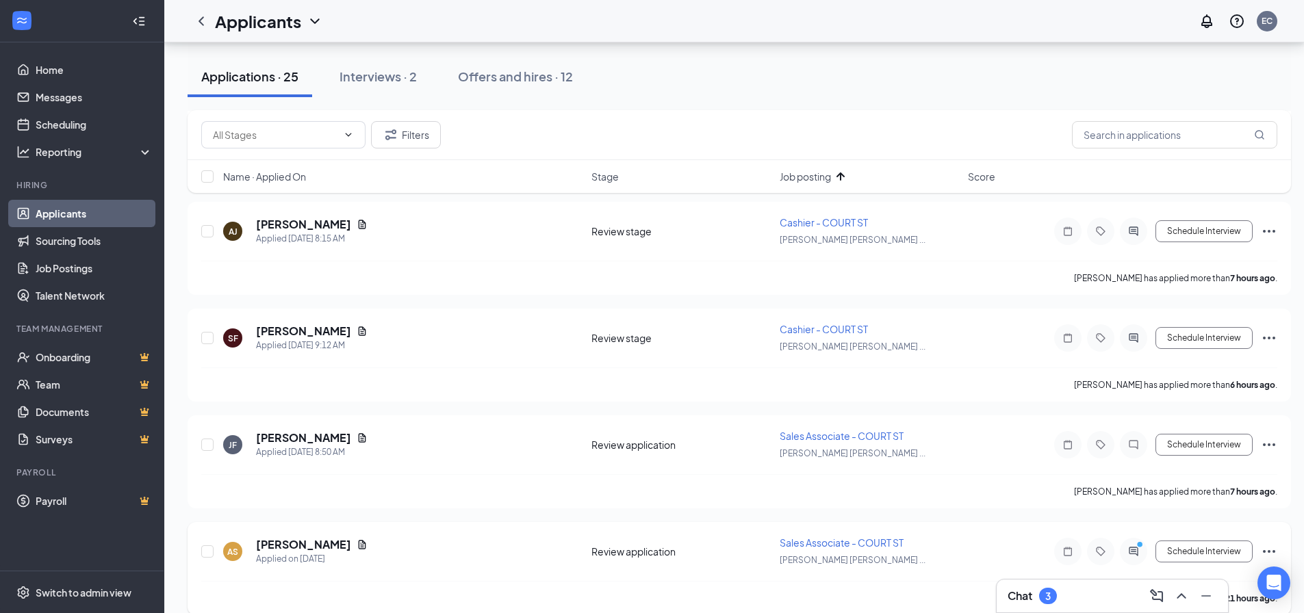
click at [1032, 593] on h3 "Chat" at bounding box center [1020, 596] width 25 height 15
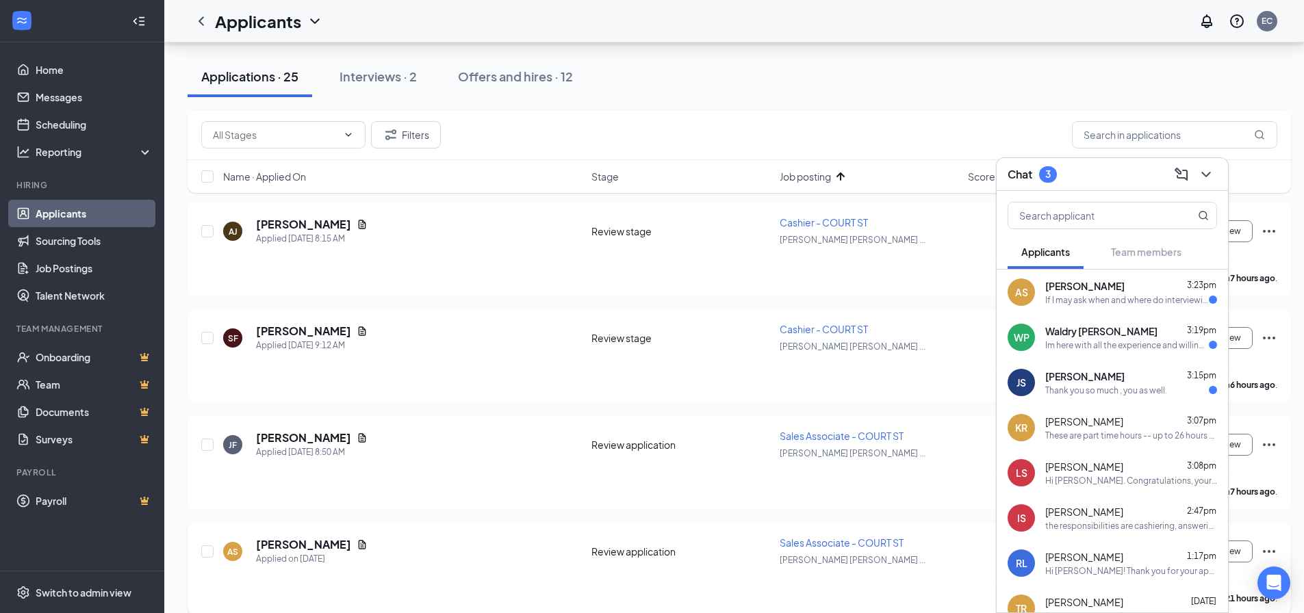
click at [1097, 398] on div "JS [PERSON_NAME] 3:15pm Thank you so much , you as well." at bounding box center [1112, 382] width 231 height 45
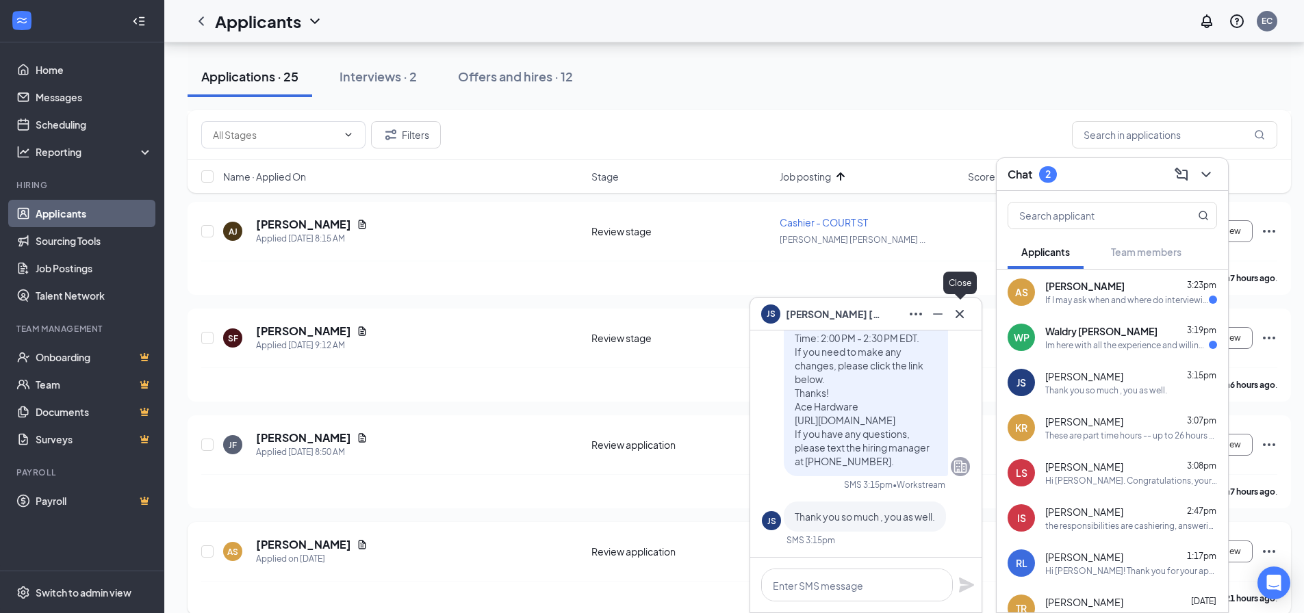
click at [967, 313] on icon "Cross" at bounding box center [959, 314] width 16 height 16
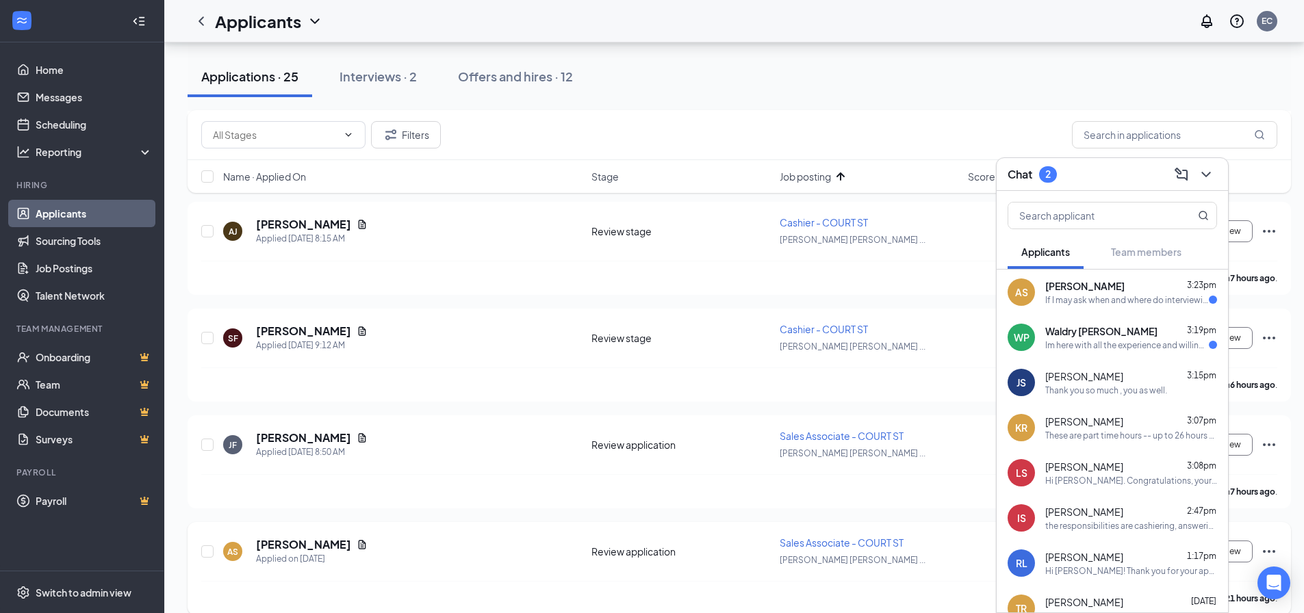
click at [1071, 335] on span "Waldry [PERSON_NAME]" at bounding box center [1101, 331] width 112 height 14
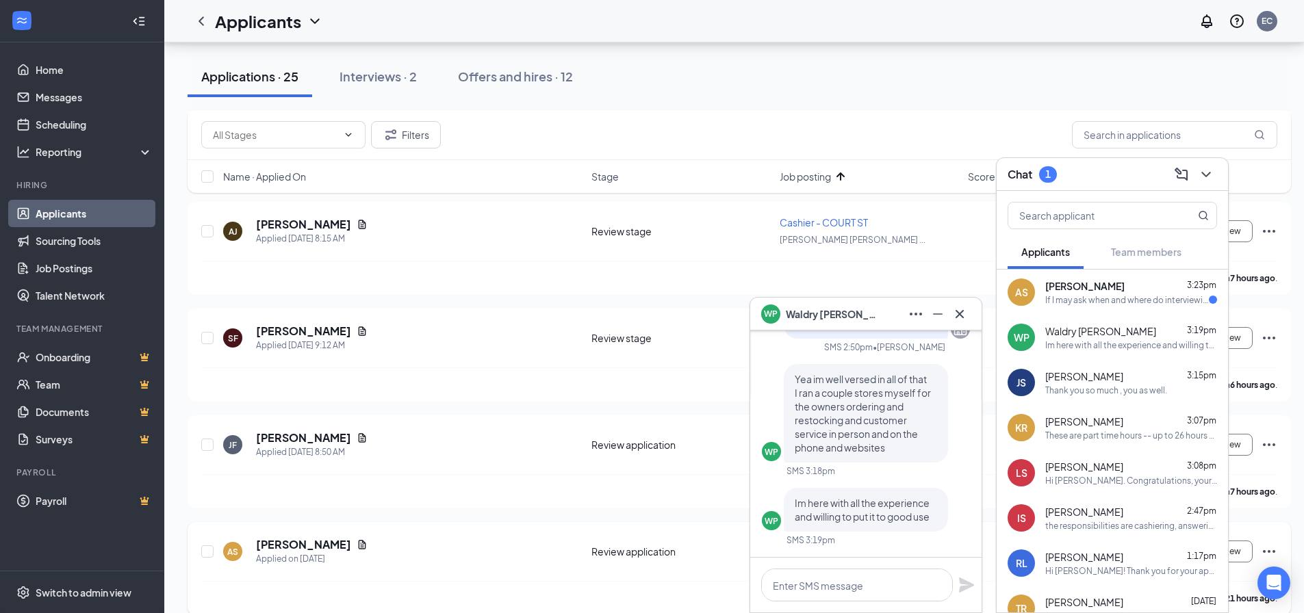
scroll to position [958, 0]
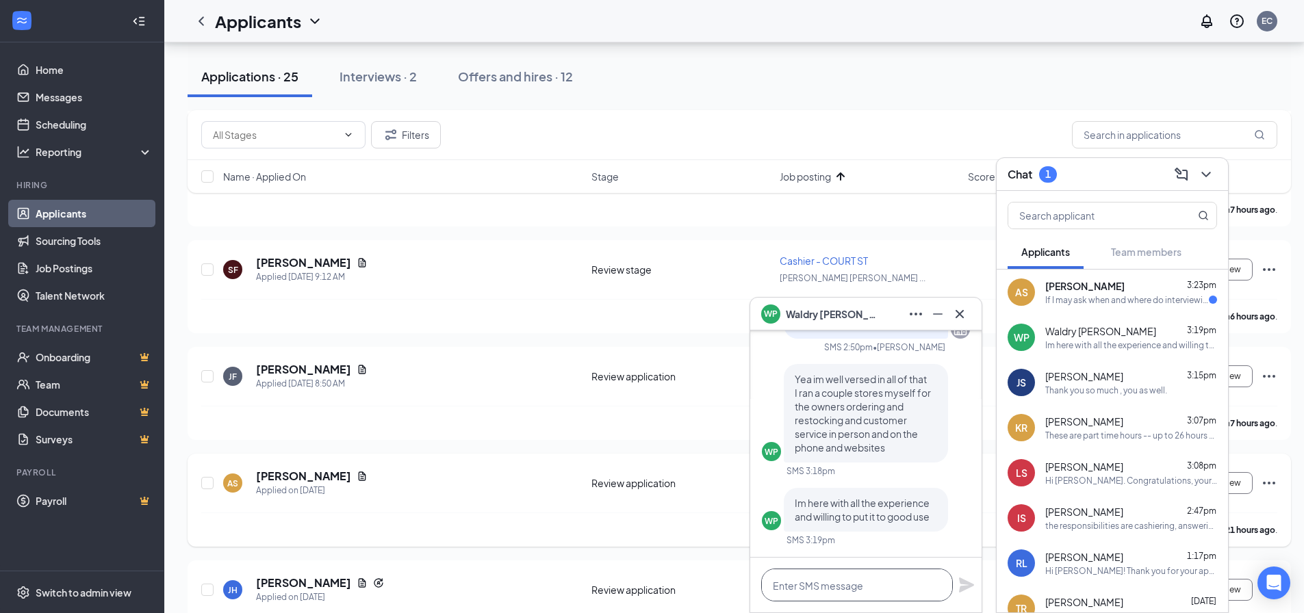
click at [836, 593] on textarea at bounding box center [857, 585] width 192 height 33
type textarea "S"
type textarea "s"
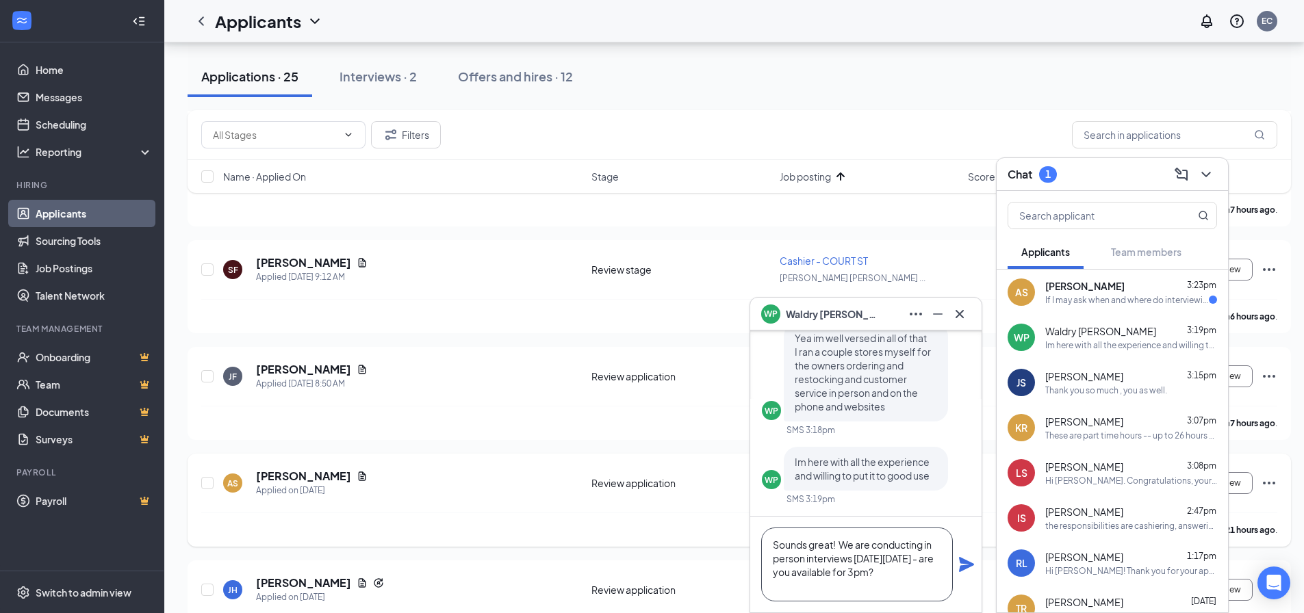
type textarea "Sounds great! We are conducting in person interviews [DATE][DATE] - are you ava…"
click at [967, 563] on icon "Plane" at bounding box center [966, 564] width 15 height 15
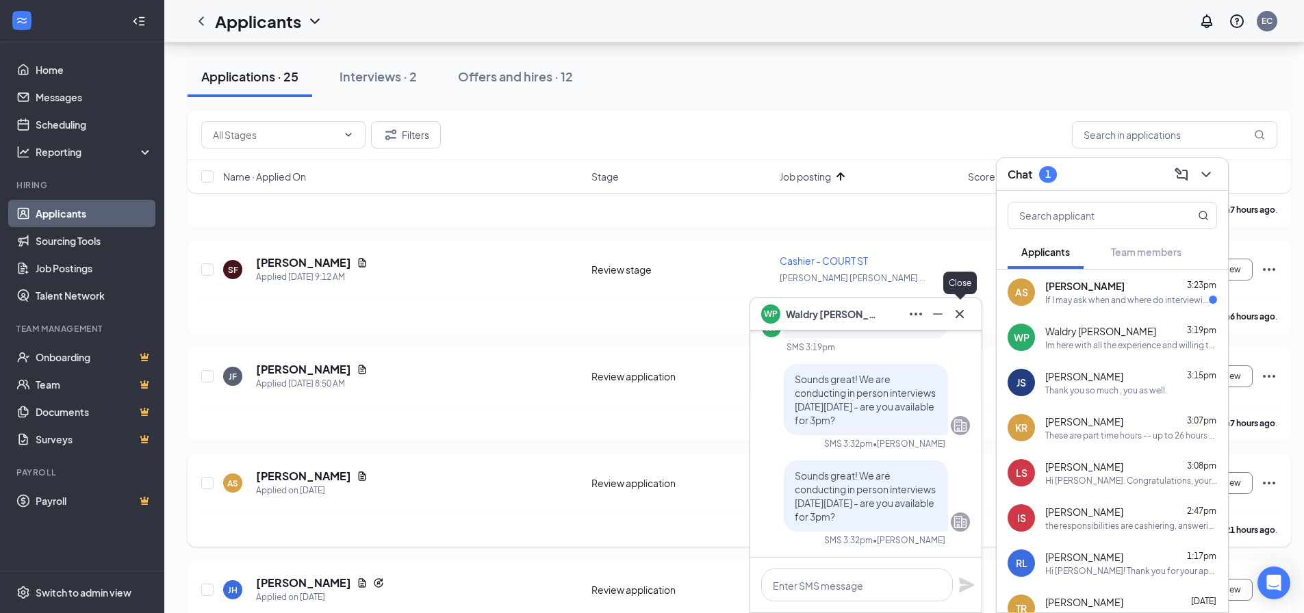
click at [963, 311] on icon "Cross" at bounding box center [959, 314] width 16 height 16
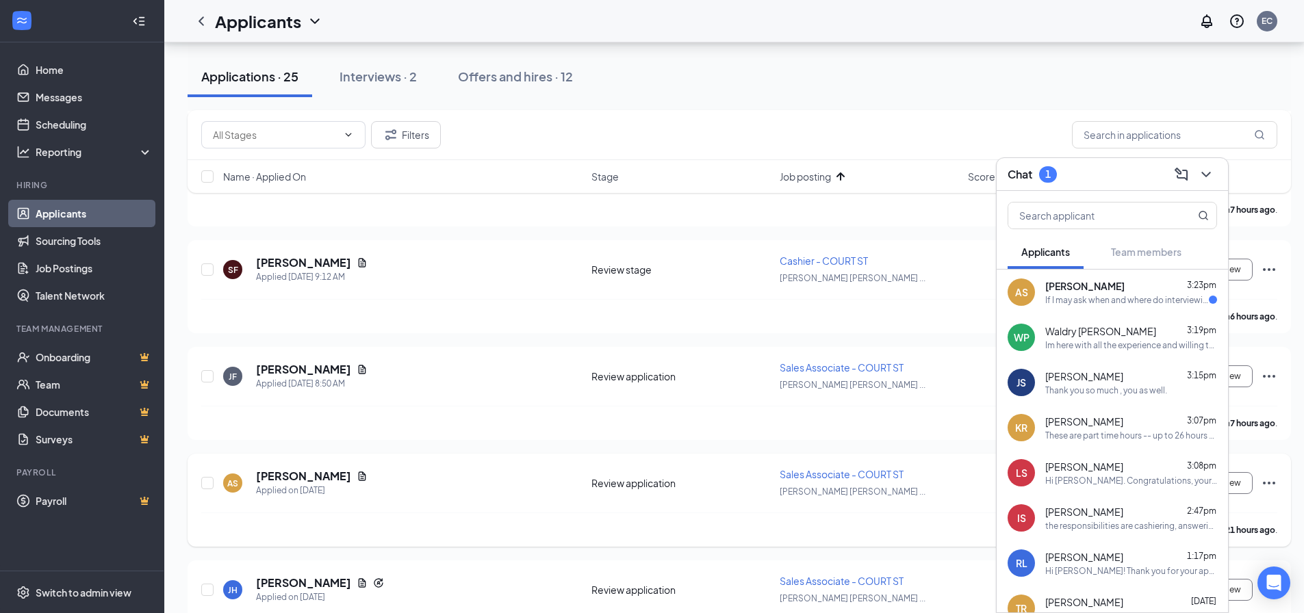
click at [1079, 301] on div "If I may ask when and where do interviewing take place at ACE" at bounding box center [1127, 300] width 164 height 12
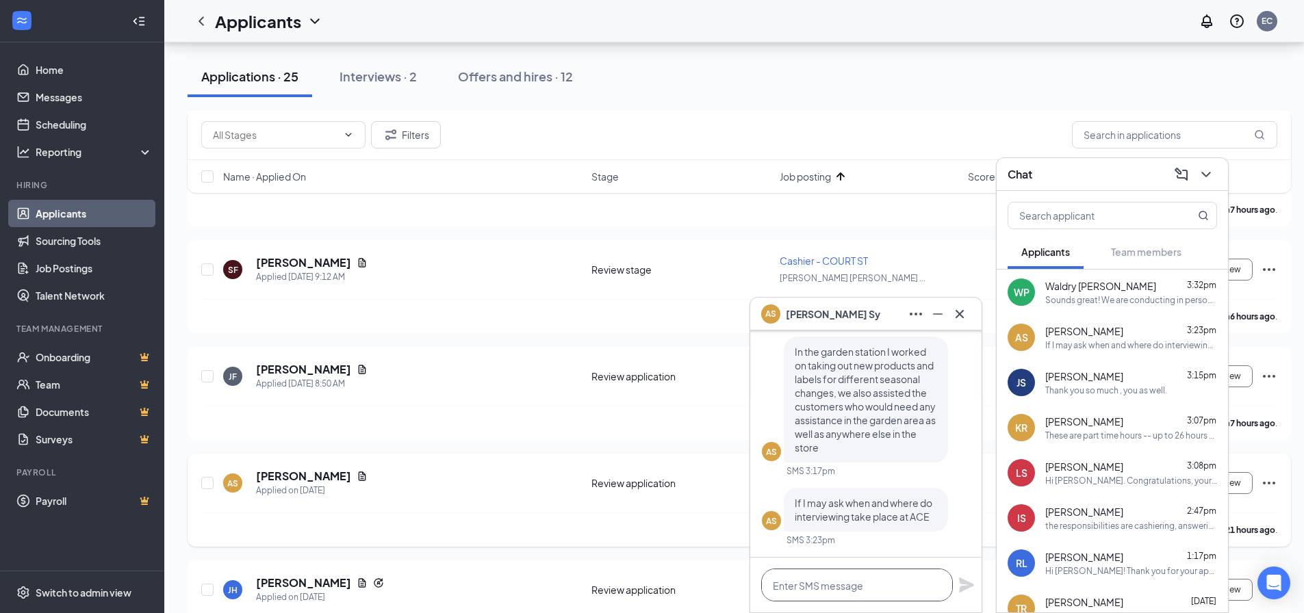
click at [821, 593] on textarea at bounding box center [857, 585] width 192 height 33
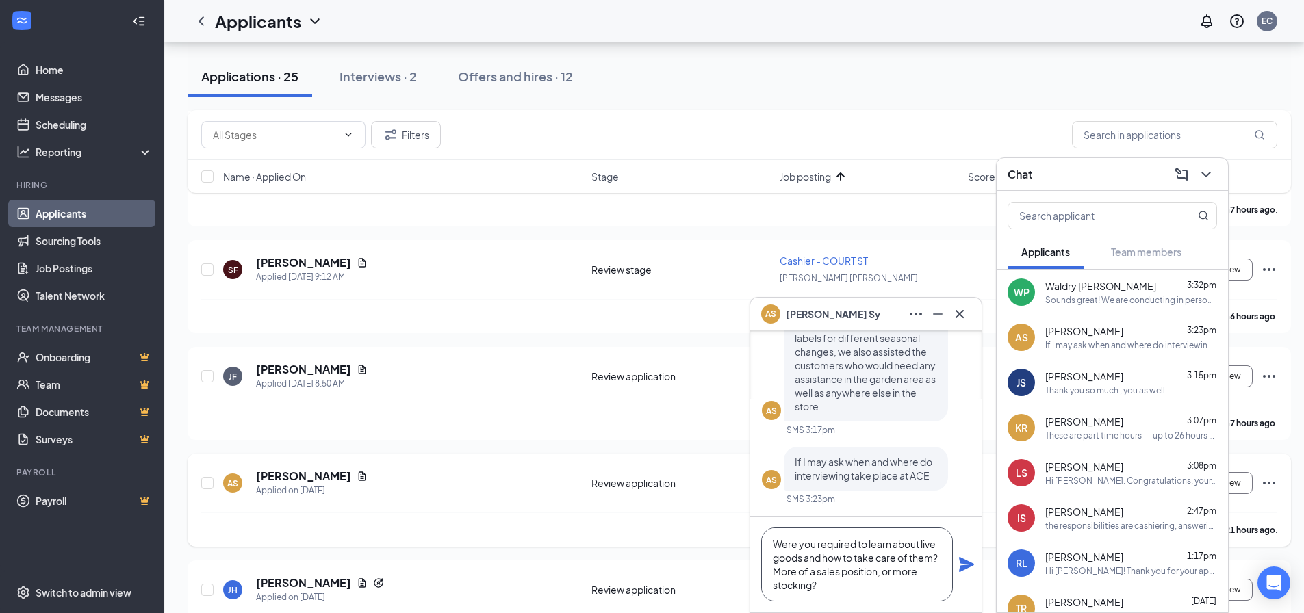
scroll to position [14, 0]
type textarea "Were you required to learn about live goods and how to take care of them? More …"
click at [967, 567] on icon "Plane" at bounding box center [966, 564] width 15 height 15
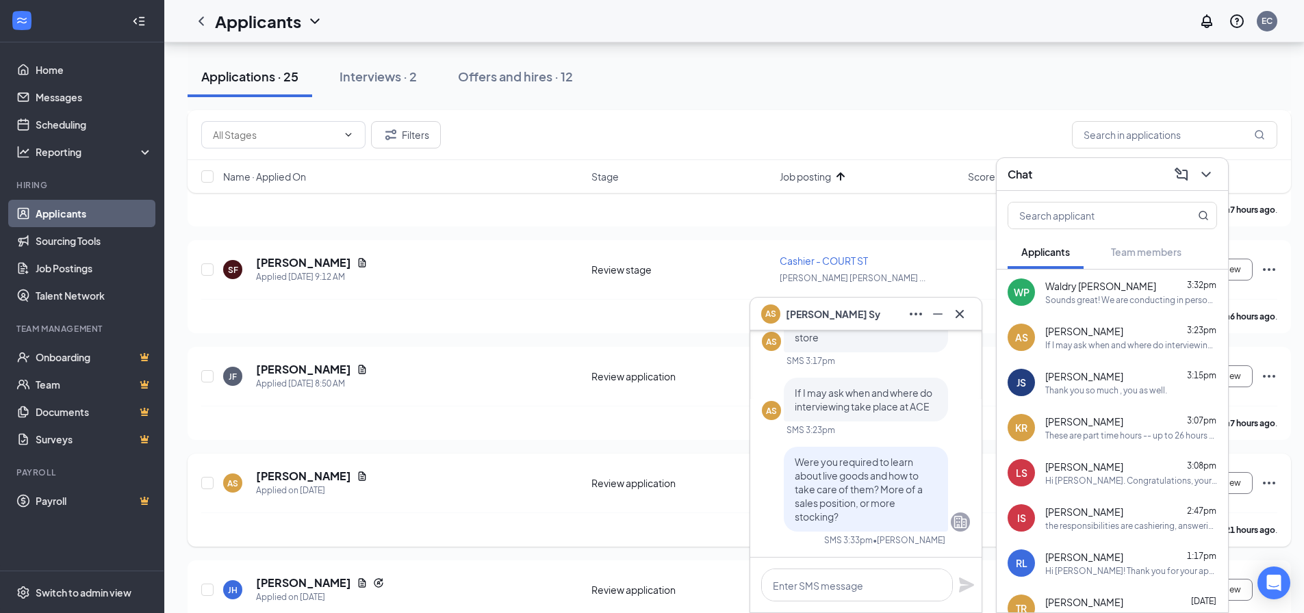
scroll to position [1, 0]
click at [810, 589] on textarea at bounding box center [857, 585] width 192 height 33
type textarea "I"
type textarea "i"
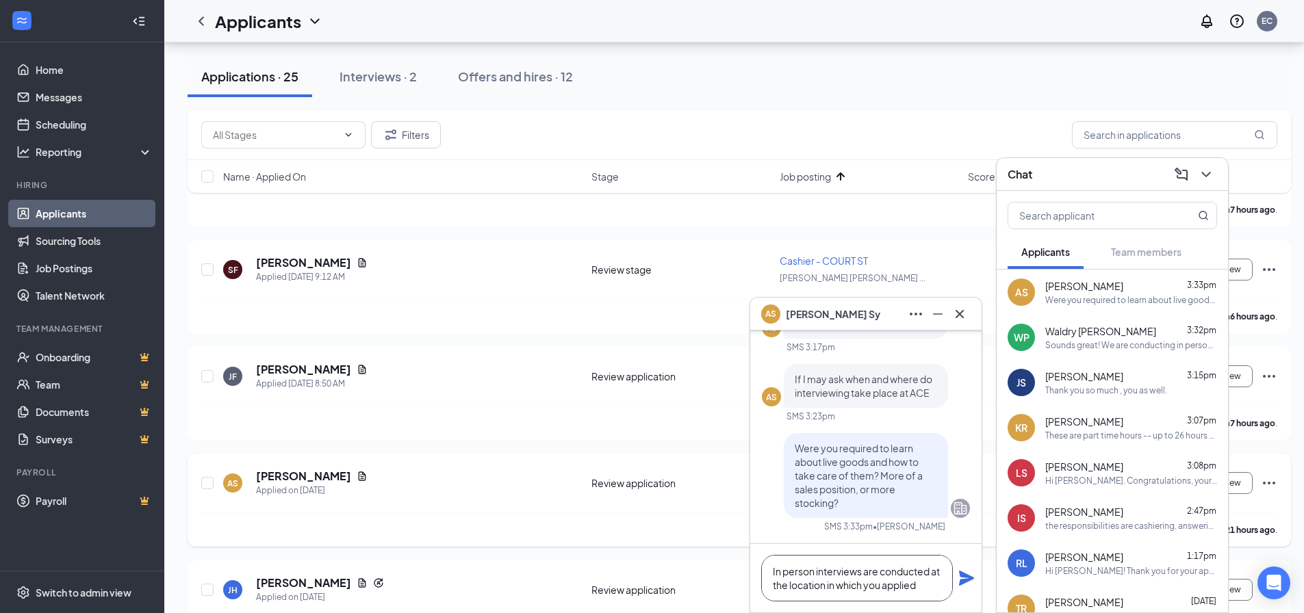
type textarea "In person interviews are conducted at the location in which you applied"
click at [960, 578] on icon "Plane" at bounding box center [966, 578] width 16 height 16
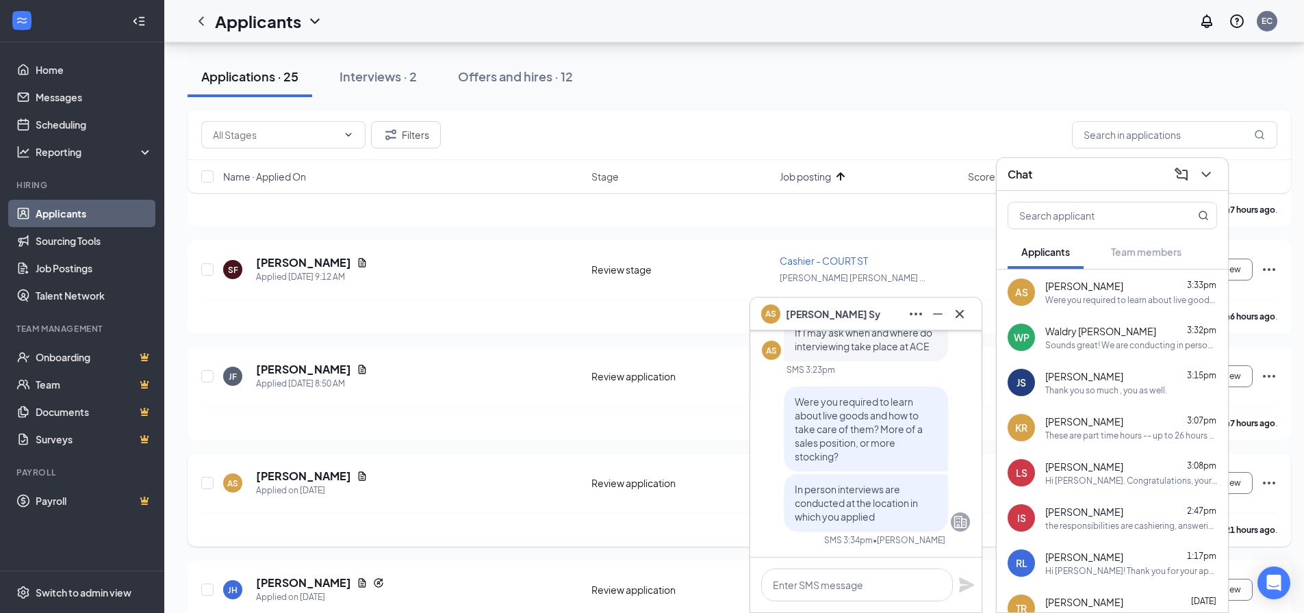
scroll to position [0, 0]
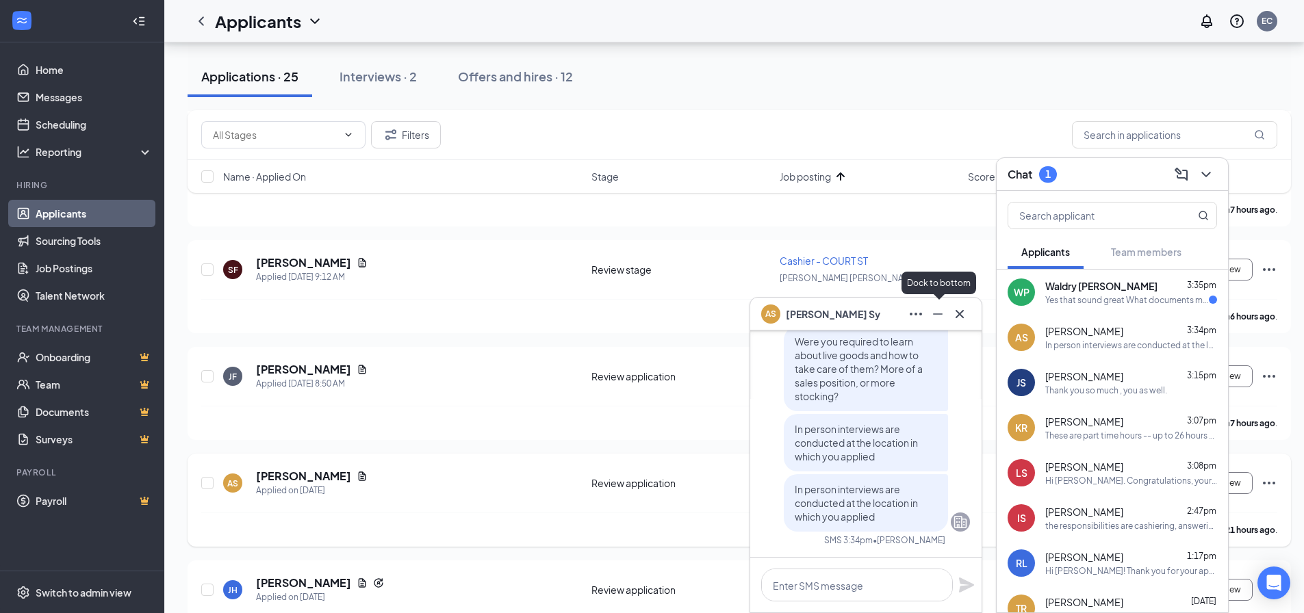
click at [937, 313] on icon "Minimize" at bounding box center [938, 314] width 16 height 16
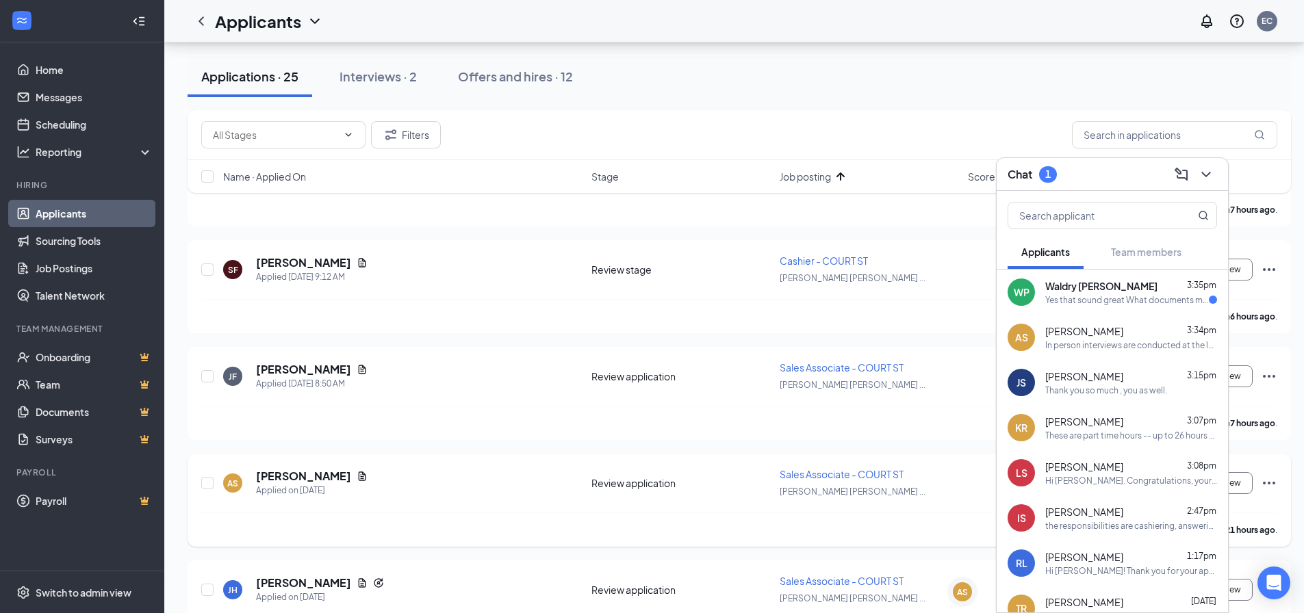
click at [1088, 290] on span "Waldry [PERSON_NAME]" at bounding box center [1101, 286] width 112 height 14
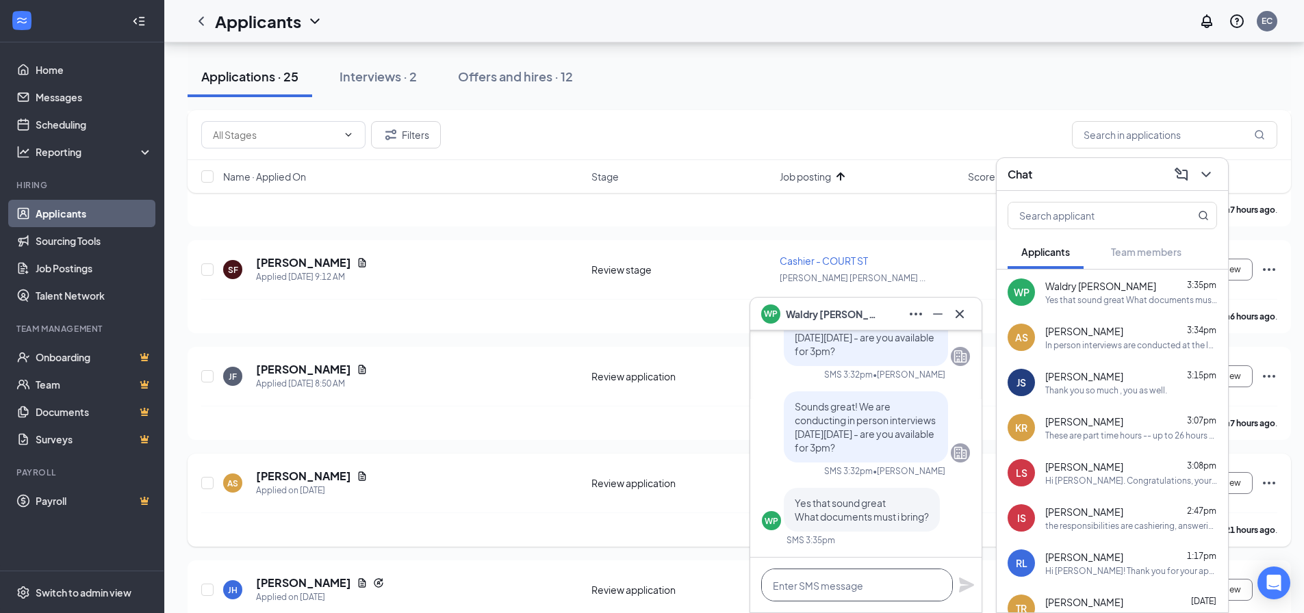
click at [830, 584] on textarea at bounding box center [857, 585] width 192 height 33
type textarea "u"
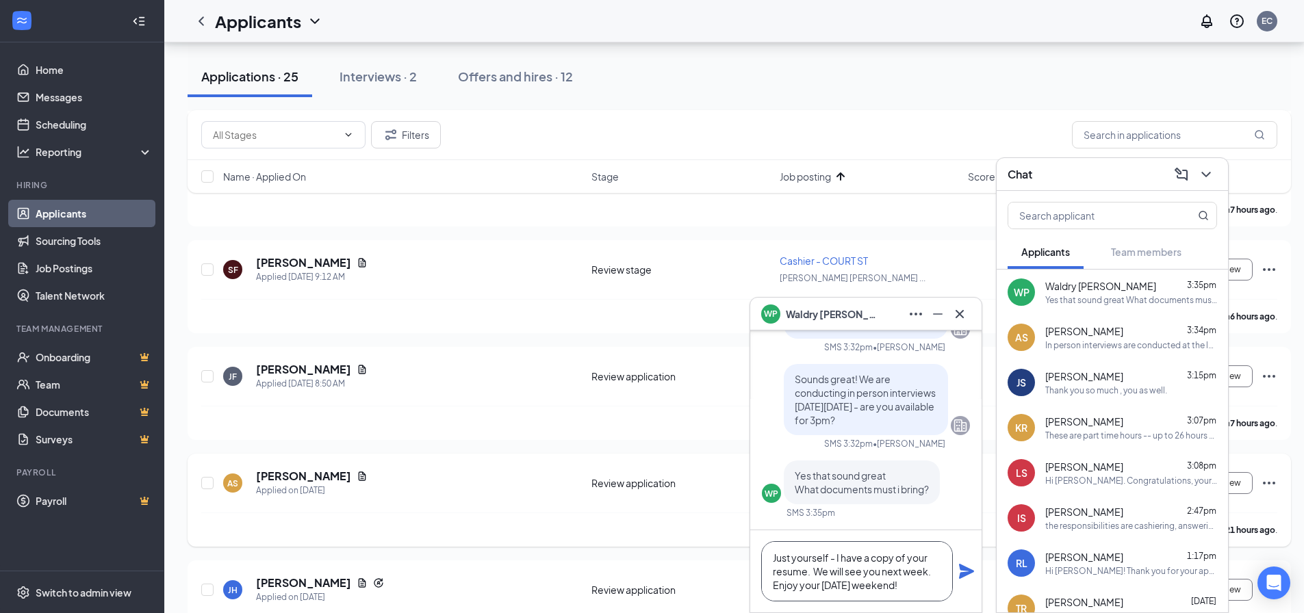
type textarea "Just yourself - I have a copy of your resume. We will see you next week. Enjoy …"
click at [962, 568] on icon "Plane" at bounding box center [966, 571] width 15 height 15
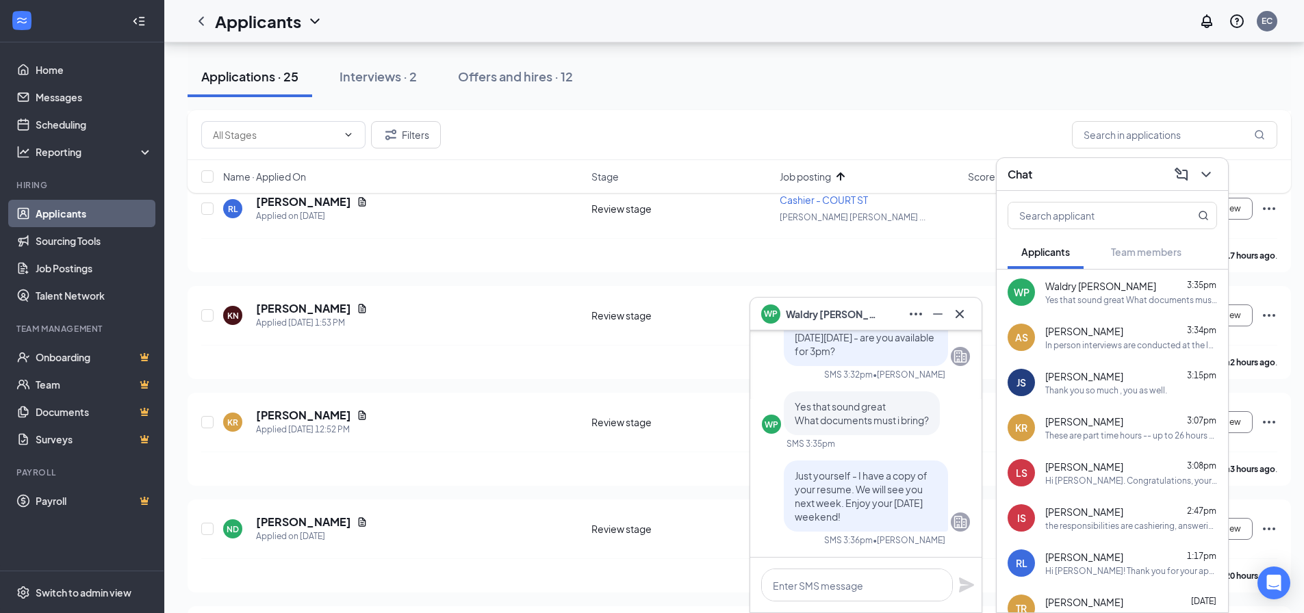
scroll to position [342, 0]
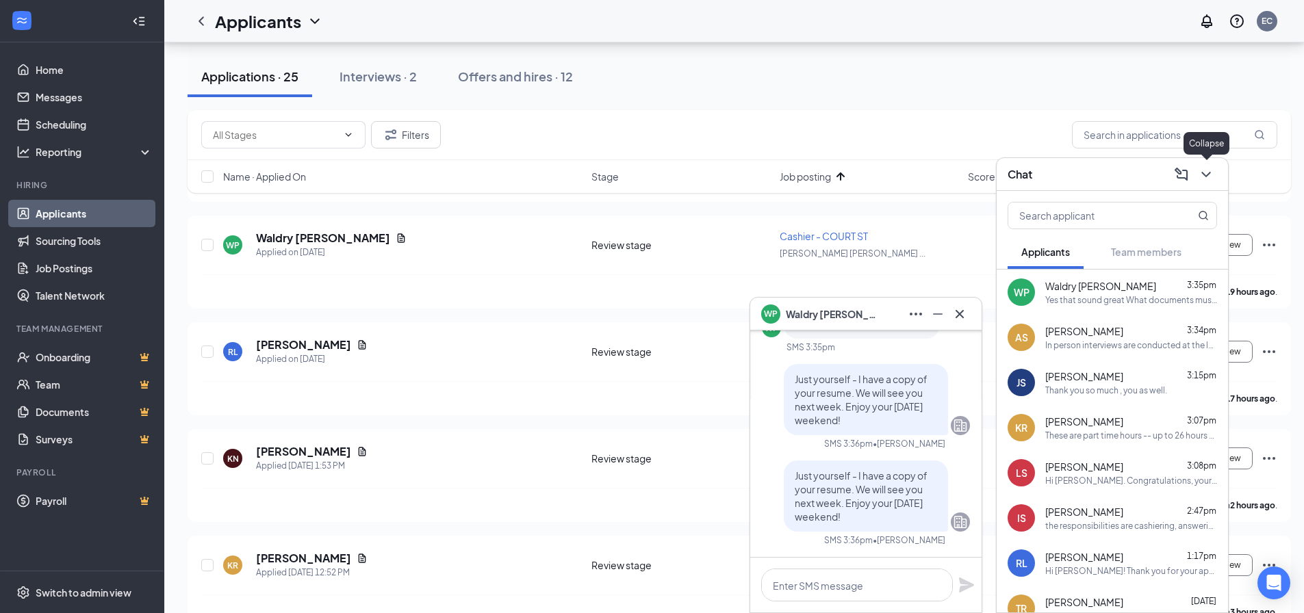
click at [1205, 175] on icon "ChevronDown" at bounding box center [1205, 174] width 9 height 5
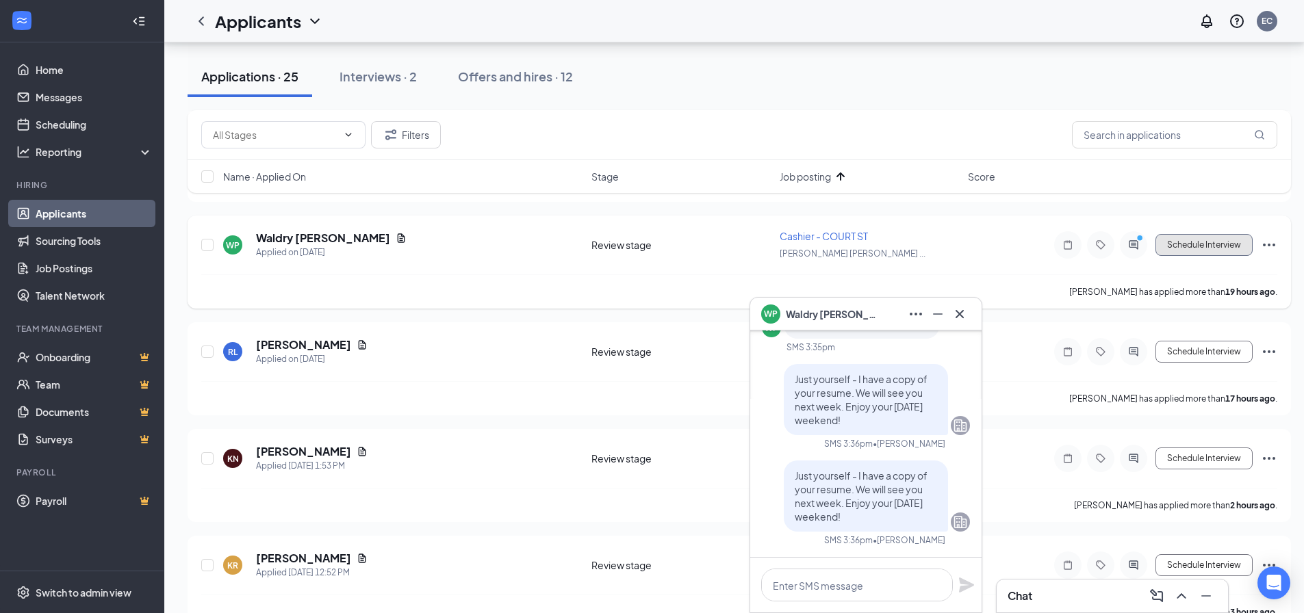
drag, startPoint x: 1214, startPoint y: 250, endPoint x: 1221, endPoint y: 248, distance: 7.0
click at [1214, 250] on button "Schedule Interview" at bounding box center [1203, 245] width 97 height 22
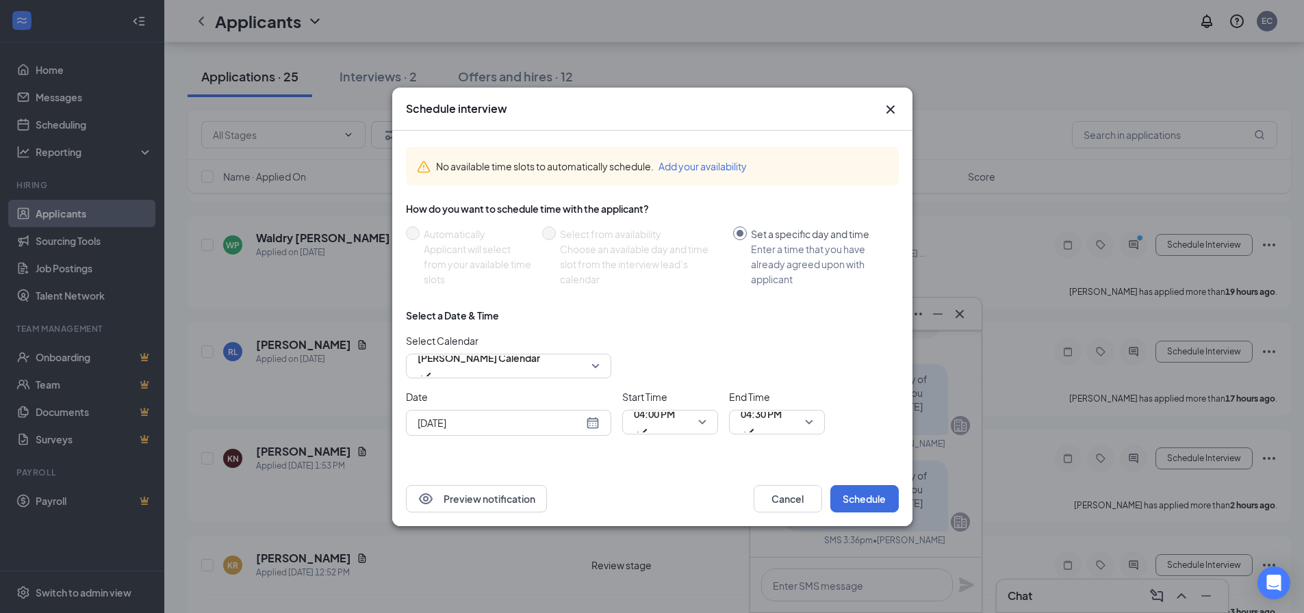
click at [550, 424] on input "[DATE]" at bounding box center [501, 422] width 166 height 15
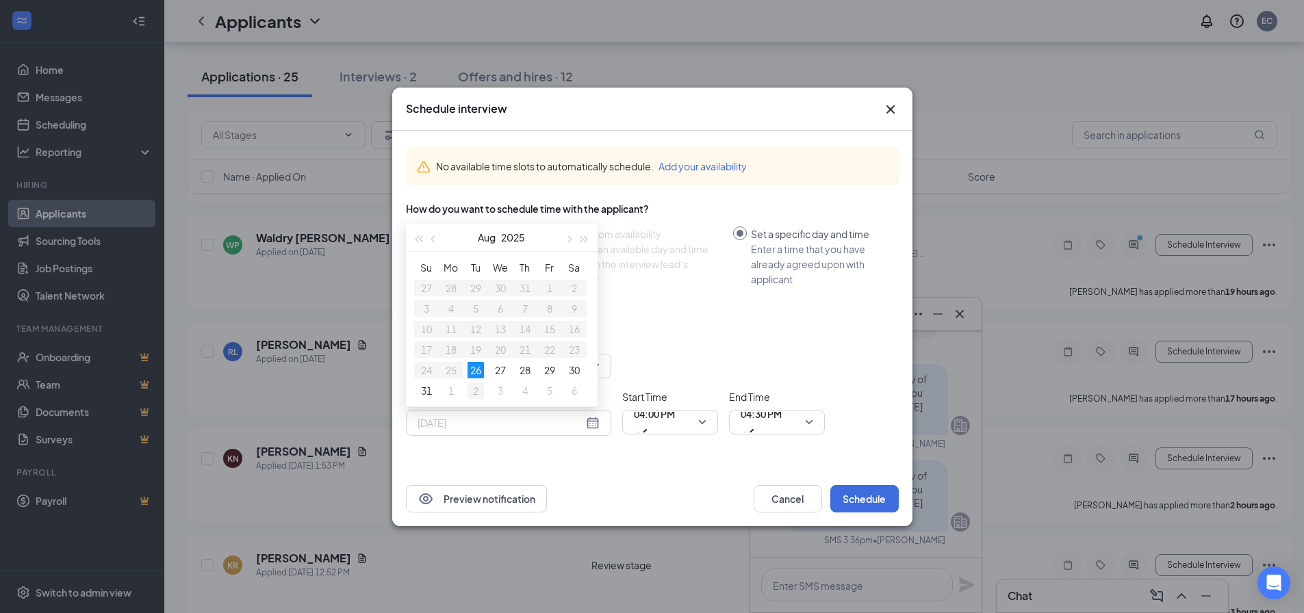
type input "[DATE]"
click at [480, 390] on div "2" at bounding box center [476, 391] width 16 height 16
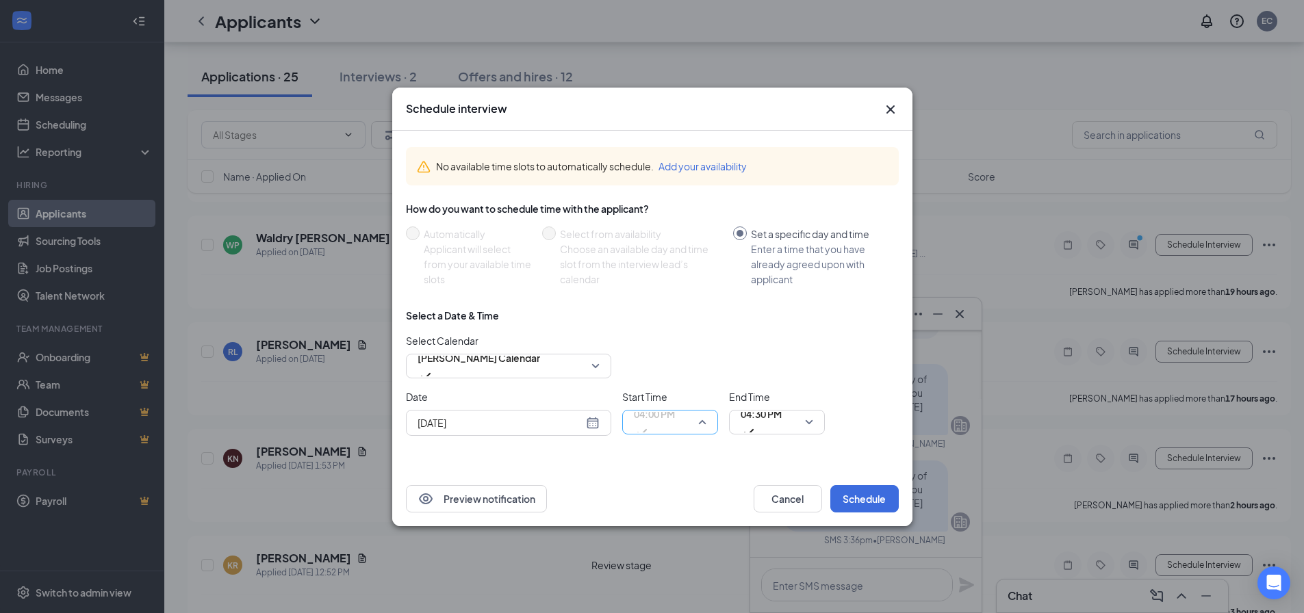
click at [648, 424] on span "04:00 PM" at bounding box center [654, 414] width 41 height 21
click at [782, 424] on span "04:30 PM" at bounding box center [761, 422] width 41 height 37
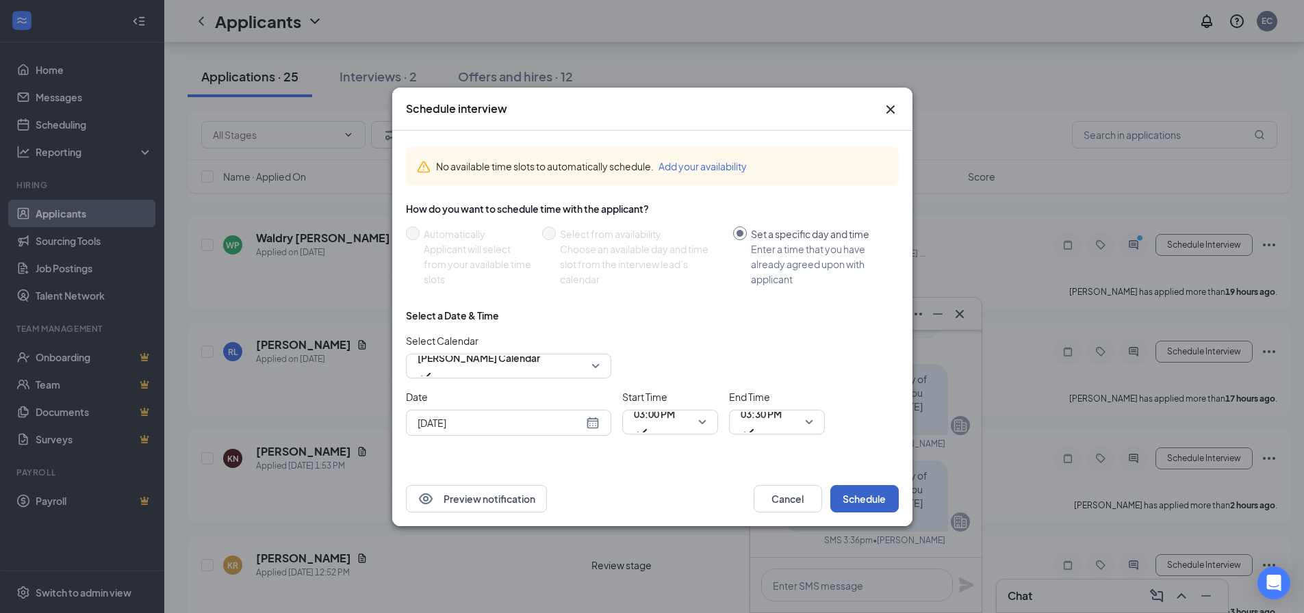
click at [885, 499] on button "Schedule" at bounding box center [864, 498] width 68 height 27
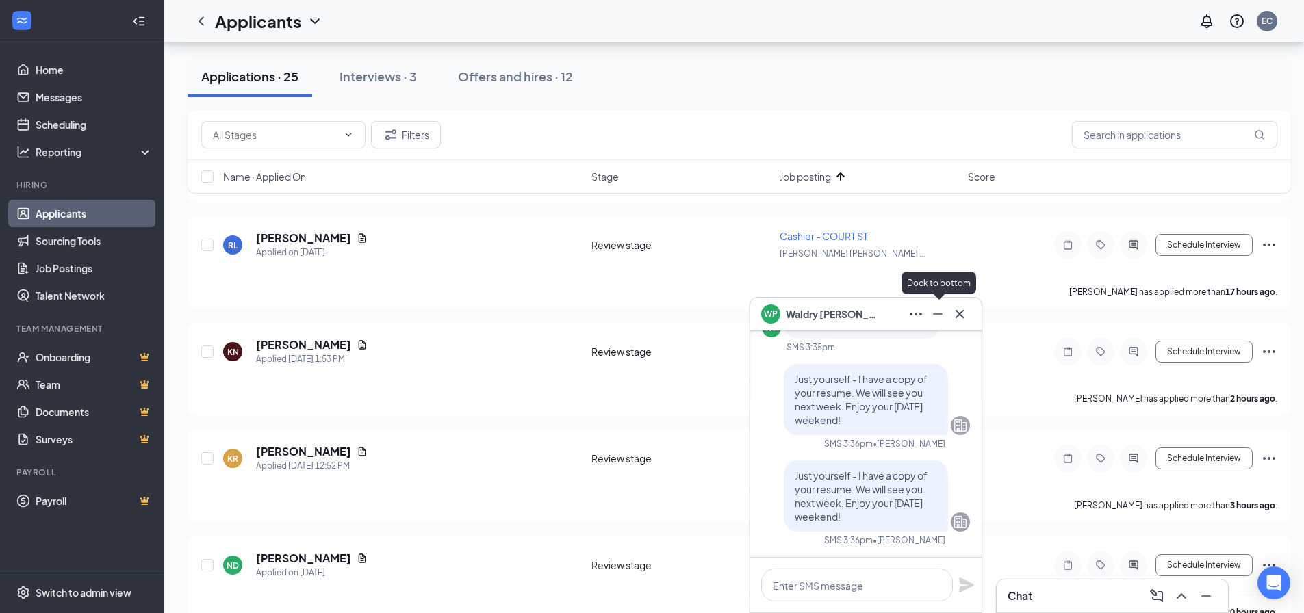
click at [941, 315] on icon "Minimize" at bounding box center [938, 314] width 16 height 16
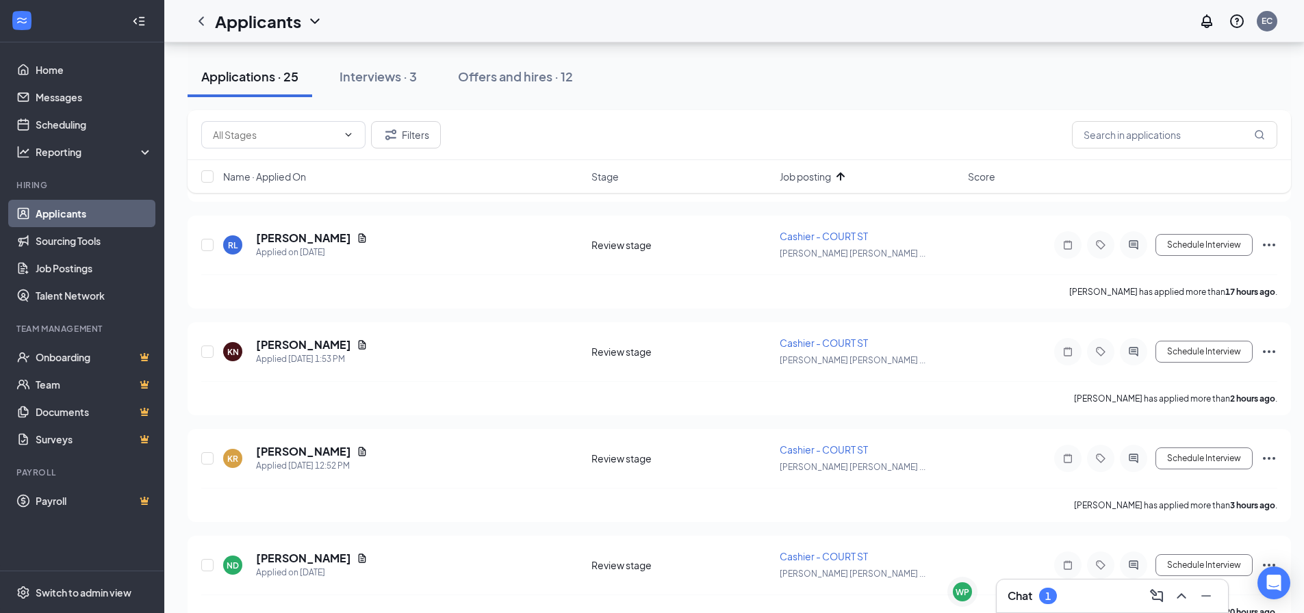
click at [1027, 596] on h3 "Chat" at bounding box center [1020, 596] width 25 height 15
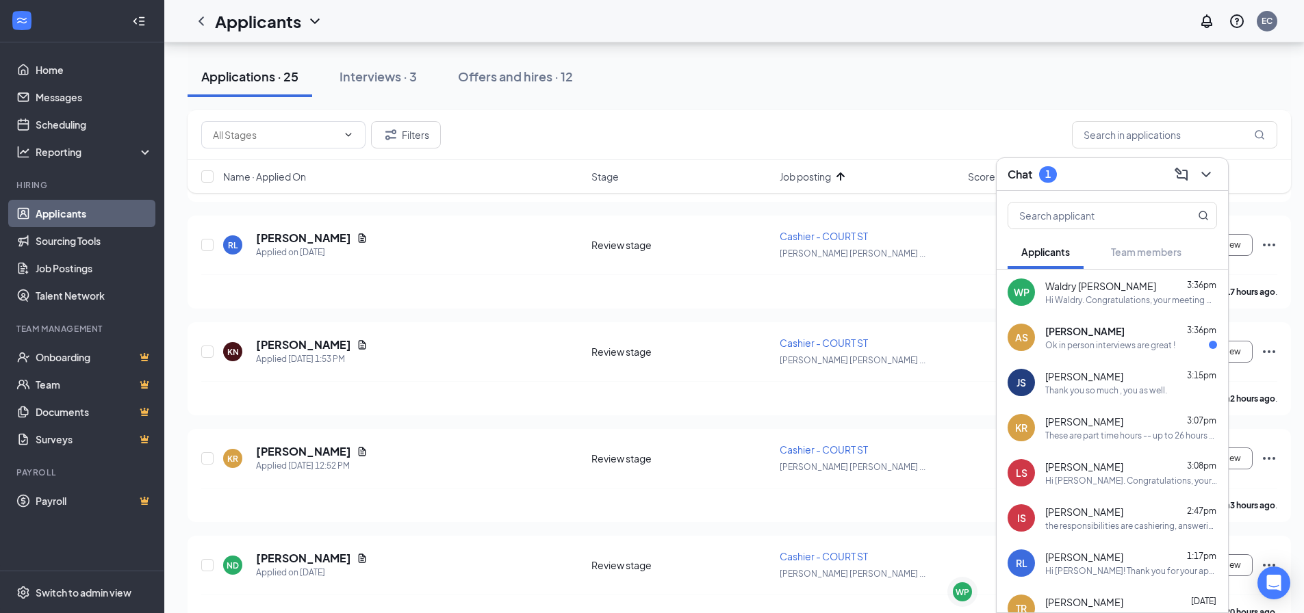
drag, startPoint x: 1060, startPoint y: 328, endPoint x: 1111, endPoint y: 386, distance: 77.1
click at [1062, 330] on span "[PERSON_NAME]" at bounding box center [1084, 331] width 79 height 14
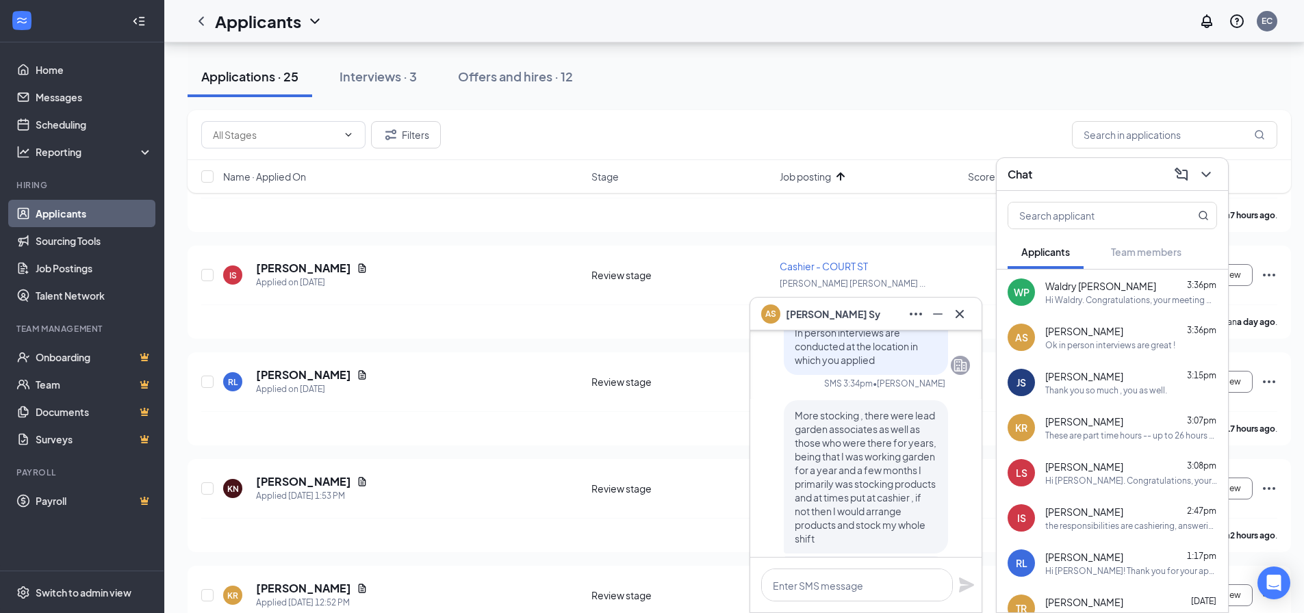
scroll to position [0, 0]
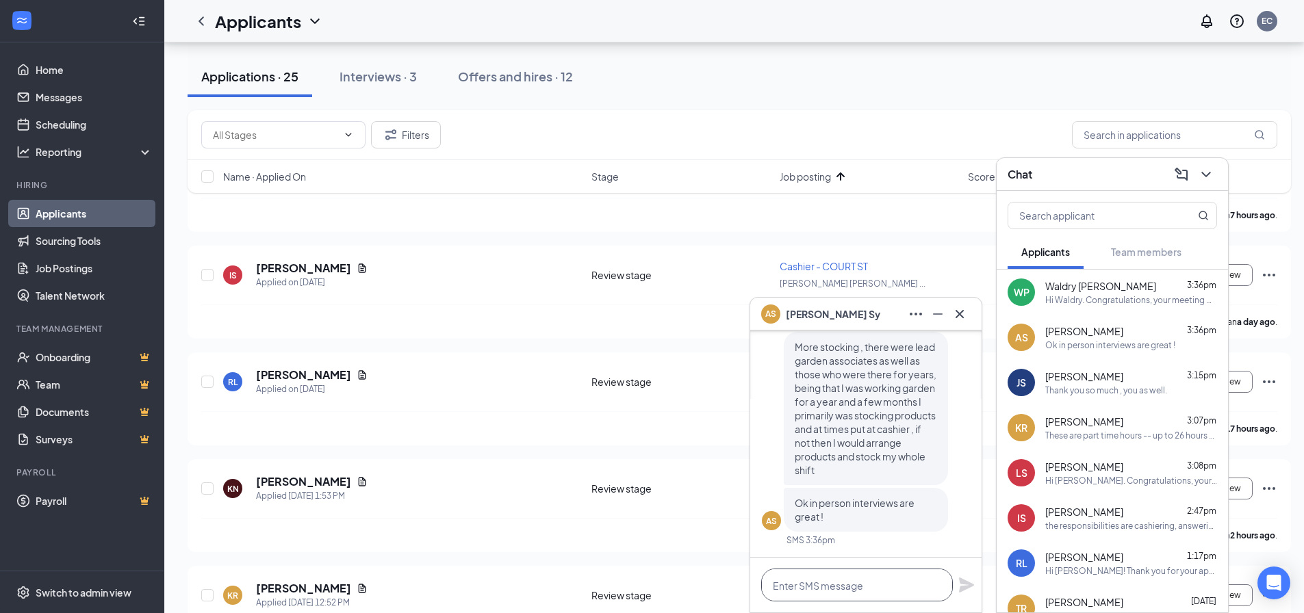
drag, startPoint x: 826, startPoint y: 593, endPoint x: 832, endPoint y: 549, distance: 44.9
click at [826, 589] on textarea at bounding box center [857, 585] width 192 height 33
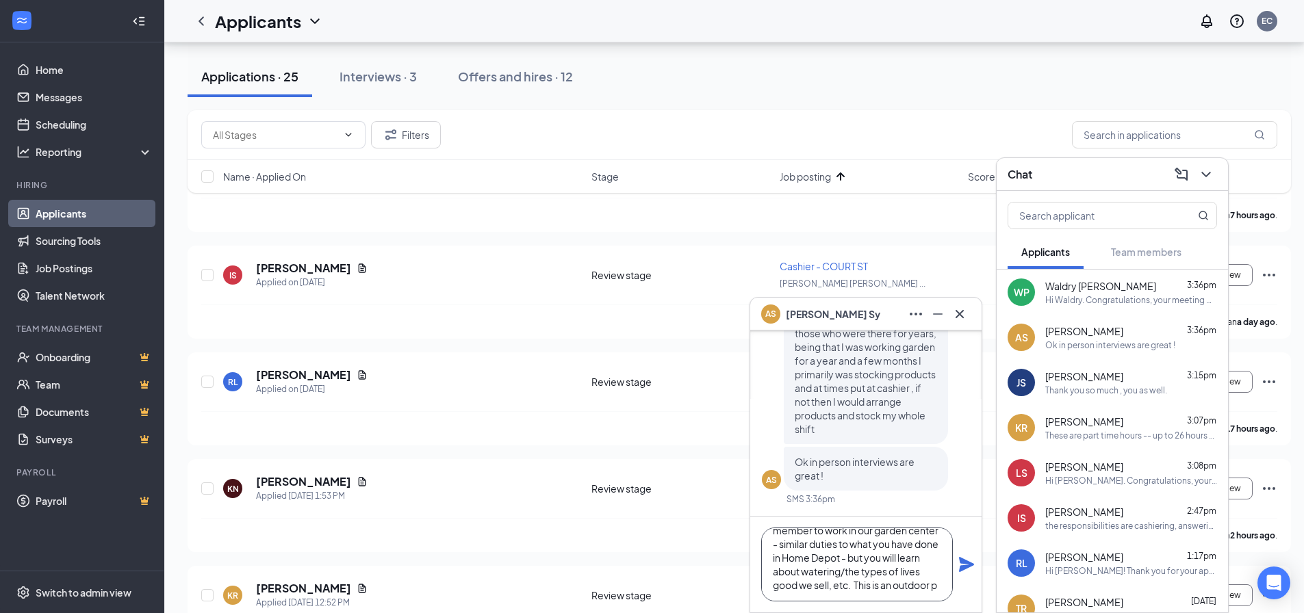
scroll to position [42, 0]
type textarea "We are currently looking for a team member to work in our garden center - simil…"
click at [958, 561] on icon "Plane" at bounding box center [966, 564] width 16 height 16
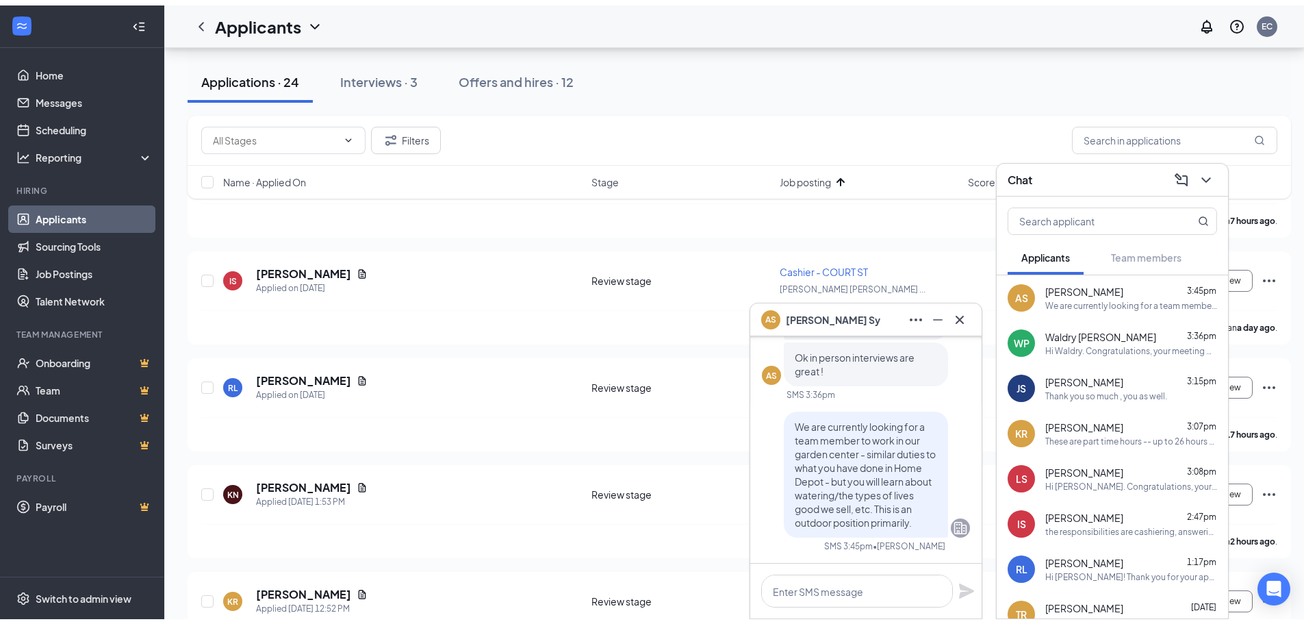
scroll to position [0, 0]
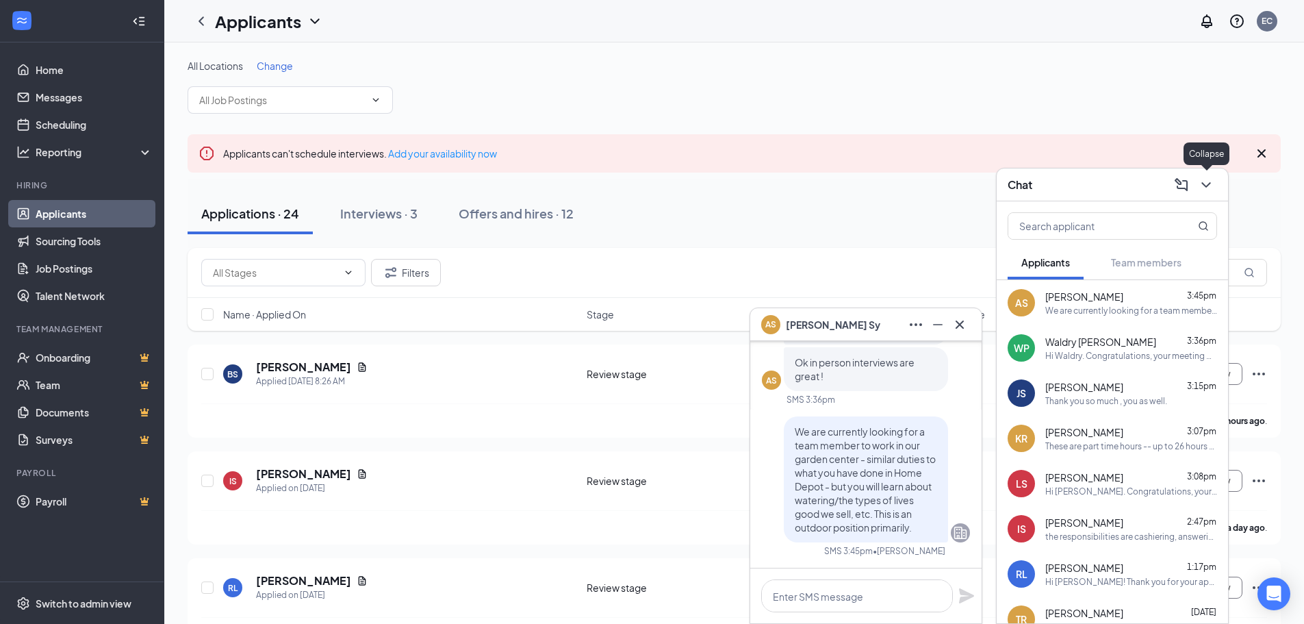
click at [1198, 184] on icon "ChevronDown" at bounding box center [1206, 185] width 16 height 16
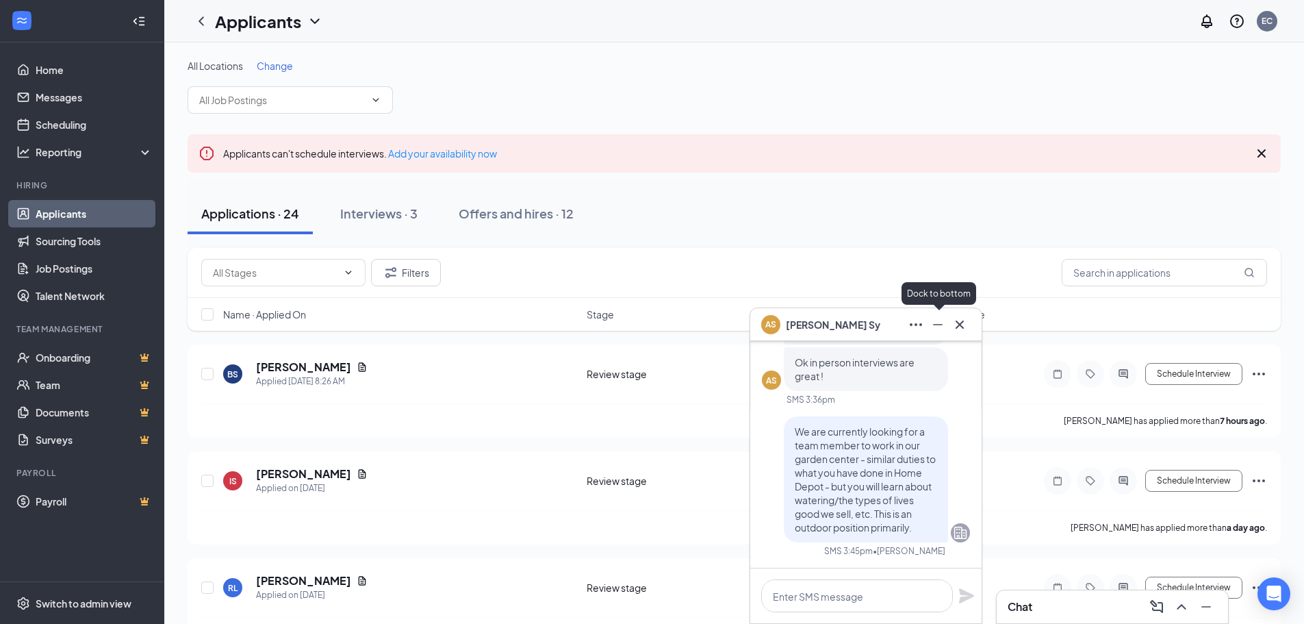
click at [934, 320] on icon "Minimize" at bounding box center [938, 324] width 16 height 16
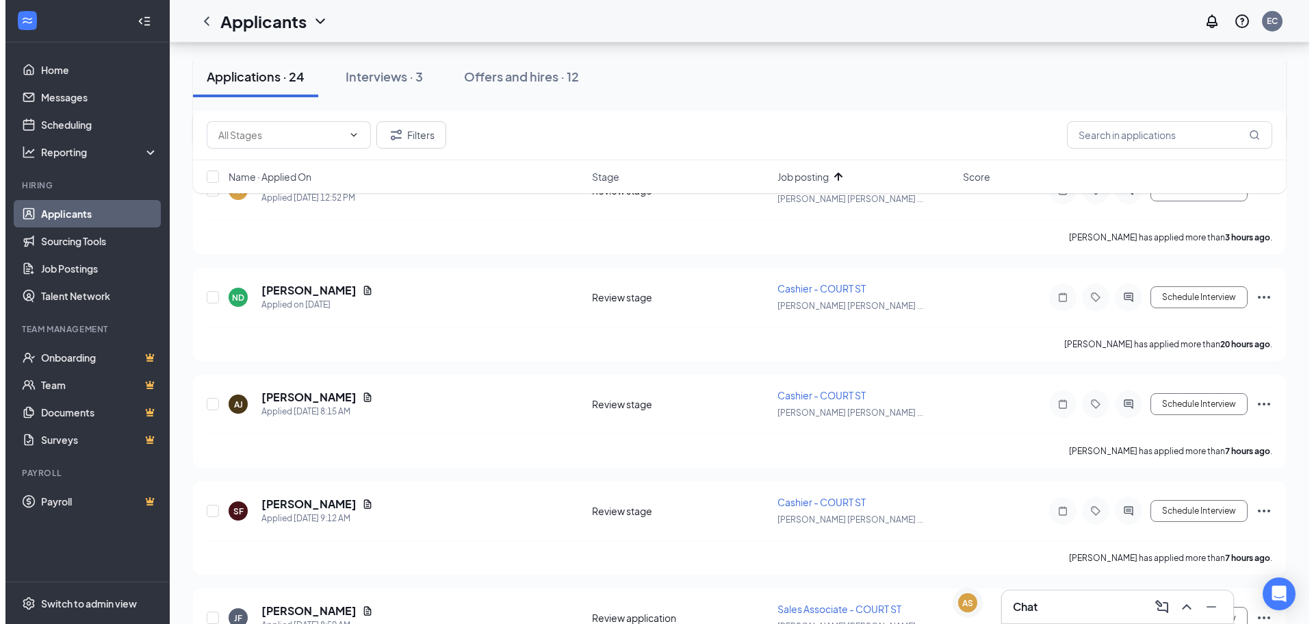
scroll to position [616, 0]
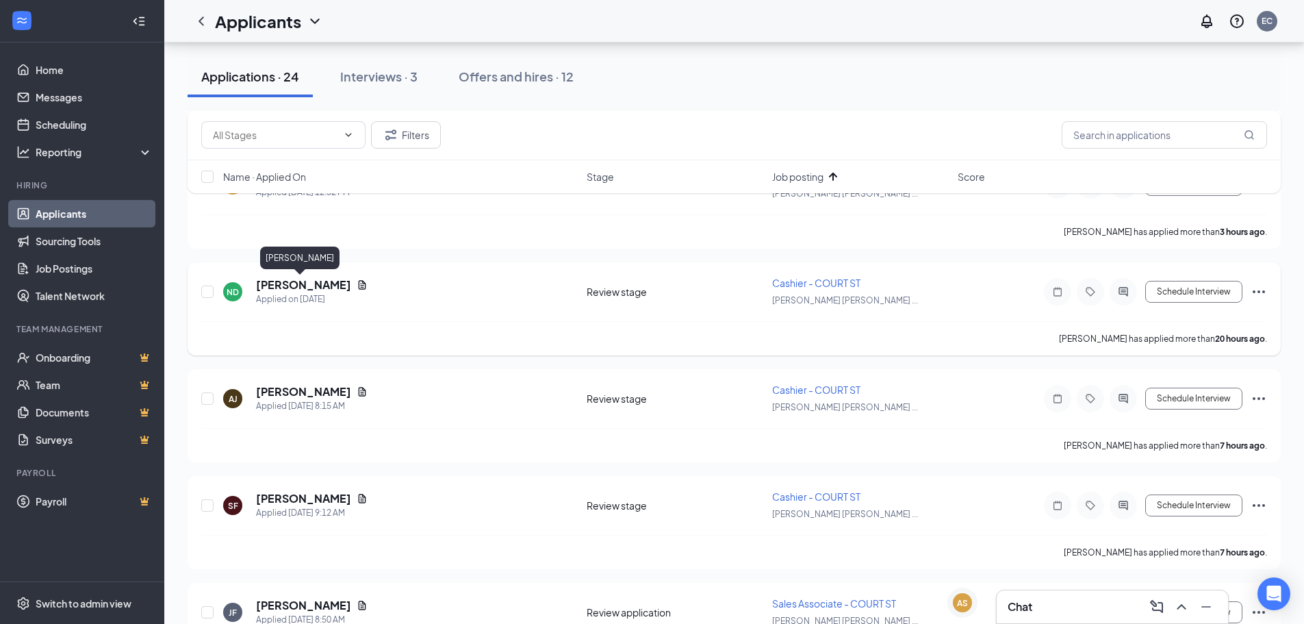
click at [283, 286] on h5 "[PERSON_NAME]" at bounding box center [303, 284] width 95 height 15
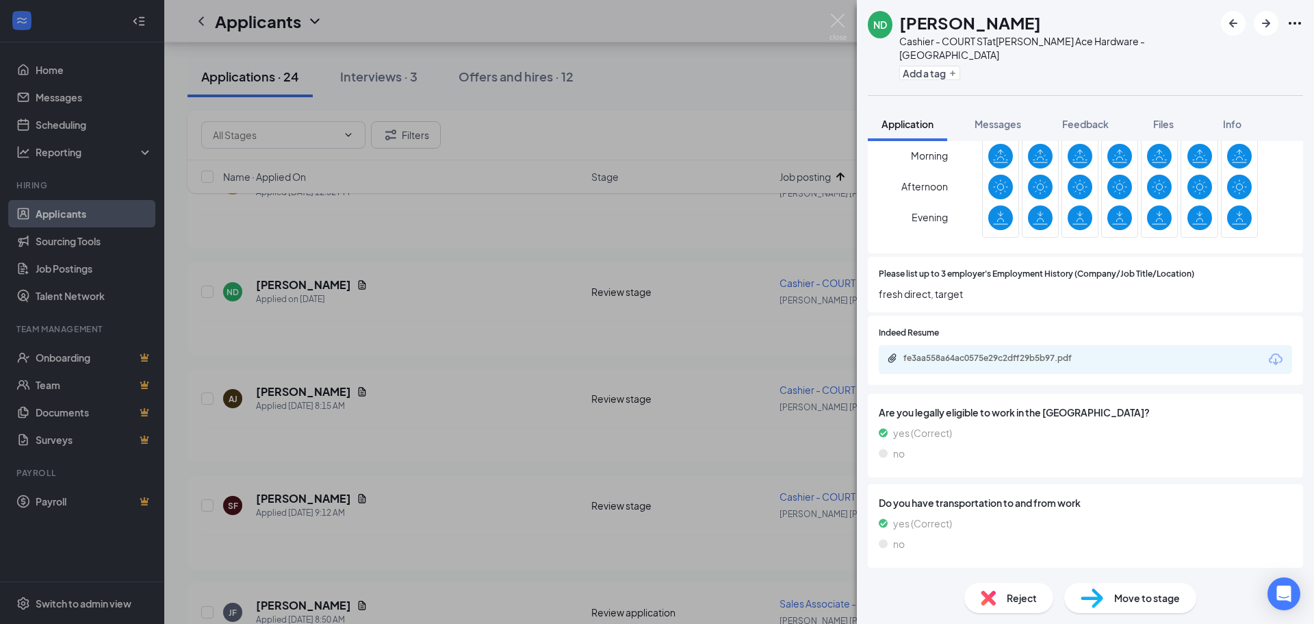
scroll to position [753, 0]
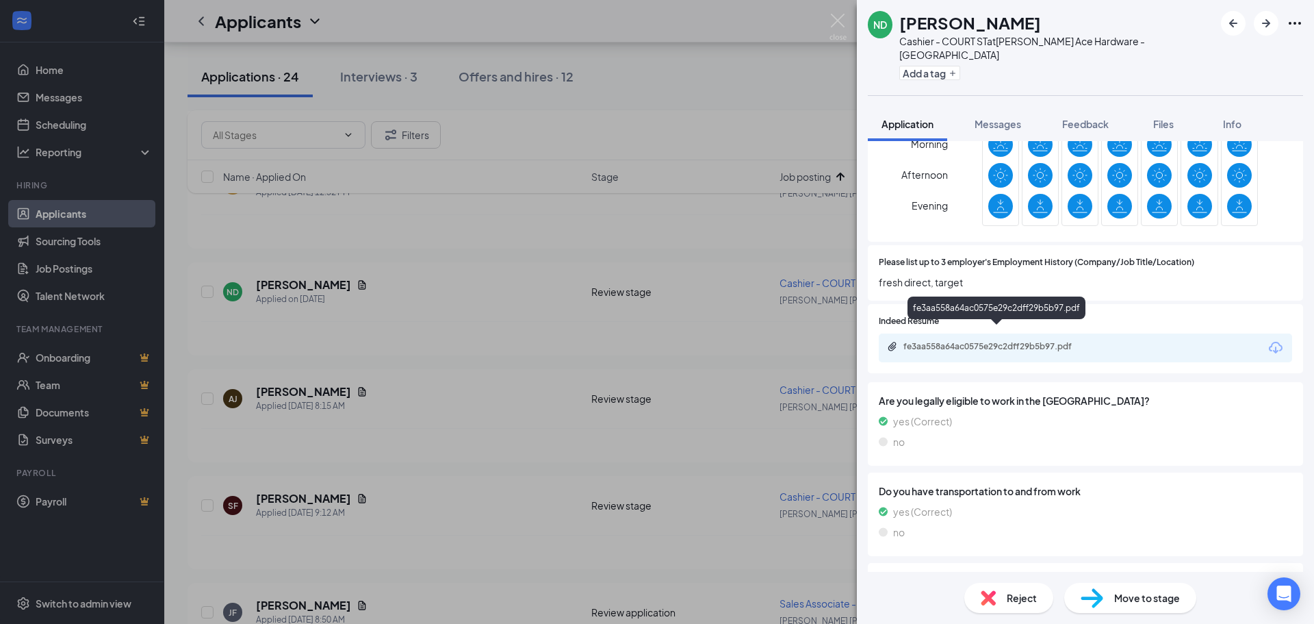
click at [999, 341] on div "fe3aa558a64ac0575e29c2dff29b5b97.pdf" at bounding box center [998, 347] width 222 height 13
click at [1020, 602] on span "Reject" at bounding box center [1022, 597] width 30 height 15
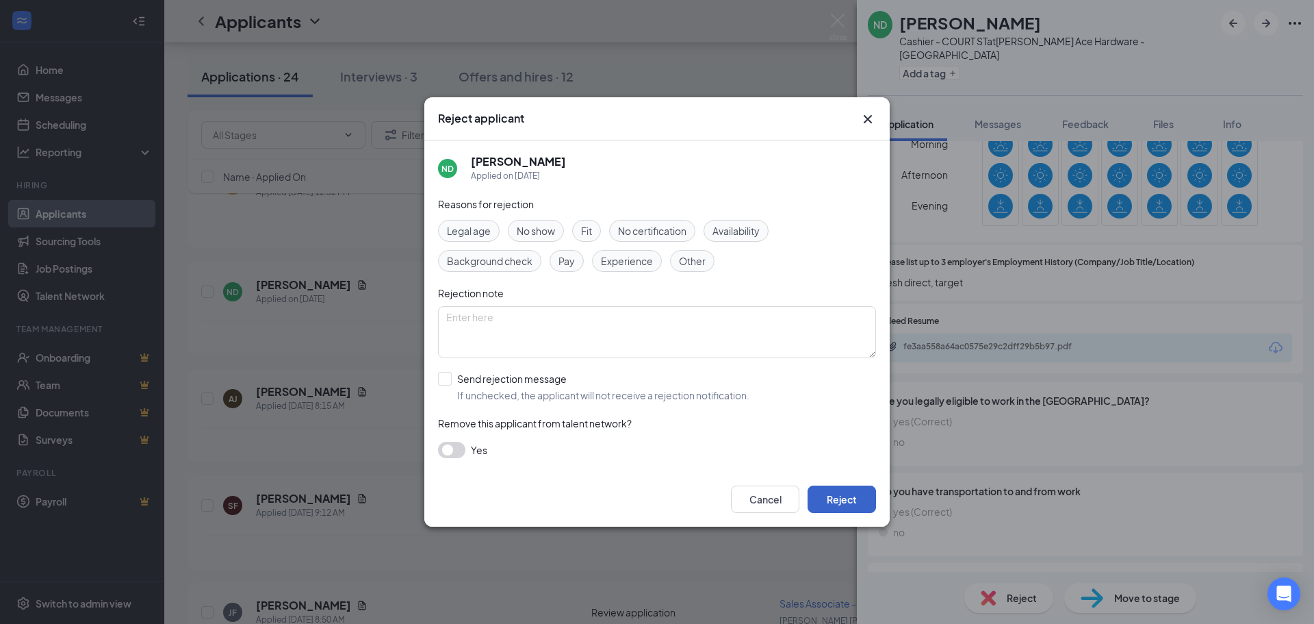
click at [856, 505] on button "Reject" at bounding box center [842, 498] width 68 height 27
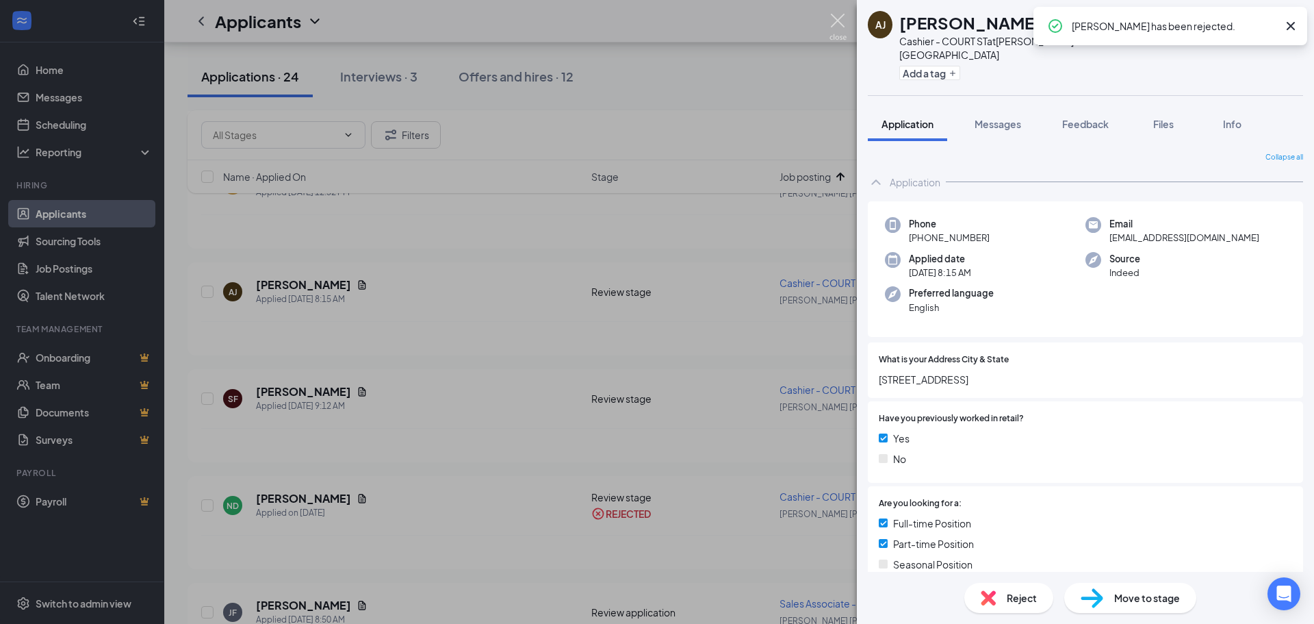
click at [833, 23] on img at bounding box center [838, 27] width 17 height 27
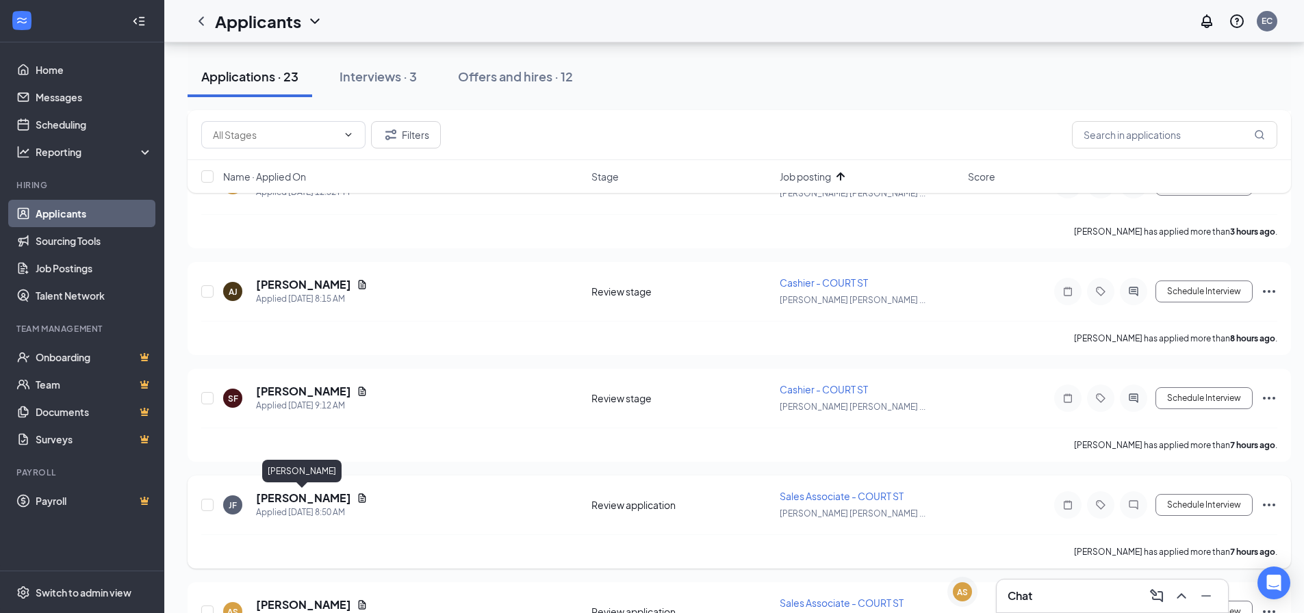
click at [310, 494] on h5 "[PERSON_NAME]" at bounding box center [303, 498] width 95 height 15
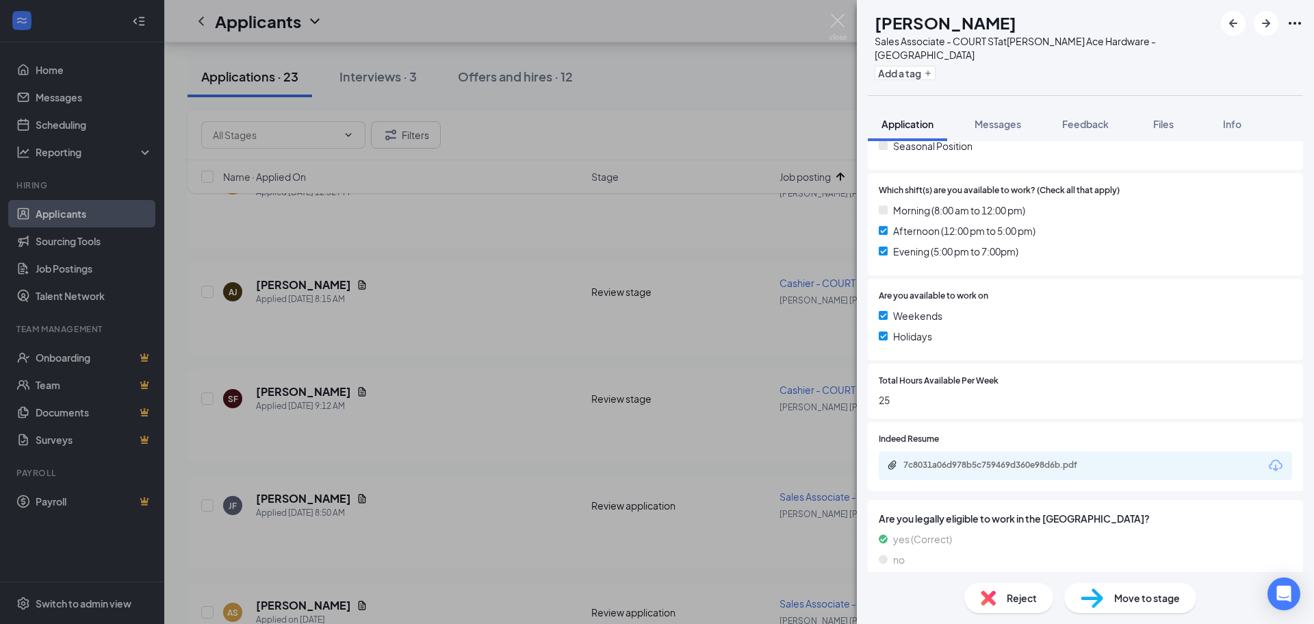
scroll to position [361, 0]
click at [1061, 458] on div "7c8031a06d978b5c759469d360e98d6b.pdf" at bounding box center [1000, 463] width 192 height 11
click at [298, 399] on div "[PERSON_NAME] Associate - COURT ST at [PERSON_NAME] Ace Hardware - [GEOGRAPHIC_…" at bounding box center [657, 312] width 1314 height 624
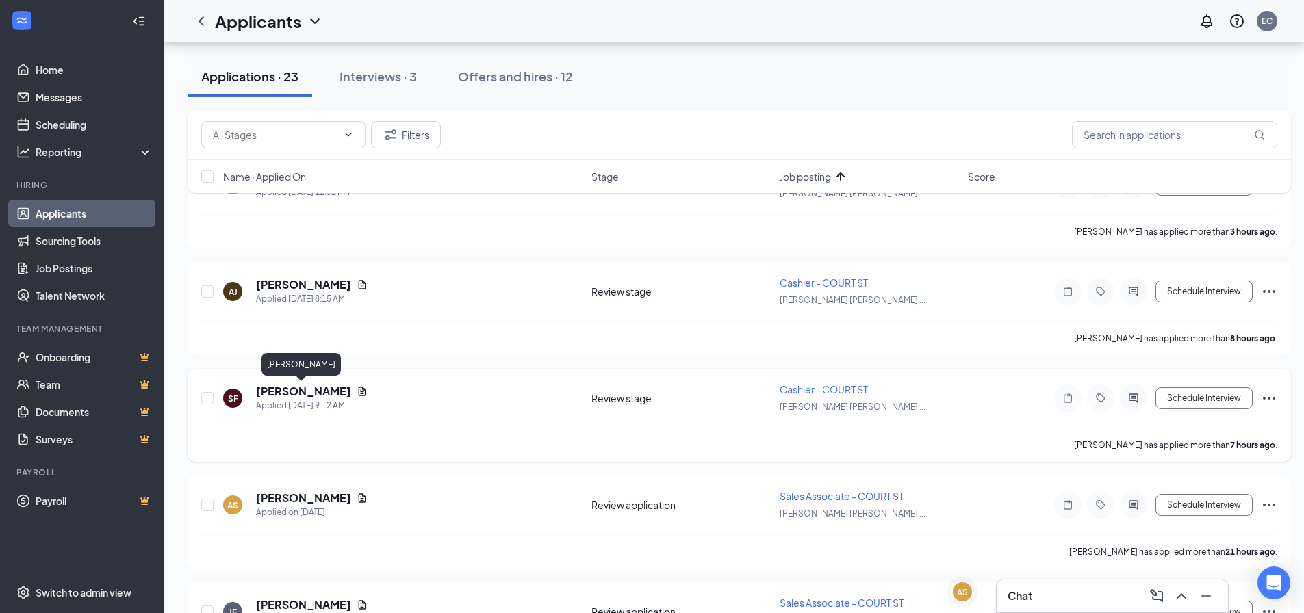
click at [311, 394] on h5 "[PERSON_NAME]" at bounding box center [303, 391] width 95 height 15
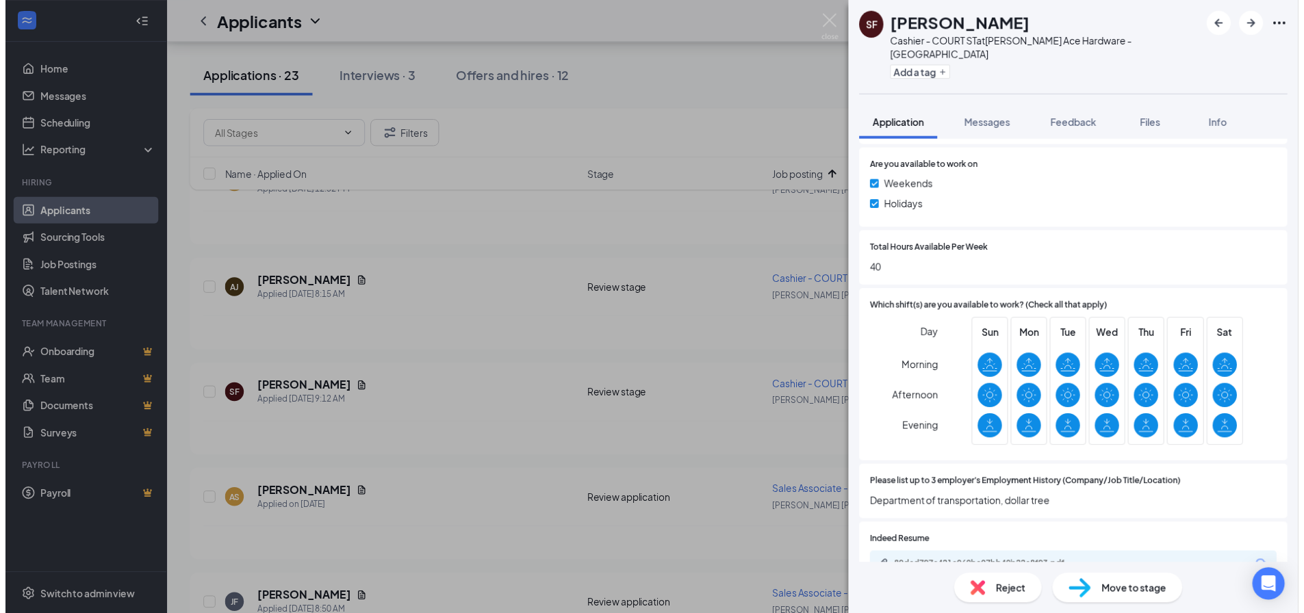
scroll to position [684, 0]
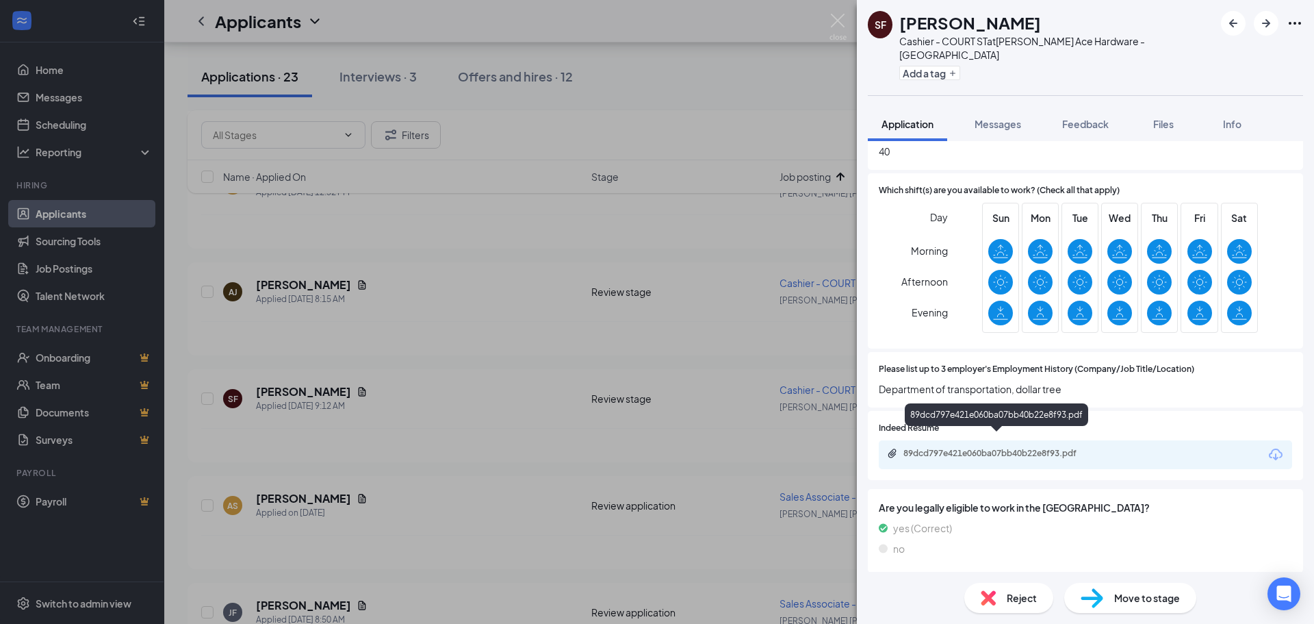
click at [998, 448] on div "89dcd797e421e060ba07bb40b22e8f93.pdf" at bounding box center [1000, 453] width 192 height 11
click at [847, 27] on div "SF [PERSON_NAME] - COURT ST at [PERSON_NAME] Ace Hardware - [GEOGRAPHIC_DATA] A…" at bounding box center [657, 312] width 1314 height 624
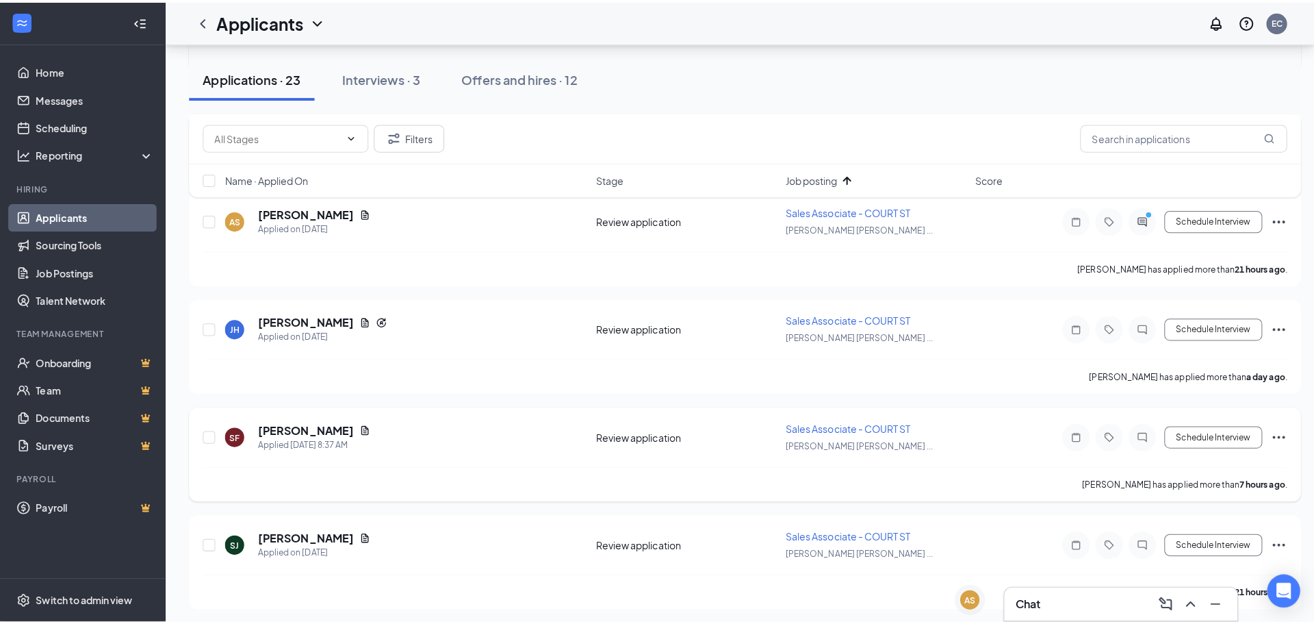
scroll to position [1027, 0]
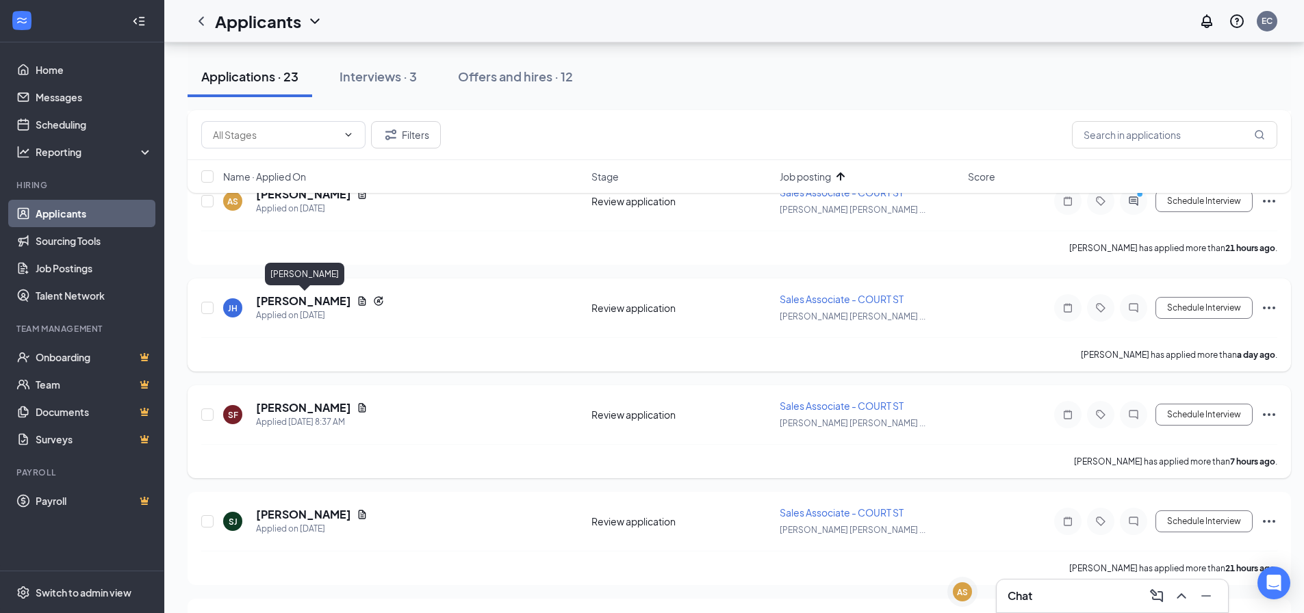
click at [337, 298] on h5 "[PERSON_NAME]" at bounding box center [303, 301] width 95 height 15
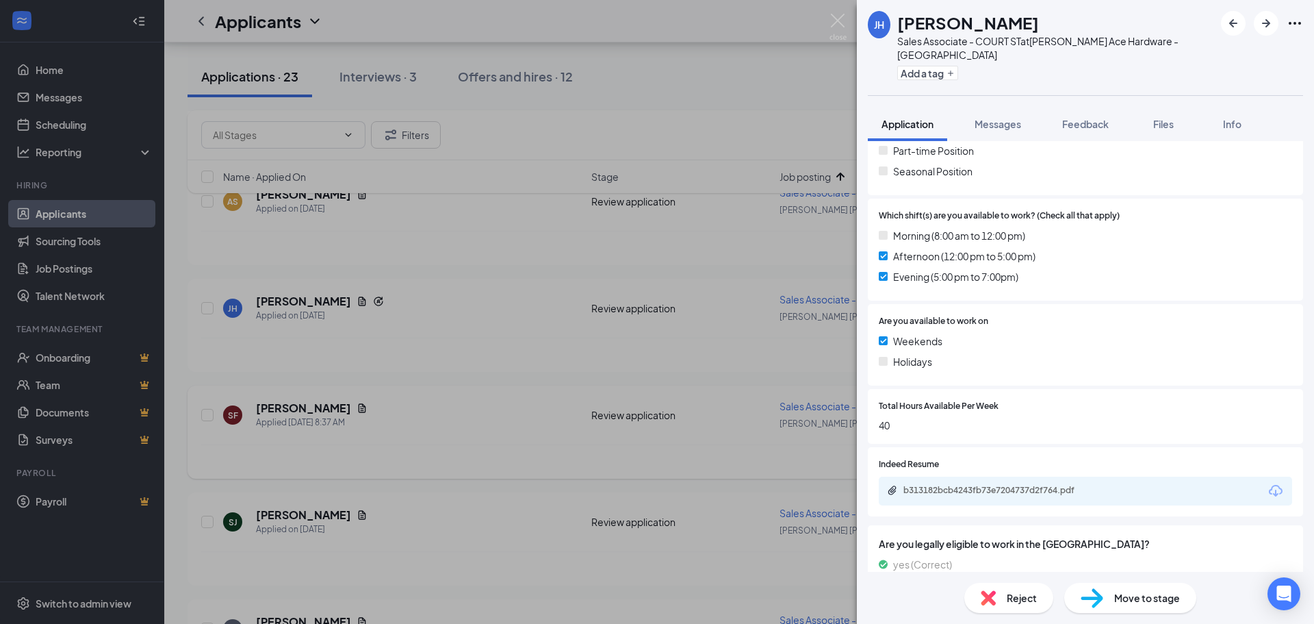
scroll to position [399, 0]
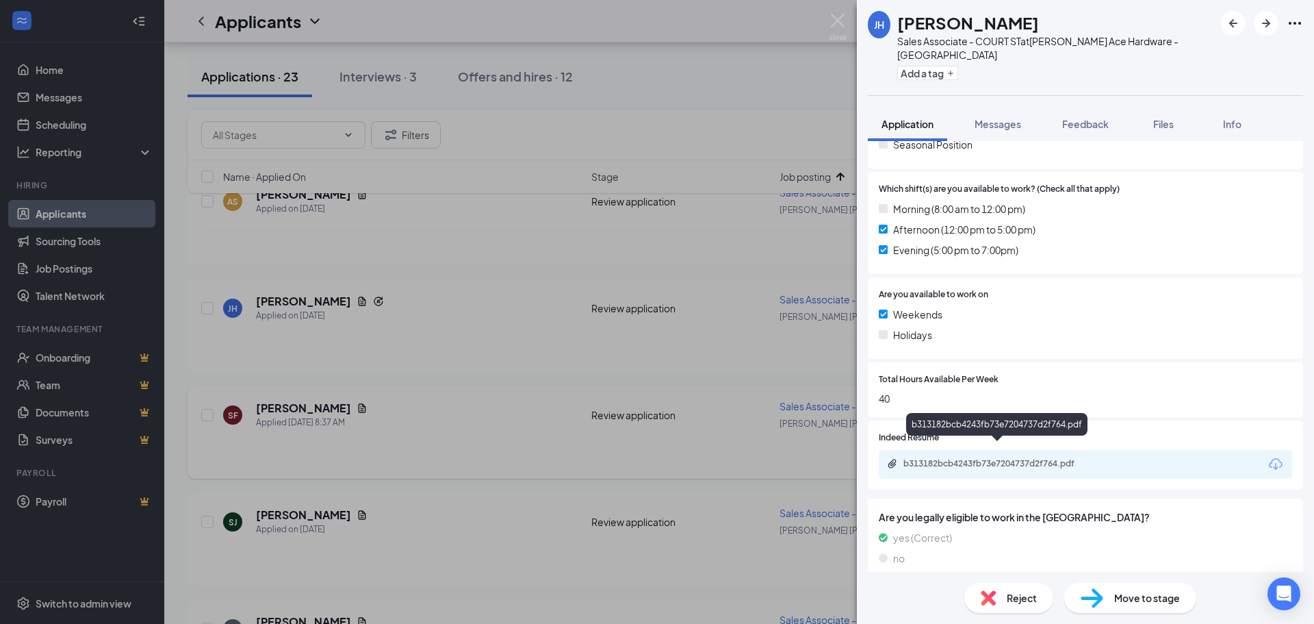
click at [1011, 458] on div "b313182bcb4243fb73e7204737d2f764.pdf" at bounding box center [1000, 463] width 192 height 11
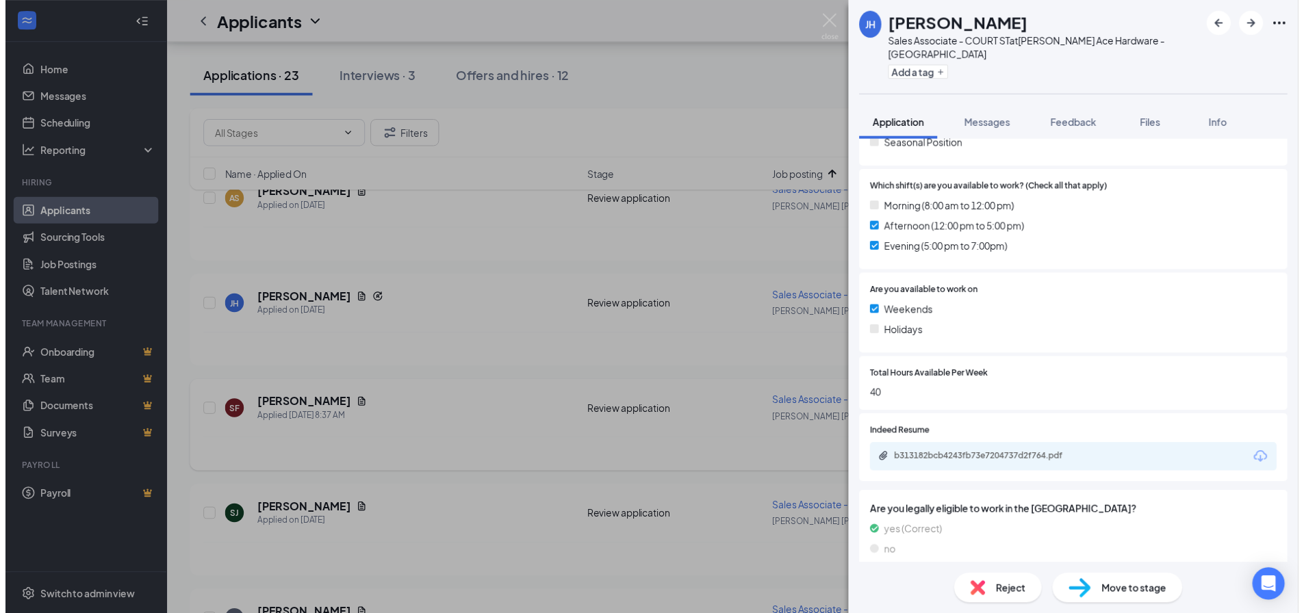
scroll to position [394, 0]
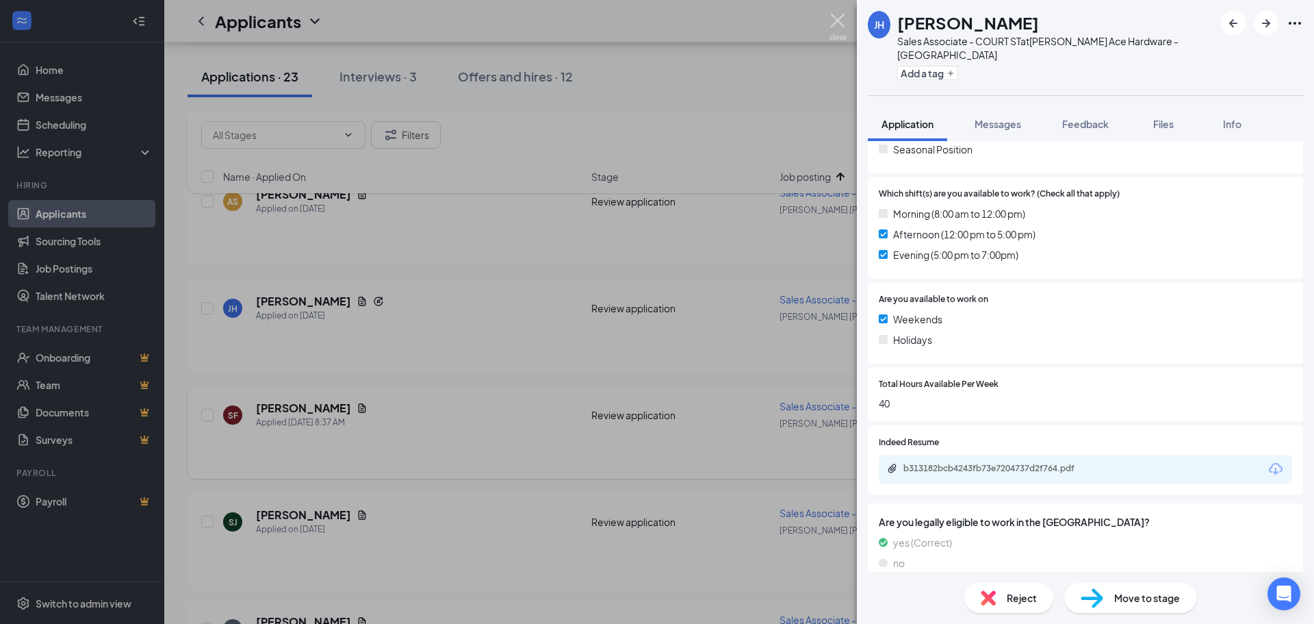
click at [837, 22] on img at bounding box center [838, 27] width 17 height 27
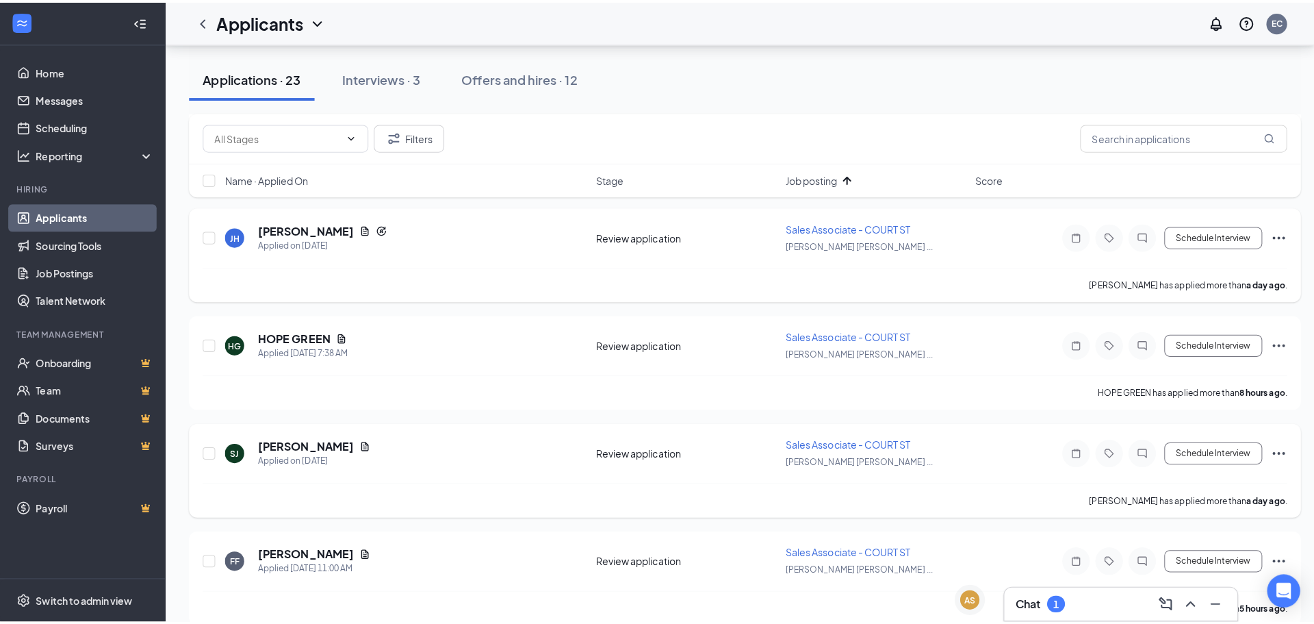
scroll to position [1232, 0]
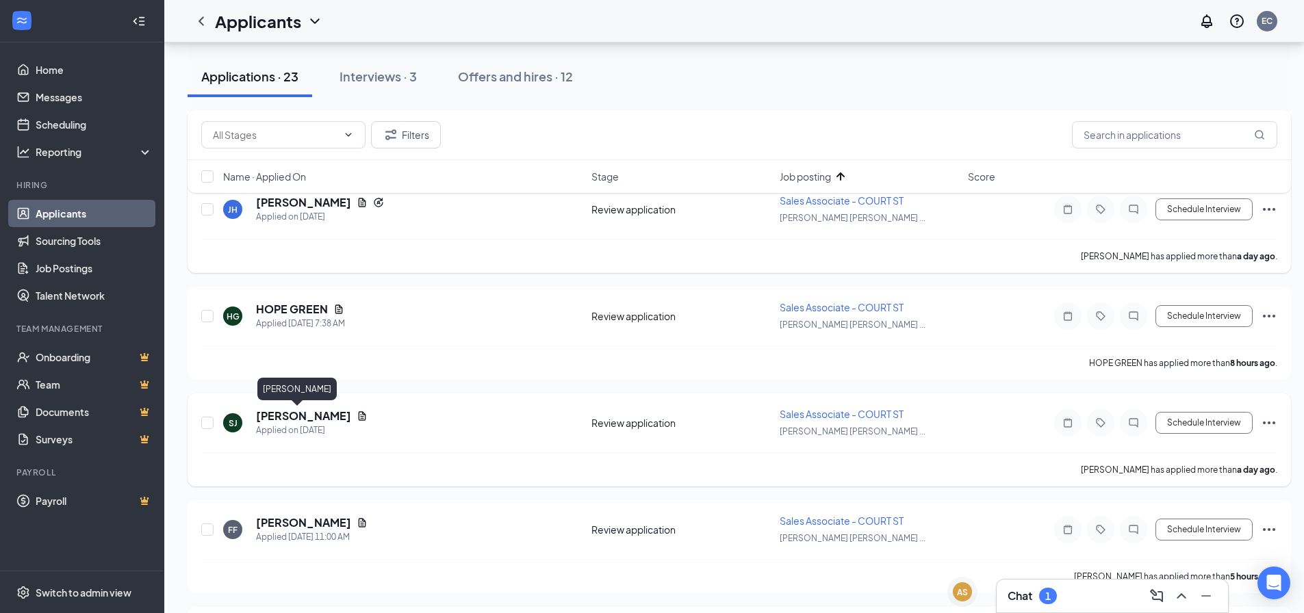
click at [281, 420] on h5 "[PERSON_NAME]" at bounding box center [303, 416] width 95 height 15
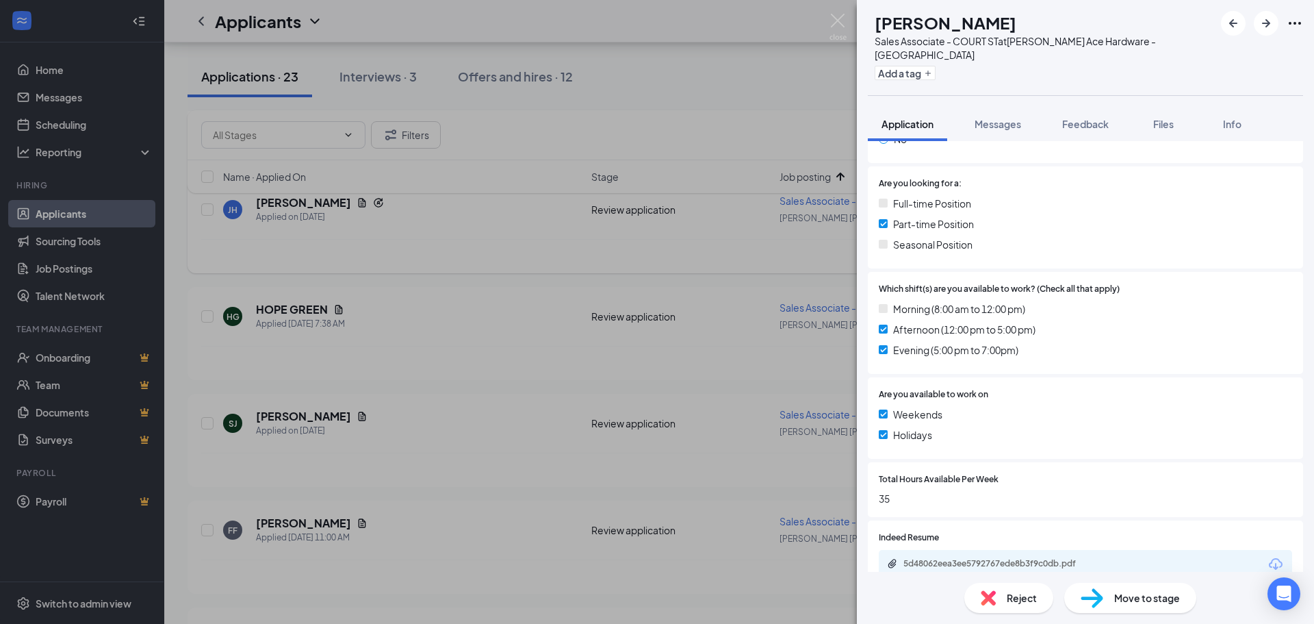
scroll to position [361, 0]
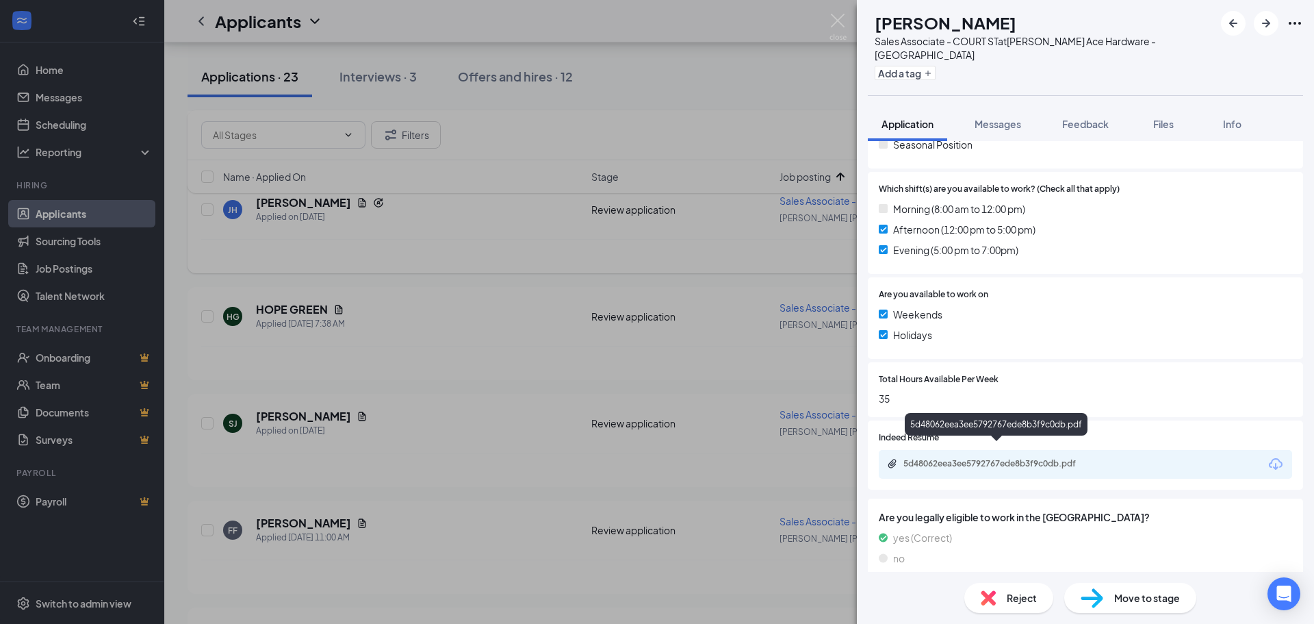
click at [1058, 458] on div "5d48062eea3ee5792767ede8b3f9c0db.pdf" at bounding box center [1000, 463] width 192 height 11
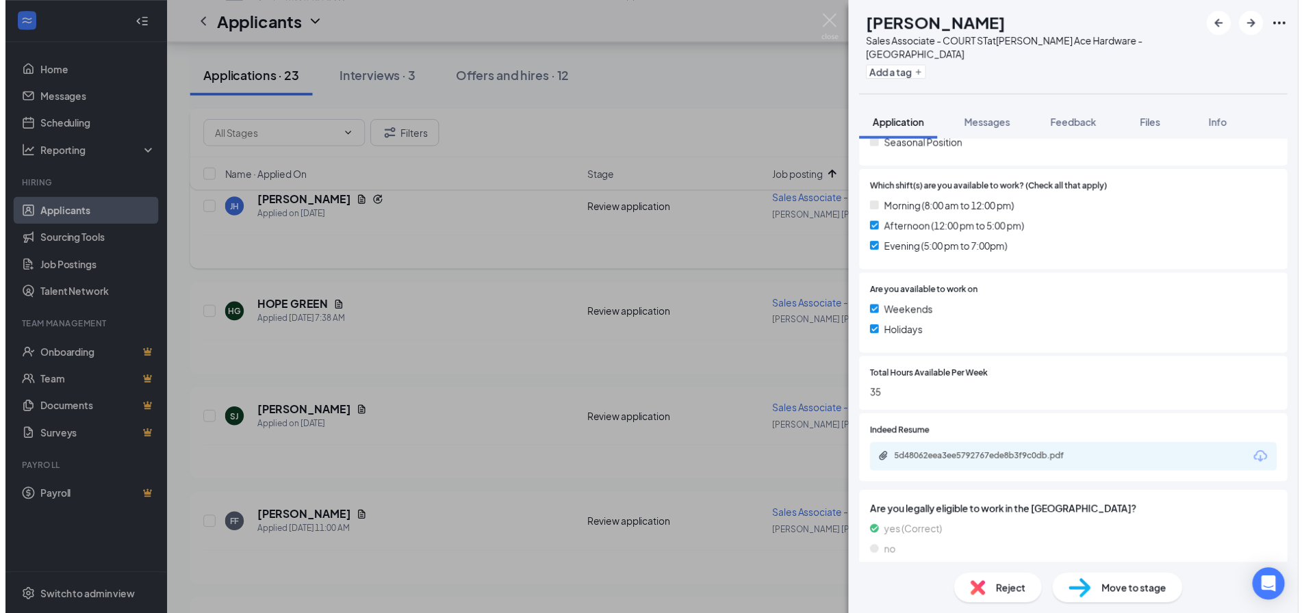
scroll to position [356, 0]
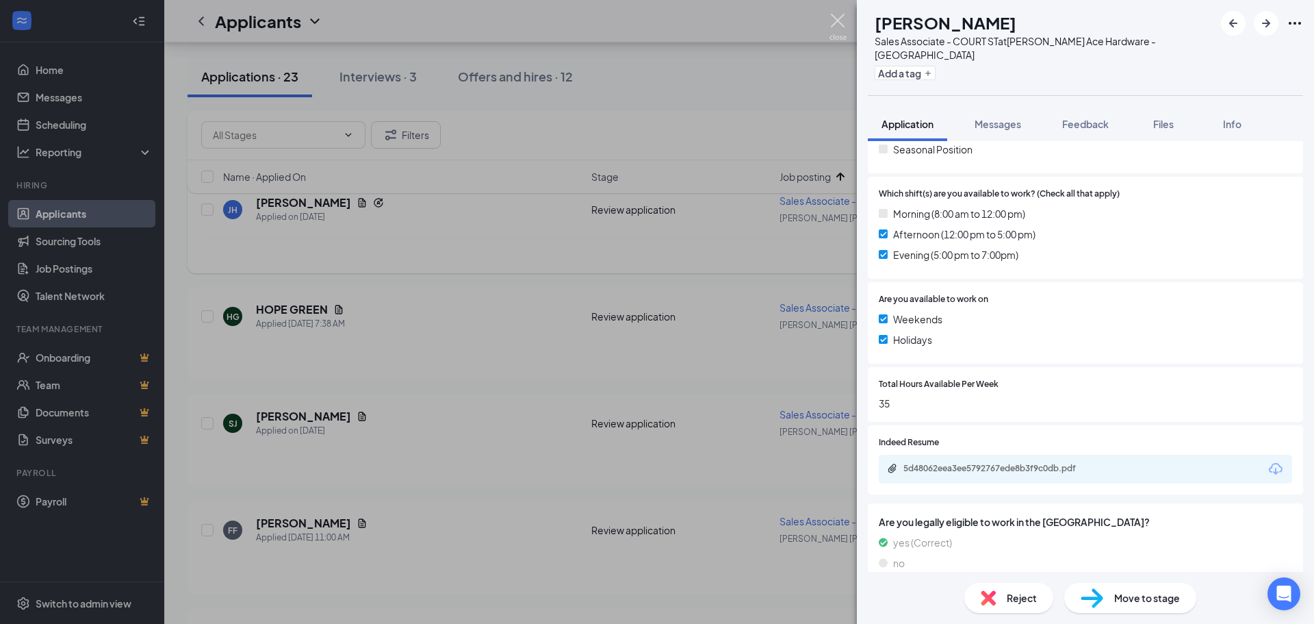
click at [840, 14] on img at bounding box center [838, 27] width 17 height 27
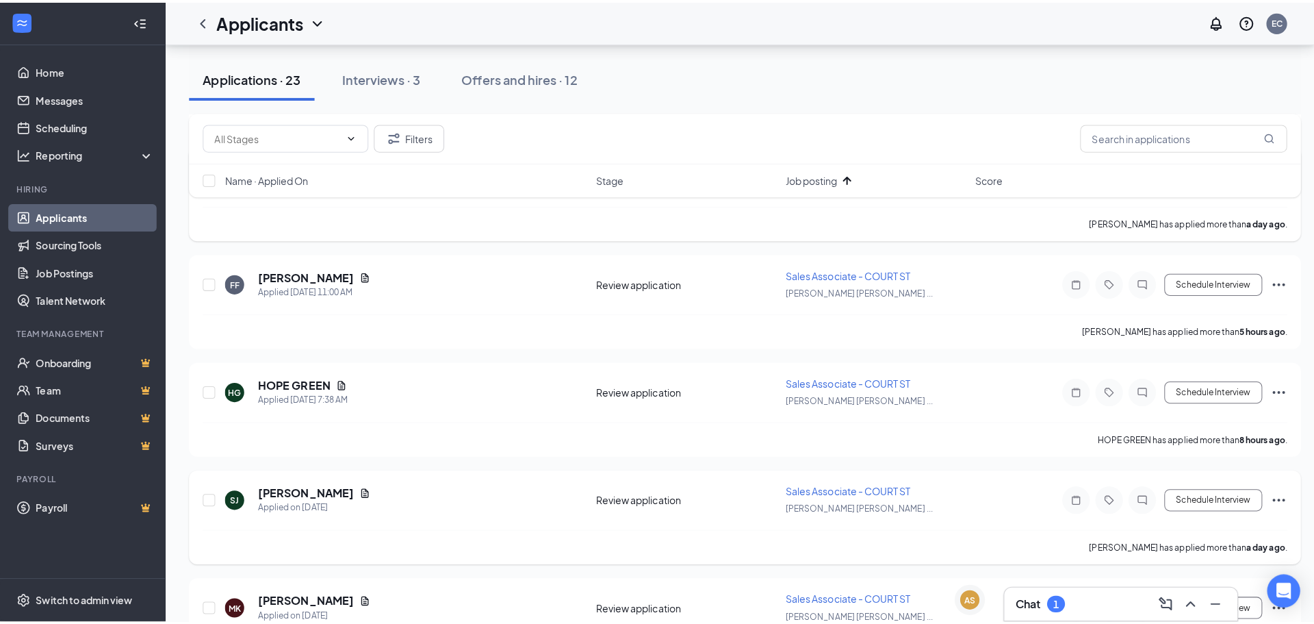
scroll to position [1301, 0]
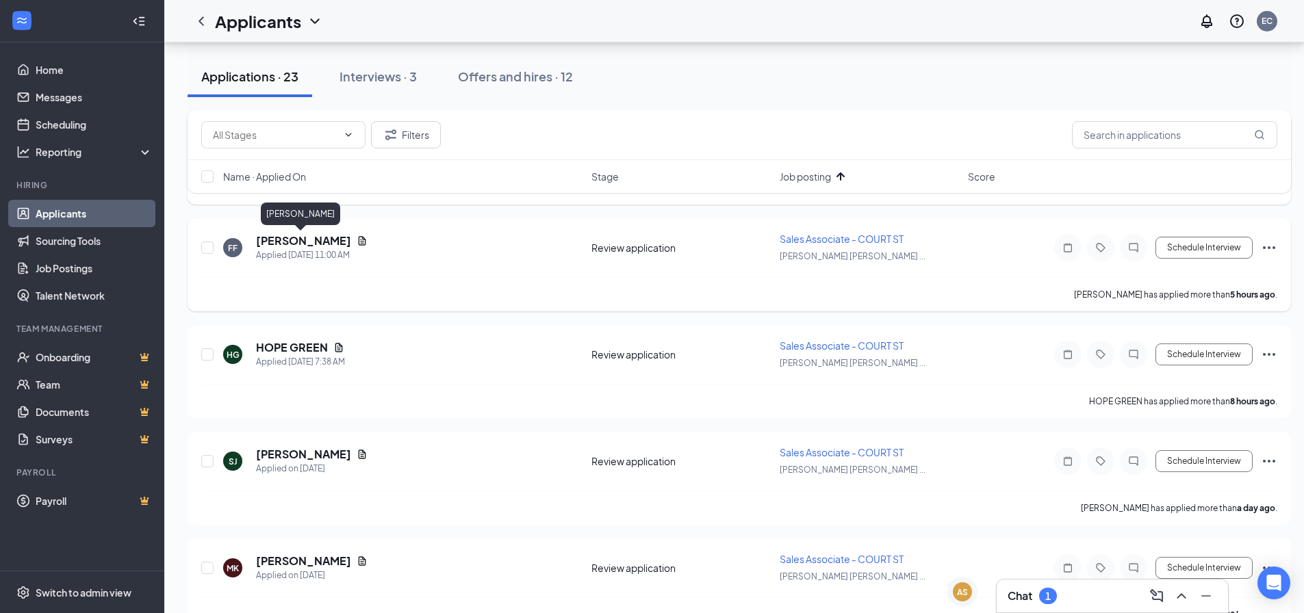
click at [288, 248] on h5 "[PERSON_NAME]" at bounding box center [303, 240] width 95 height 15
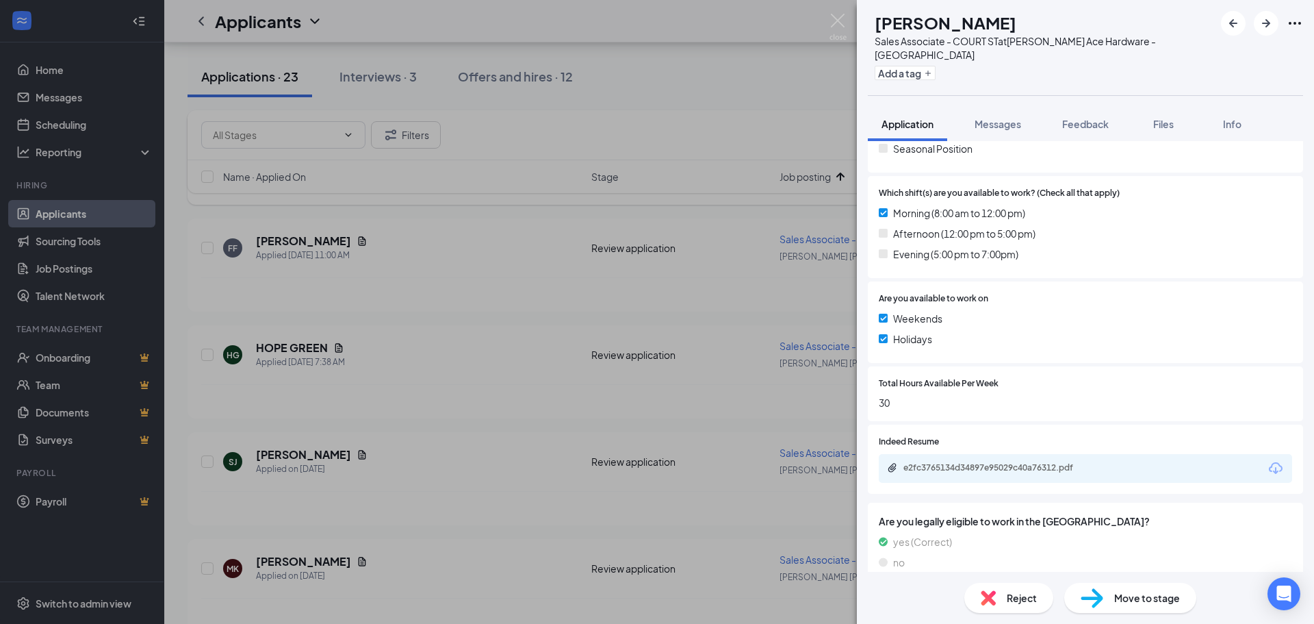
scroll to position [361, 0]
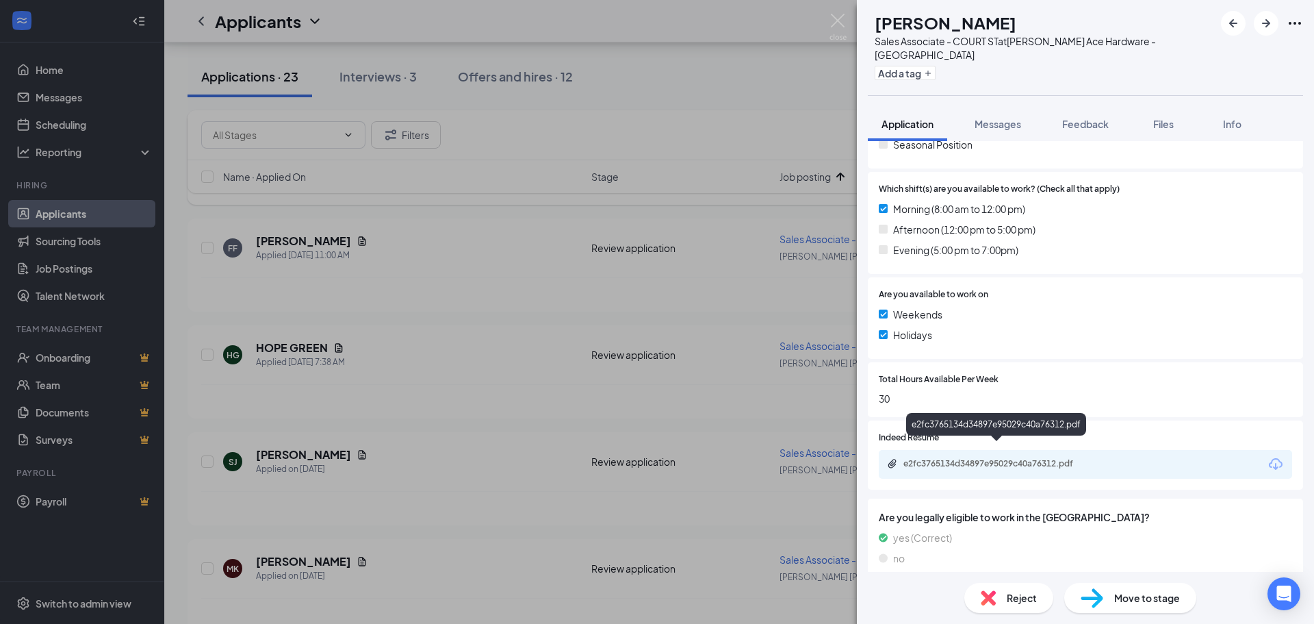
click at [1062, 458] on div "e2fc3765134d34897e95029c40a76312.pdf" at bounding box center [1000, 463] width 192 height 11
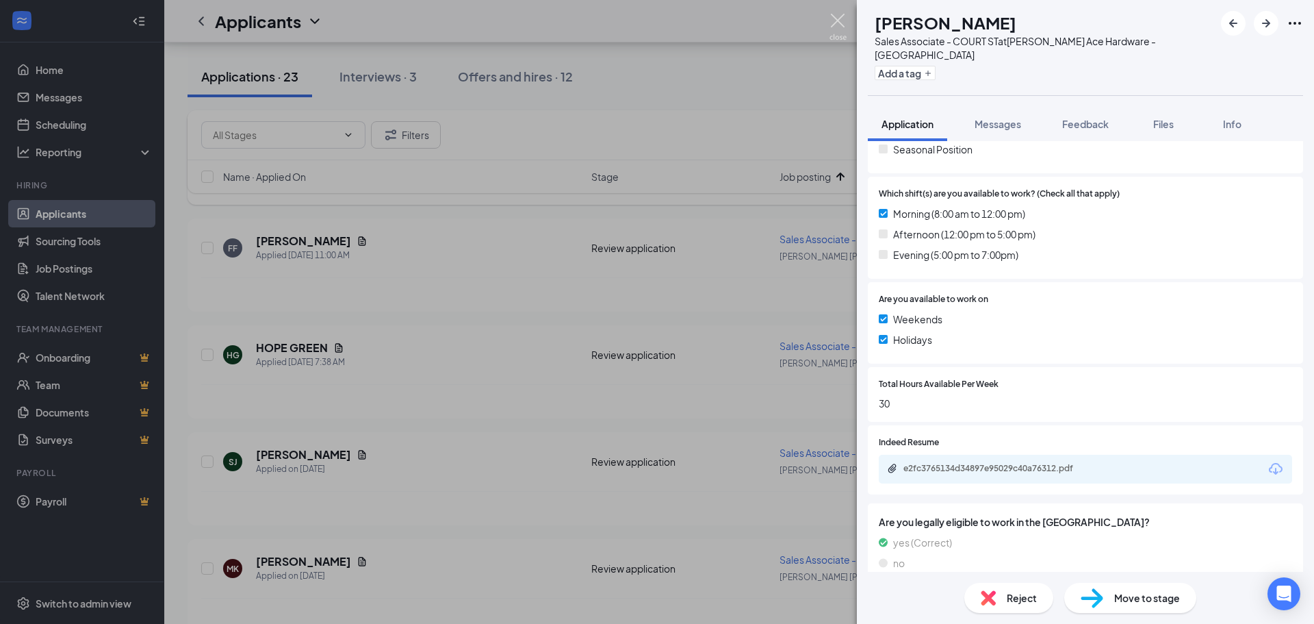
click at [843, 16] on img at bounding box center [838, 27] width 17 height 27
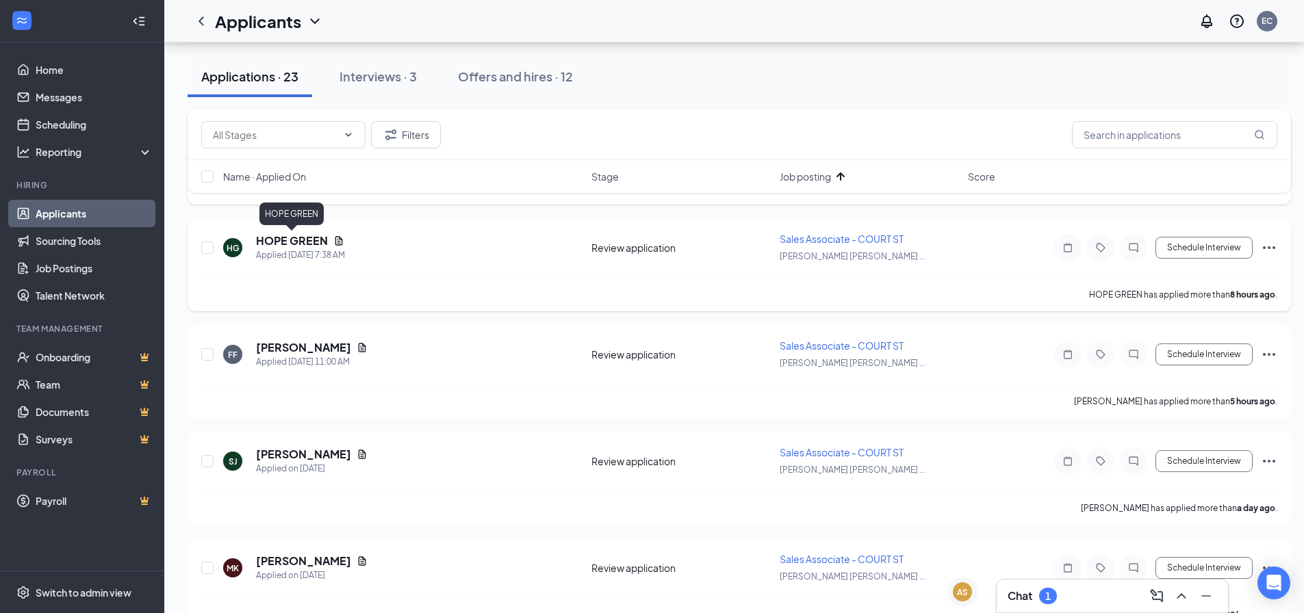
click at [309, 242] on h5 "HOPE GREEN" at bounding box center [292, 240] width 72 height 15
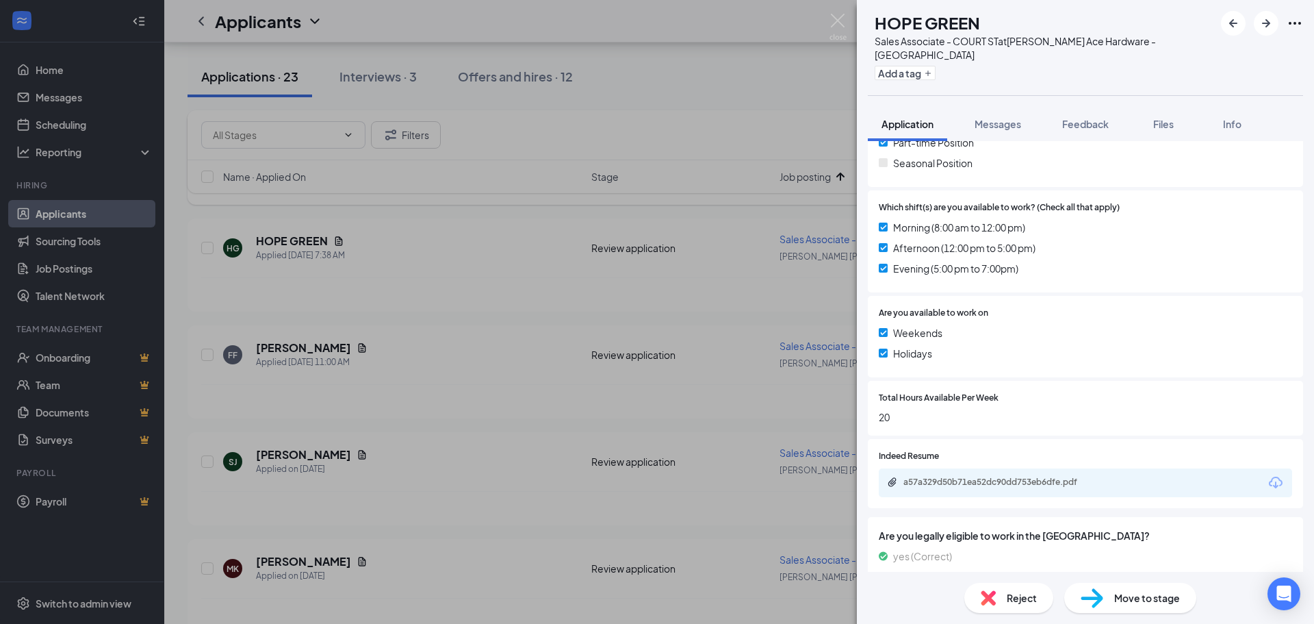
scroll to position [361, 0]
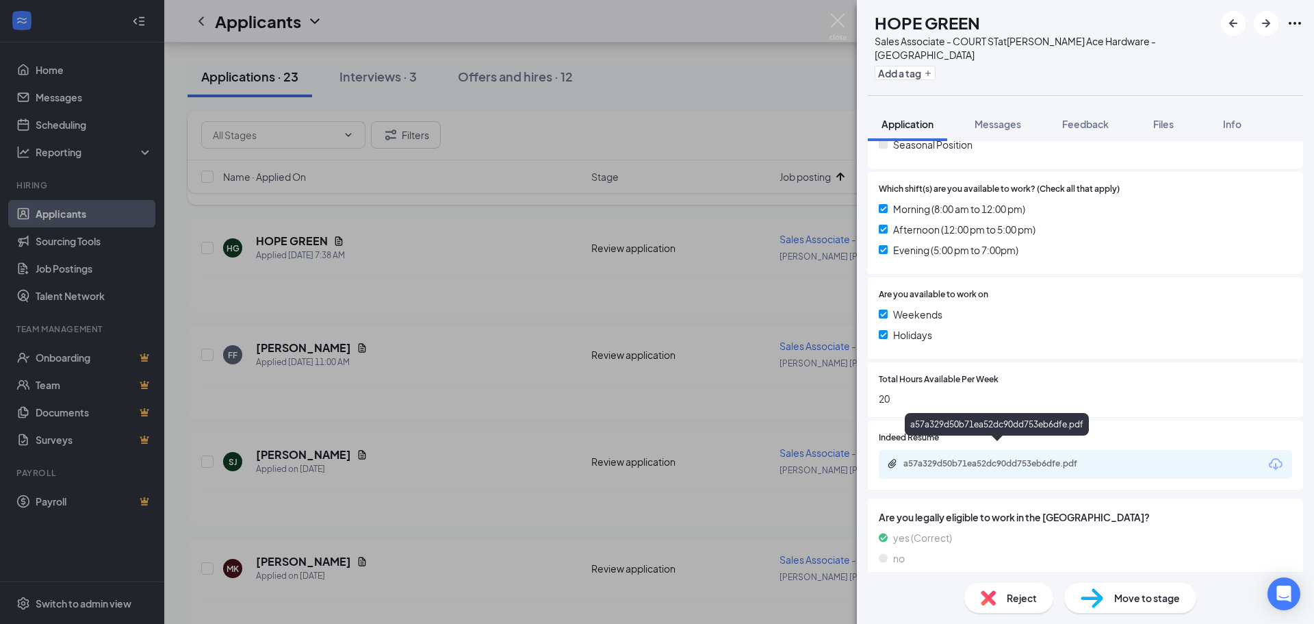
click at [1072, 458] on div "a57a329d50b71ea52dc90dd753eb6dfe.pdf" at bounding box center [1000, 463] width 192 height 11
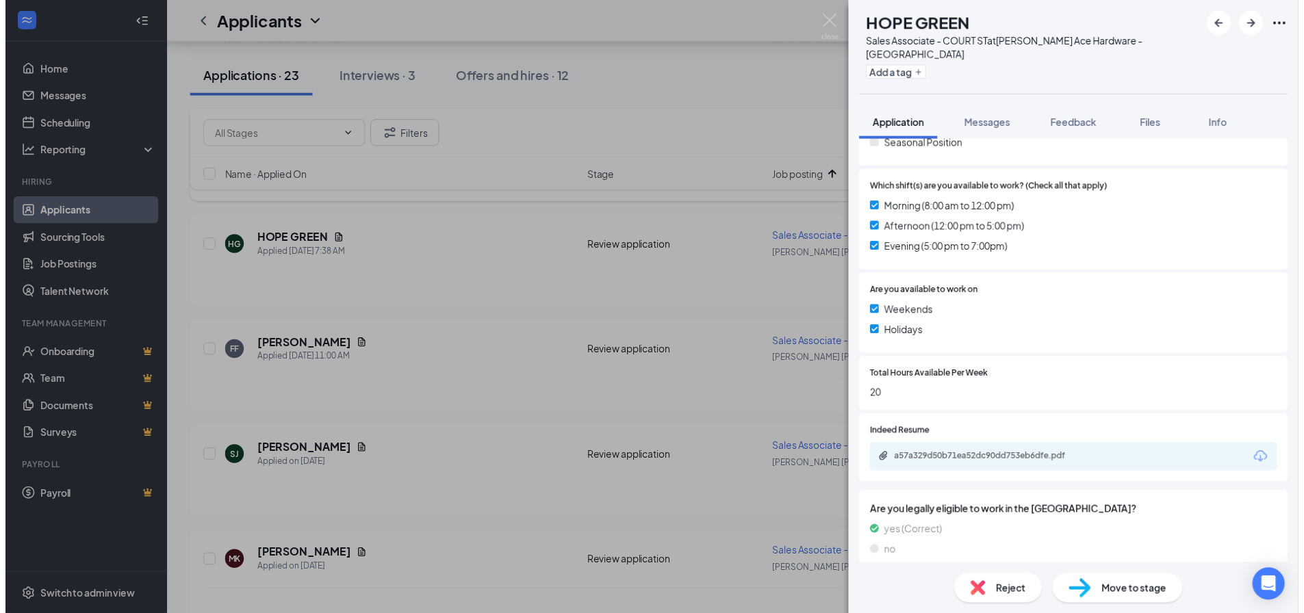
scroll to position [356, 0]
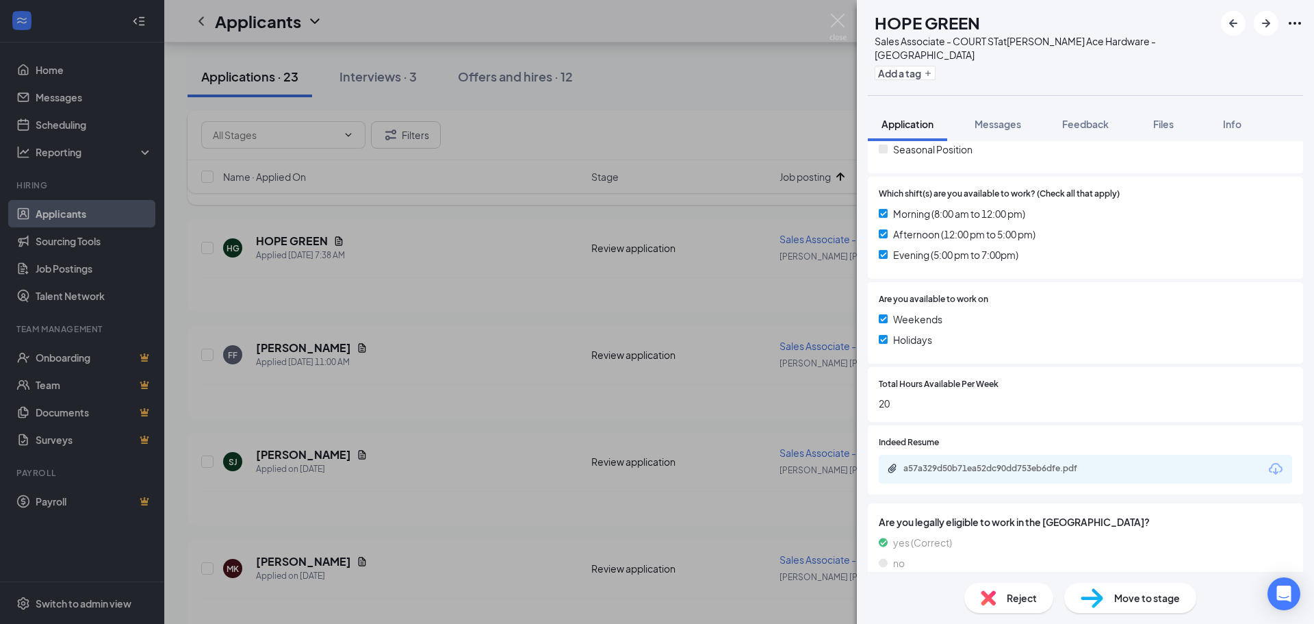
click at [1019, 601] on span "Reject" at bounding box center [1022, 597] width 30 height 15
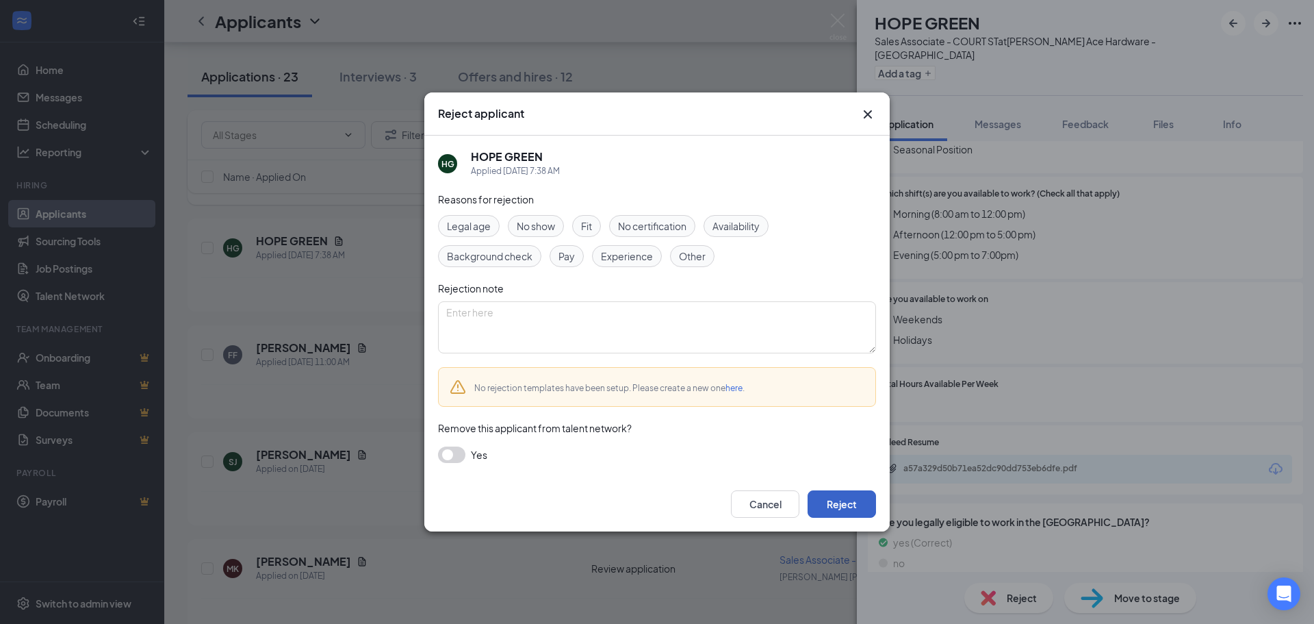
click at [825, 505] on button "Reject" at bounding box center [842, 503] width 68 height 27
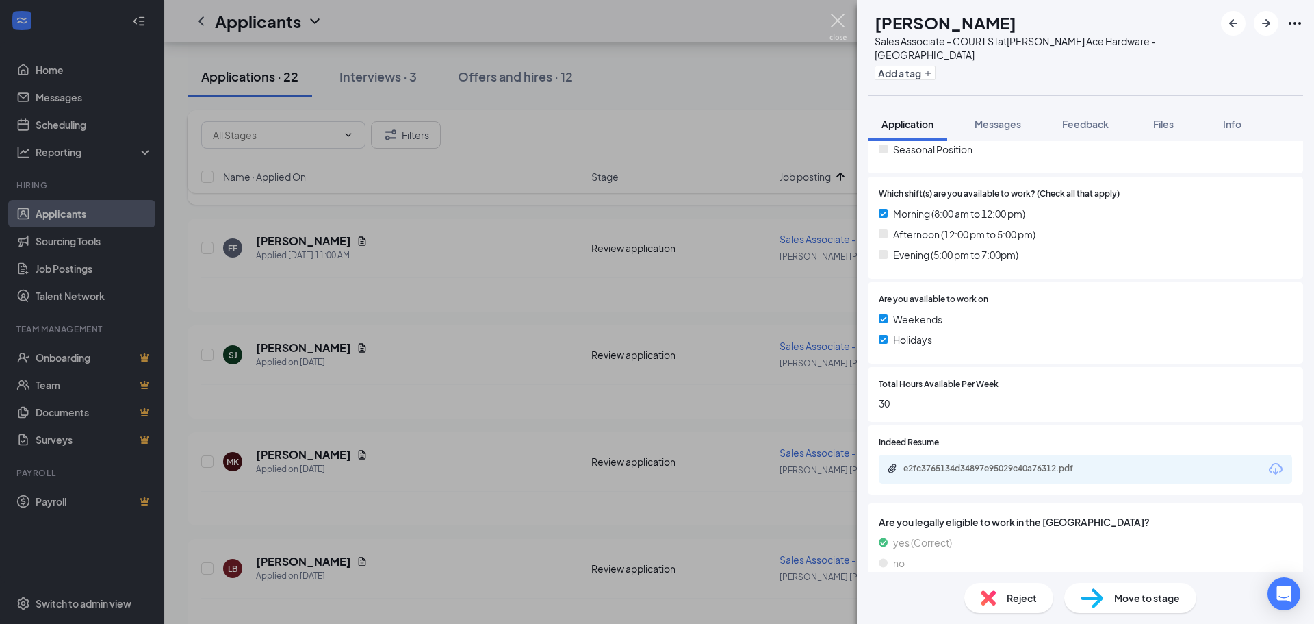
click at [833, 27] on img at bounding box center [838, 27] width 17 height 27
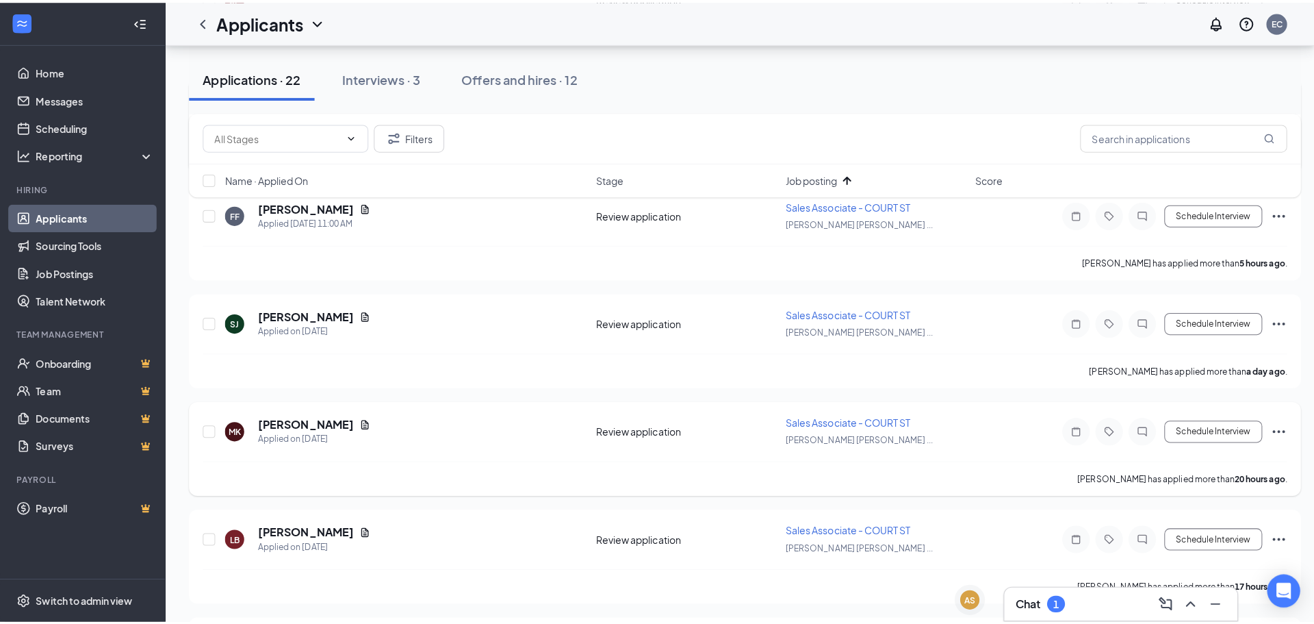
scroll to position [1369, 0]
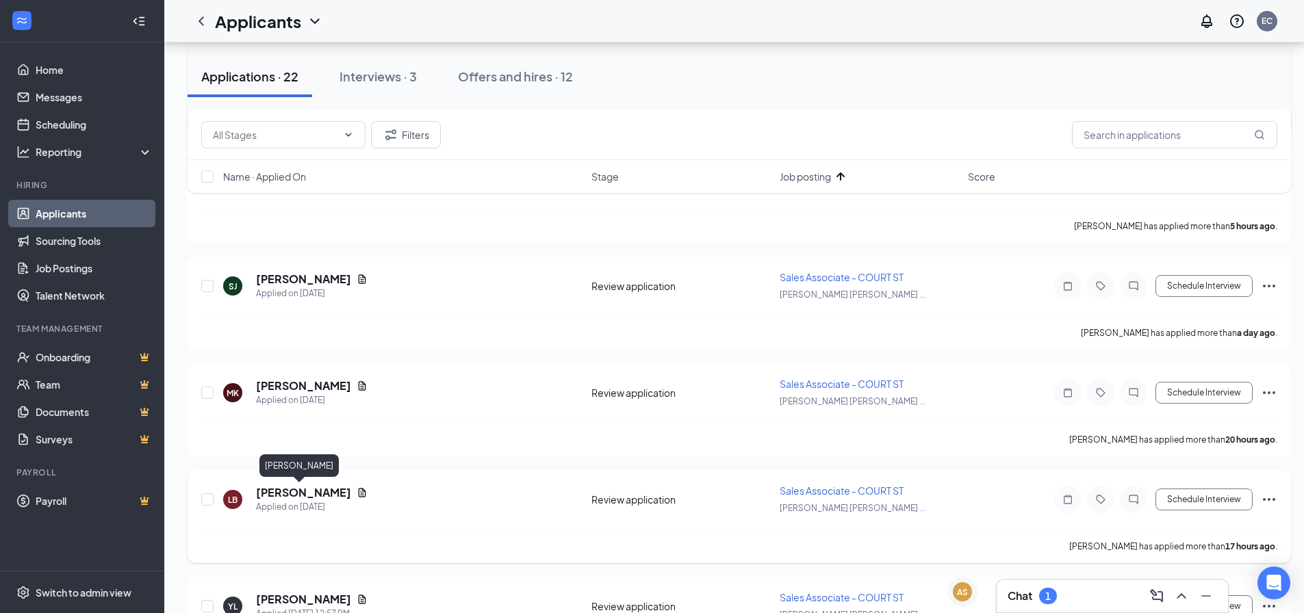
click at [298, 494] on h5 "[PERSON_NAME]" at bounding box center [303, 492] width 95 height 15
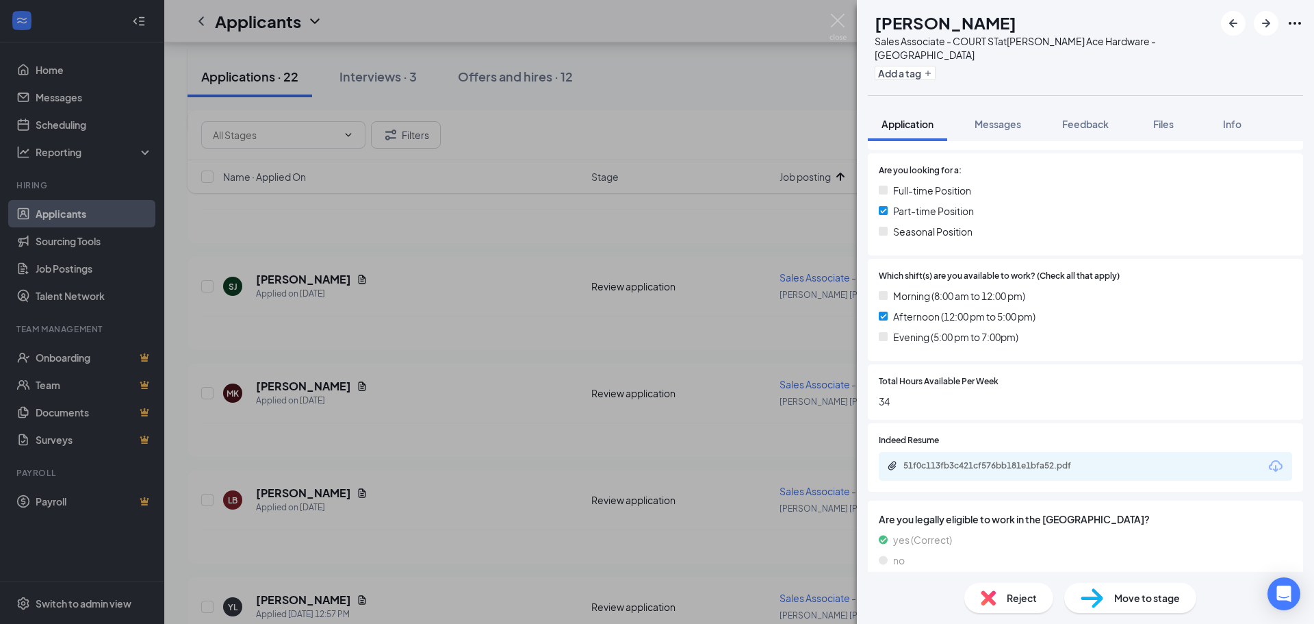
scroll to position [276, 0]
click at [1004, 458] on div "51f0c113fb3c421cf576bb181e1bfa52.pdf" at bounding box center [1000, 463] width 192 height 11
click at [1019, 596] on span "Reject" at bounding box center [1022, 597] width 30 height 15
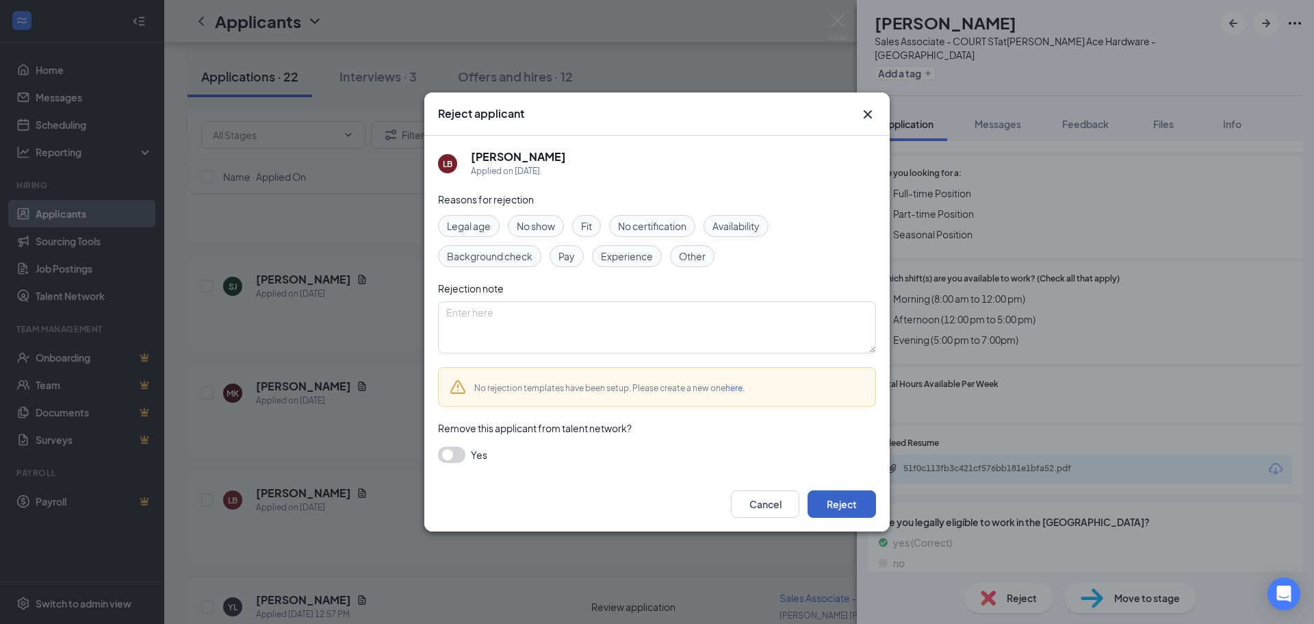
click at [848, 509] on button "Reject" at bounding box center [842, 503] width 68 height 27
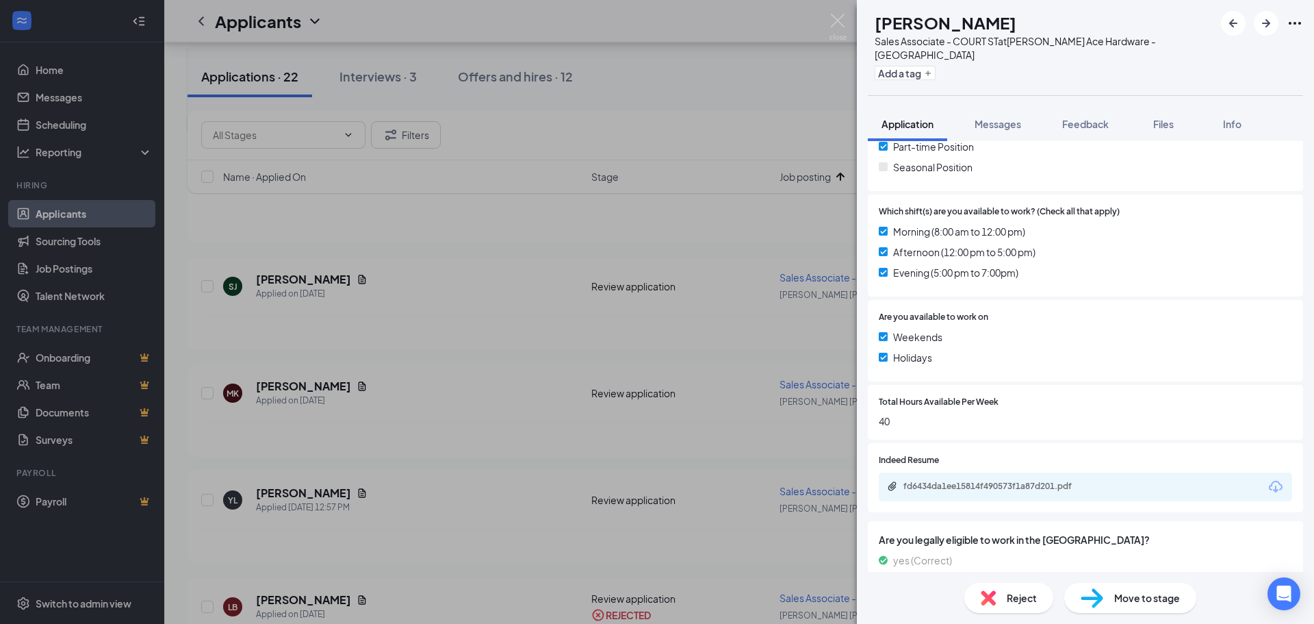
scroll to position [361, 0]
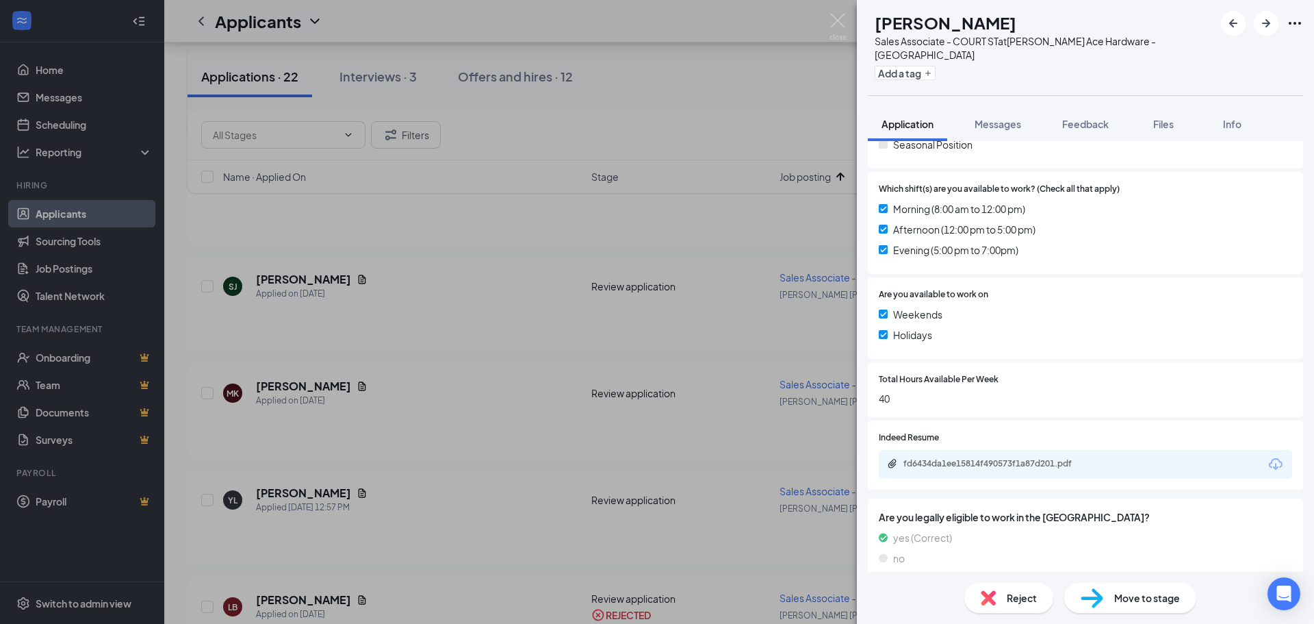
click at [1040, 450] on div "fd6434da1ee15814f490573f1a87d201.pdf" at bounding box center [1085, 464] width 413 height 29
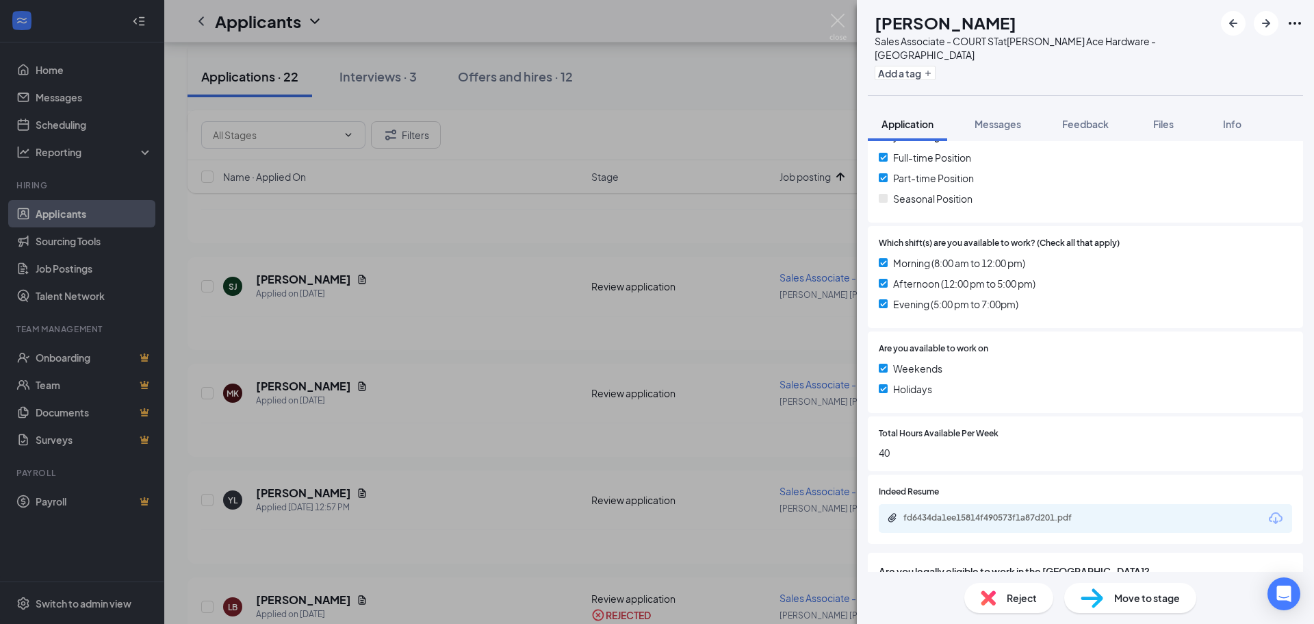
scroll to position [292, 0]
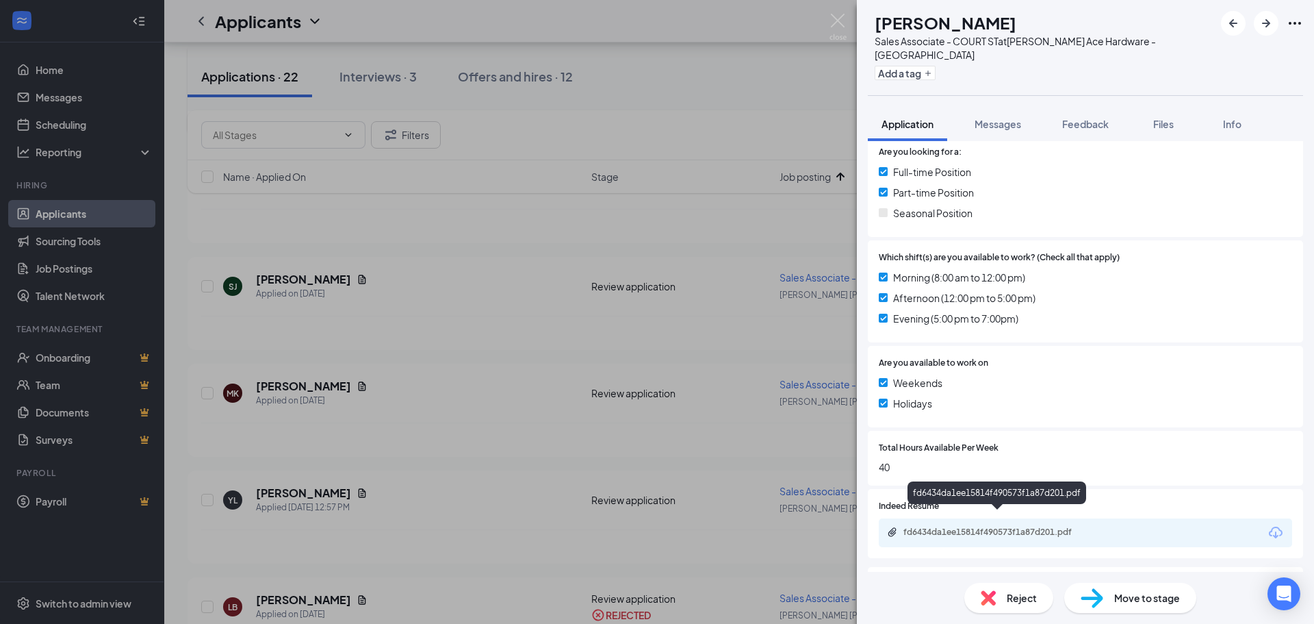
click at [1038, 526] on div "fd6434da1ee15814f490573f1a87d201.pdf" at bounding box center [1000, 531] width 192 height 11
click at [997, 118] on span "Messages" at bounding box center [998, 124] width 47 height 12
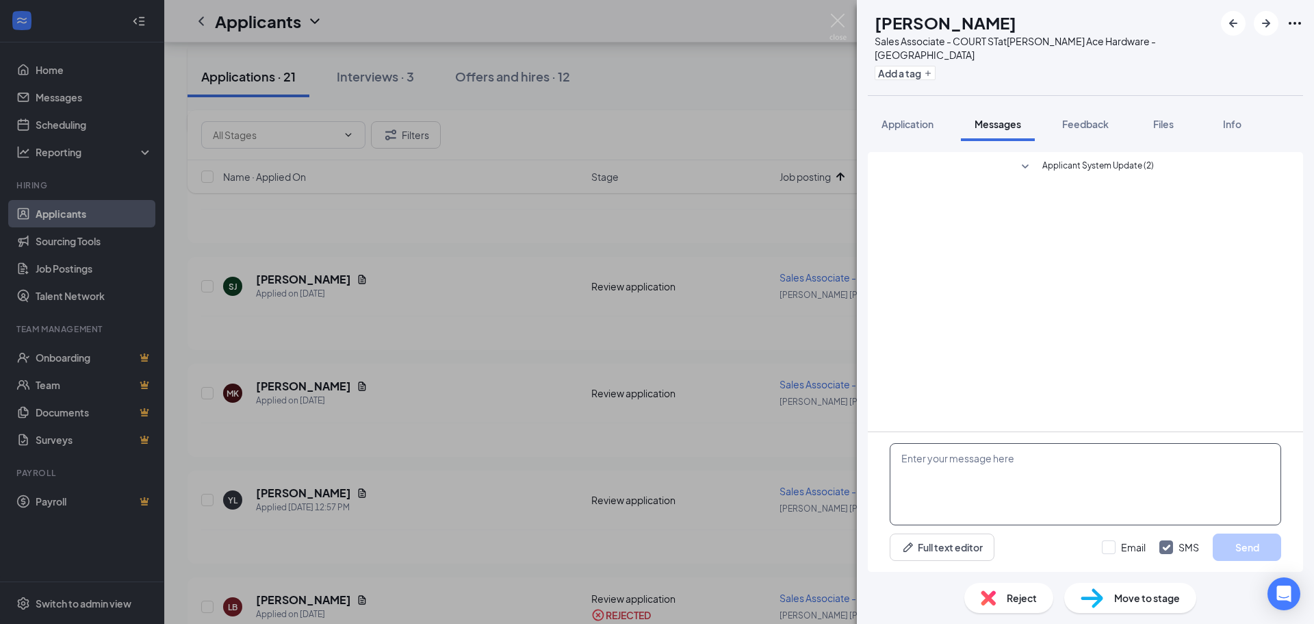
click at [974, 485] on textarea at bounding box center [1086, 484] width 392 height 82
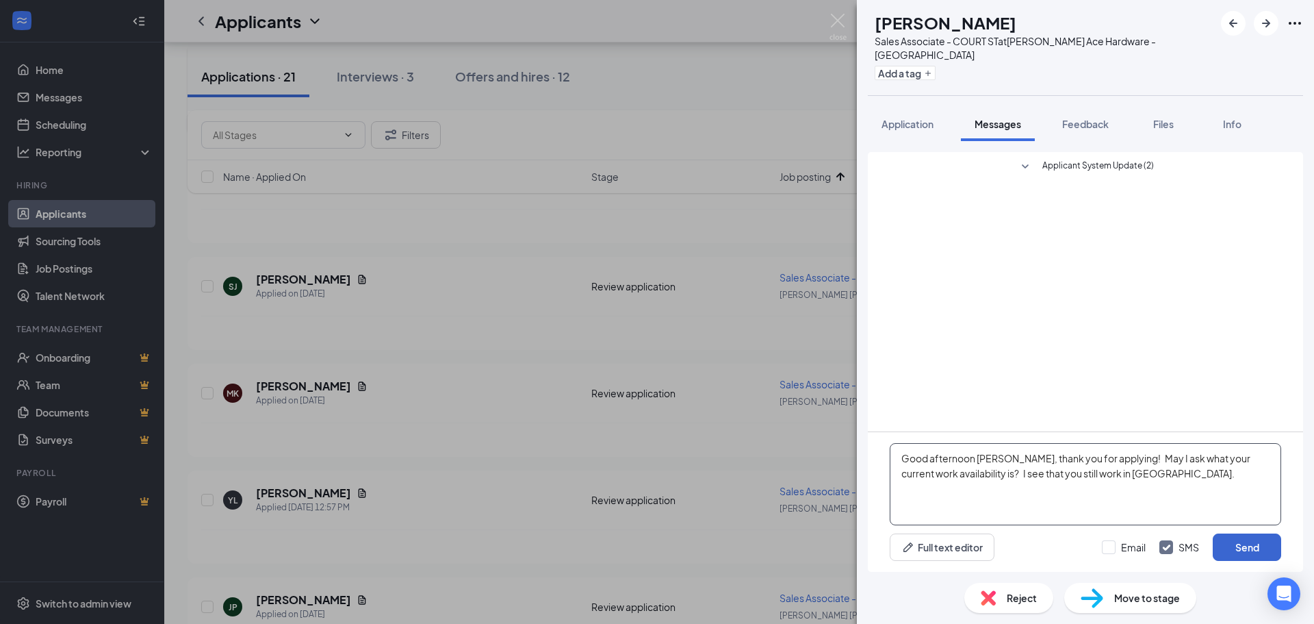
type textarea "Good afternoon [PERSON_NAME], thank you for applying! May I ask what your curre…"
click at [1256, 547] on button "Send" at bounding box center [1247, 546] width 68 height 27
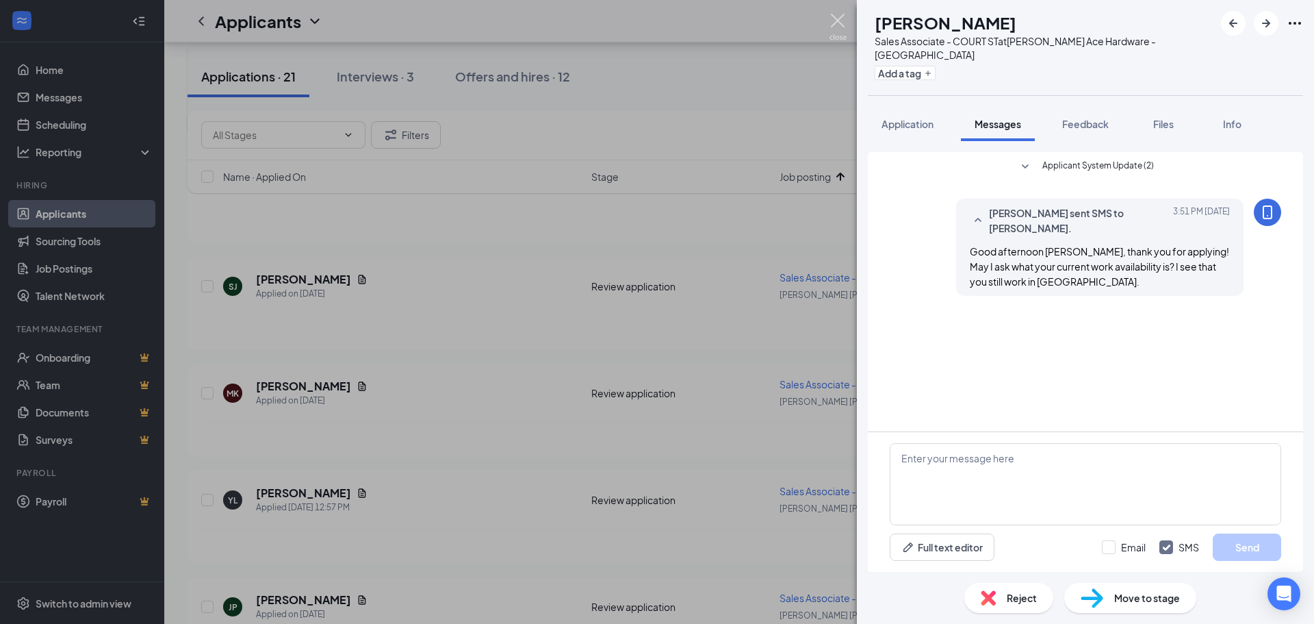
click at [832, 20] on img at bounding box center [838, 27] width 17 height 27
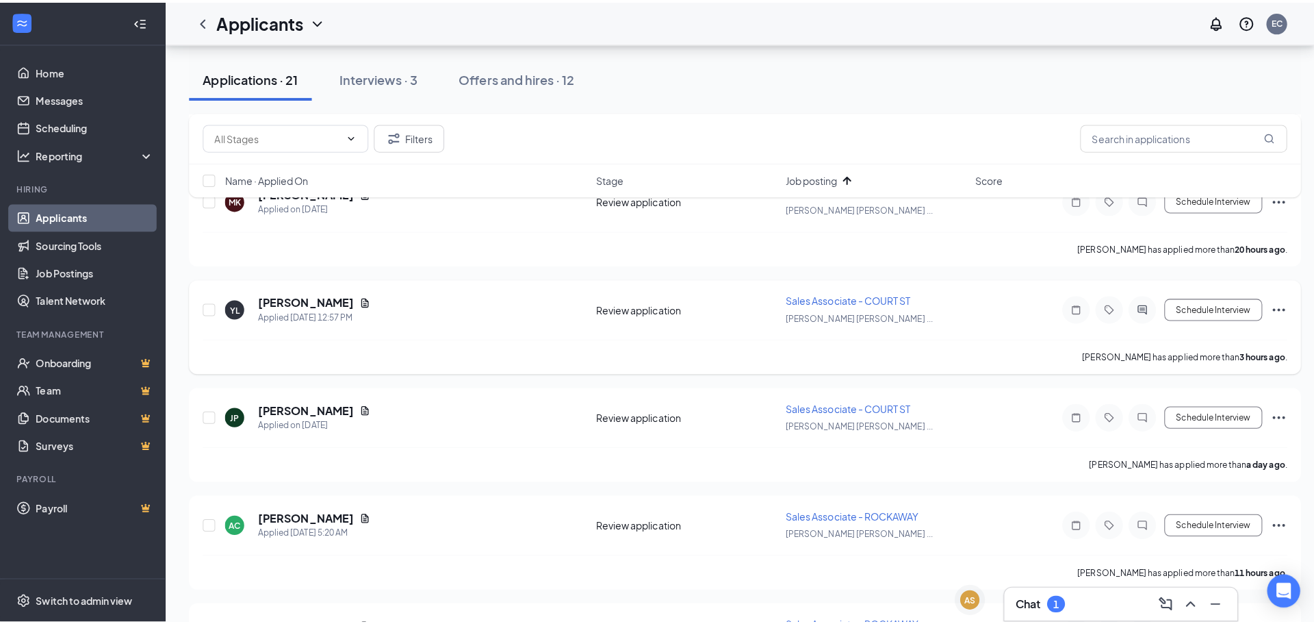
scroll to position [1574, 0]
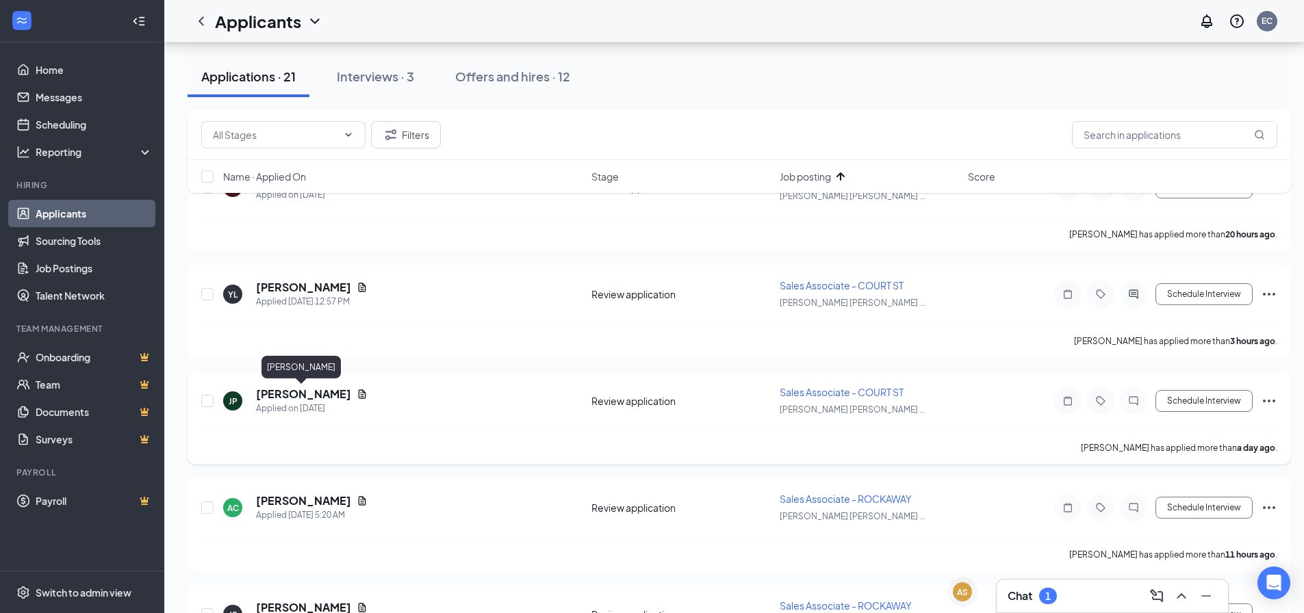
click at [310, 399] on h5 "[PERSON_NAME]" at bounding box center [303, 394] width 95 height 15
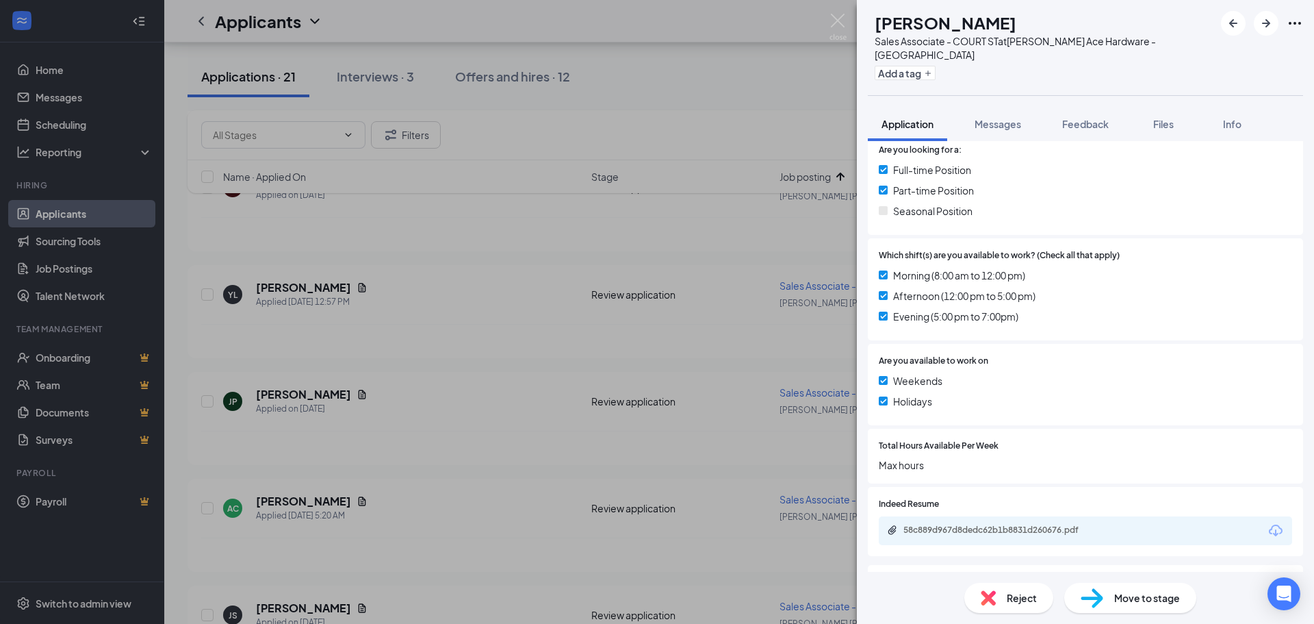
scroll to position [399, 0]
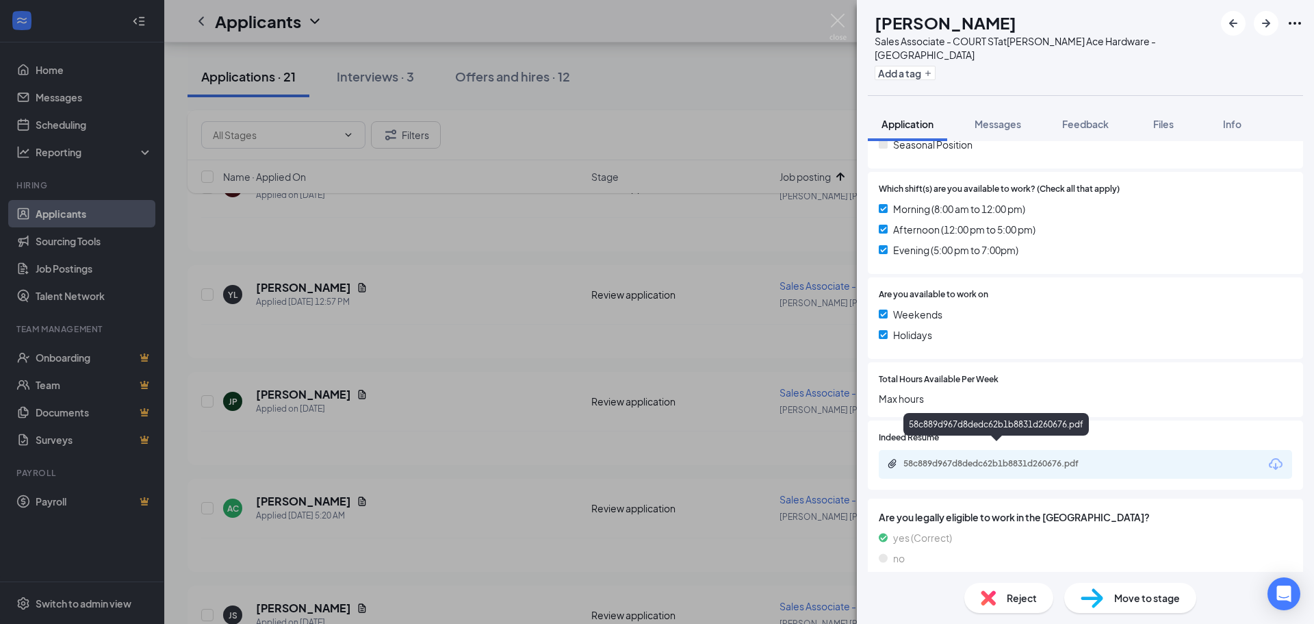
click at [1043, 458] on div "58c889d967d8dedc62b1b8831d260676.pdf" at bounding box center [1000, 463] width 192 height 11
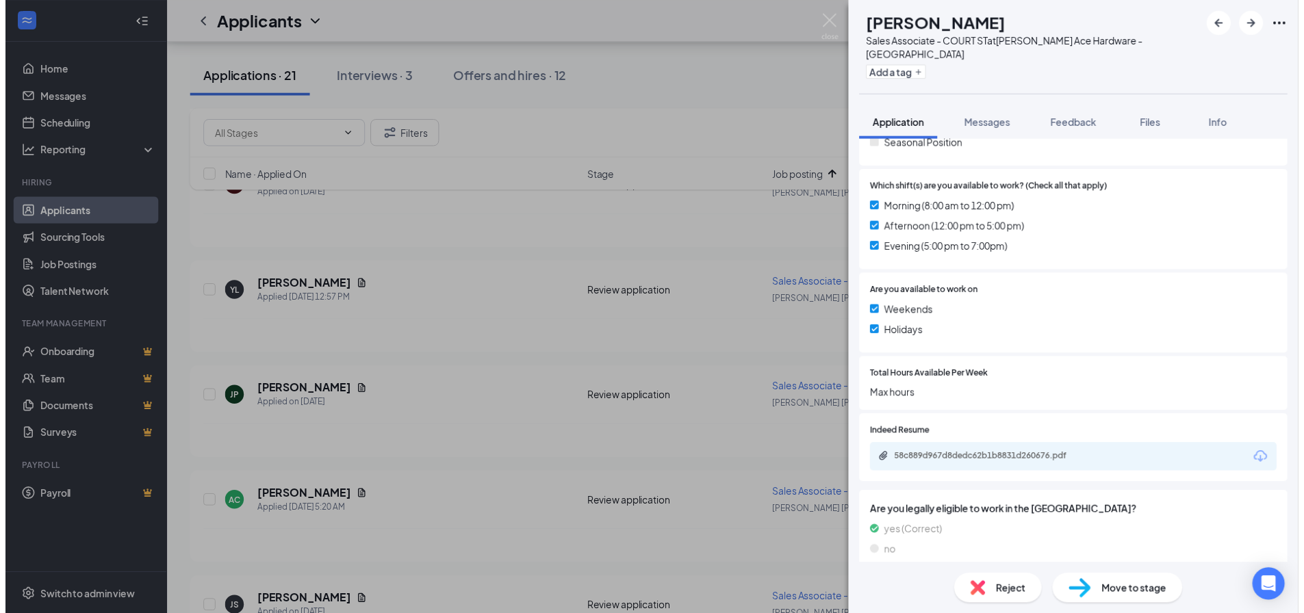
scroll to position [394, 0]
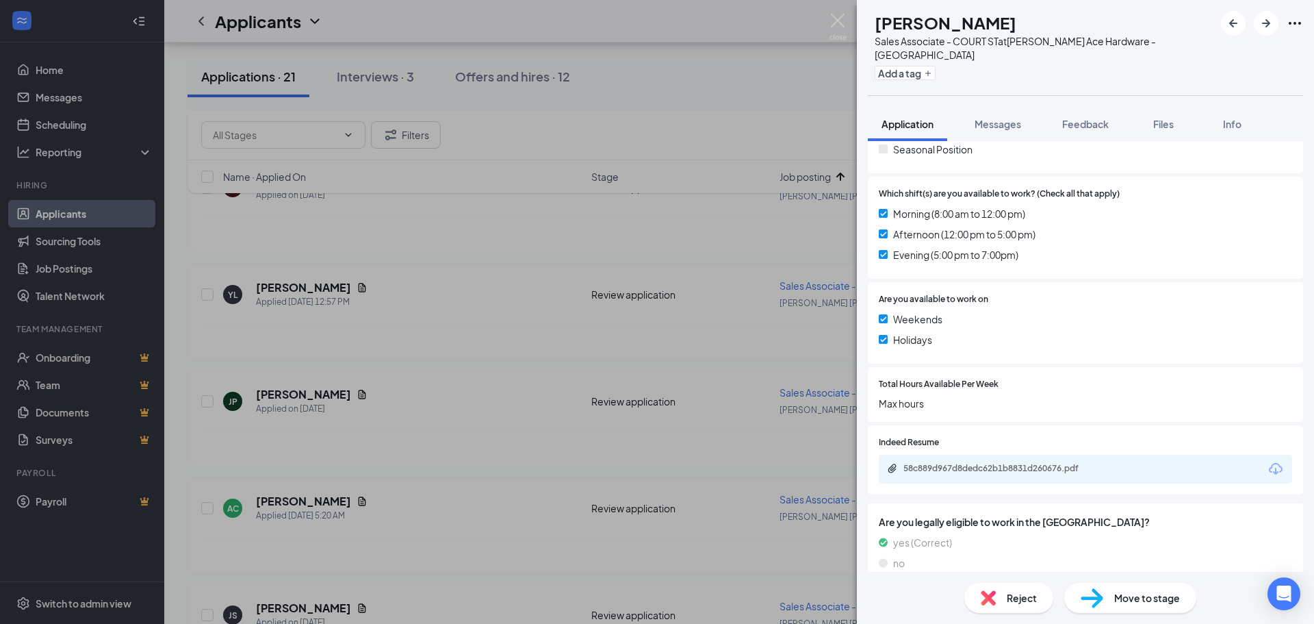
click at [828, 18] on div "[PERSON_NAME] Sales Associate - COURT ST at [PERSON_NAME] Ace Hardware - [GEOGR…" at bounding box center [657, 312] width 1314 height 624
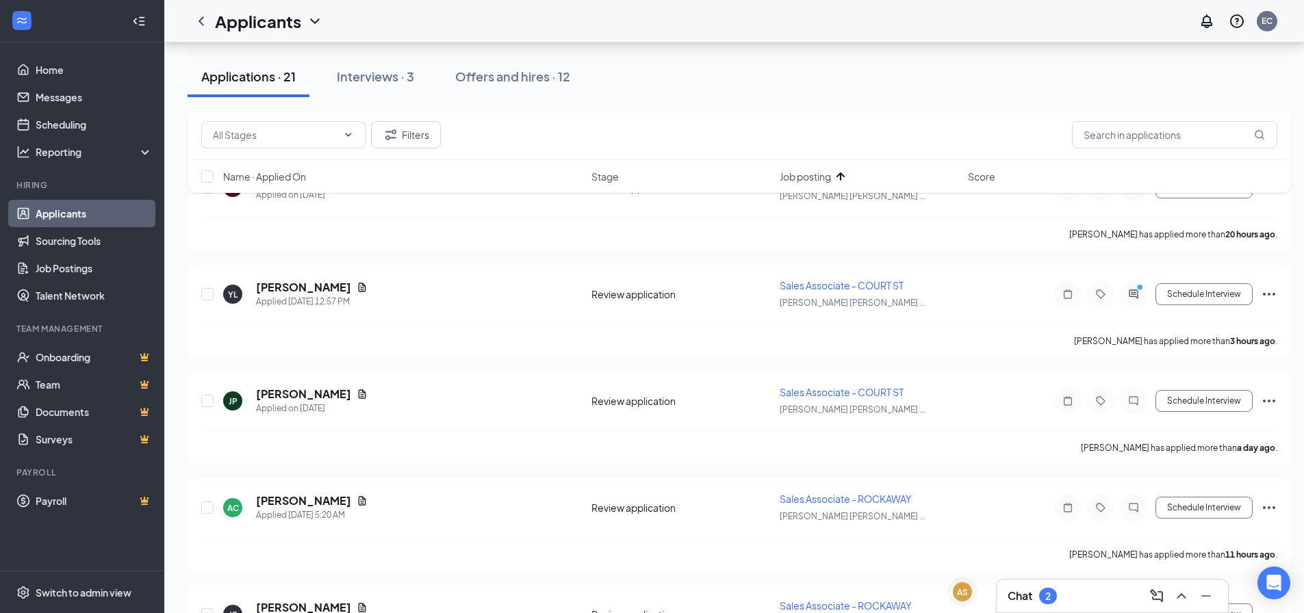
click at [1023, 596] on h3 "Chat" at bounding box center [1020, 596] width 25 height 15
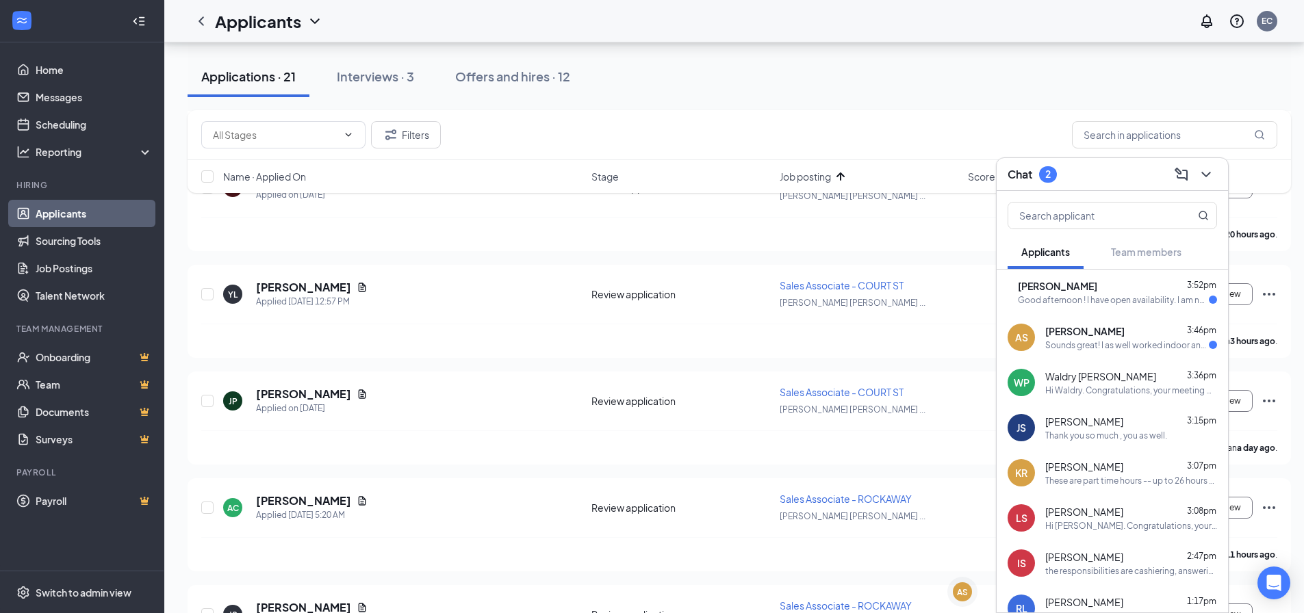
click at [1104, 351] on div "AS [PERSON_NAME] 3:46pm Sounds great! I as well worked indoor and outdoor label…" at bounding box center [1112, 337] width 231 height 45
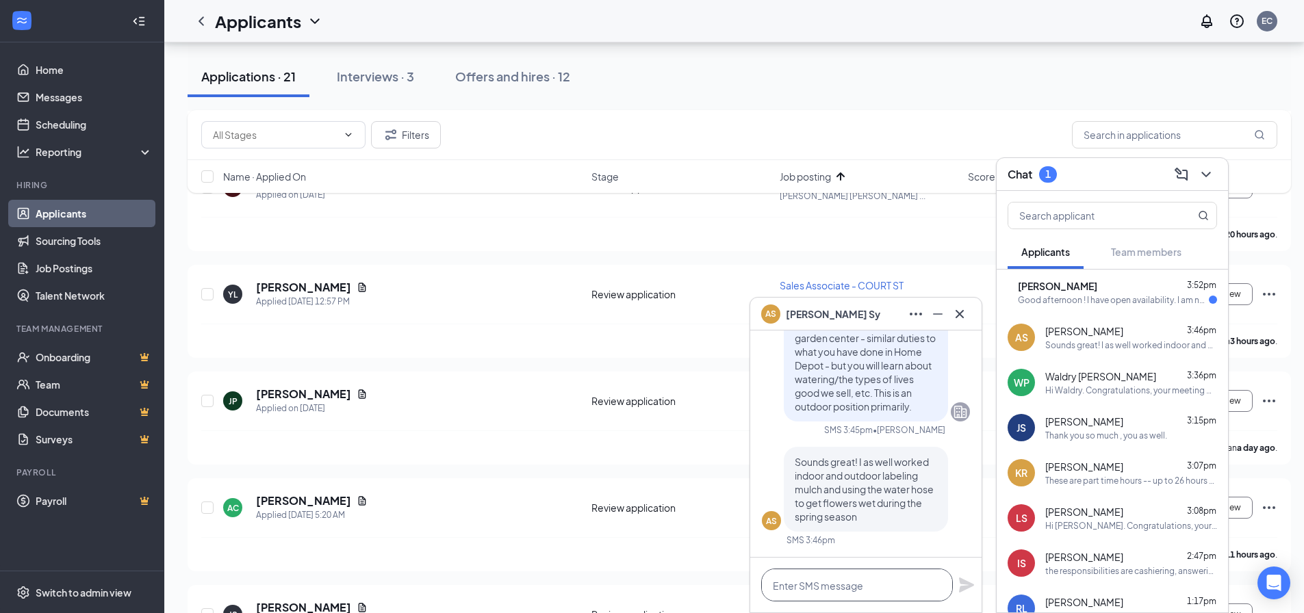
click at [804, 586] on textarea at bounding box center [857, 585] width 192 height 33
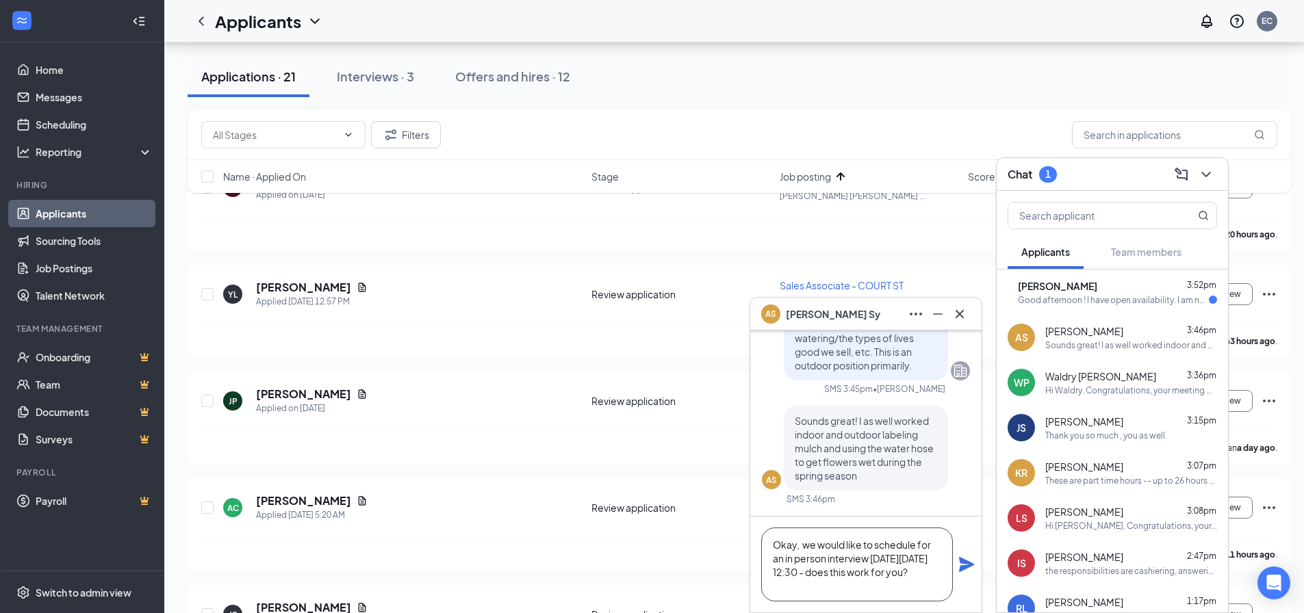
type textarea "Okay, we would like to schedule for an in person interview [DATE][DATE] 12:30 -…"
click at [966, 559] on icon "Plane" at bounding box center [966, 564] width 16 height 16
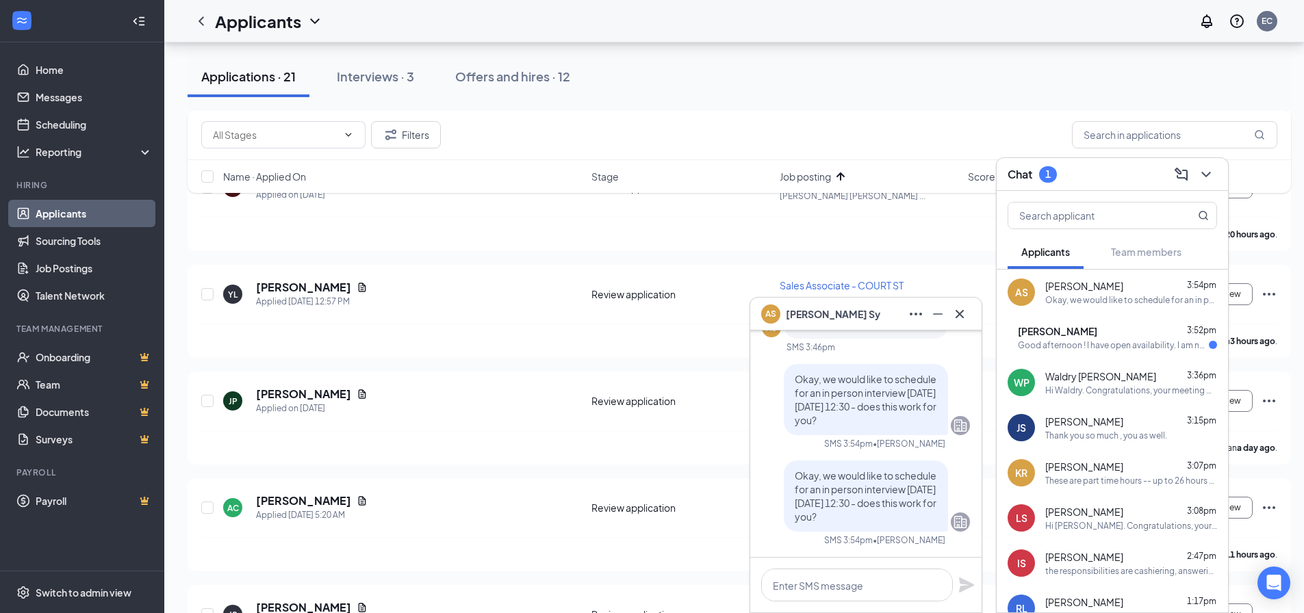
click at [1120, 387] on div "Hi Waldry. Congratulations, your meeting with Ace Hardware for Cashier - COURT …" at bounding box center [1131, 391] width 172 height 12
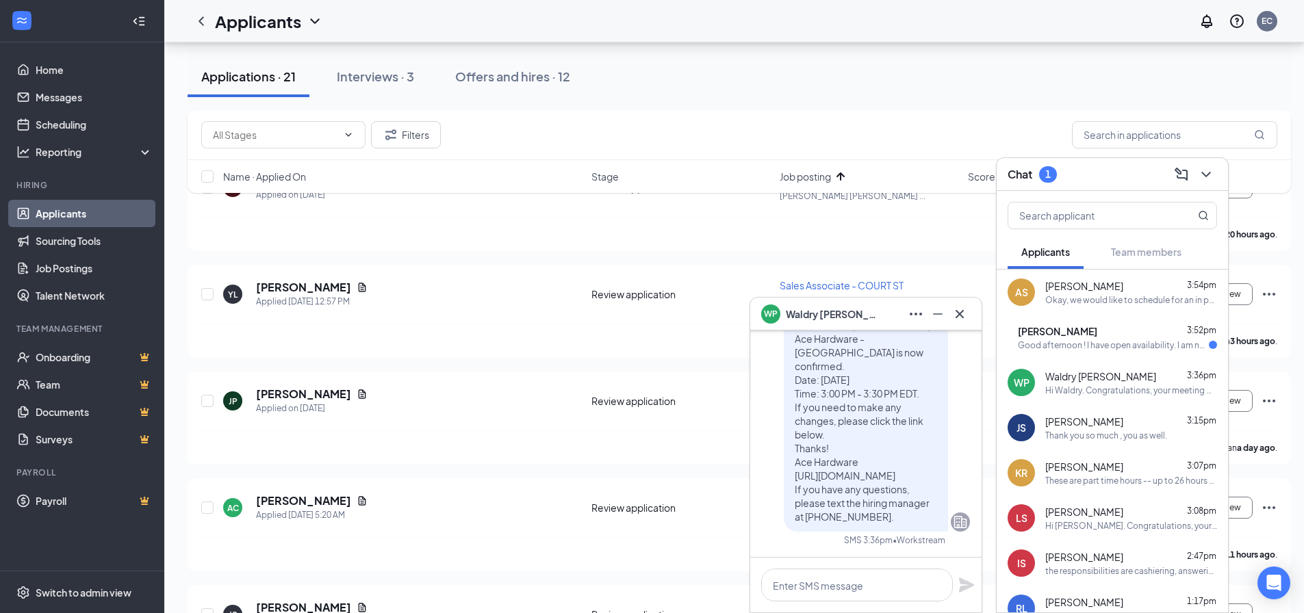
scroll to position [-68, 0]
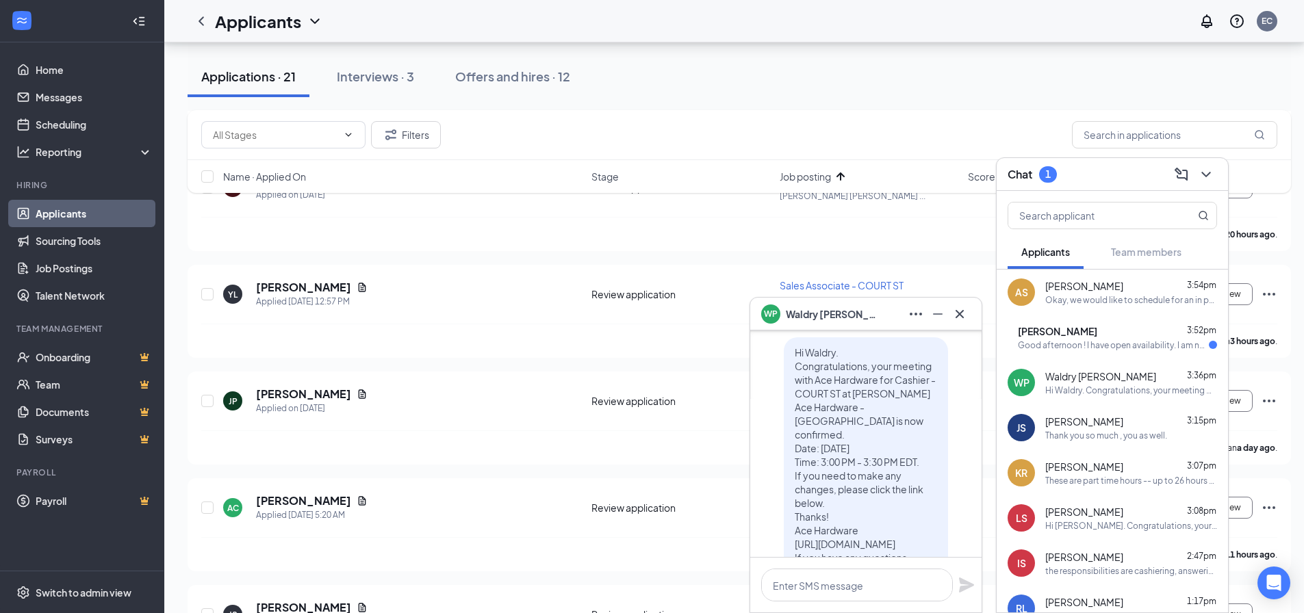
click at [1067, 345] on div "Good afternoon ! I have open availability. I am no longer at [GEOGRAPHIC_DATA]." at bounding box center [1113, 346] width 191 height 12
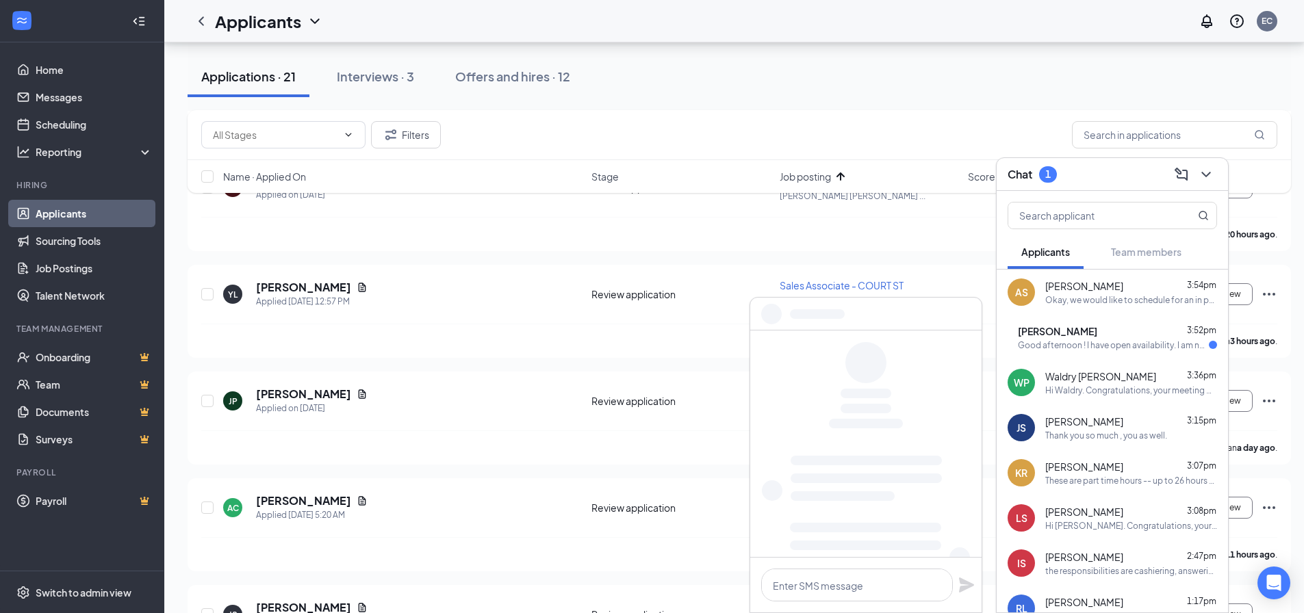
scroll to position [0, 0]
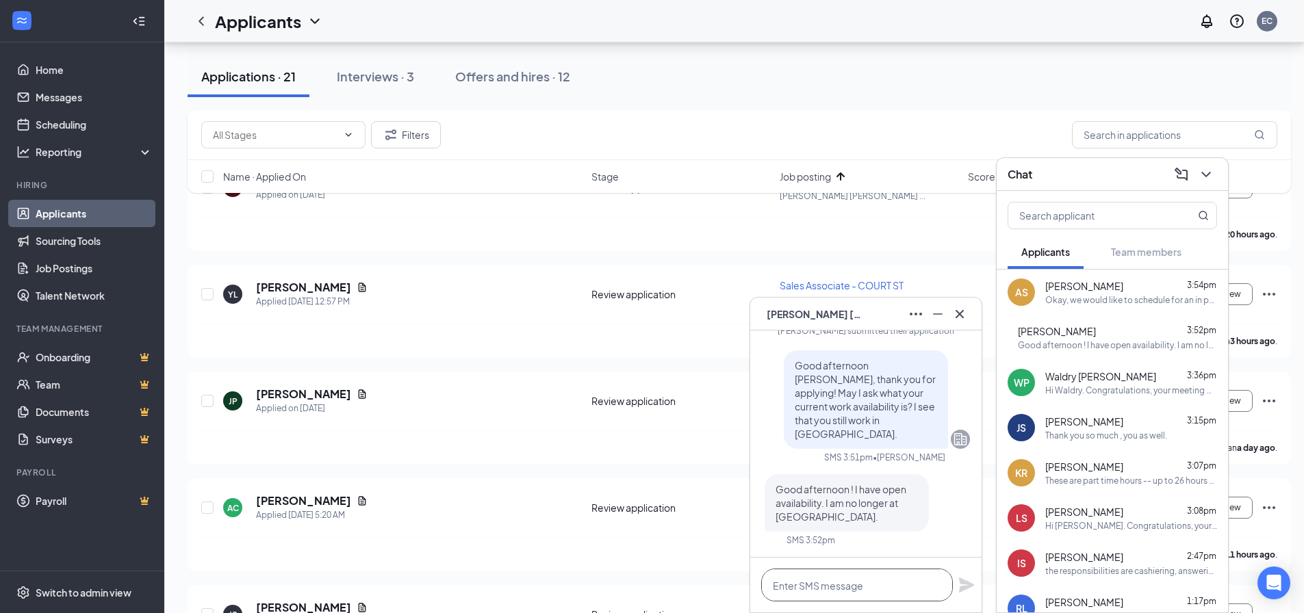
click at [856, 579] on textarea at bounding box center [857, 585] width 192 height 33
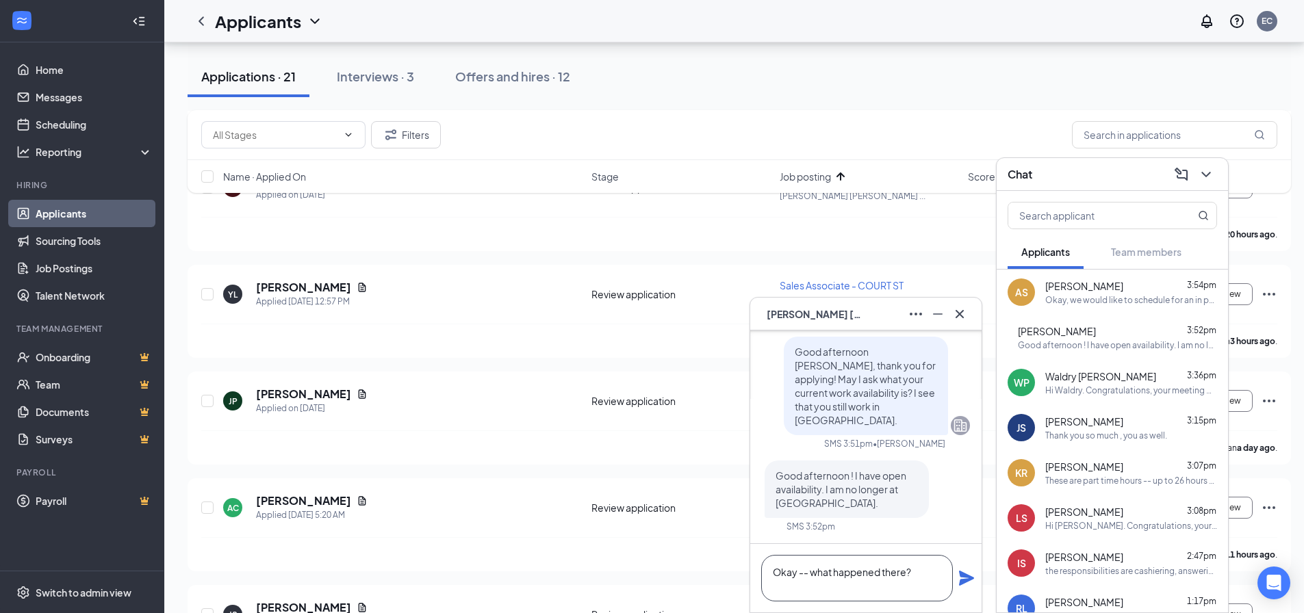
type textarea "Okay -- what happened there?"
click at [967, 579] on icon "Plane" at bounding box center [966, 578] width 15 height 15
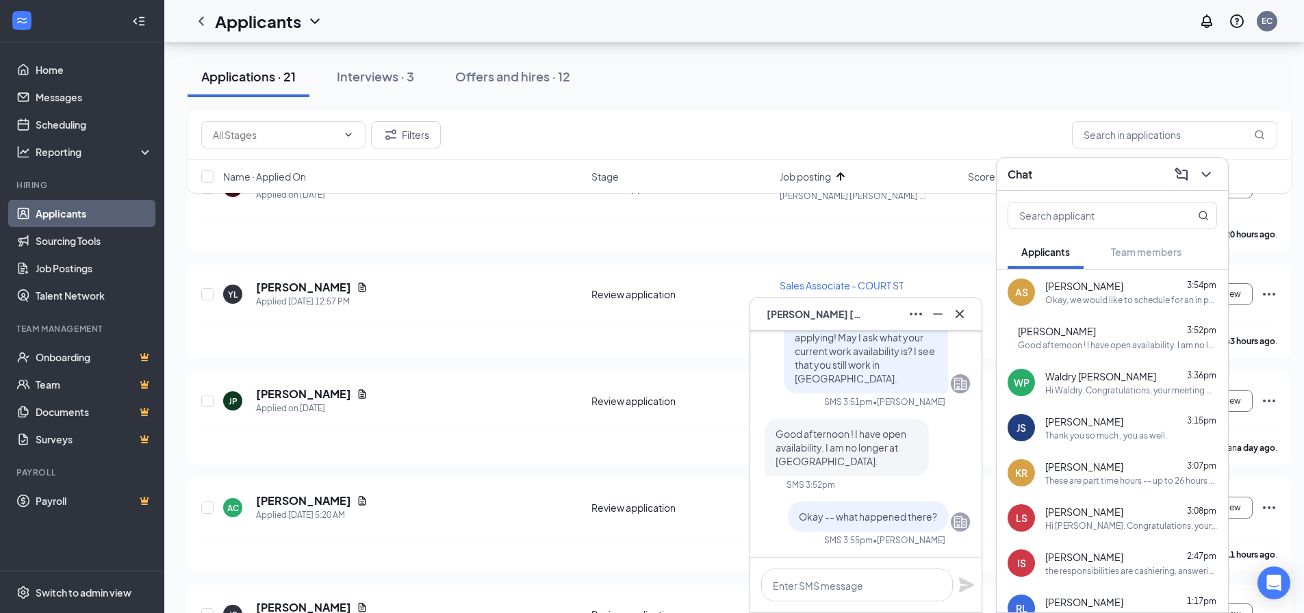
scroll to position [1976, 0]
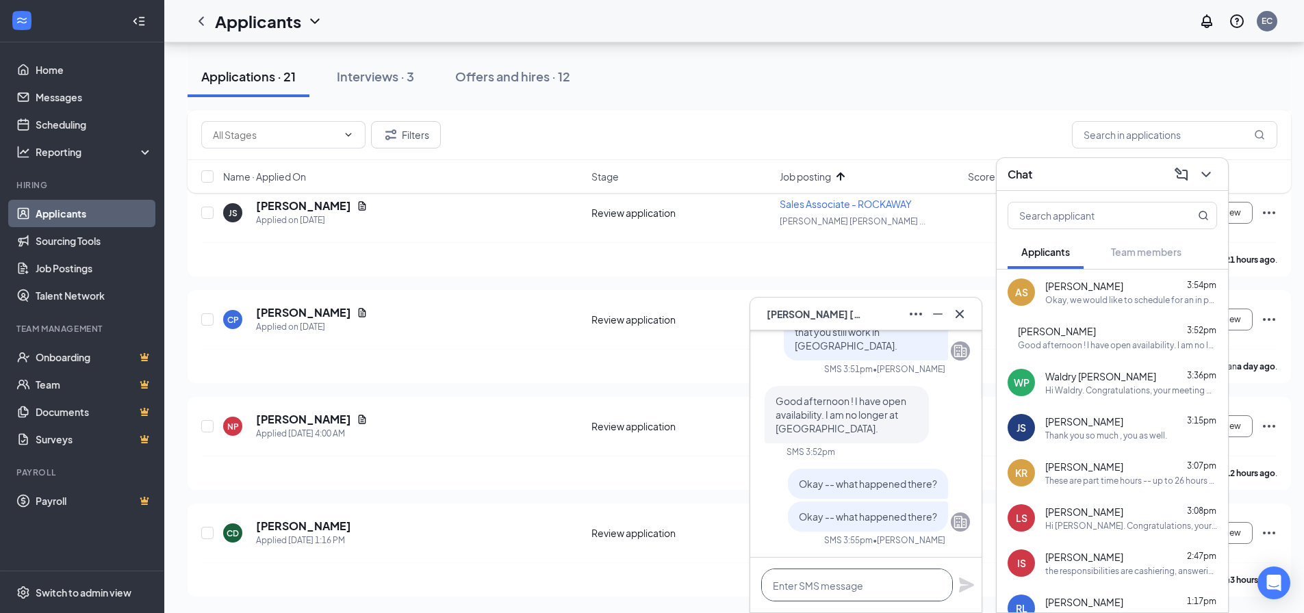
click at [837, 580] on textarea at bounding box center [857, 585] width 192 height 33
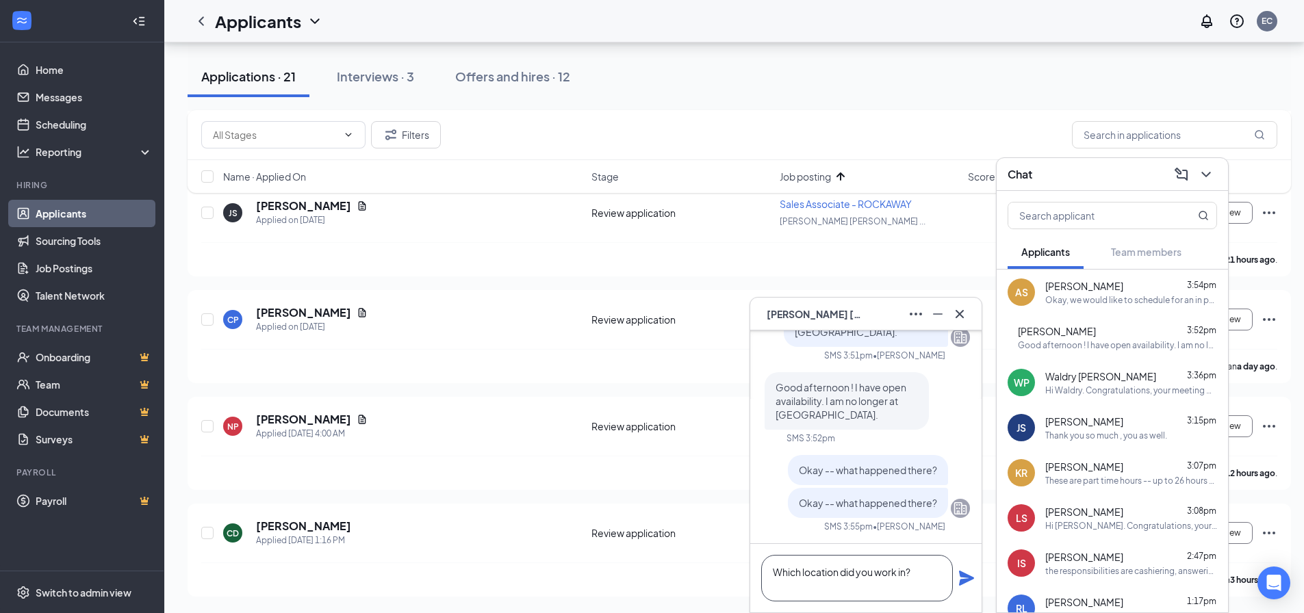
type textarea "Which location did you work in?"
click at [959, 583] on icon "Plane" at bounding box center [966, 578] width 16 height 16
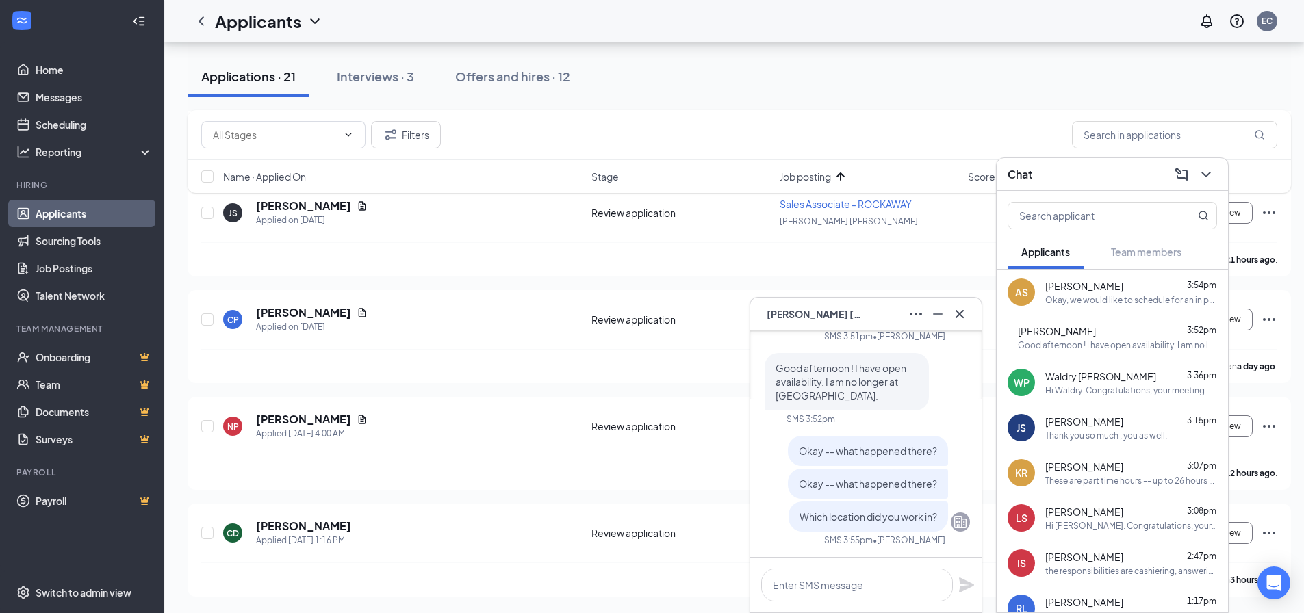
scroll to position [0, 0]
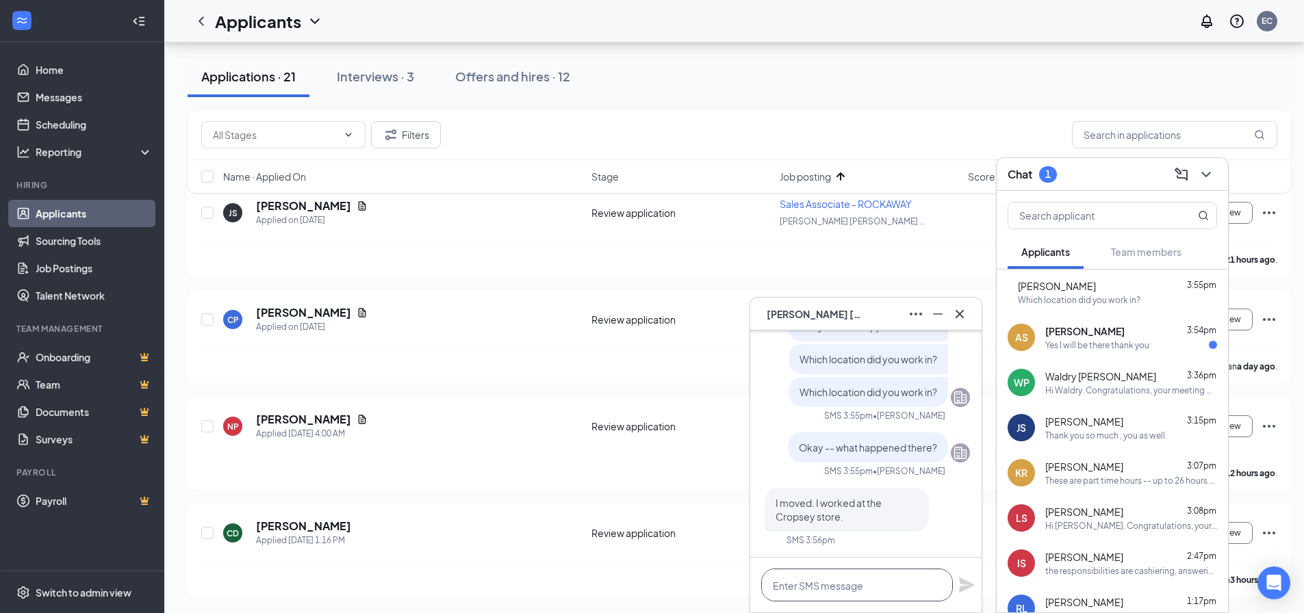
click at [866, 589] on textarea at bounding box center [857, 585] width 192 height 33
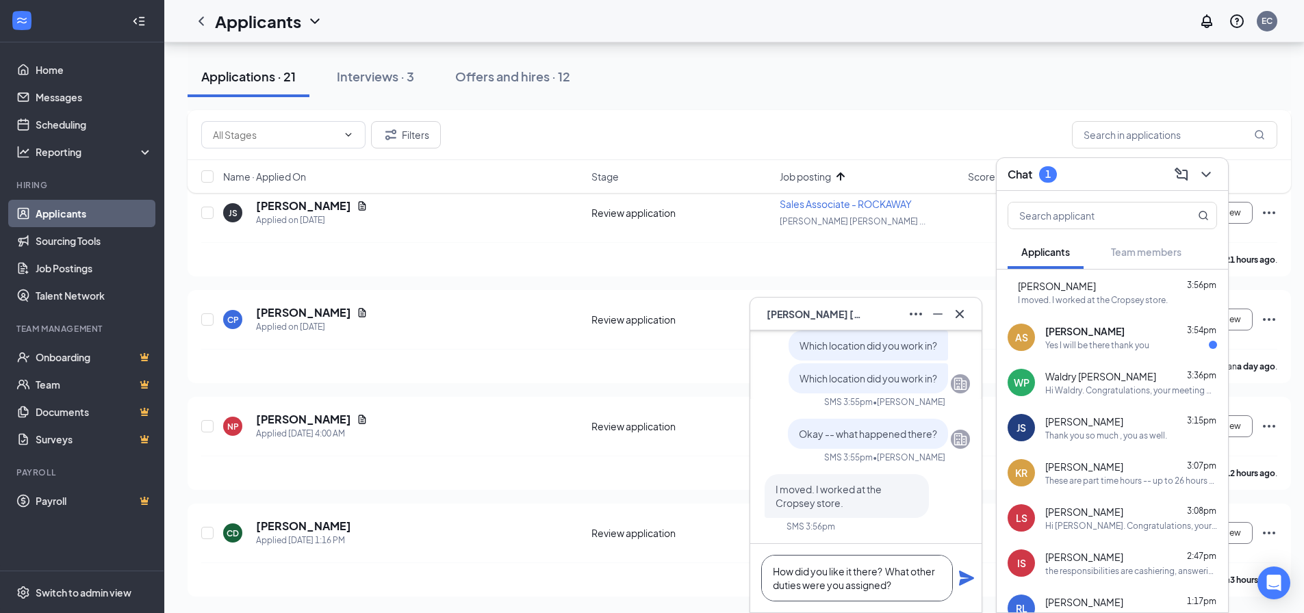
type textarea "How did you like it there? What other duties were you assigned?"
click at [964, 577] on icon "Plane" at bounding box center [966, 578] width 15 height 15
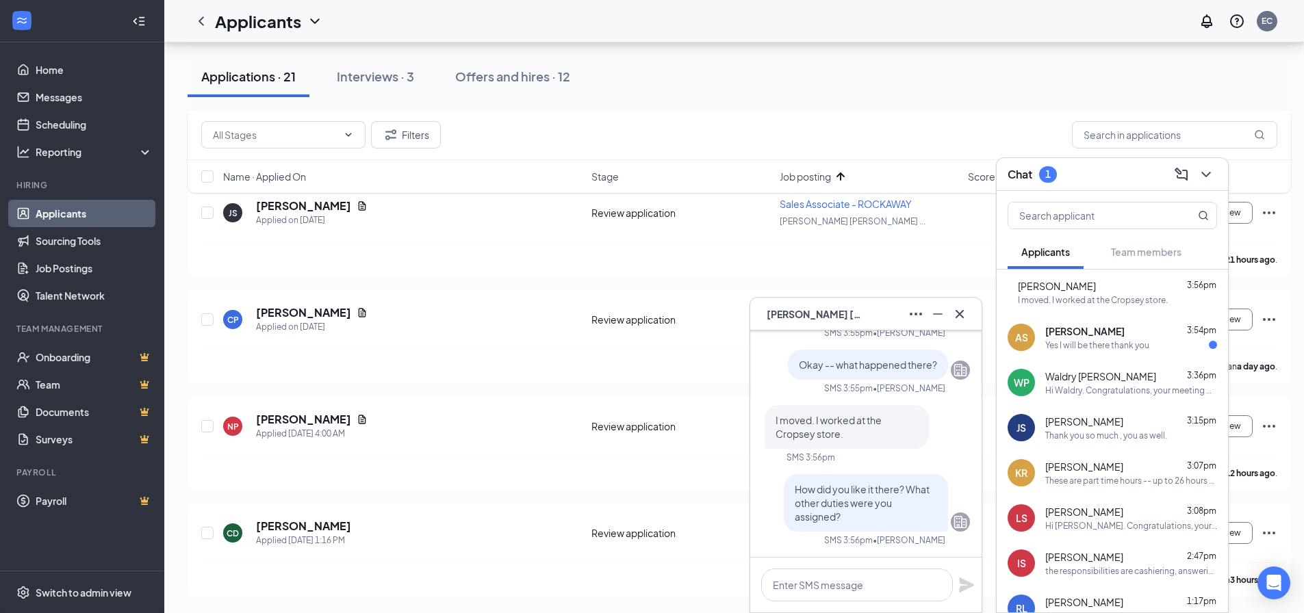
scroll to position [0, 0]
click at [1108, 341] on div "Yes I will be there thank you" at bounding box center [1097, 346] width 104 height 12
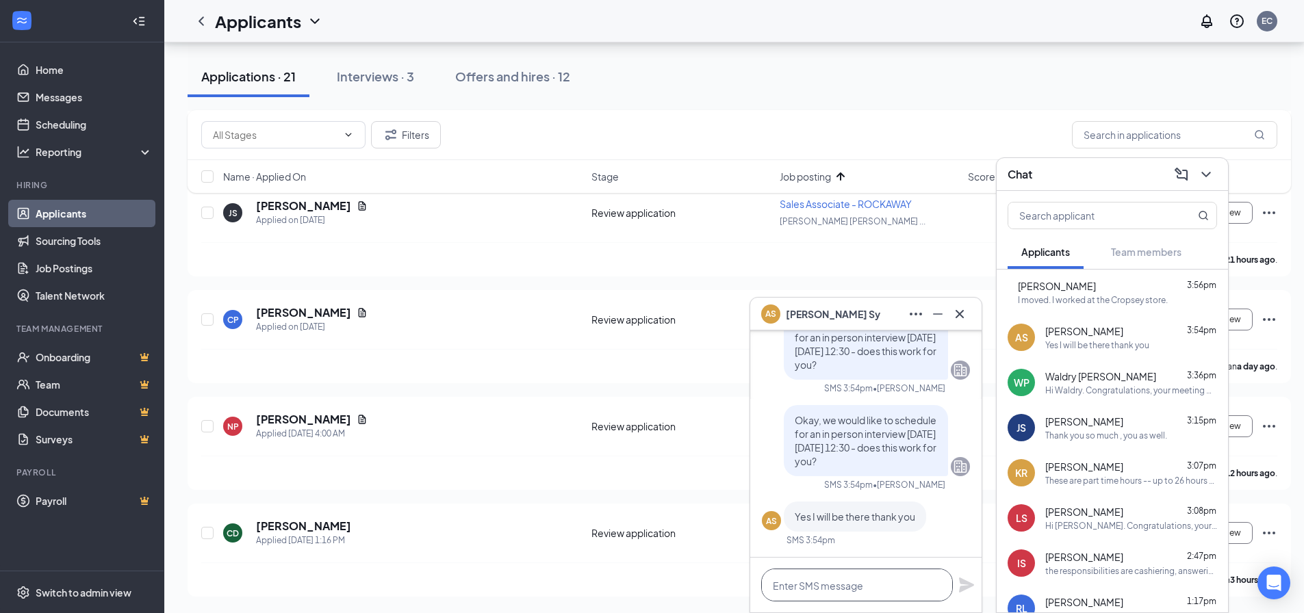
click at [888, 585] on textarea at bounding box center [857, 585] width 192 height 33
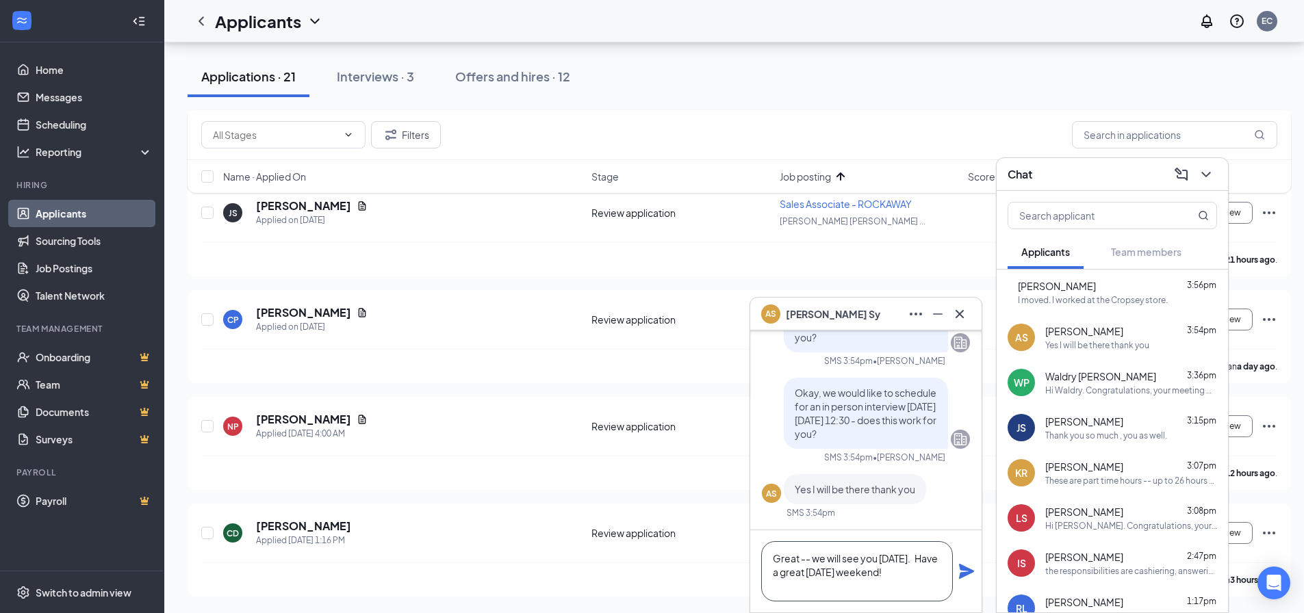
type textarea "Great -- we will see you [DATE]. Have a great [DATE] weekend!"
click at [958, 571] on icon "Plane" at bounding box center [966, 571] width 16 height 16
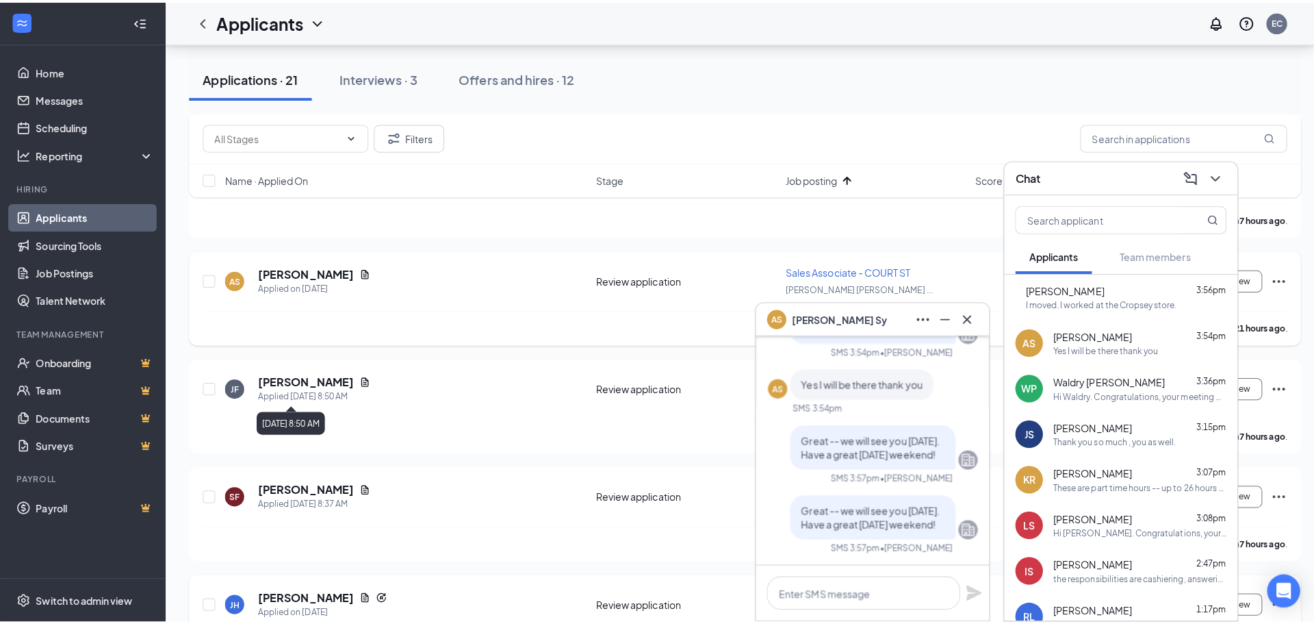
scroll to position [812, 0]
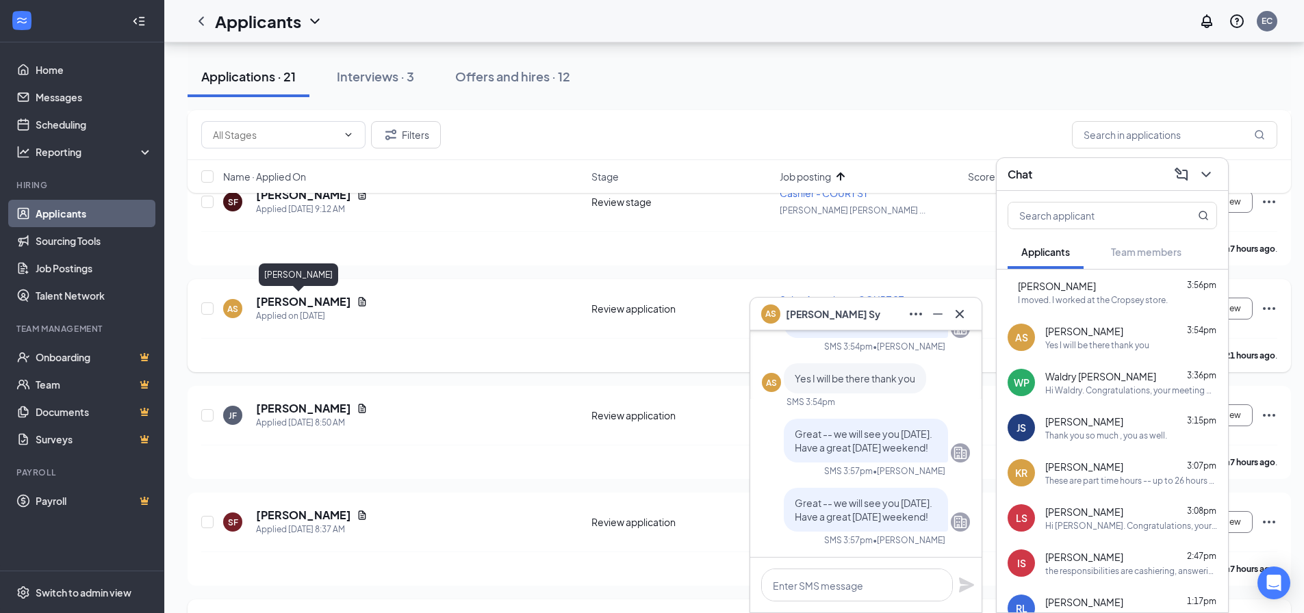
click at [300, 307] on h5 "[PERSON_NAME]" at bounding box center [303, 301] width 95 height 15
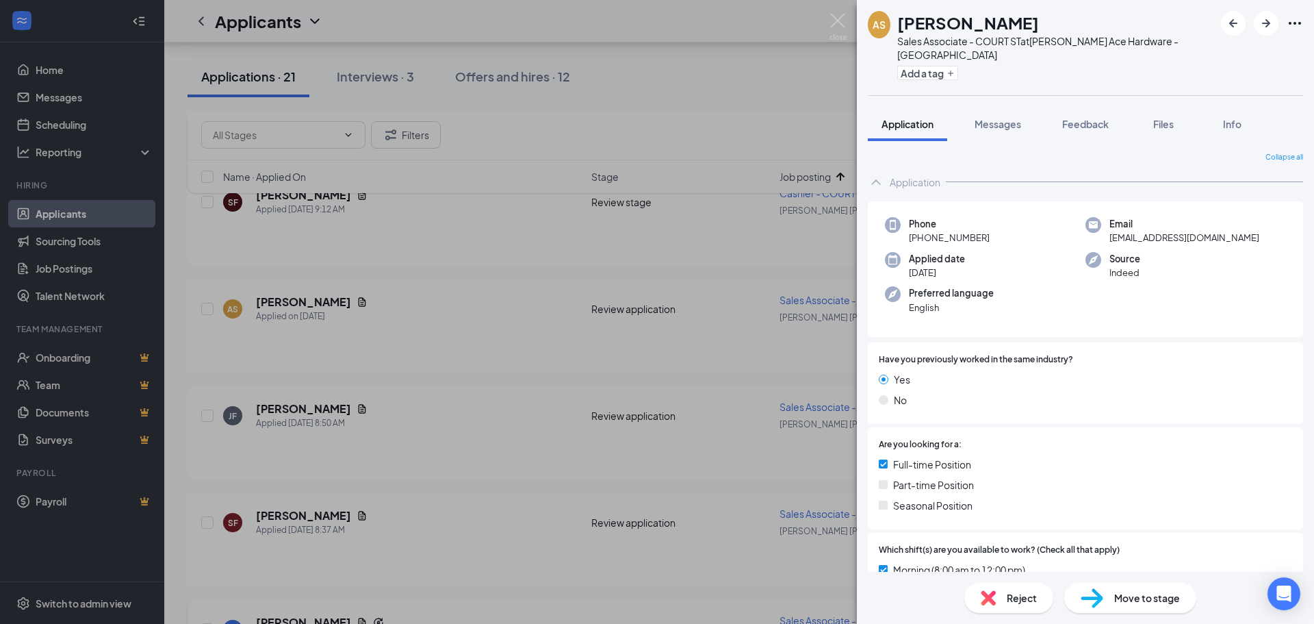
click at [1128, 596] on span "Move to stage" at bounding box center [1147, 597] width 66 height 15
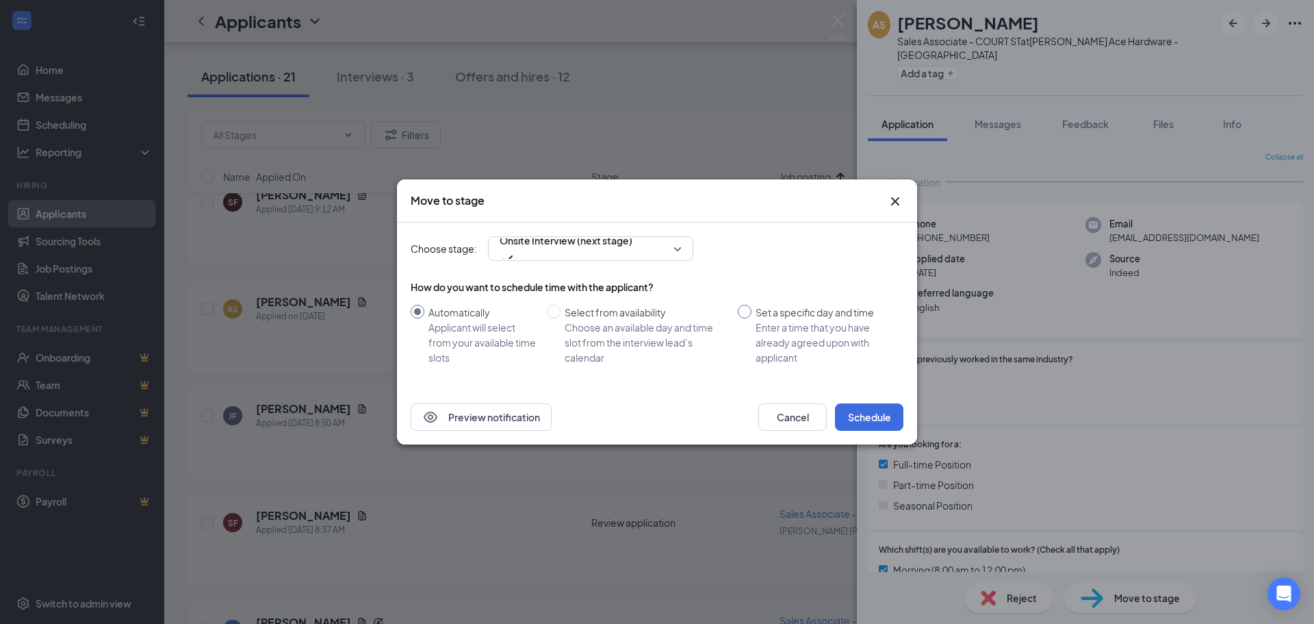
click at [740, 309] on input "Set a specific day and time Enter a time that you have already agreed upon with…" at bounding box center [745, 312] width 14 height 14
radio input "true"
radio input "false"
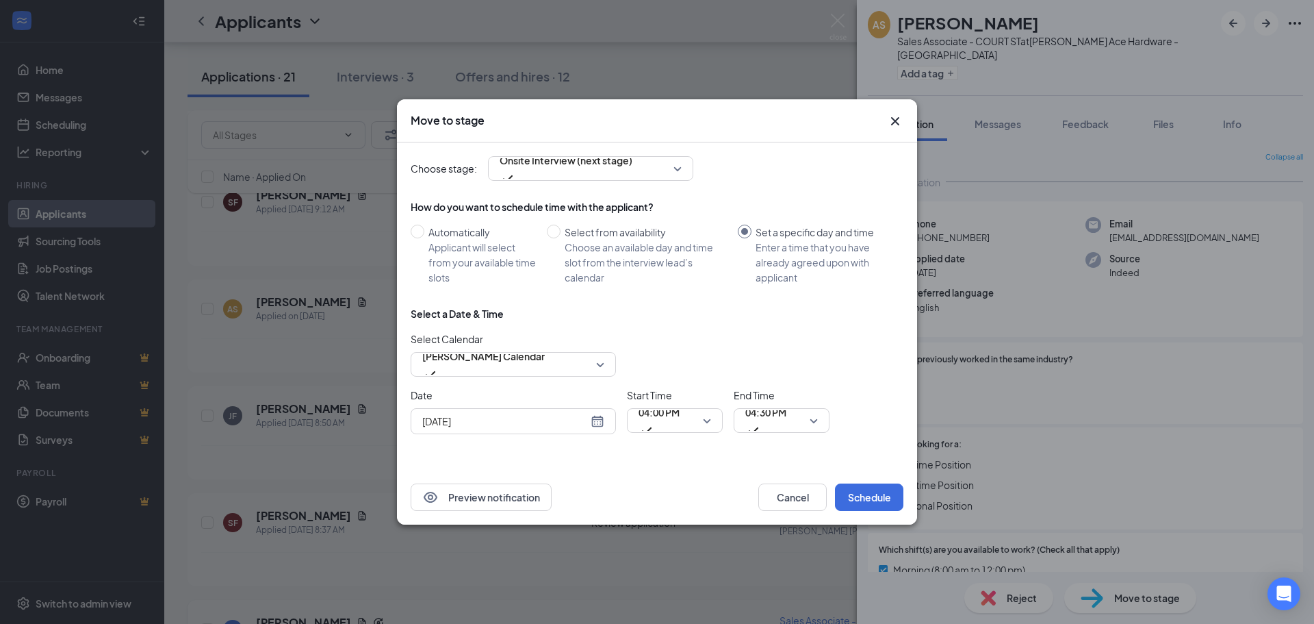
click at [522, 424] on input "[DATE]" at bounding box center [505, 420] width 166 height 15
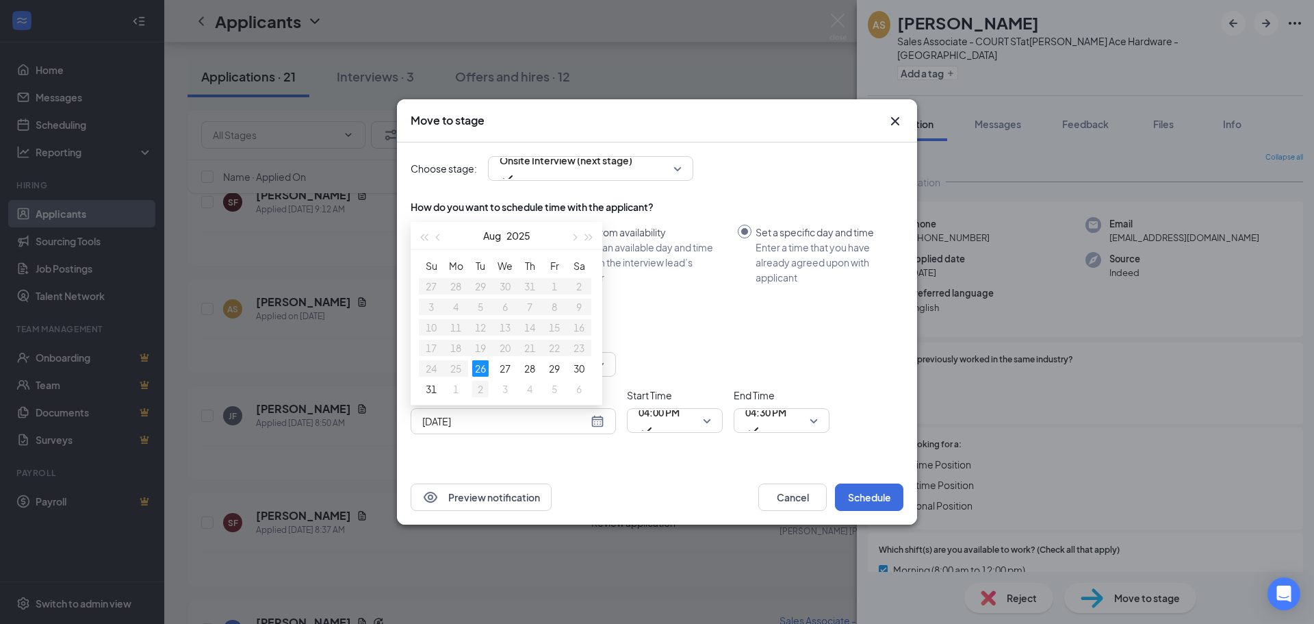
type input "[DATE]"
click at [480, 389] on div "2" at bounding box center [480, 389] width 16 height 16
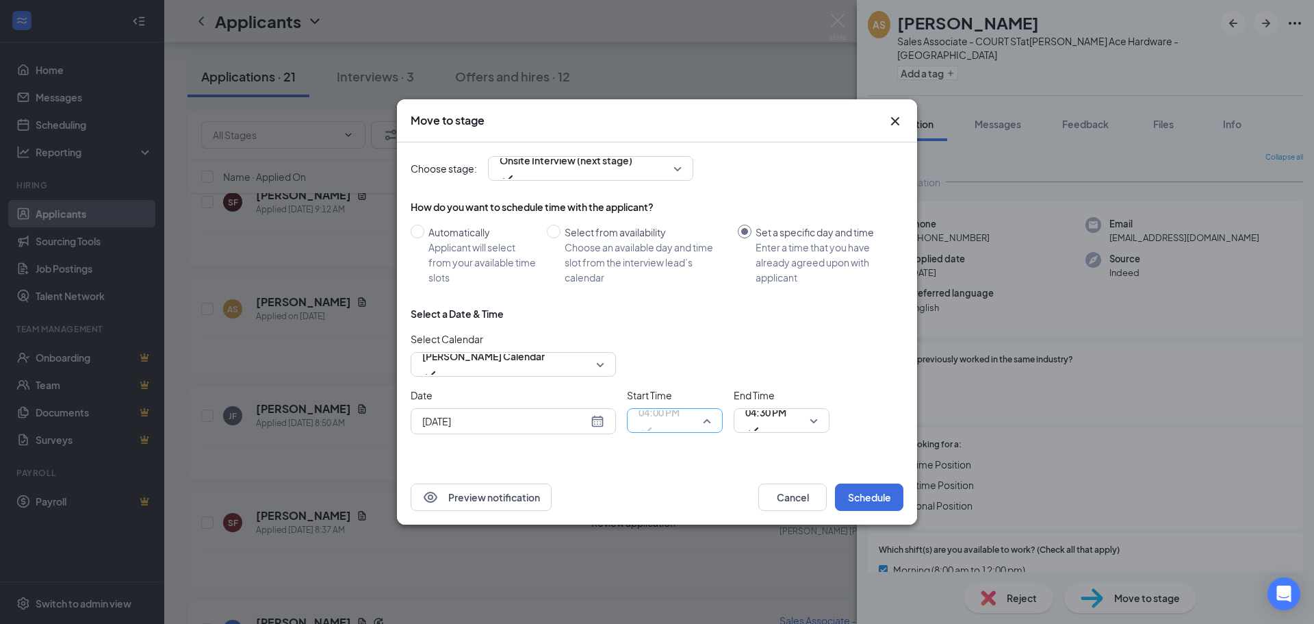
click at [658, 422] on span "04:00 PM" at bounding box center [659, 412] width 41 height 21
click at [754, 422] on span "04:30 PM" at bounding box center [765, 412] width 41 height 21
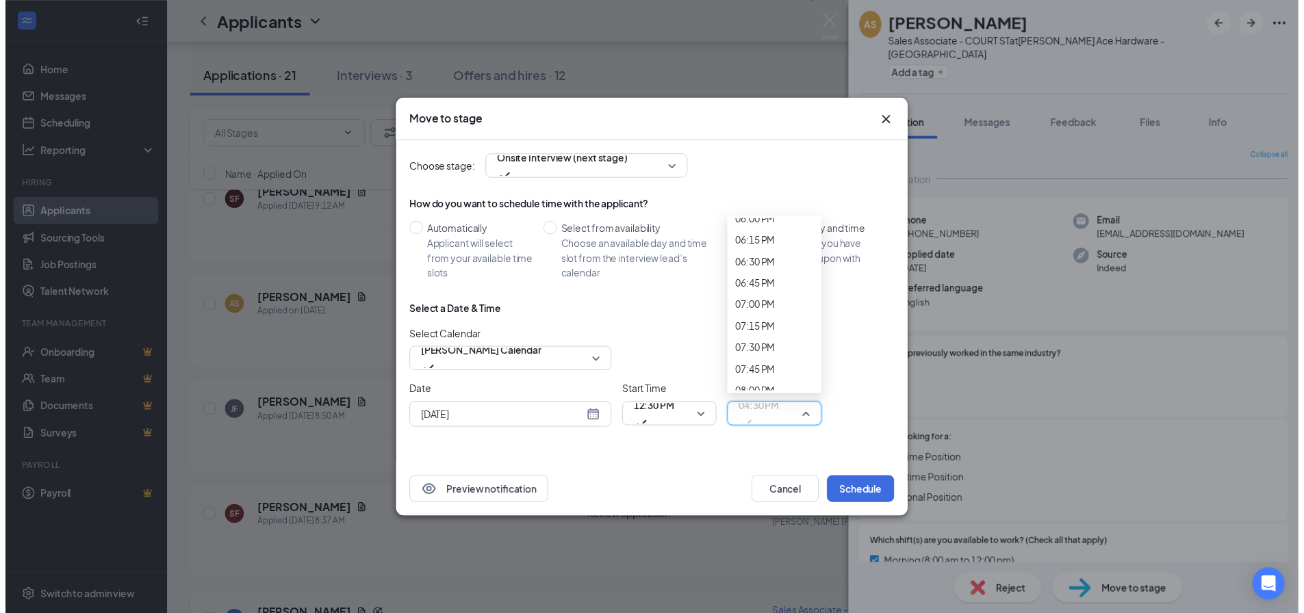
scroll to position [1594, 0]
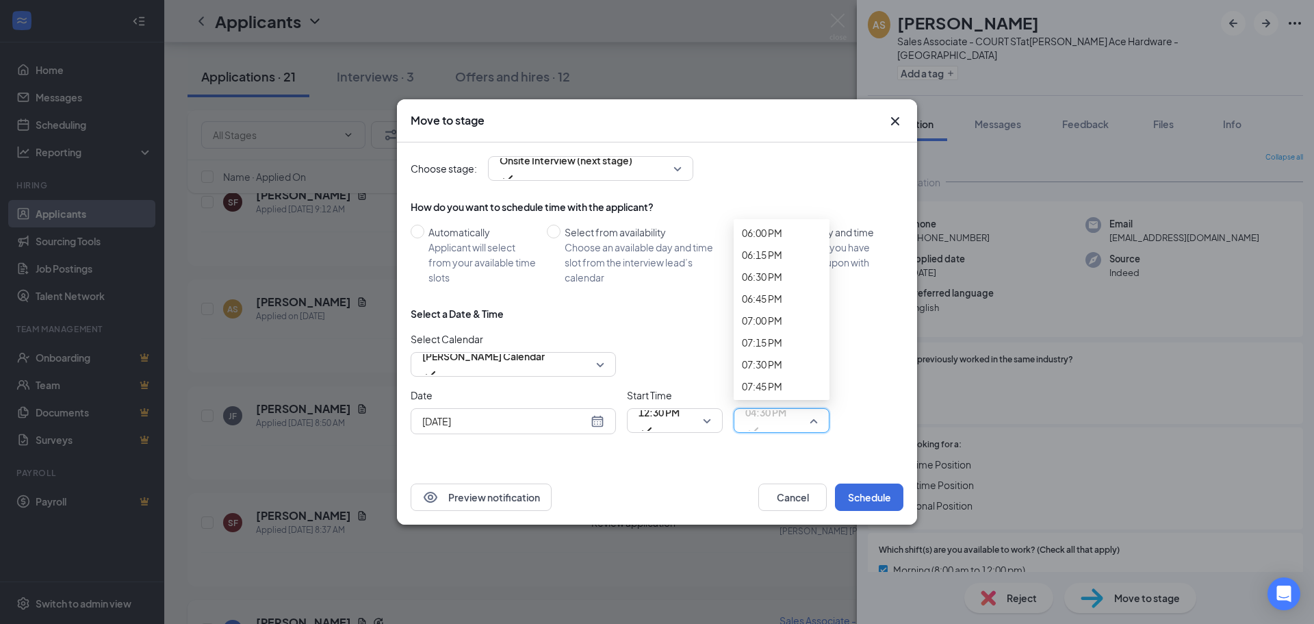
click at [868, 492] on button "Schedule" at bounding box center [869, 496] width 68 height 27
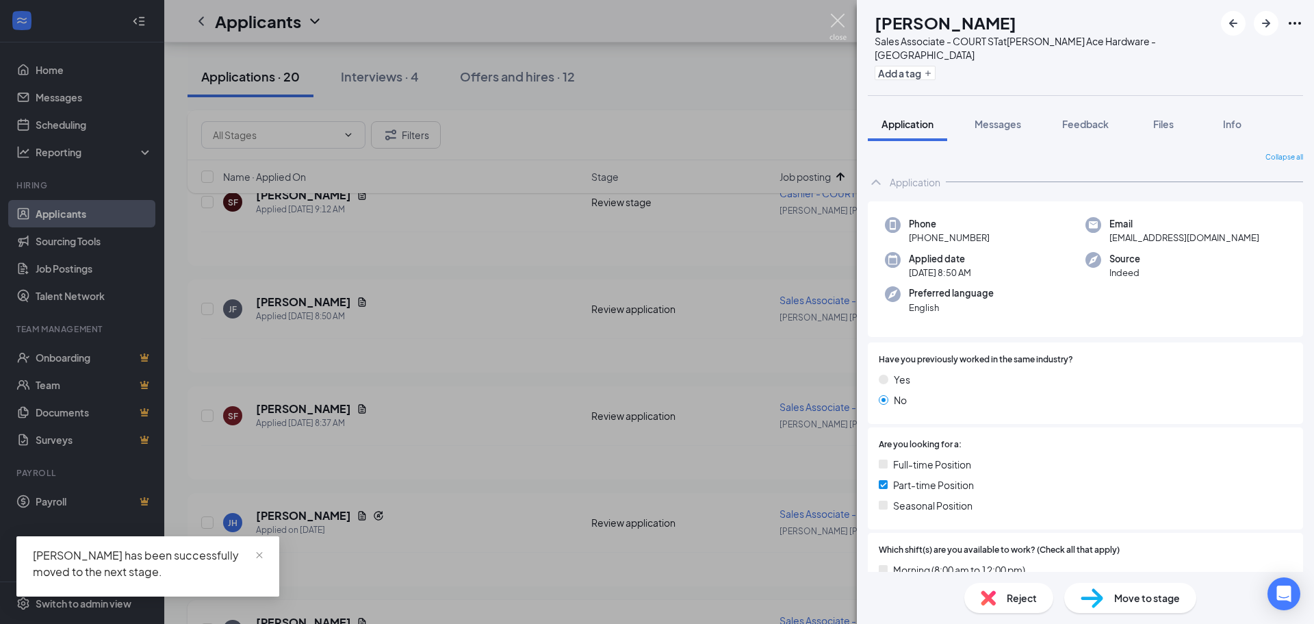
click at [833, 17] on img at bounding box center [838, 27] width 17 height 27
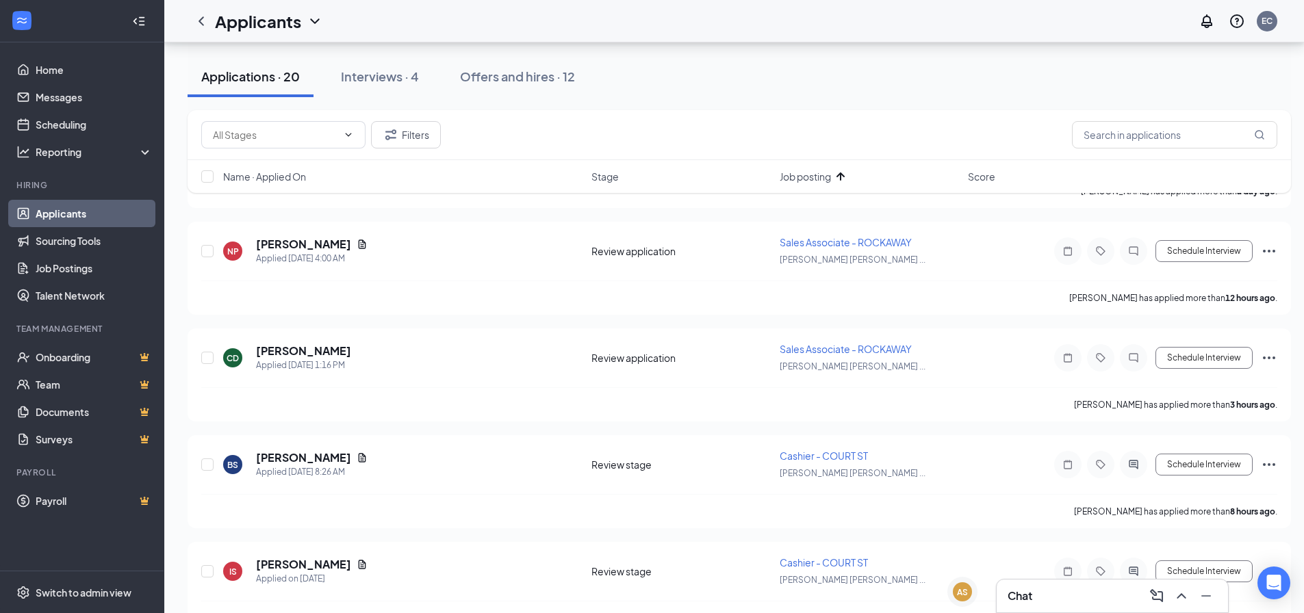
scroll to position [2318, 0]
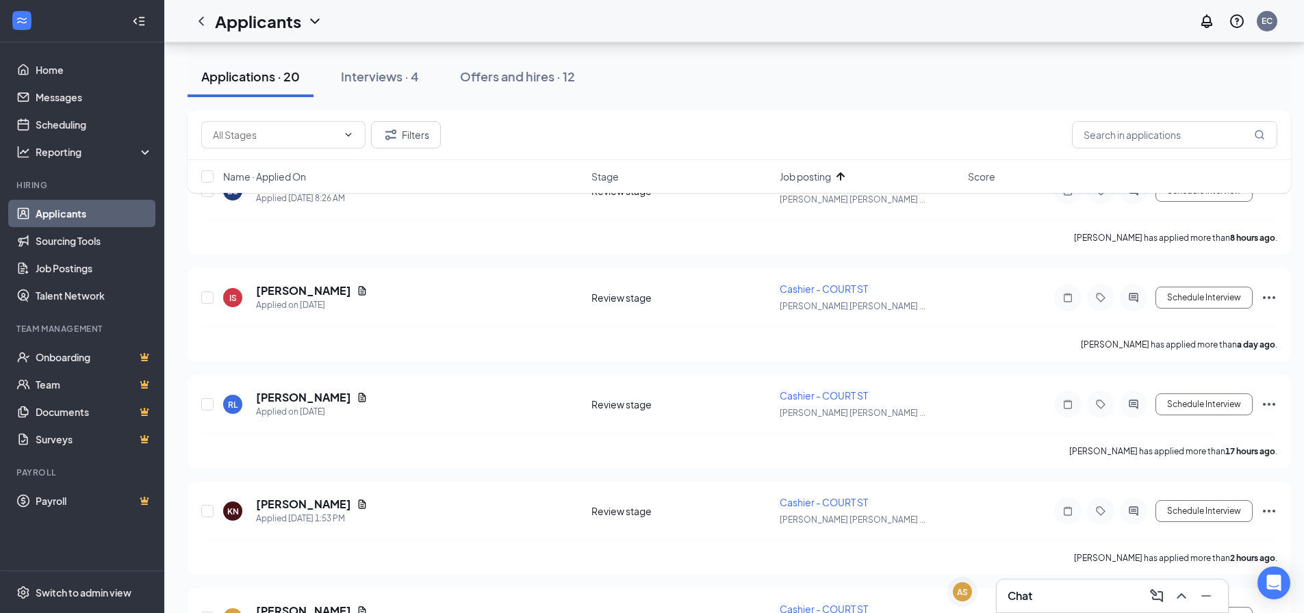
click at [826, 175] on span "Job posting" at bounding box center [805, 177] width 51 height 14
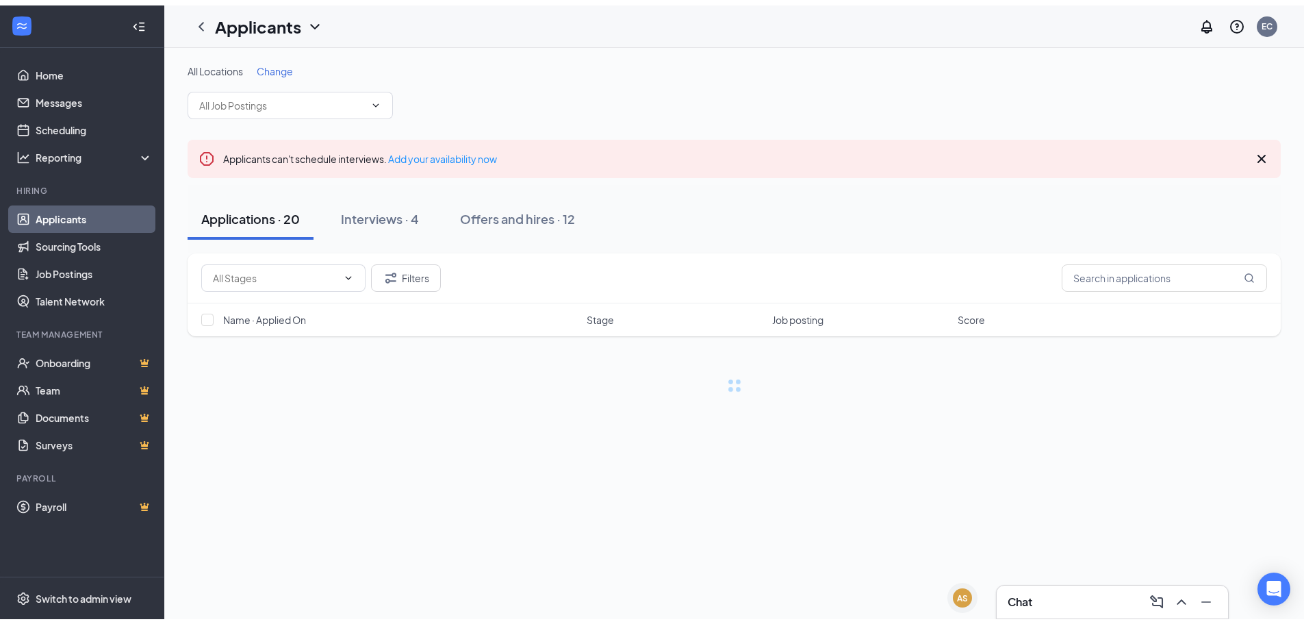
scroll to position [0, 0]
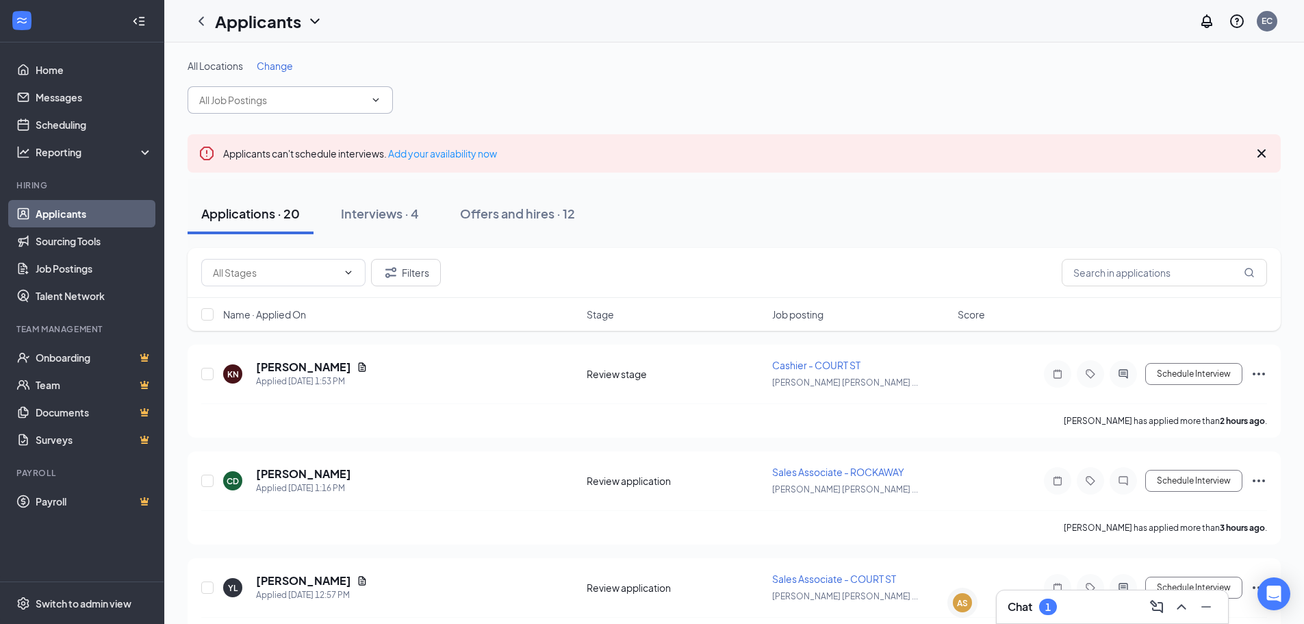
click at [356, 99] on input "text" at bounding box center [282, 99] width 166 height 15
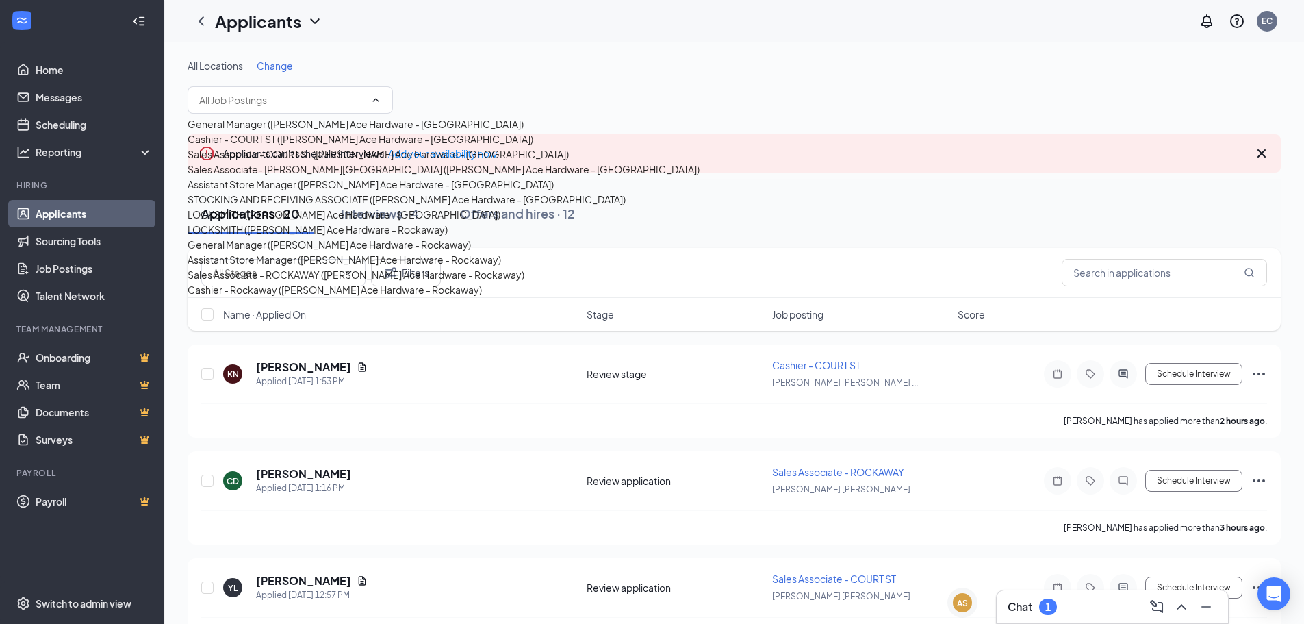
click at [333, 146] on div "Cashier - COURT ST ([PERSON_NAME] Ace Hardware - [GEOGRAPHIC_DATA])" at bounding box center [361, 138] width 346 height 15
type input "Cashier - COURT ST ([PERSON_NAME] Ace Hardware - [GEOGRAPHIC_DATA])"
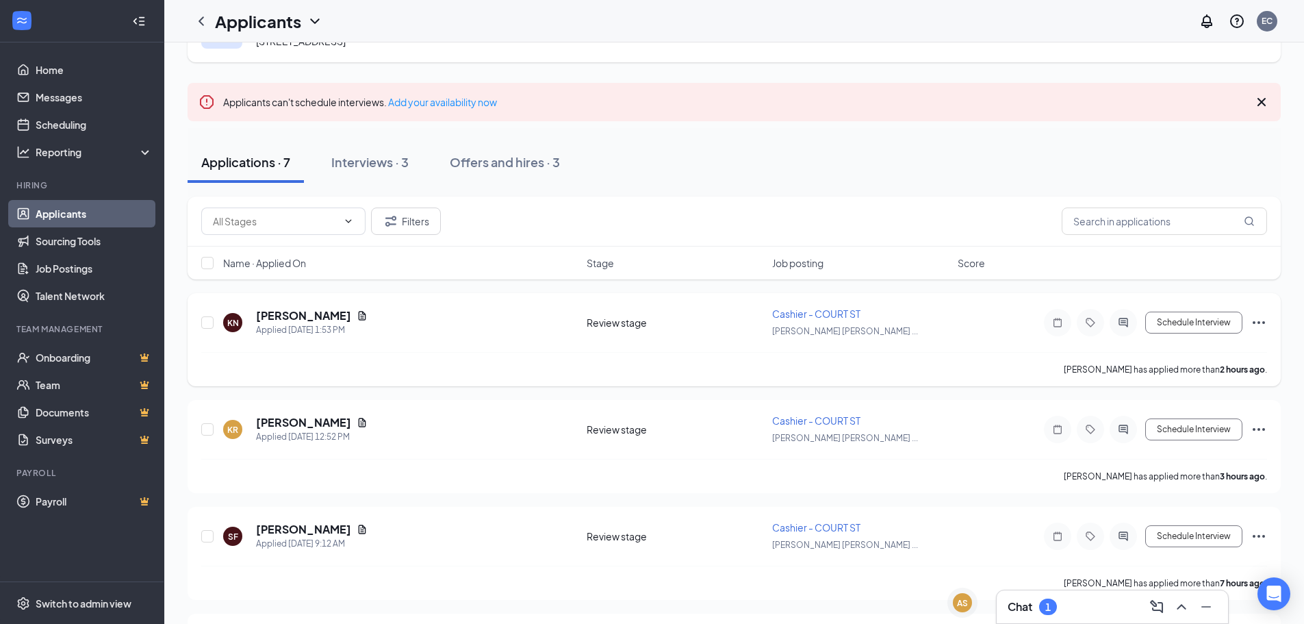
scroll to position [137, 0]
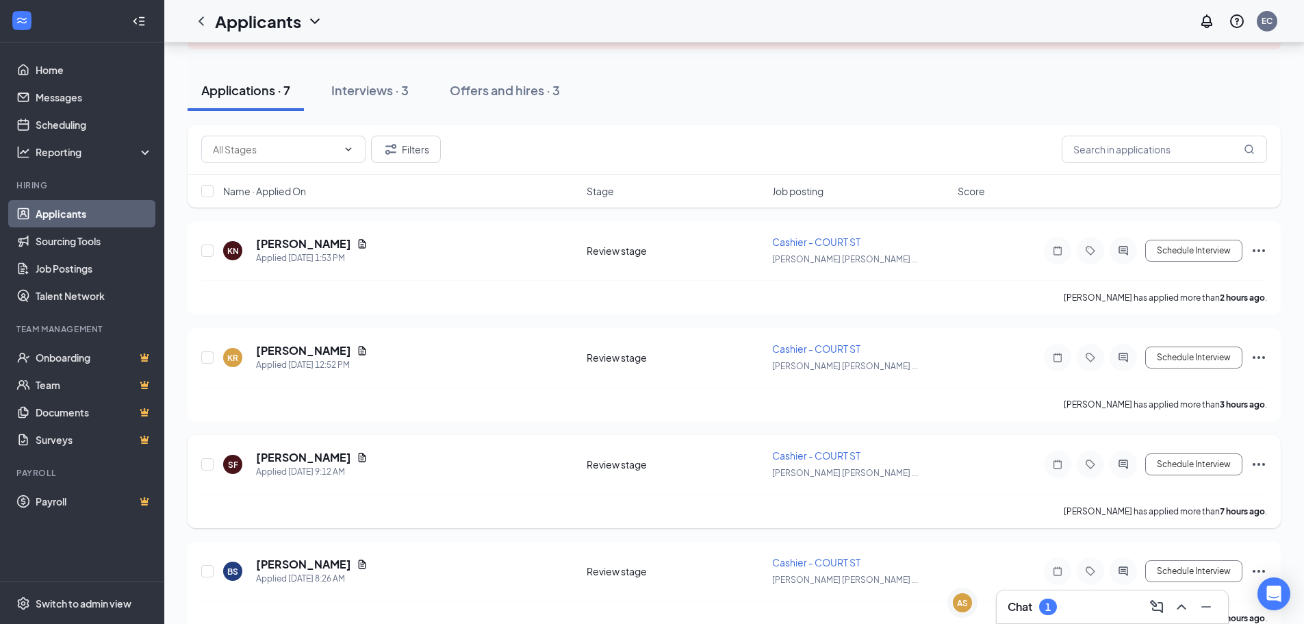
click at [1263, 463] on icon "Ellipses" at bounding box center [1259, 464] width 12 height 3
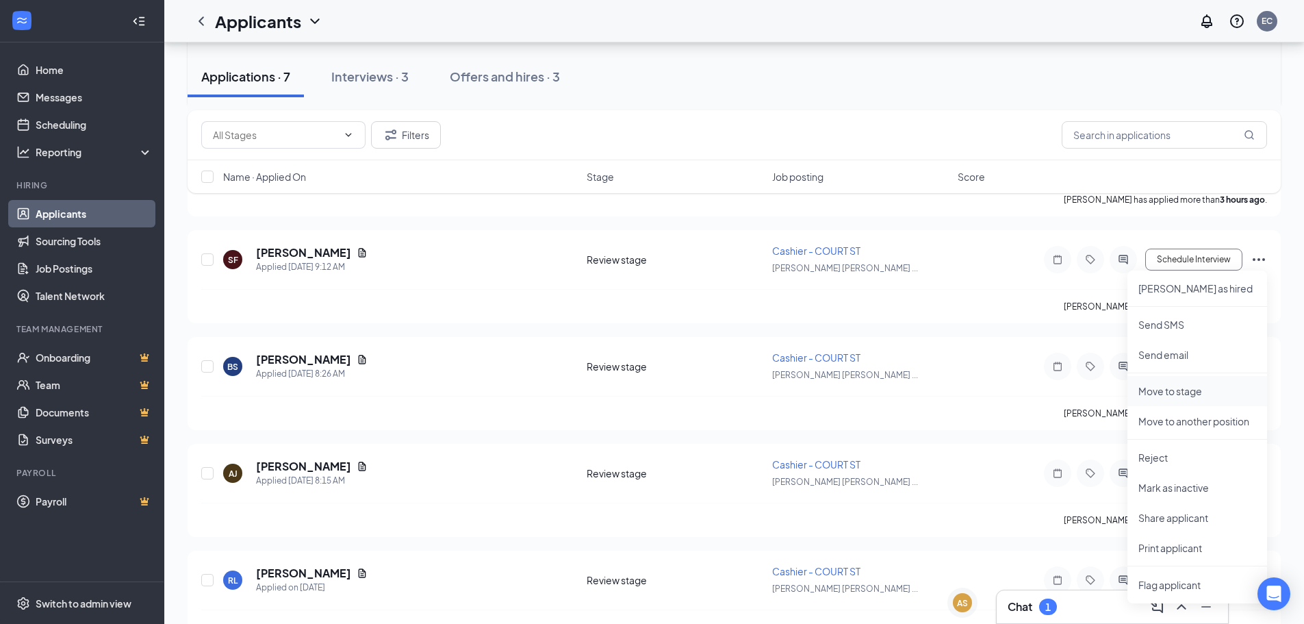
scroll to position [342, 0]
click at [1162, 455] on p "Reject" at bounding box center [1197, 457] width 118 height 14
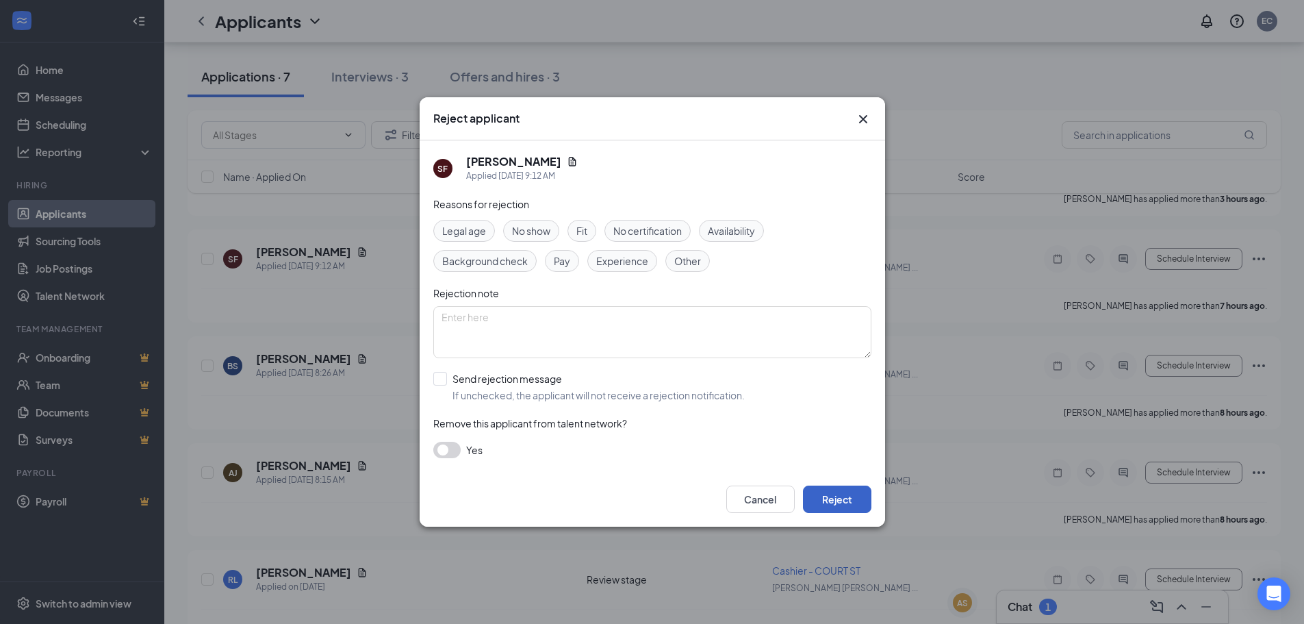
click at [840, 498] on button "Reject" at bounding box center [837, 498] width 68 height 27
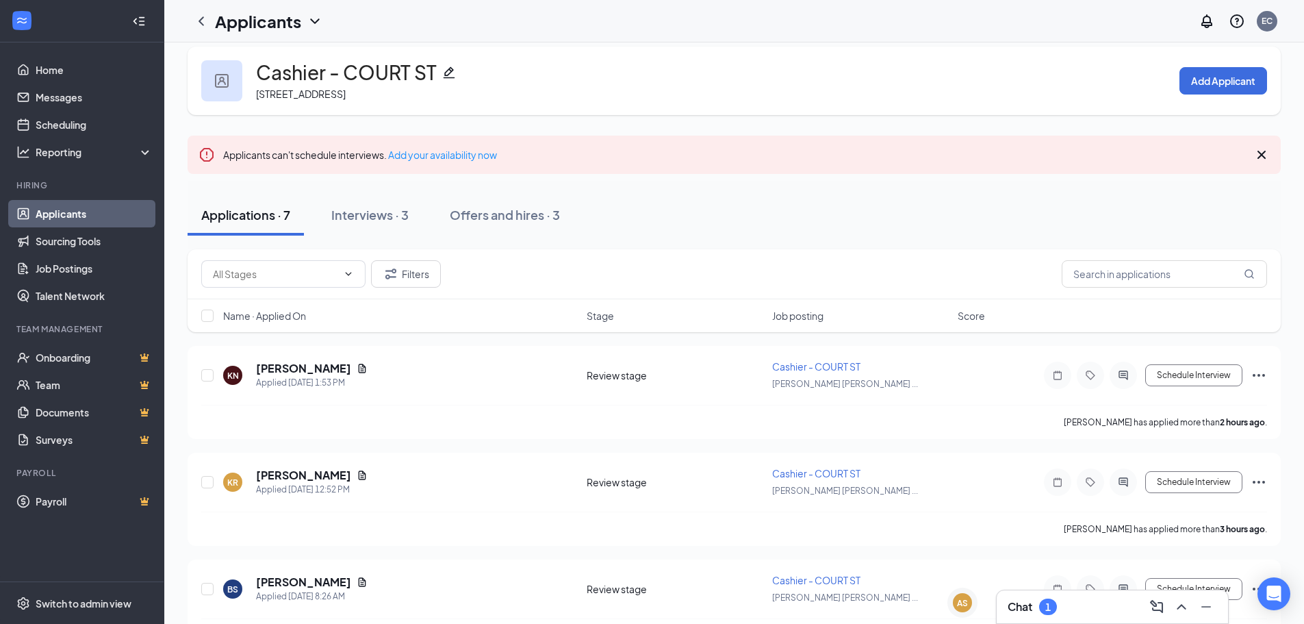
scroll to position [0, 0]
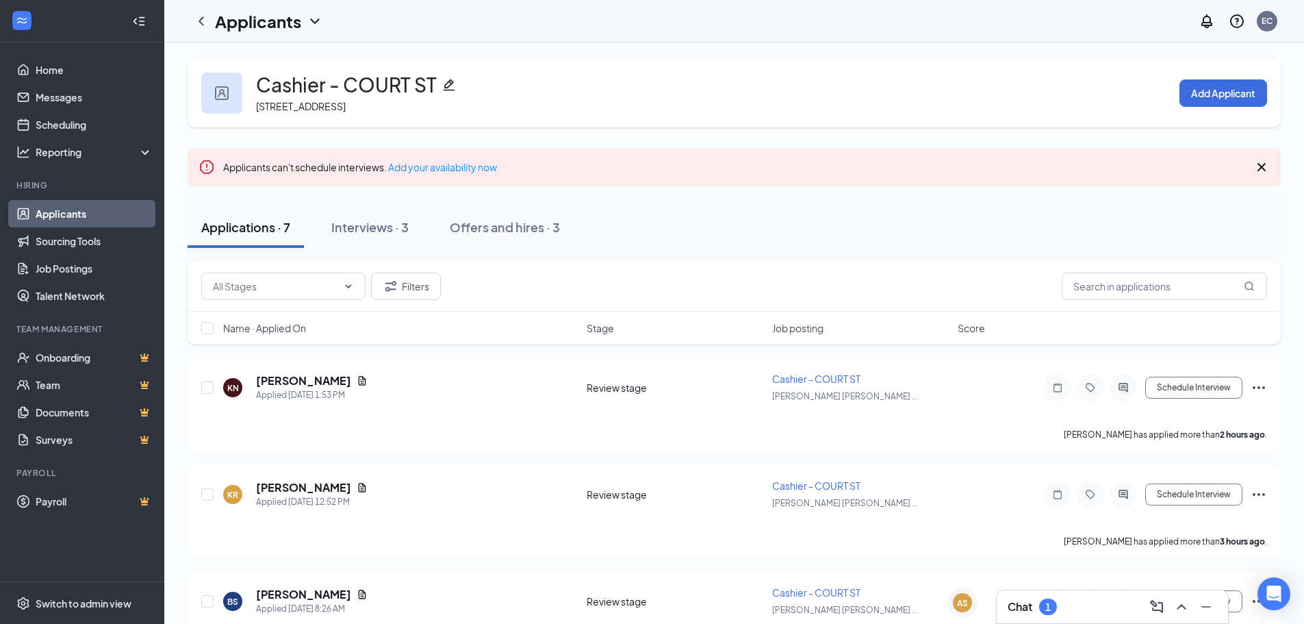
click at [227, 92] on img at bounding box center [222, 93] width 14 height 14
click at [309, 23] on icon "ChevronDown" at bounding box center [315, 21] width 16 height 16
click at [269, 59] on link "Applicants" at bounding box center [269, 52] width 92 height 14
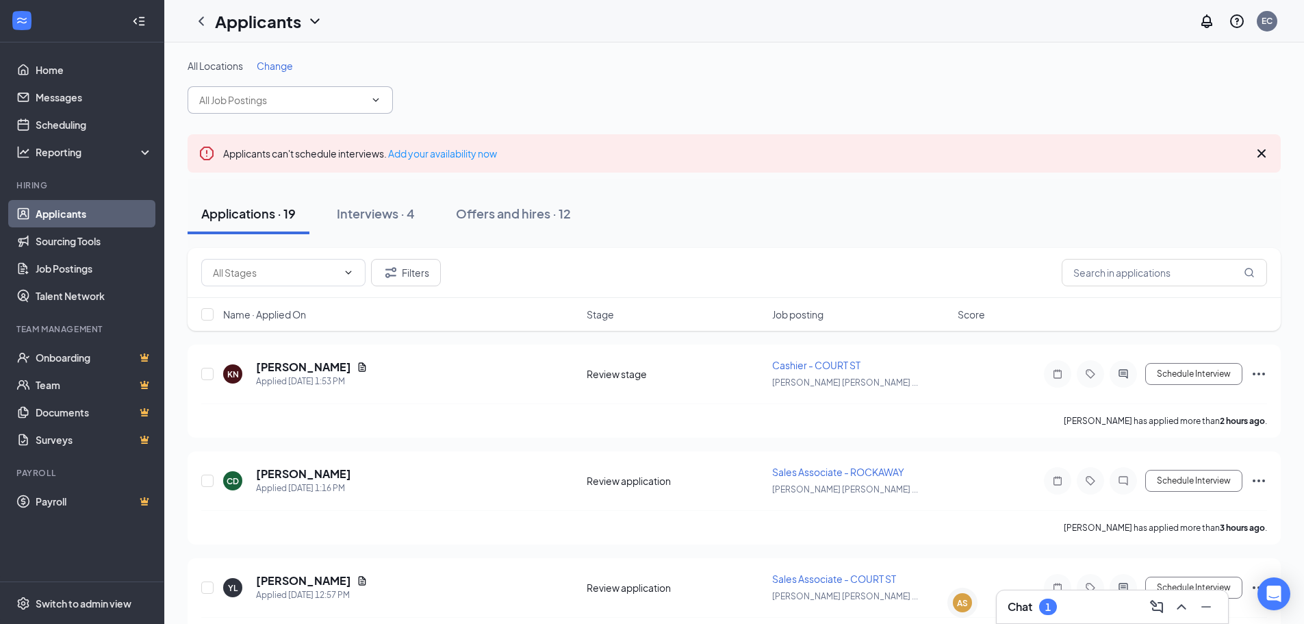
click at [328, 97] on input "text" at bounding box center [282, 99] width 166 height 15
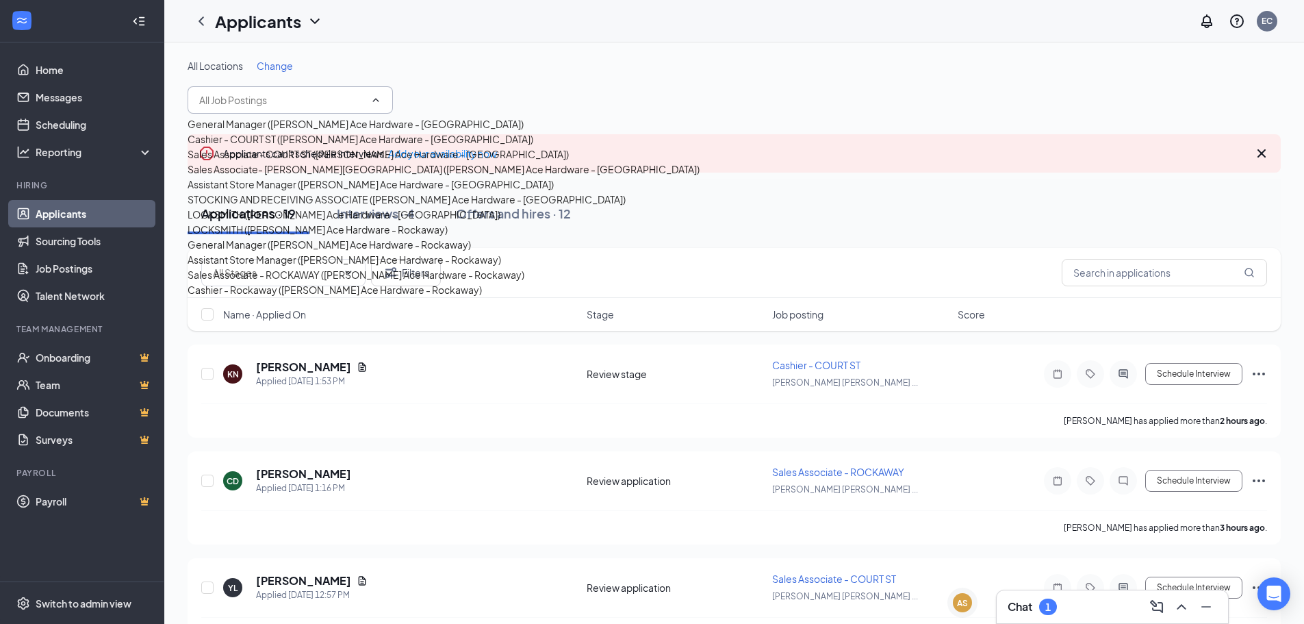
click at [309, 162] on div "Sales Associate - COURT ST ([PERSON_NAME] Ace Hardware - [GEOGRAPHIC_DATA])" at bounding box center [378, 153] width 381 height 15
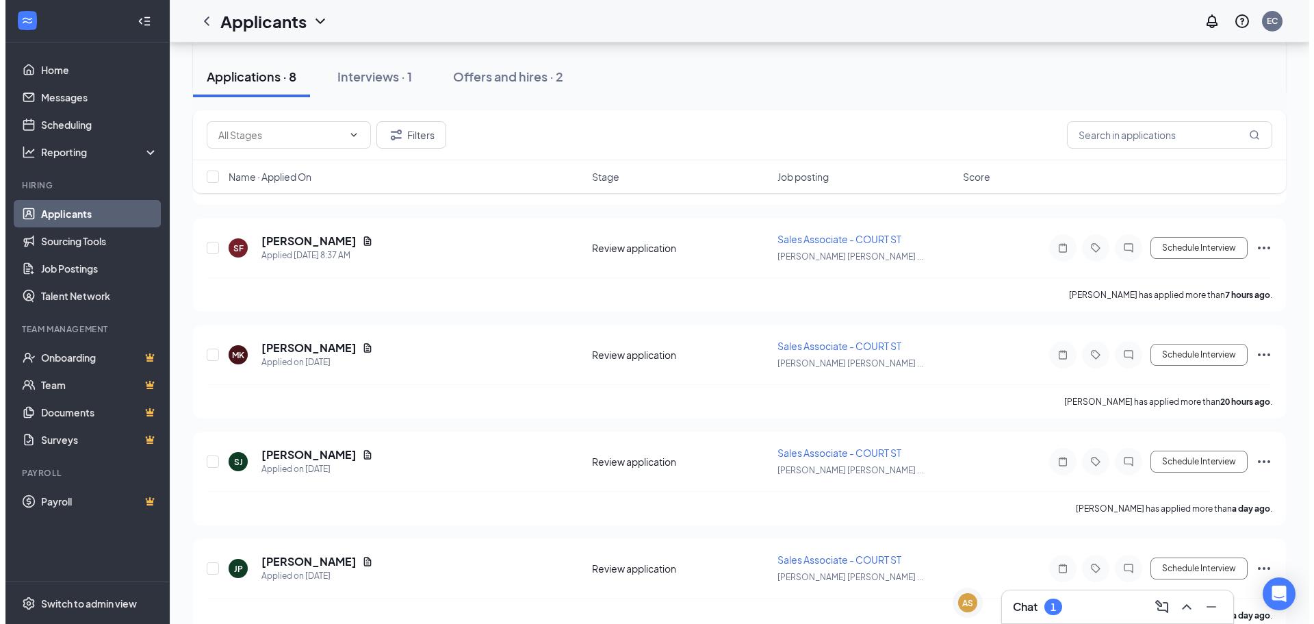
scroll to position [479, 0]
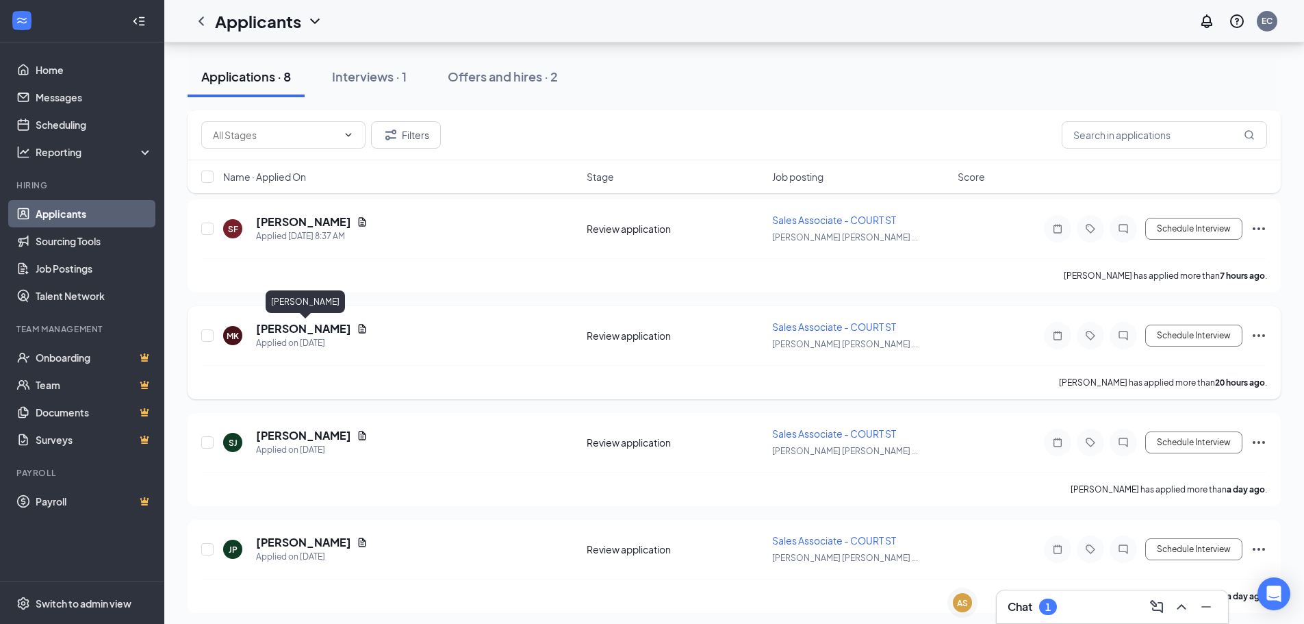
click at [342, 326] on h5 "[PERSON_NAME]" at bounding box center [303, 328] width 95 height 15
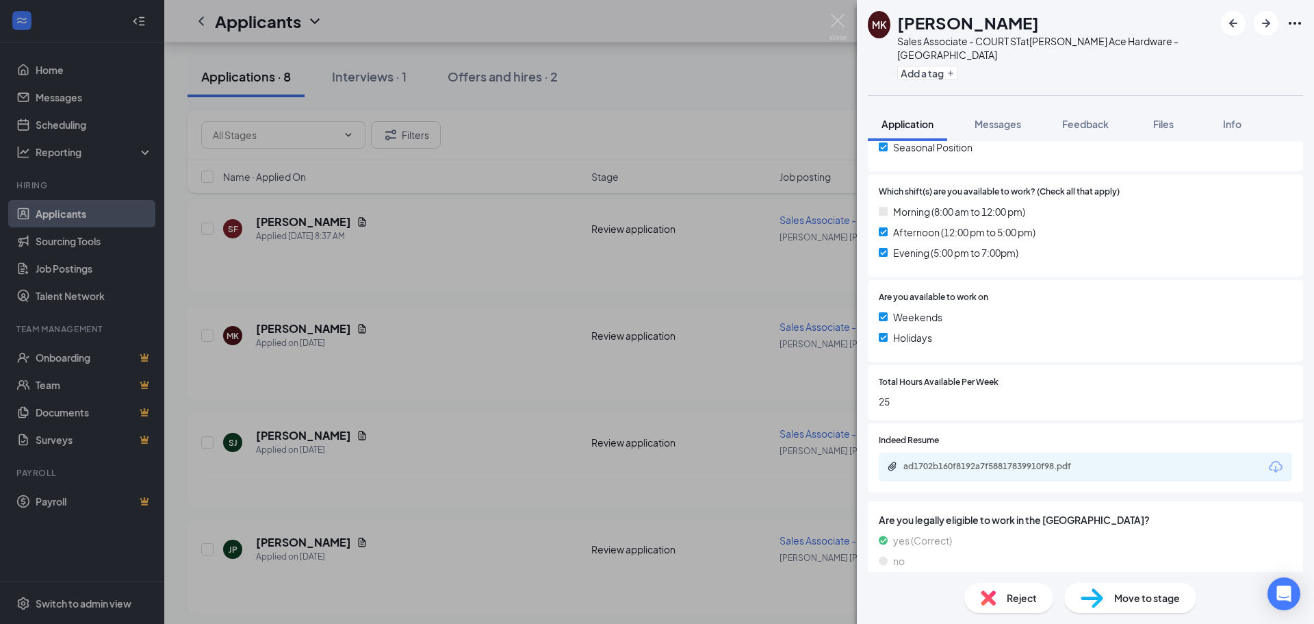
scroll to position [361, 0]
click at [1043, 458] on div "ad1702b160f8192a7f58817839910f98.pdf" at bounding box center [1000, 463] width 192 height 11
click at [1012, 604] on span "Reject" at bounding box center [1022, 597] width 30 height 15
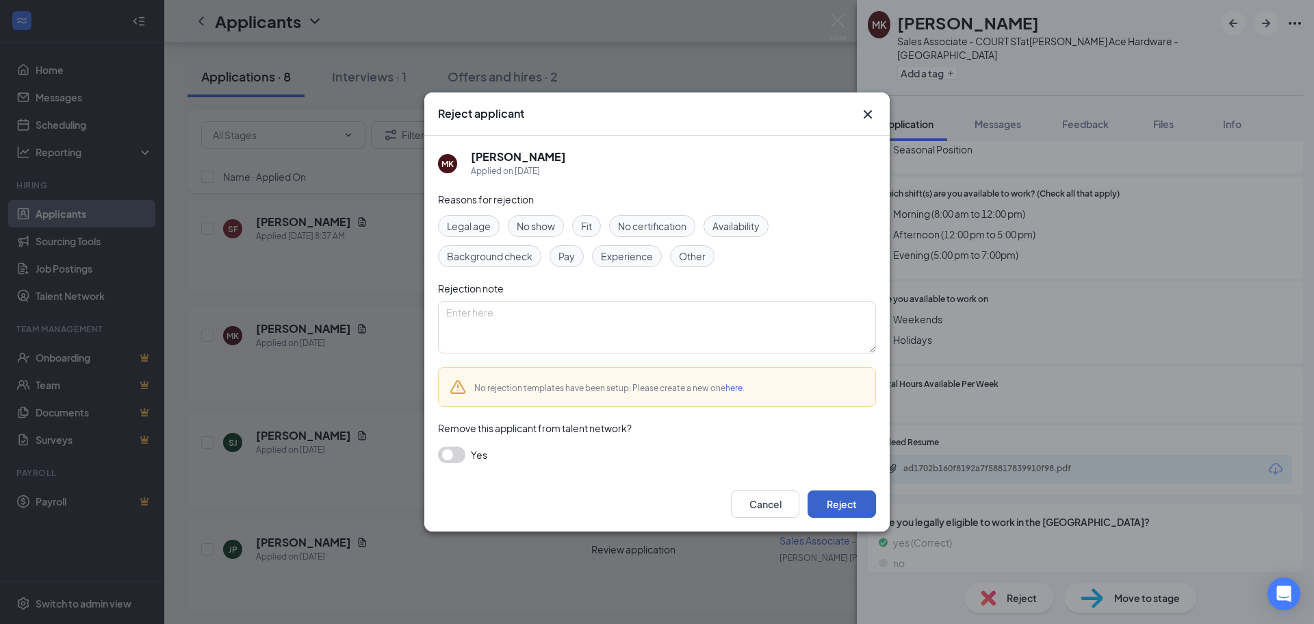
click at [847, 507] on button "Reject" at bounding box center [842, 503] width 68 height 27
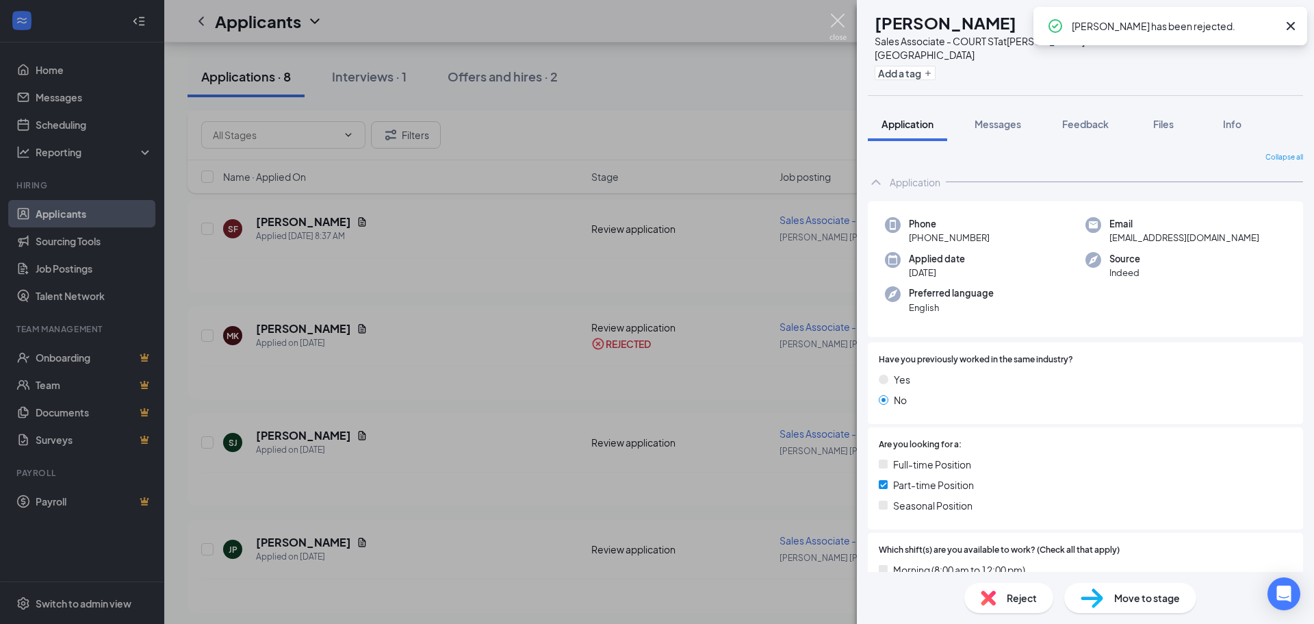
click at [847, 14] on div "SJ [PERSON_NAME] Associate - COURT ST at [PERSON_NAME] Ace Hardware - [GEOGRAPH…" at bounding box center [657, 312] width 1314 height 624
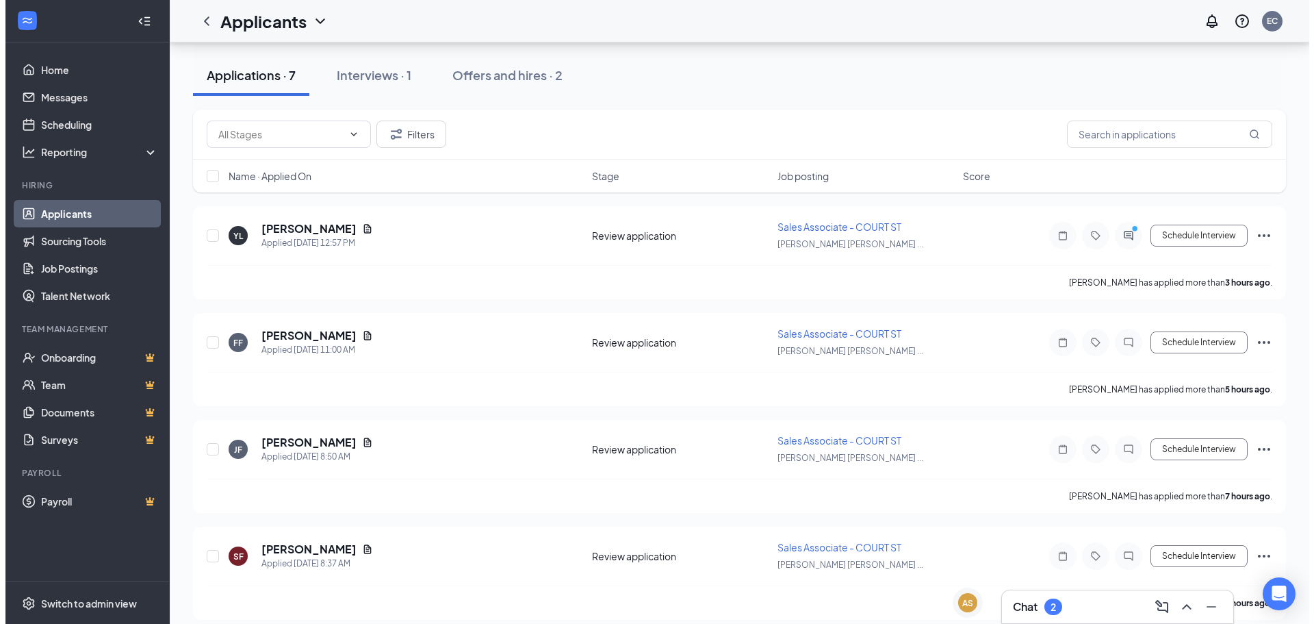
scroll to position [153, 0]
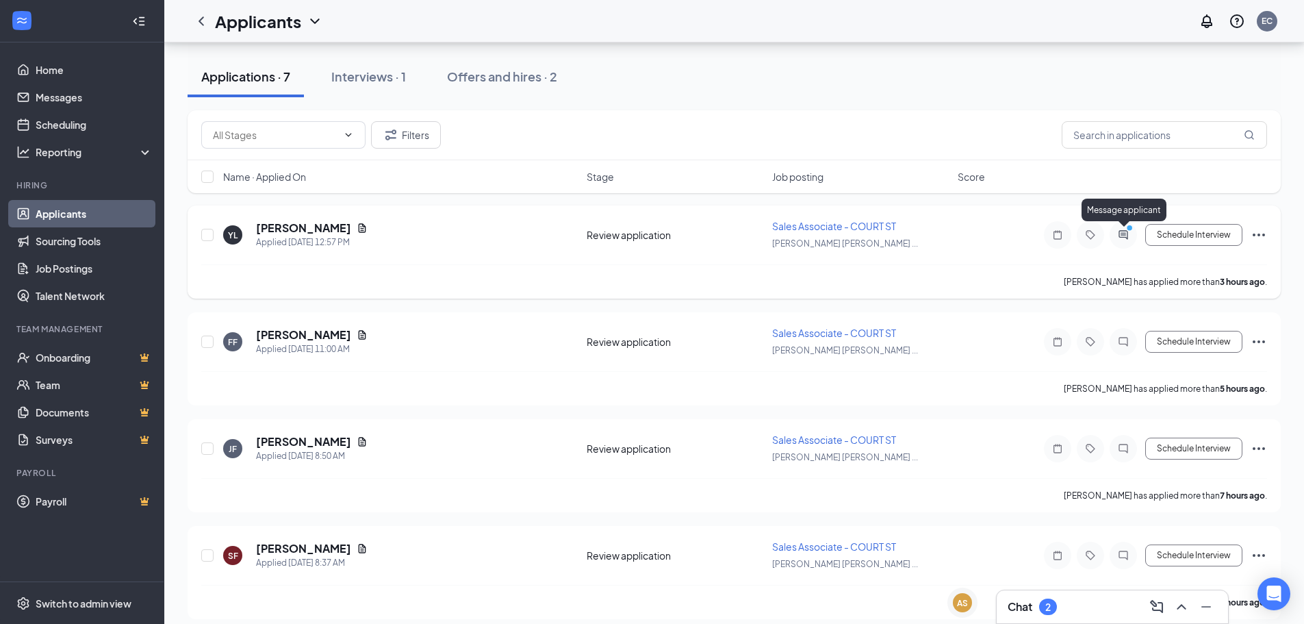
click at [1126, 233] on icon "PrimaryDot" at bounding box center [1131, 229] width 16 height 11
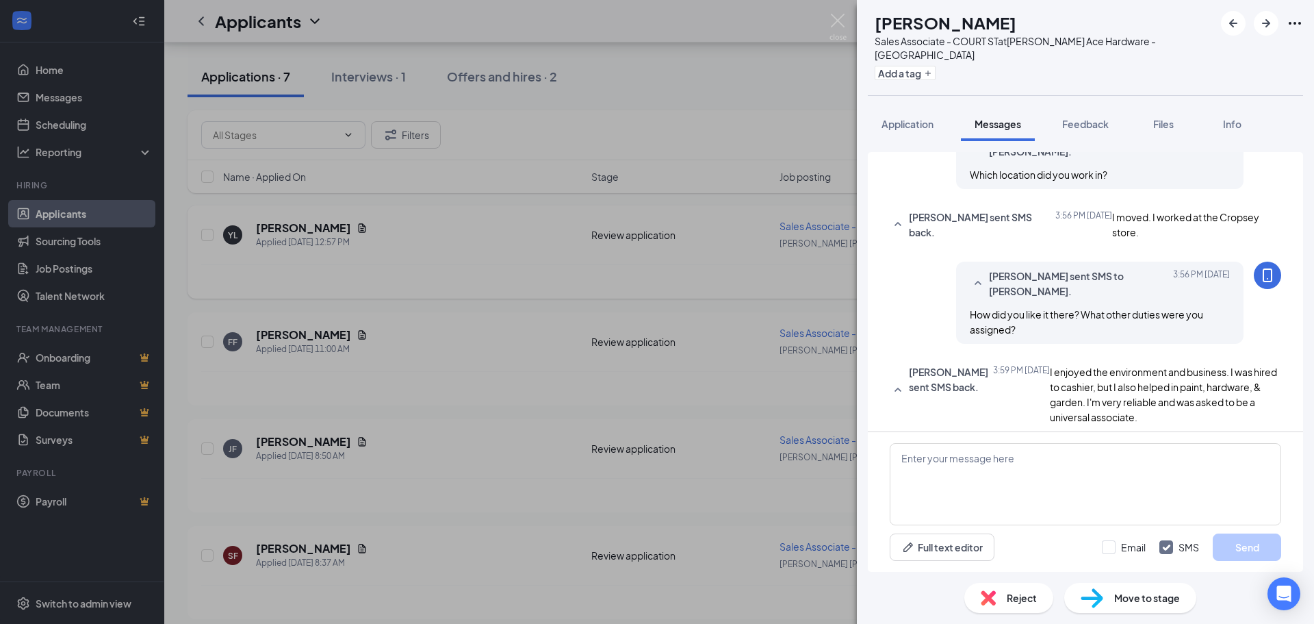
scroll to position [409, 0]
click at [980, 491] on textarea at bounding box center [1086, 484] width 392 height 82
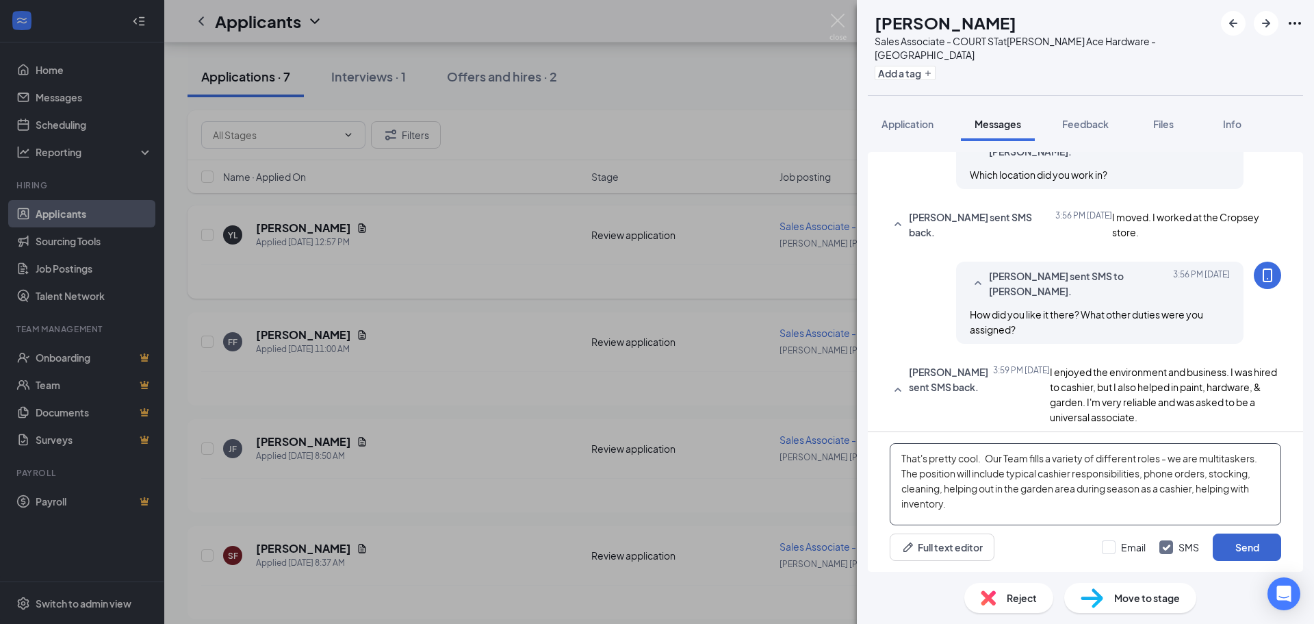
type textarea "That's pretty cool. Our Team fills a variety of different roles - we are multit…"
click at [1240, 552] on button "Send" at bounding box center [1247, 546] width 68 height 27
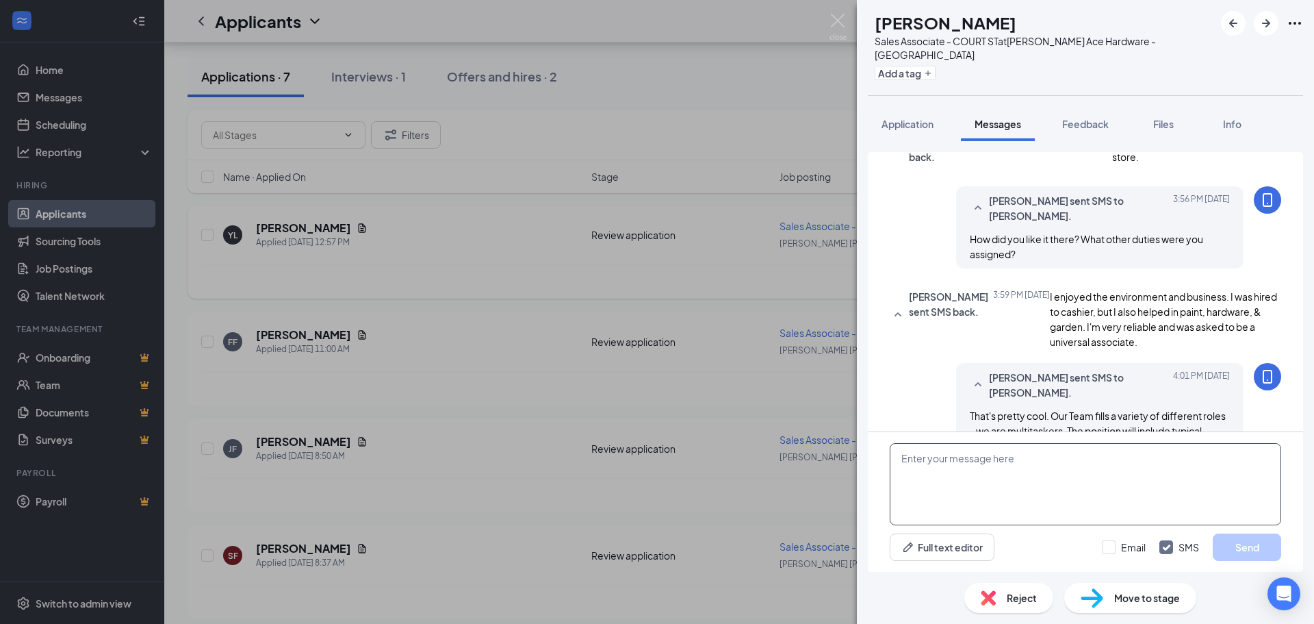
scroll to position [557, 0]
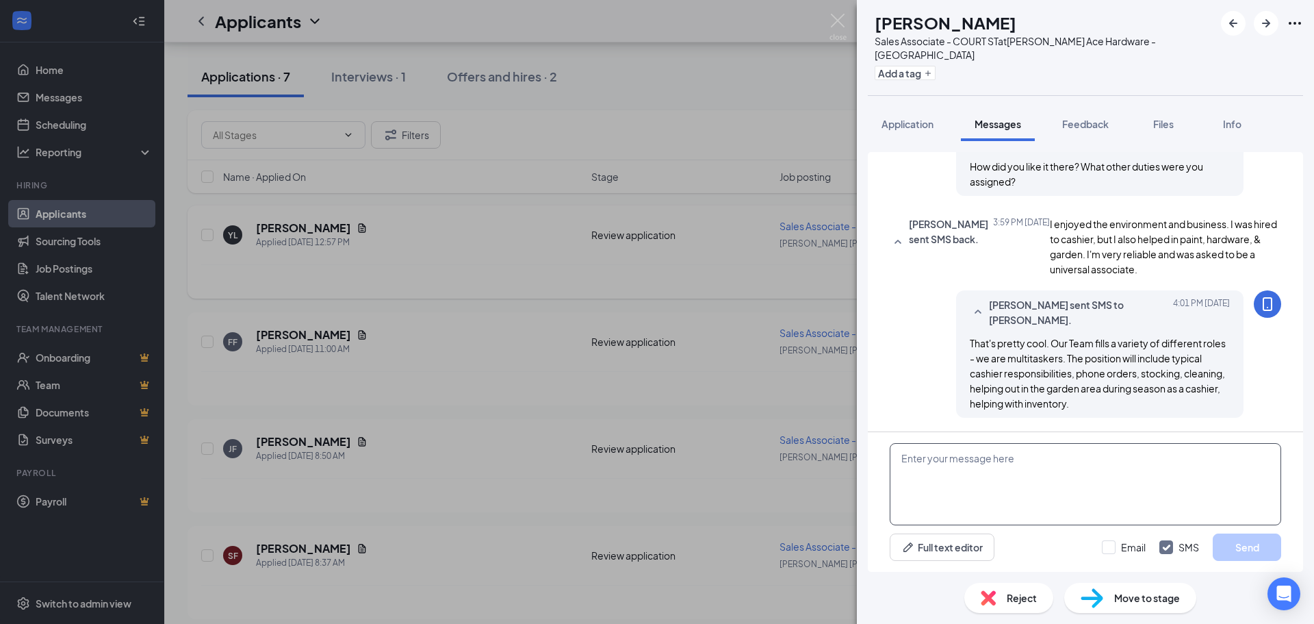
click at [969, 481] on textarea at bounding box center [1086, 484] width 392 height 82
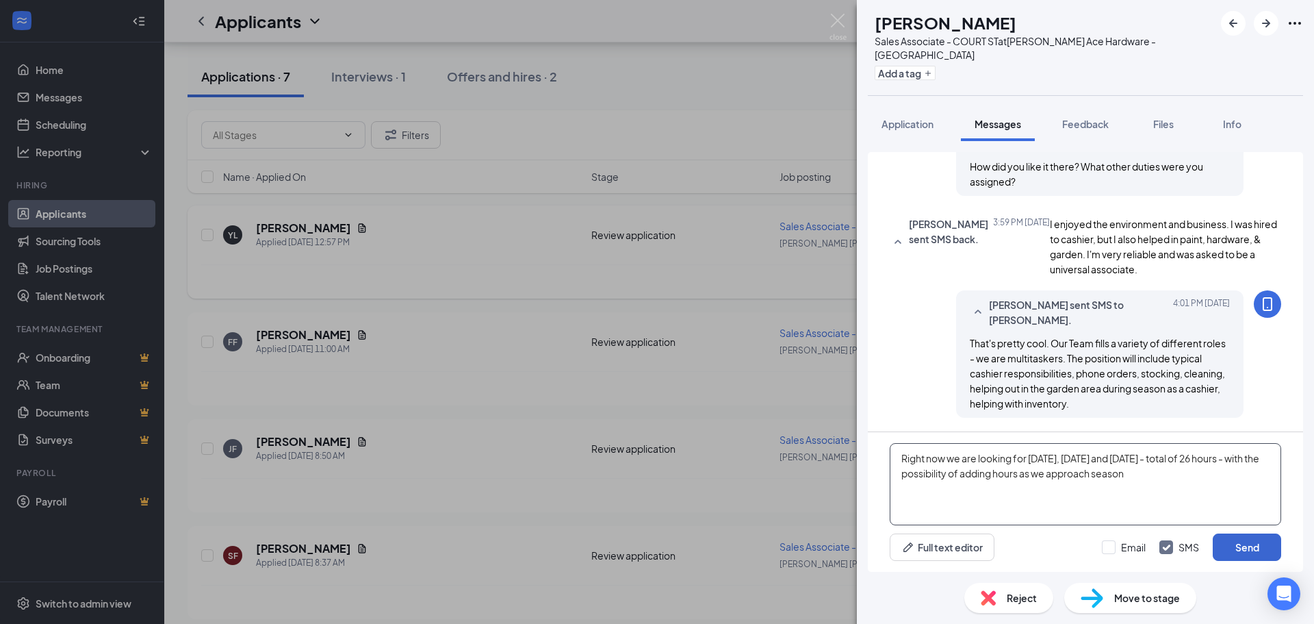
type textarea "Right now we are looking for [DATE], [DATE] and [DATE] - total of 26 hours - wi…"
click at [1252, 545] on button "Send" at bounding box center [1247, 546] width 68 height 27
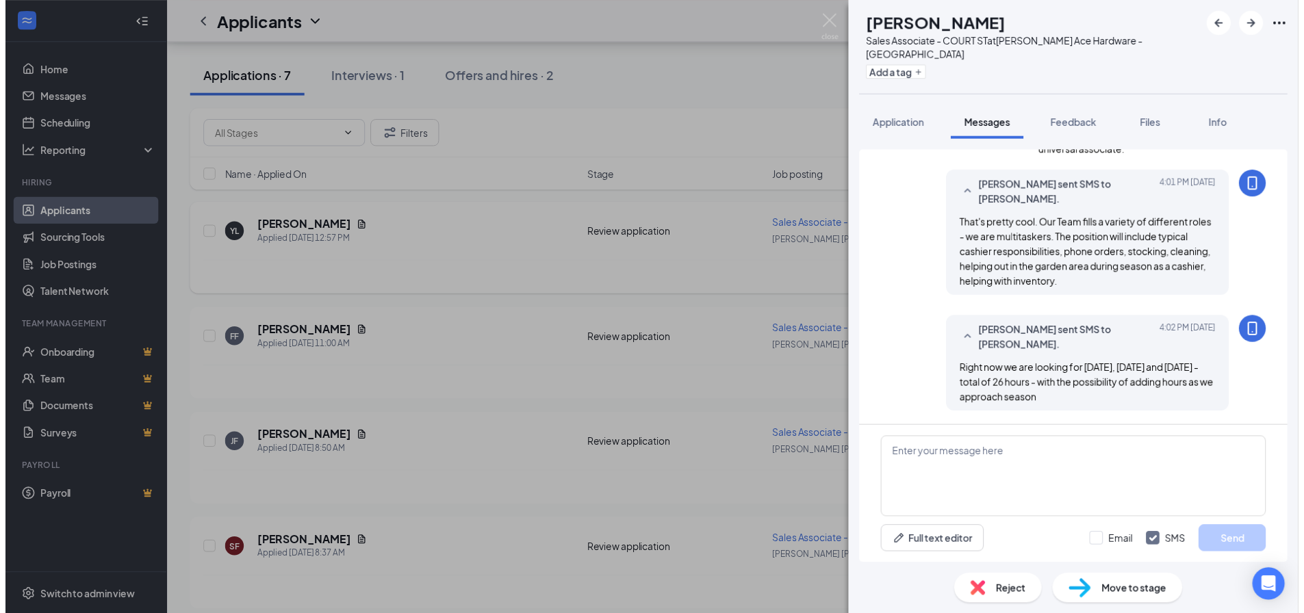
scroll to position [675, 0]
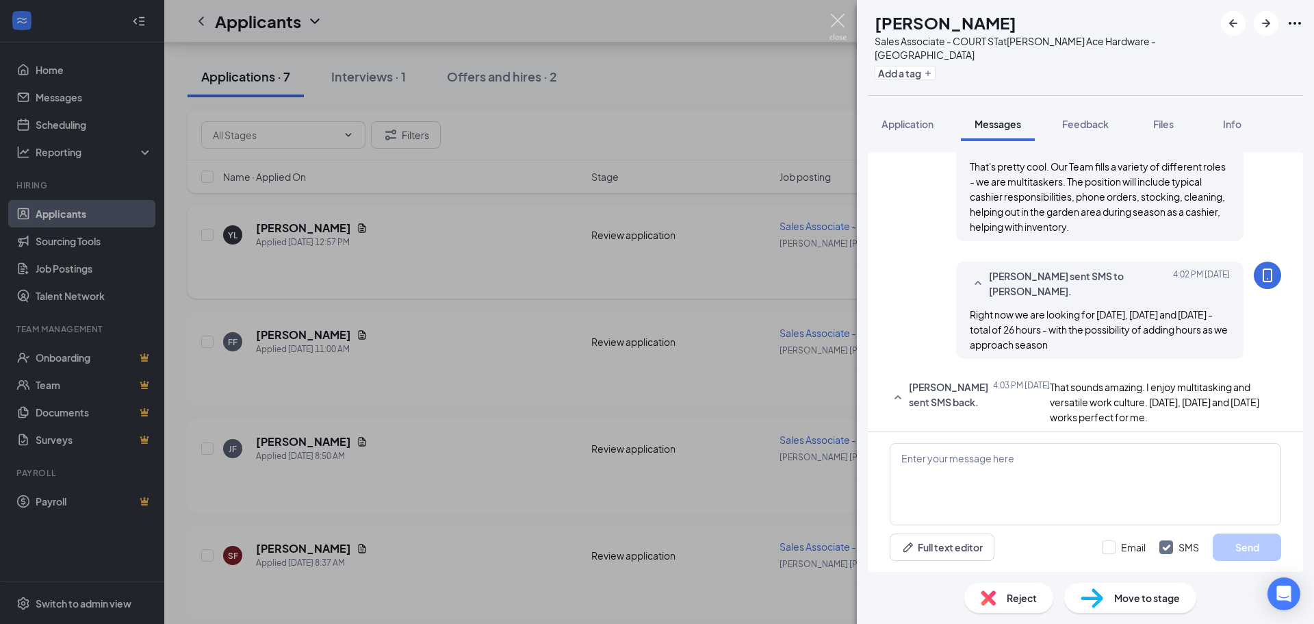
click at [846, 18] on img at bounding box center [838, 27] width 17 height 27
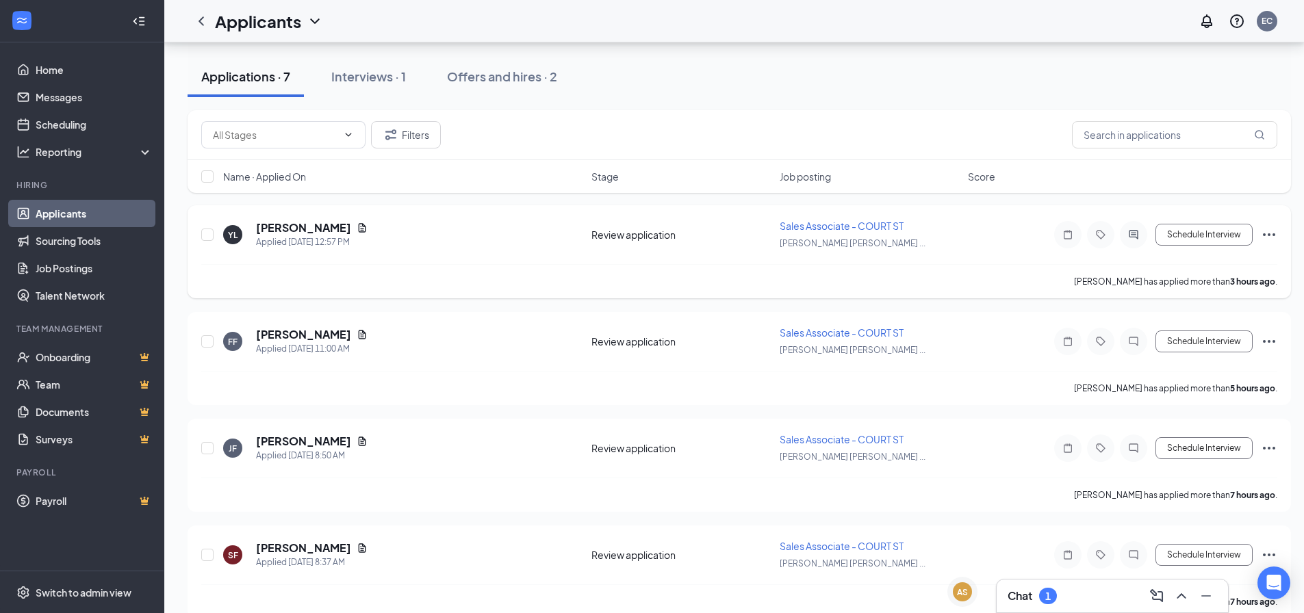
scroll to position [221, 0]
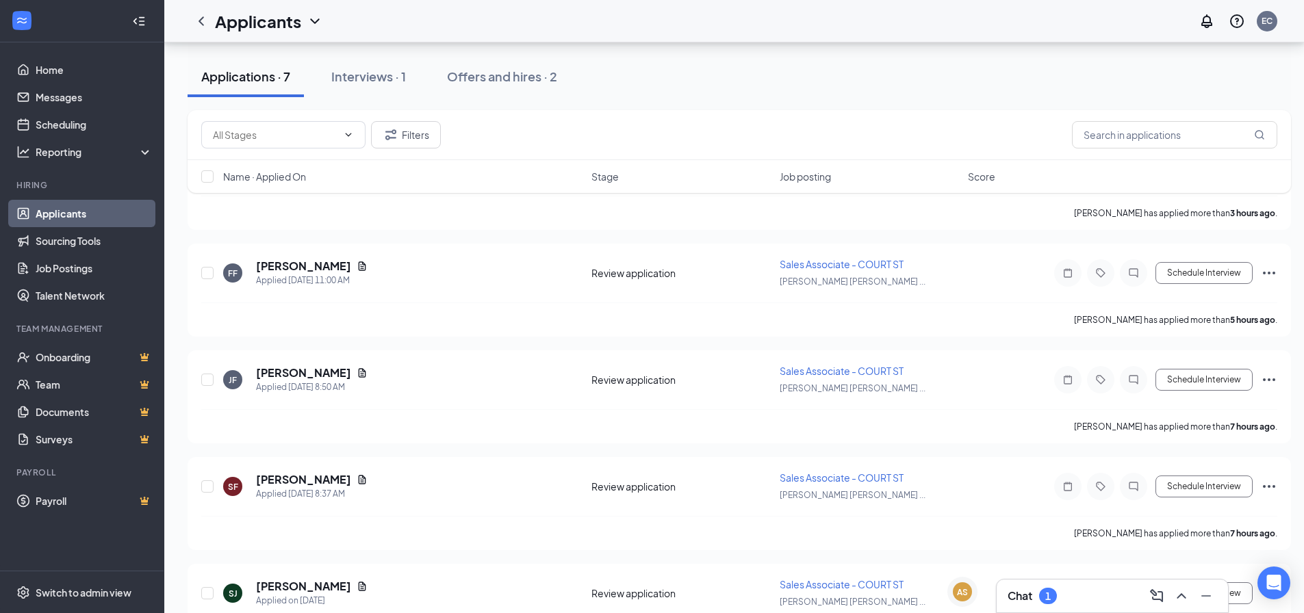
click at [1019, 603] on h3 "Chat" at bounding box center [1020, 596] width 25 height 15
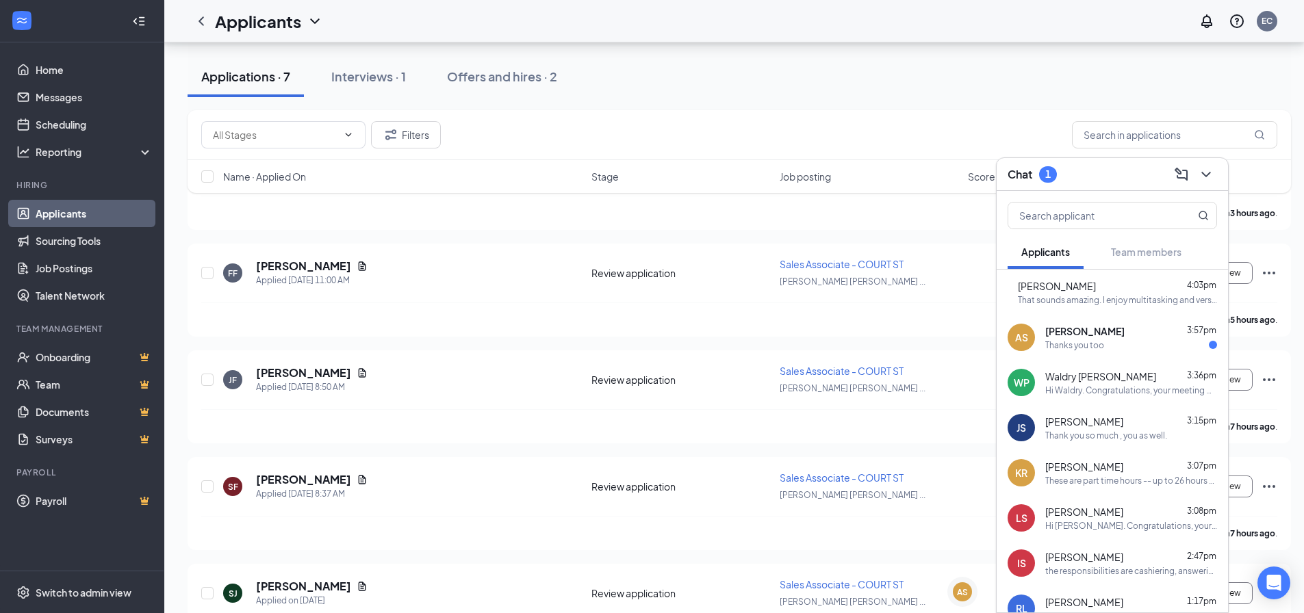
click at [1061, 353] on div "AS [PERSON_NAME] 3:57pm Thanks you too" at bounding box center [1112, 337] width 231 height 45
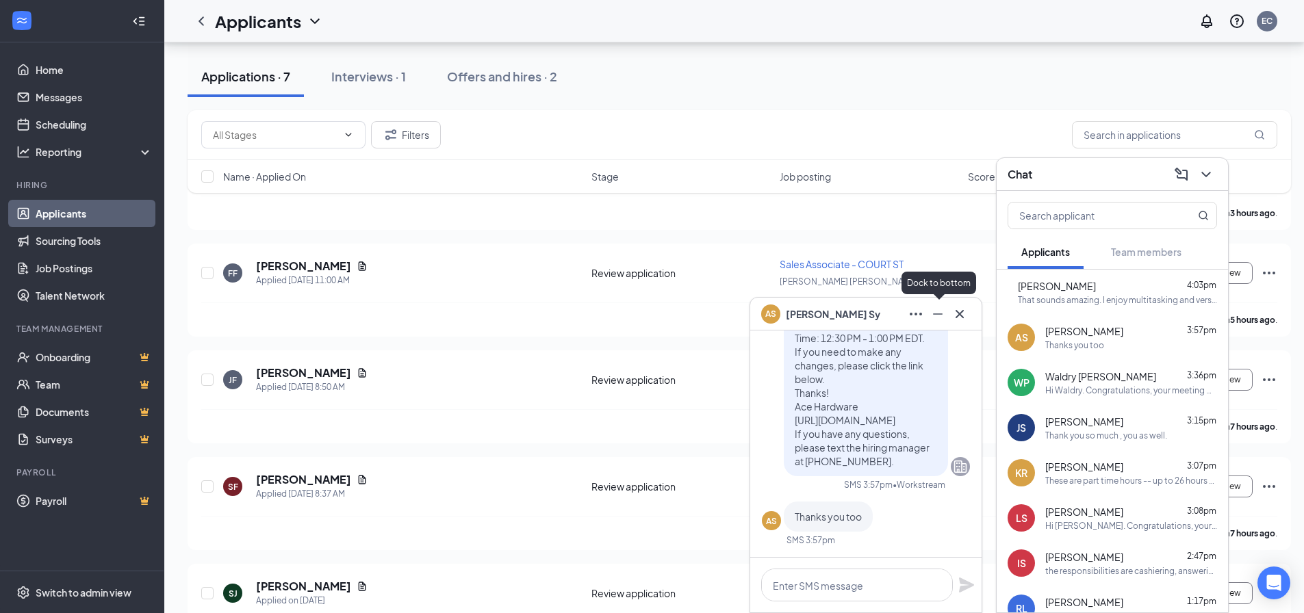
click at [934, 311] on icon "Minimize" at bounding box center [938, 314] width 16 height 16
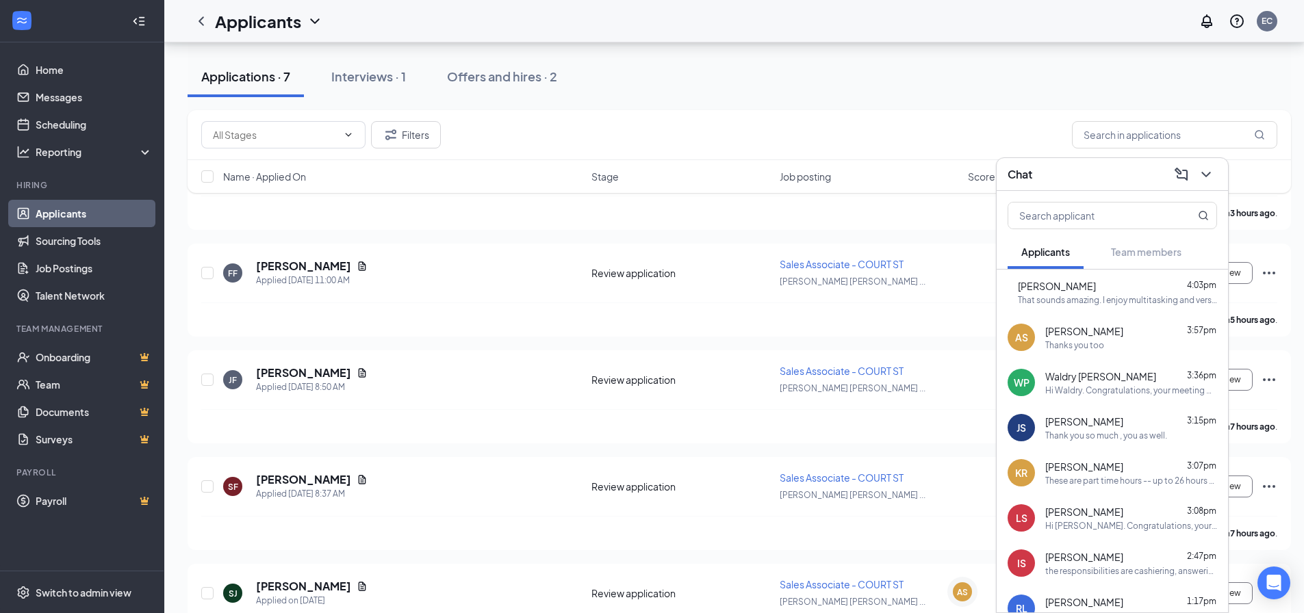
click at [1086, 481] on div "These are part time hours -- up to 26 hours total" at bounding box center [1131, 481] width 172 height 12
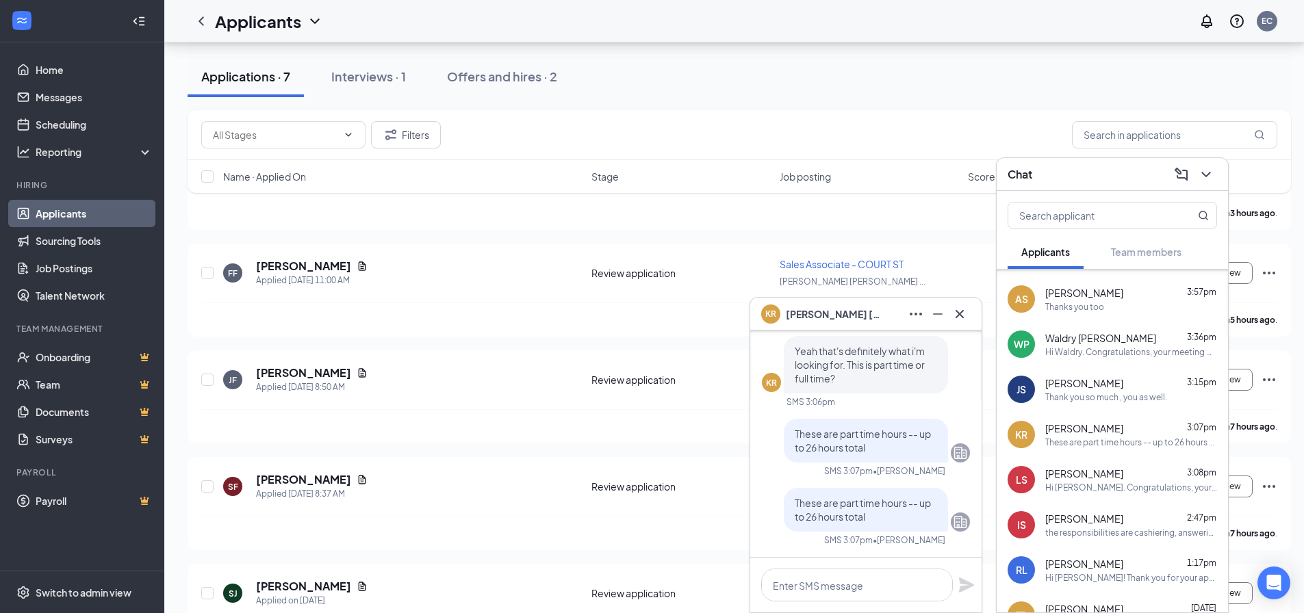
scroll to position [68, 0]
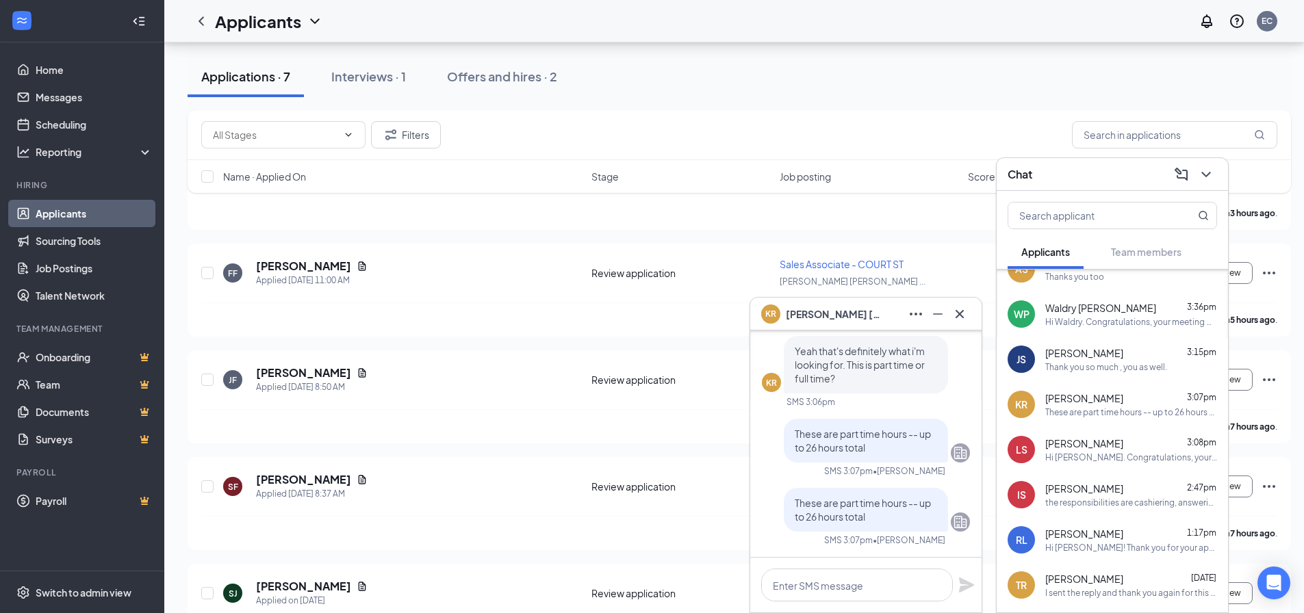
click at [1098, 506] on div "the responsibilities are cashiering, answering phones, stocking -- We all do mu…" at bounding box center [1131, 503] width 172 height 12
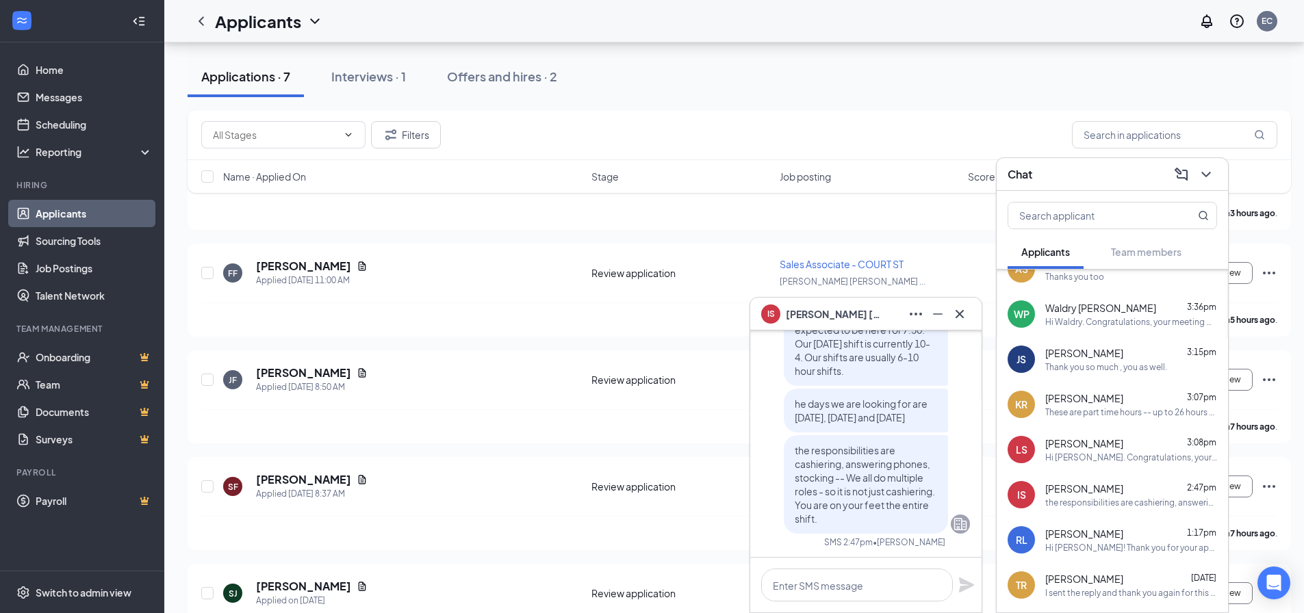
scroll to position [0, 0]
click at [933, 319] on icon "Minimize" at bounding box center [938, 314] width 16 height 16
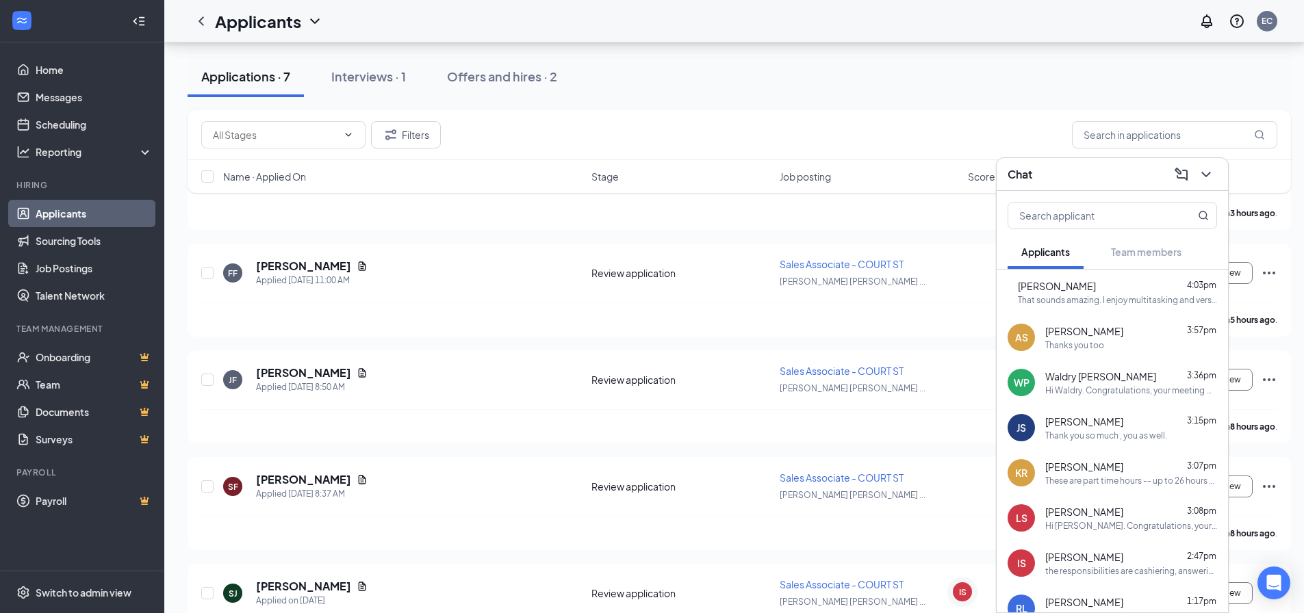
scroll to position [153, 0]
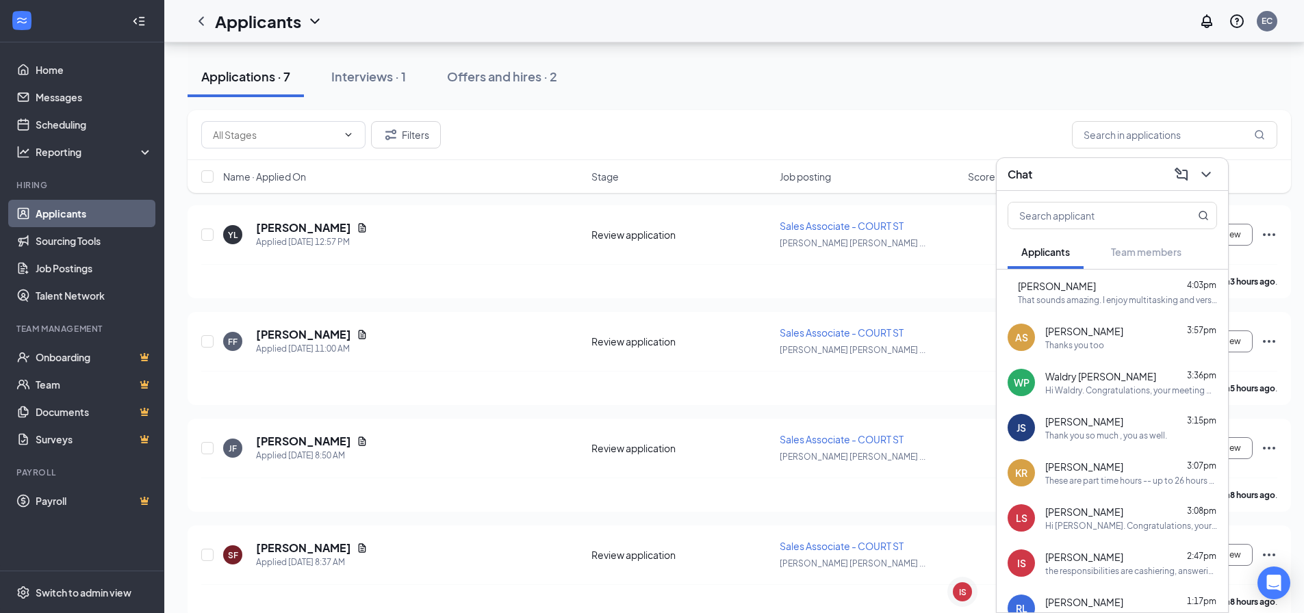
click at [1087, 301] on div "That sounds amazing. I enjoy multitasking and versatile work culture. [DATE], […" at bounding box center [1117, 300] width 199 height 12
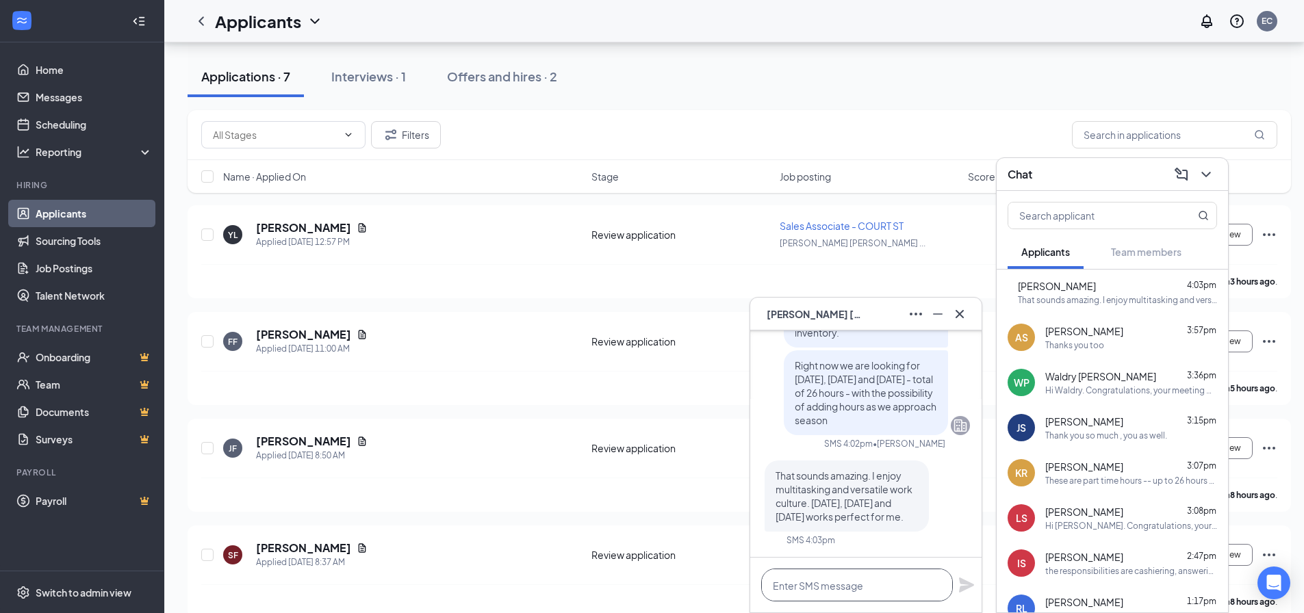
click at [826, 584] on textarea at bounding box center [857, 585] width 192 height 33
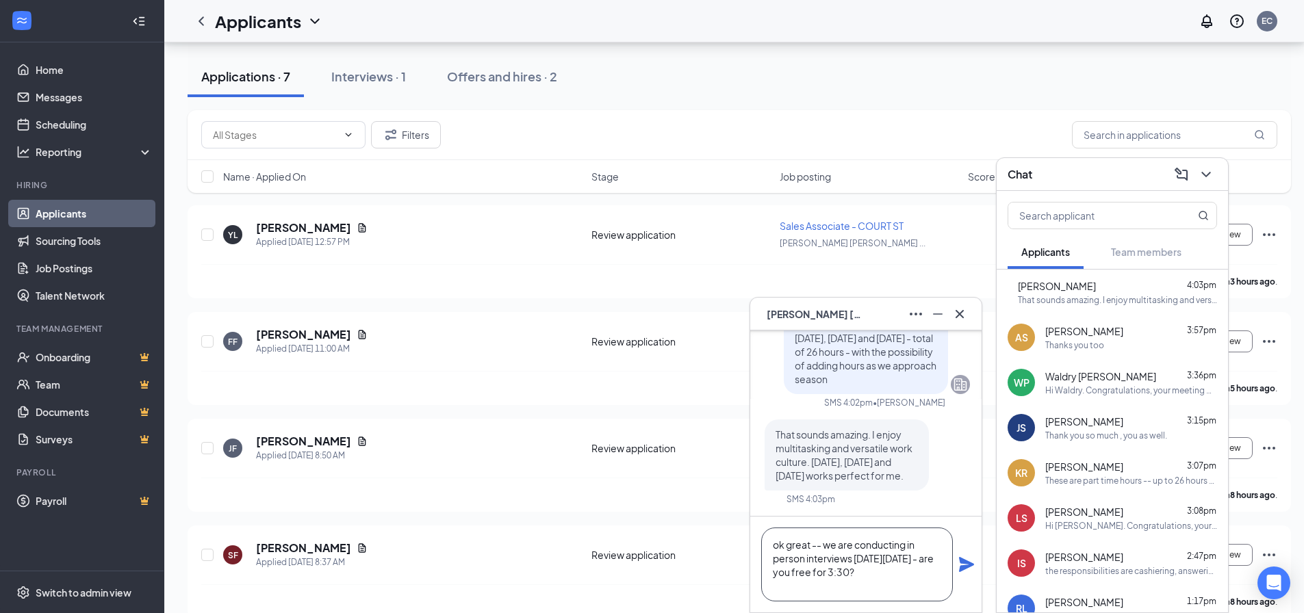
type textarea "ok great -- we are conducting in person interviews [DATE][DATE] - are you free …"
click at [963, 564] on icon "Plane" at bounding box center [966, 564] width 16 height 16
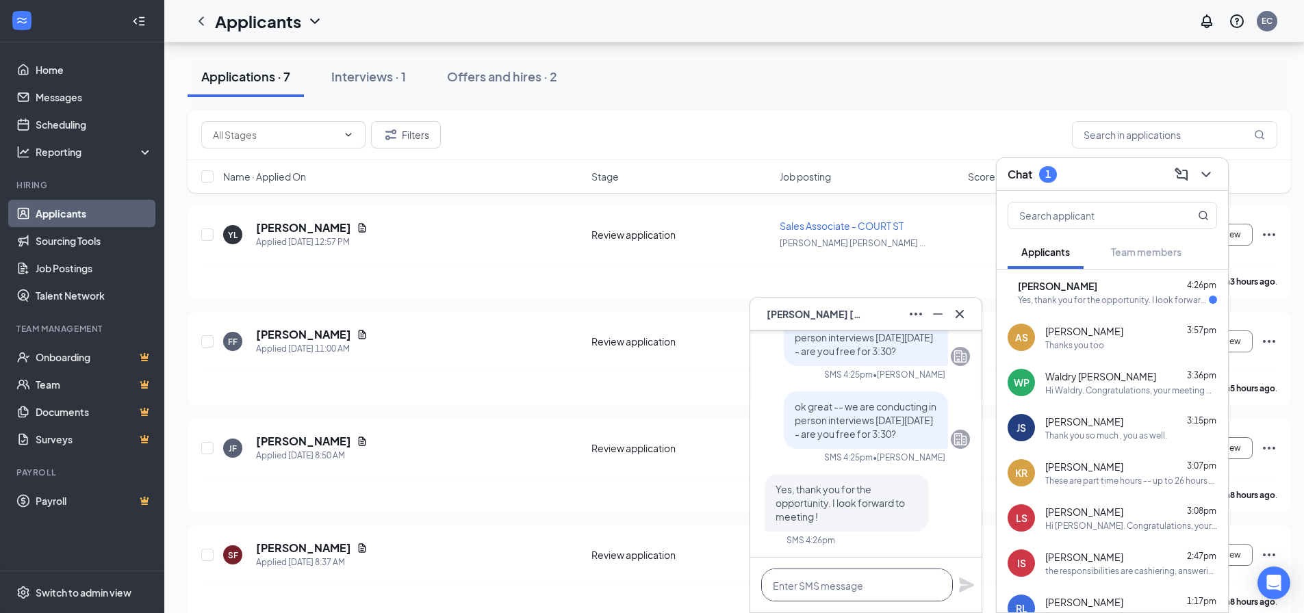
click at [790, 590] on textarea at bounding box center [857, 585] width 192 height 33
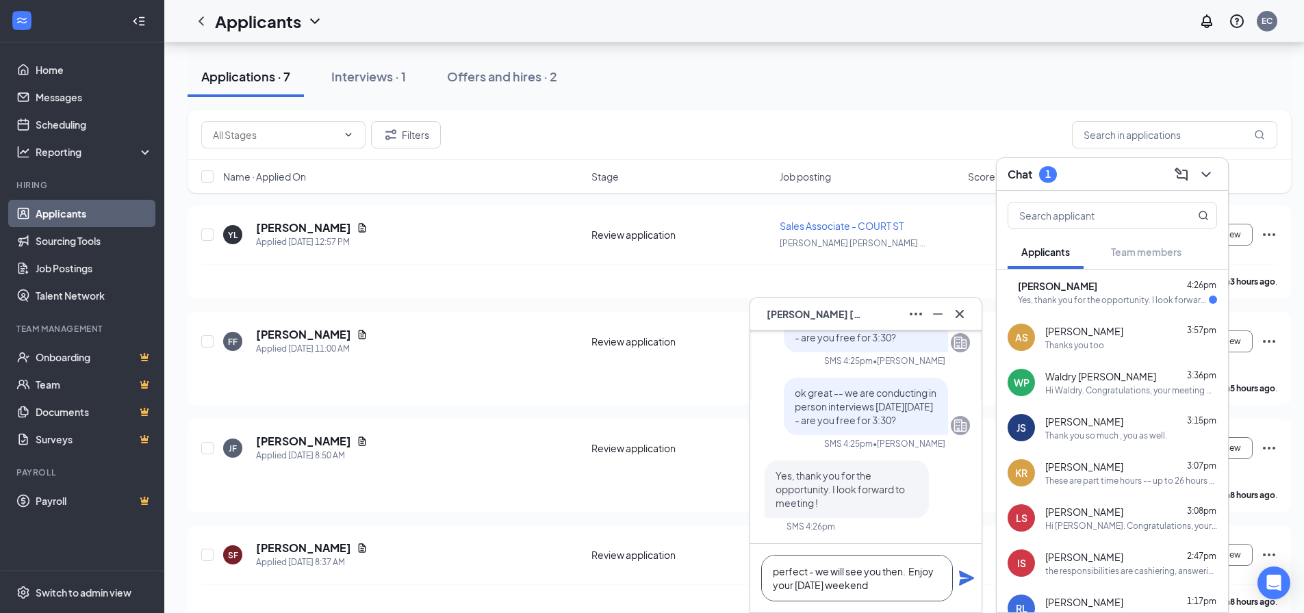
type textarea "perfect - we will see you then. Enjoy your [DATE] weekend"
click at [960, 580] on icon "Plane" at bounding box center [966, 578] width 15 height 15
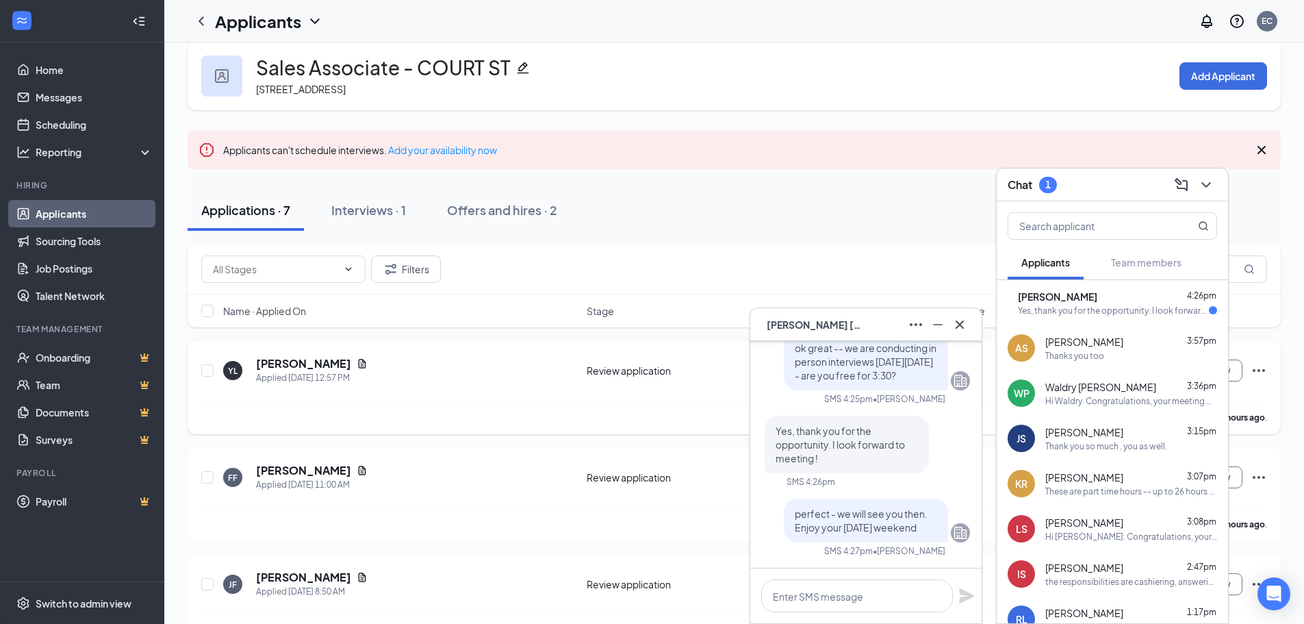
scroll to position [16, 0]
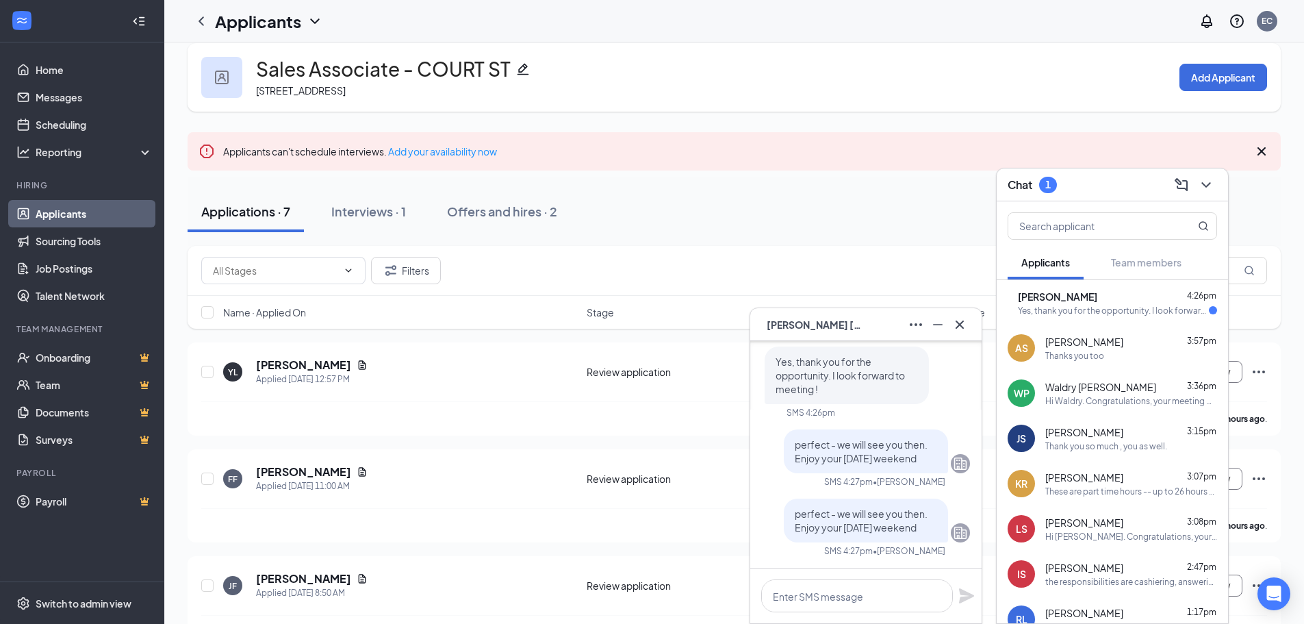
click at [1071, 308] on div "Yes, thank you for the opportunity. I look forward to meeting !" at bounding box center [1113, 311] width 191 height 12
click at [1206, 182] on icon "ChevronDown" at bounding box center [1206, 185] width 16 height 16
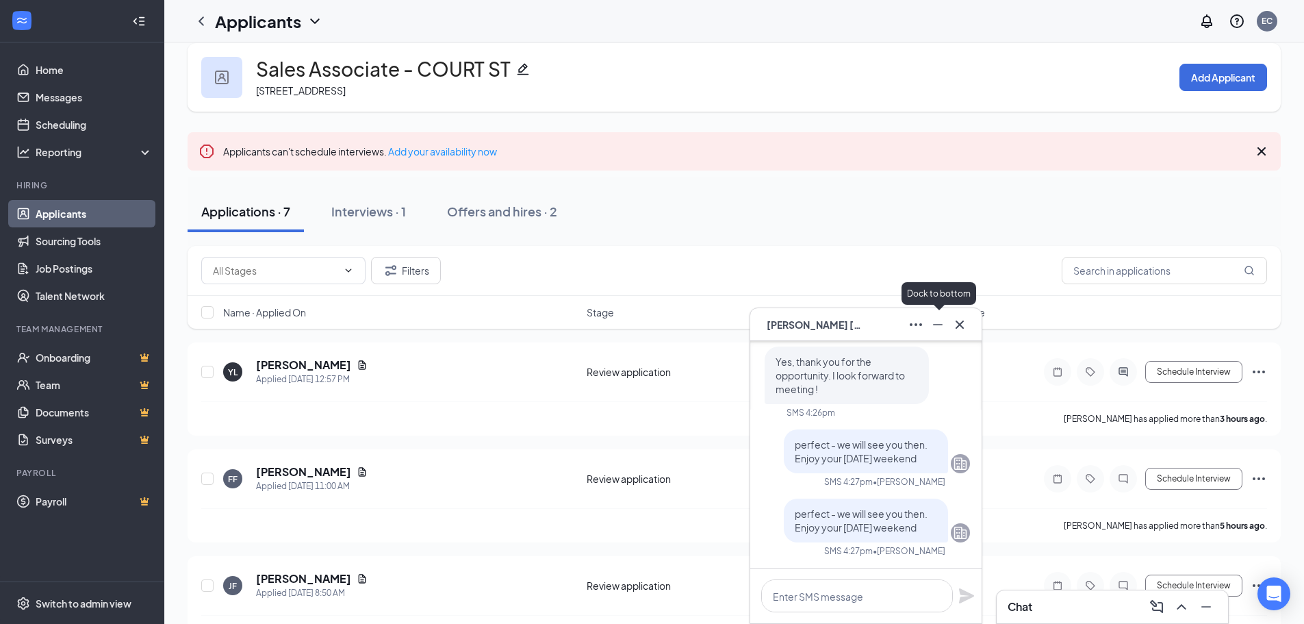
click at [942, 322] on icon "Minimize" at bounding box center [938, 324] width 16 height 16
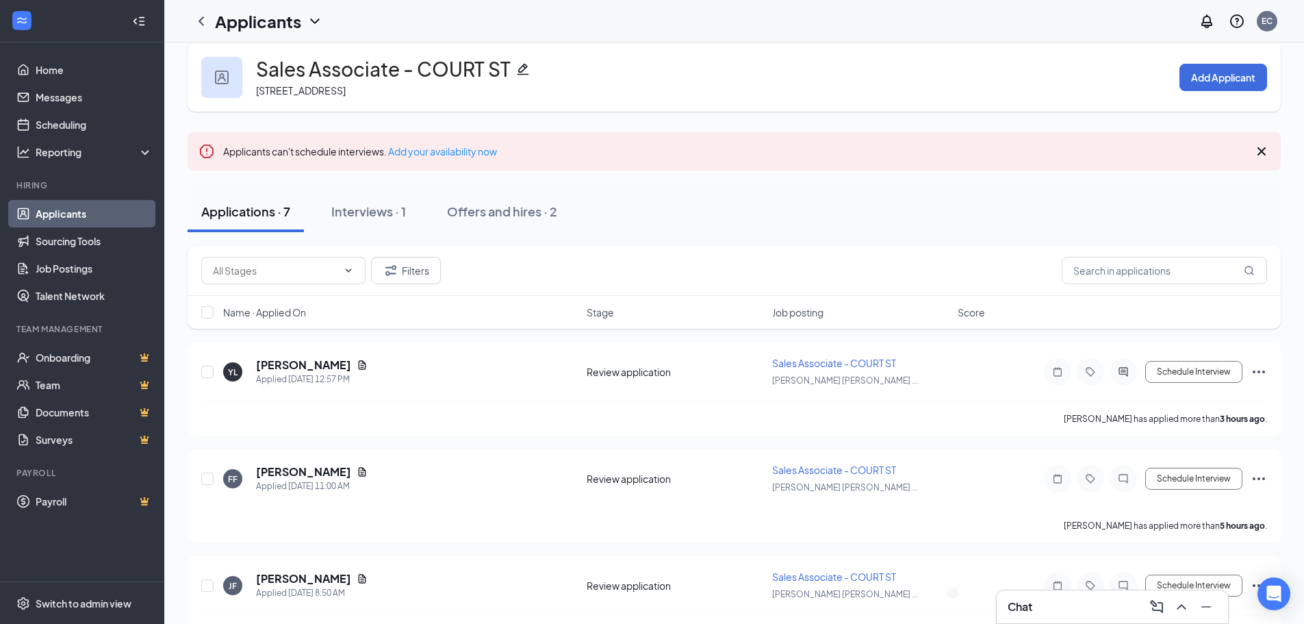
click at [1261, 368] on icon "Ellipses" at bounding box center [1259, 371] width 16 height 16
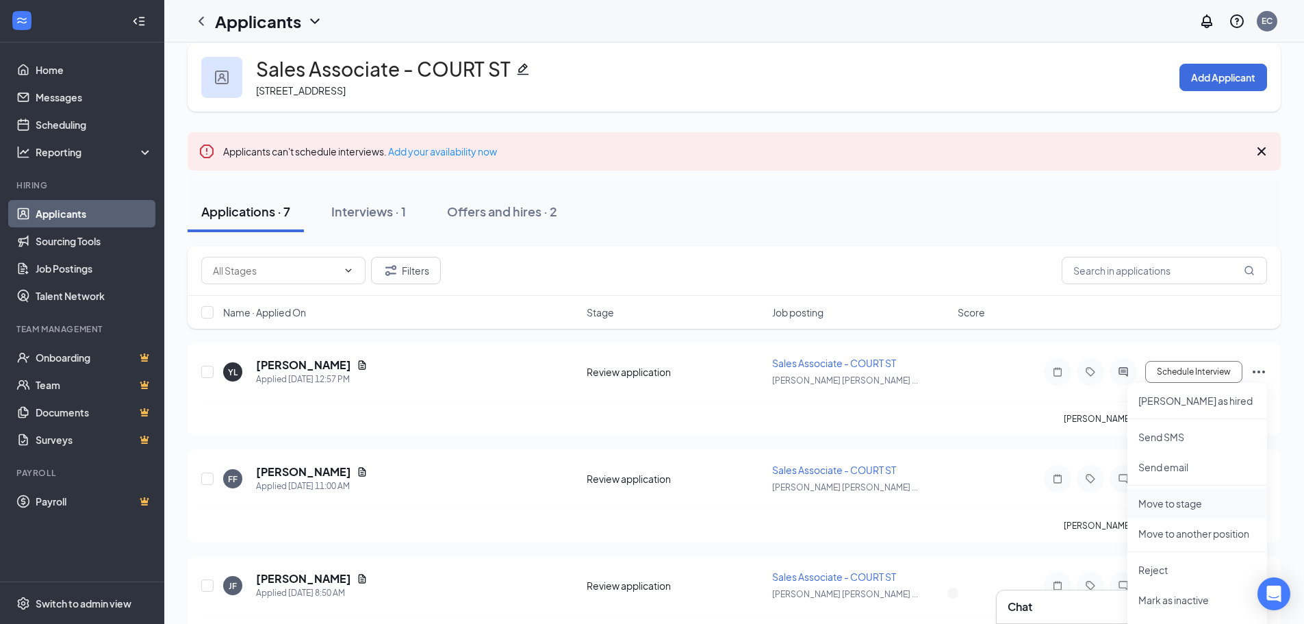
click at [1192, 506] on p "Move to stage" at bounding box center [1197, 503] width 118 height 14
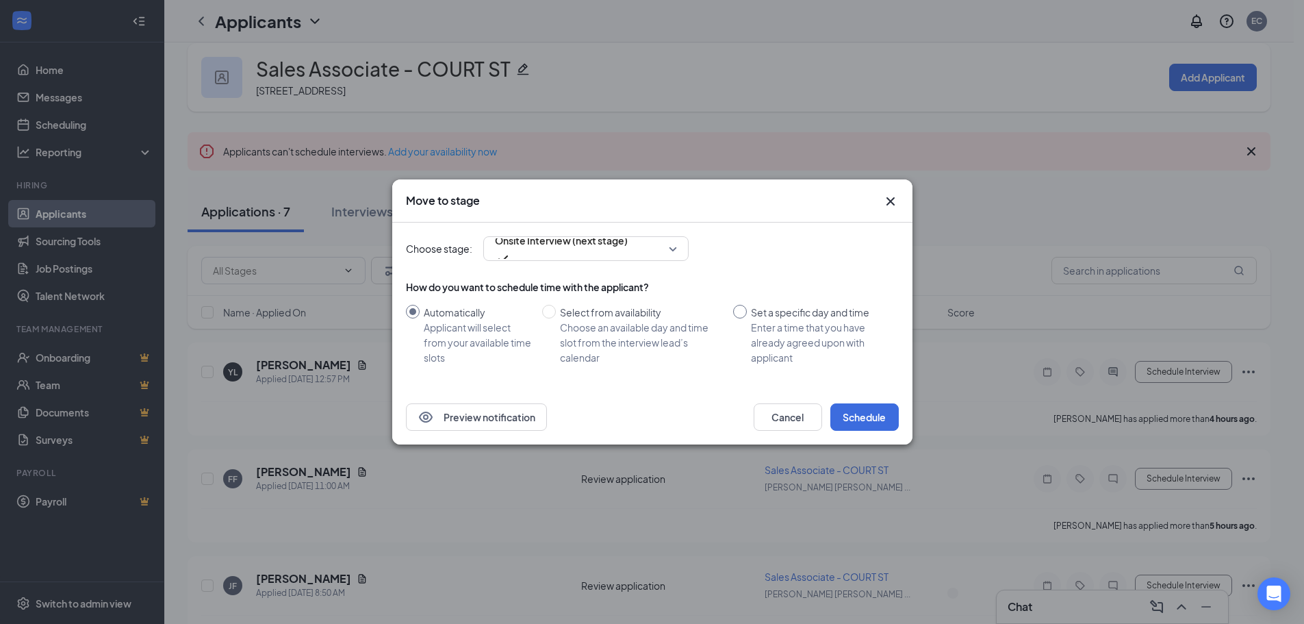
click at [733, 311] on input "Set a specific day and time Enter a time that you have already agreed upon with…" at bounding box center [740, 312] width 14 height 14
radio input "true"
radio input "false"
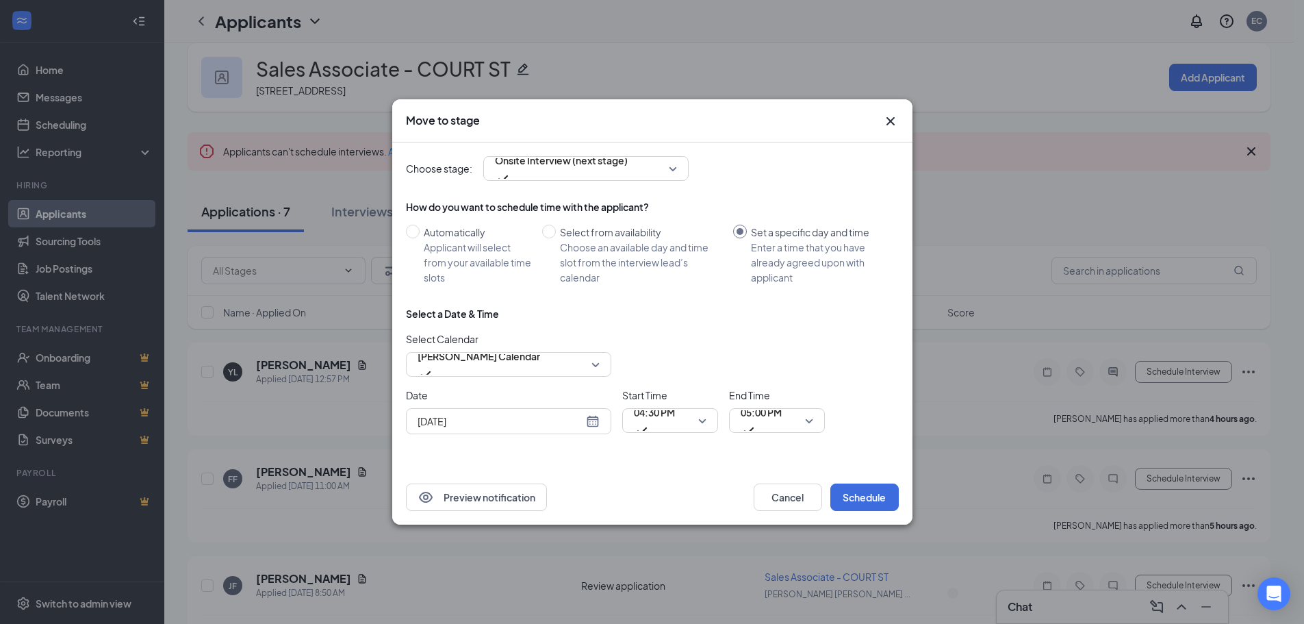
click at [520, 428] on div "[DATE]" at bounding box center [508, 421] width 205 height 26
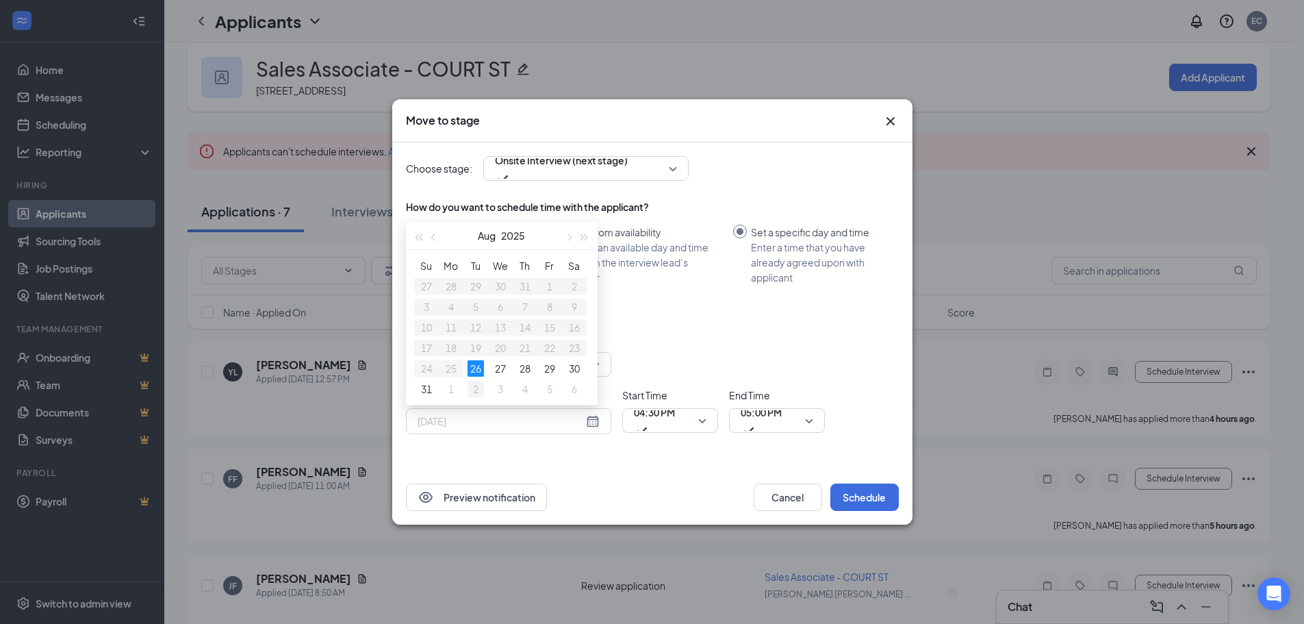
type input "[DATE]"
click at [477, 389] on div "2" at bounding box center [476, 389] width 16 height 16
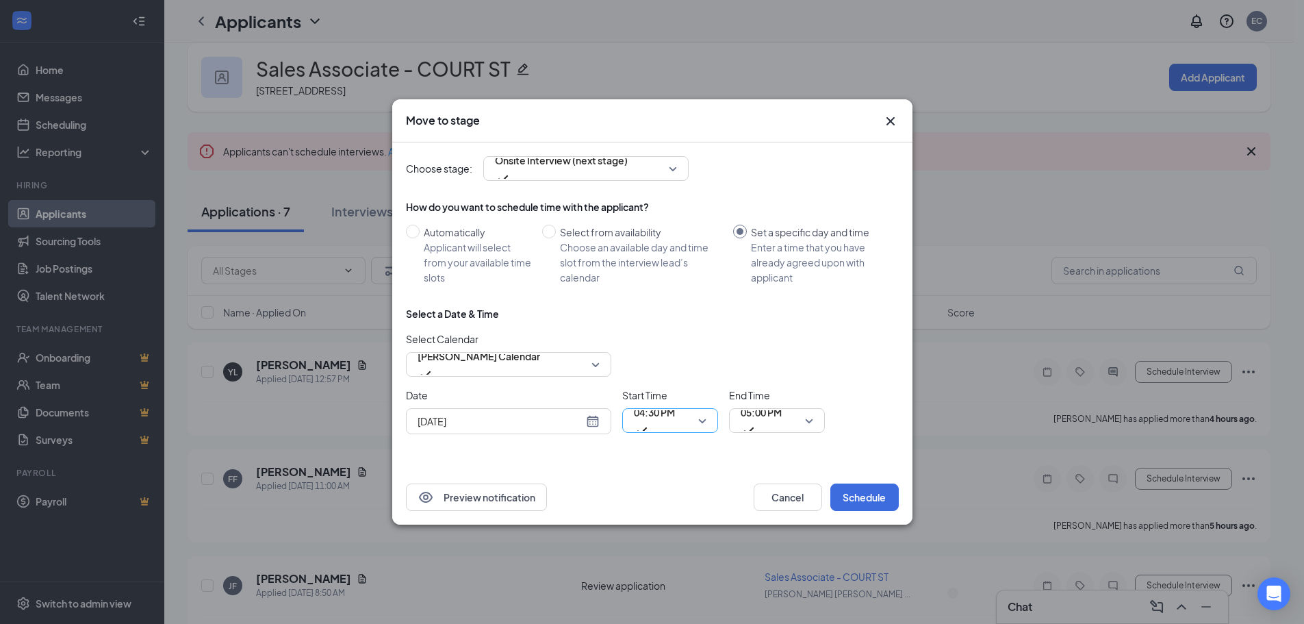
click at [641, 422] on span "04:30 PM" at bounding box center [654, 412] width 41 height 21
click at [782, 426] on span "05:00 PM" at bounding box center [761, 420] width 41 height 37
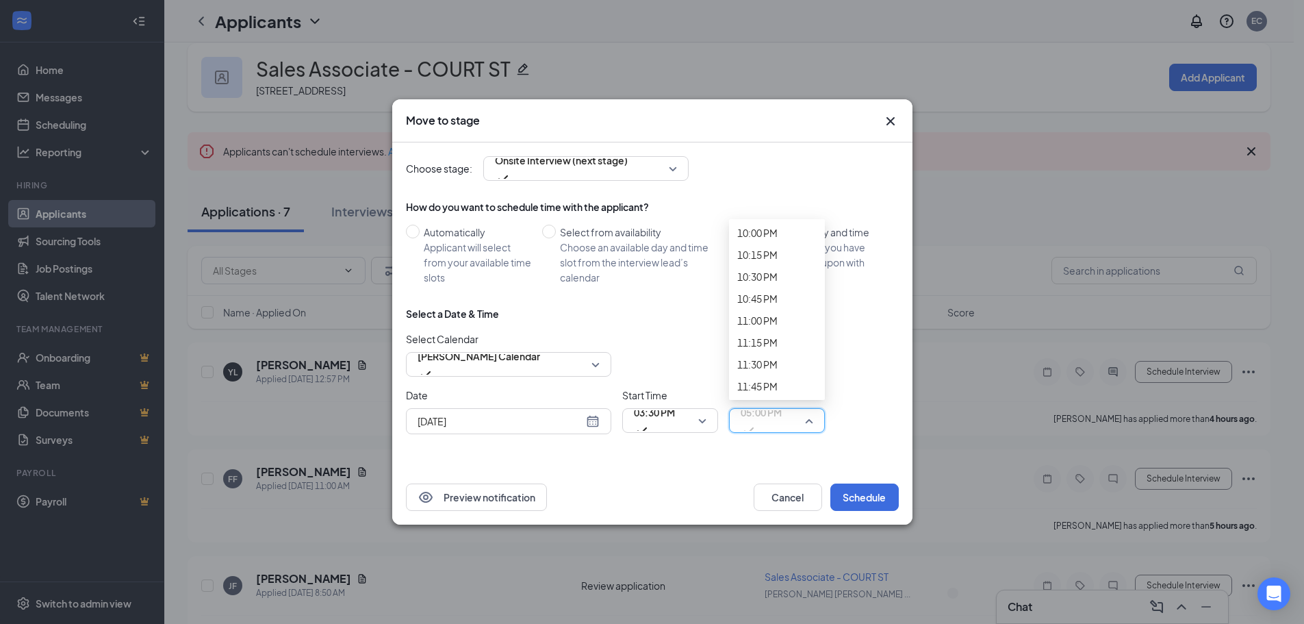
click at [856, 498] on button "Schedule" at bounding box center [864, 496] width 68 height 27
click at [893, 121] on icon "Cross" at bounding box center [890, 121] width 16 height 16
